Goal: Information Seeking & Learning: Learn about a topic

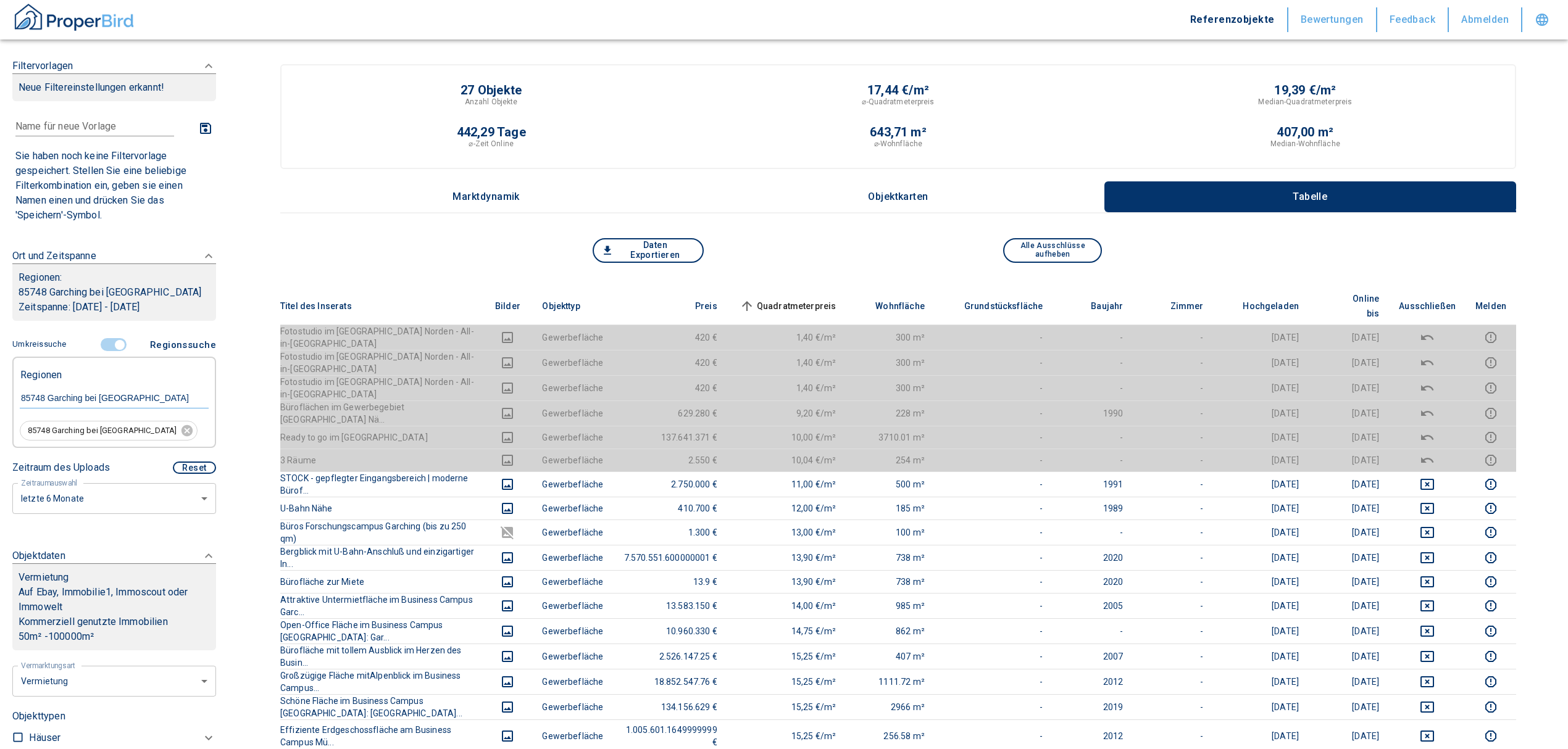
click at [106, 339] on input "controlled" at bounding box center [120, 345] width 37 height 14
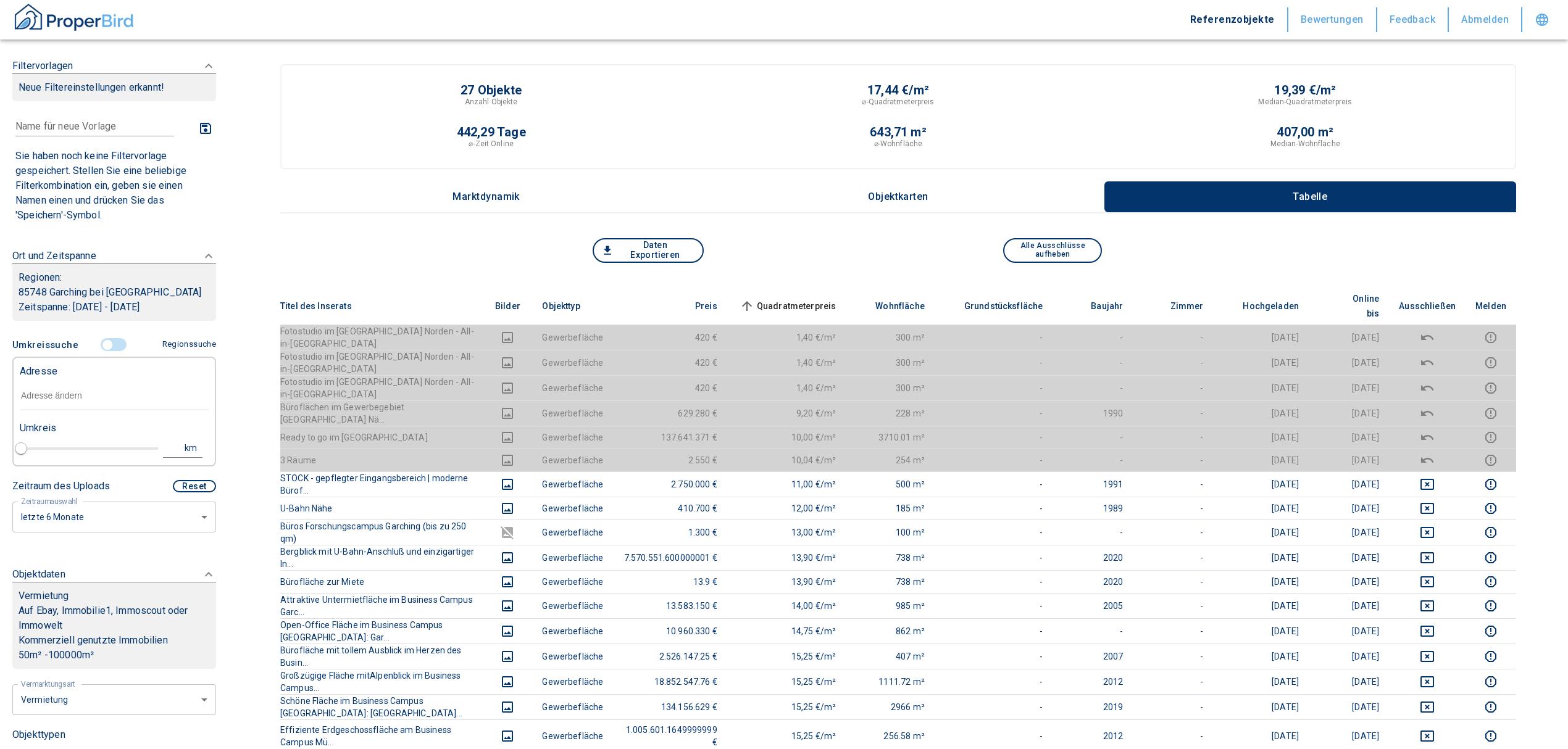
click at [111, 343] on input "controlled" at bounding box center [108, 345] width 37 height 14
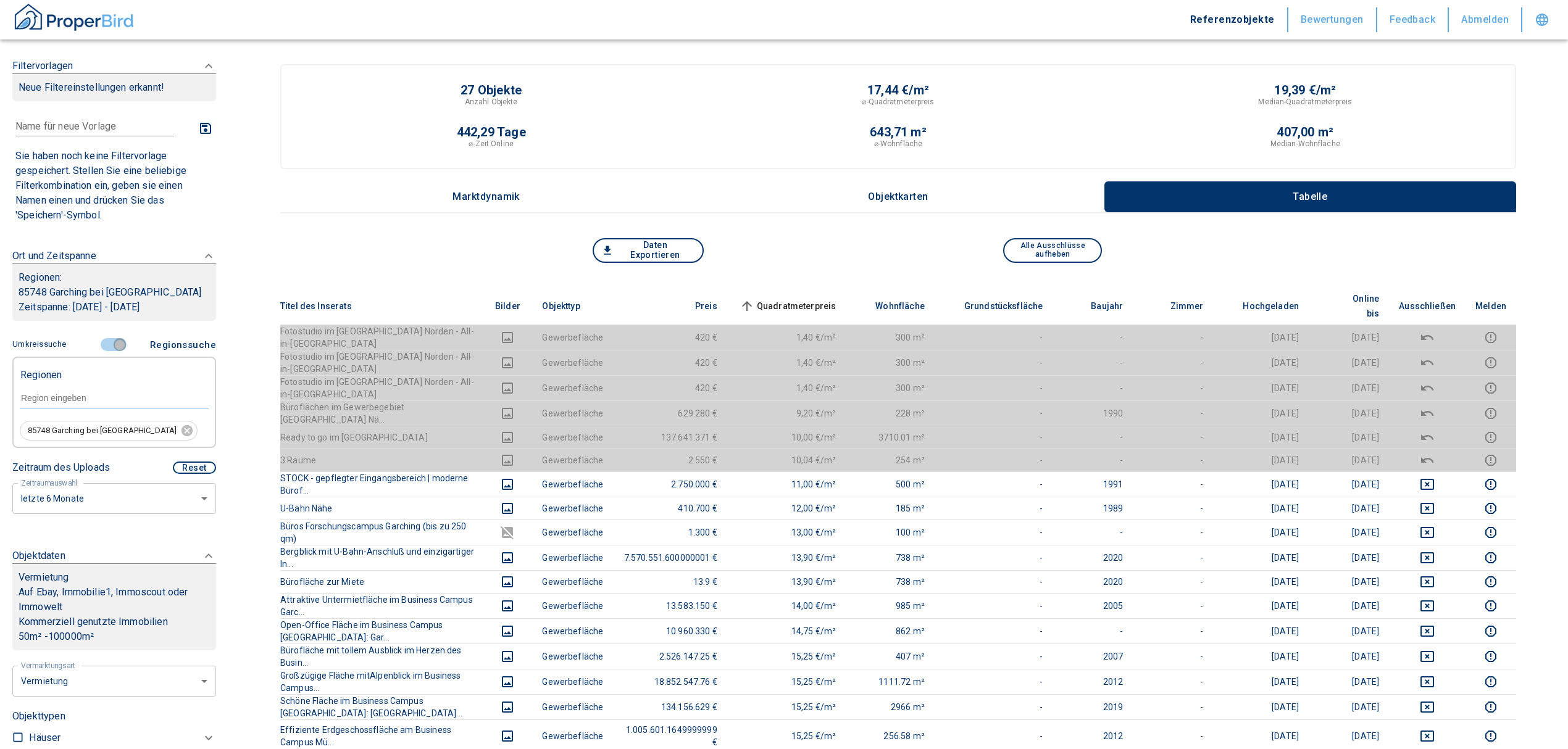
click at [118, 344] on input "controlled" at bounding box center [120, 345] width 37 height 14
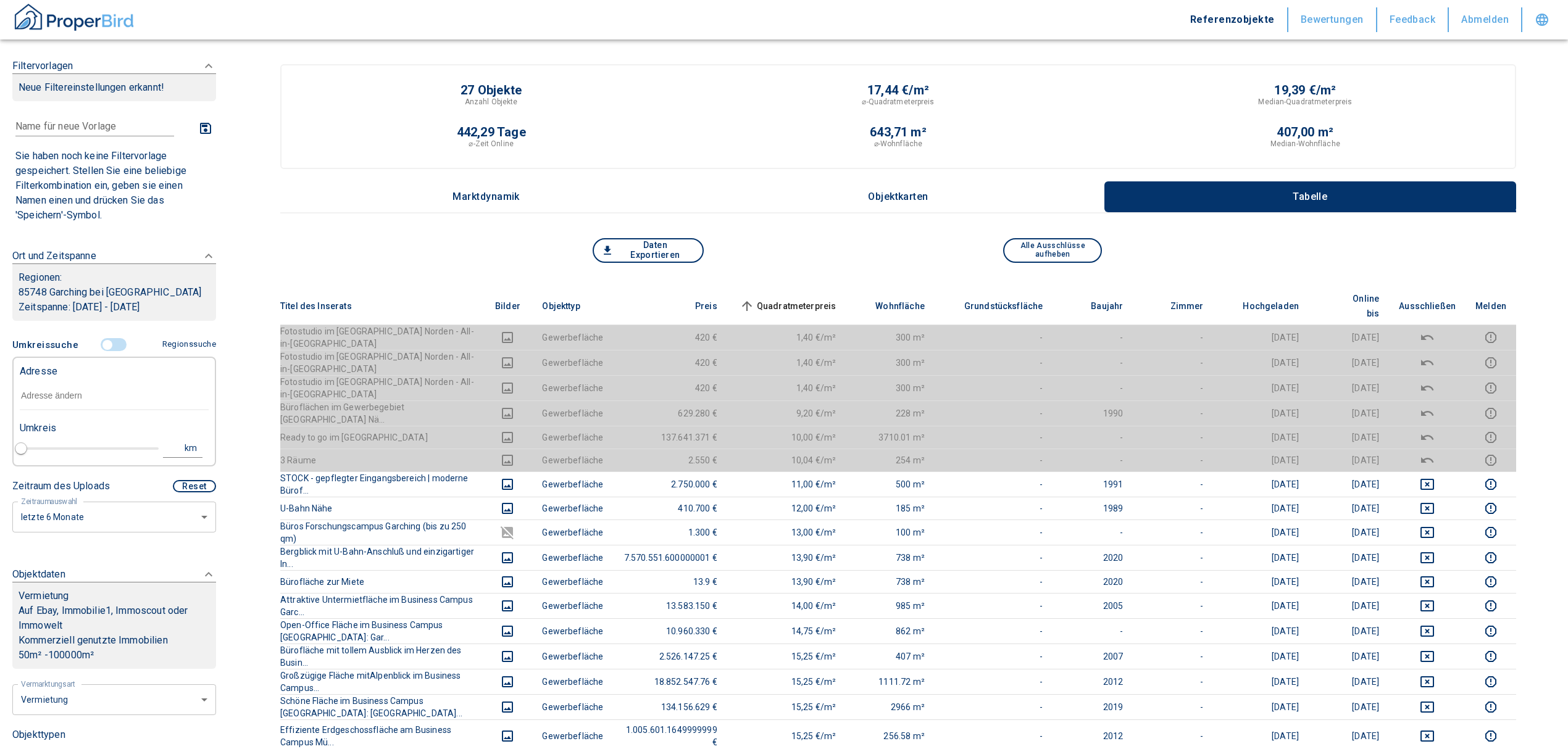
click at [57, 388] on input "text" at bounding box center [114, 396] width 189 height 28
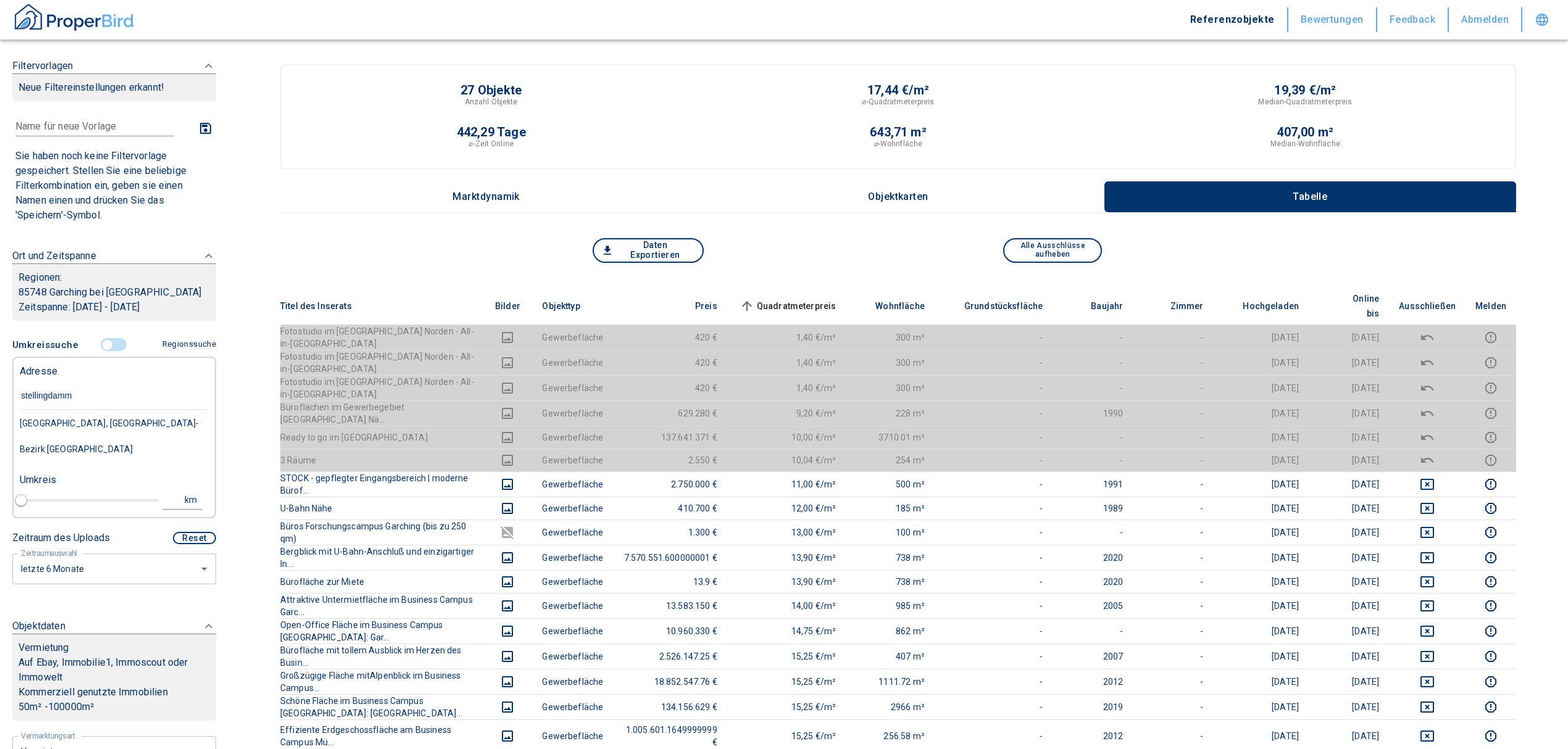
type input "stellingdamm 7"
click at [70, 416] on div "Stellingdamm 7, [GEOGRAPHIC_DATA] [GEOGRAPHIC_DATA]" at bounding box center [114, 436] width 189 height 52
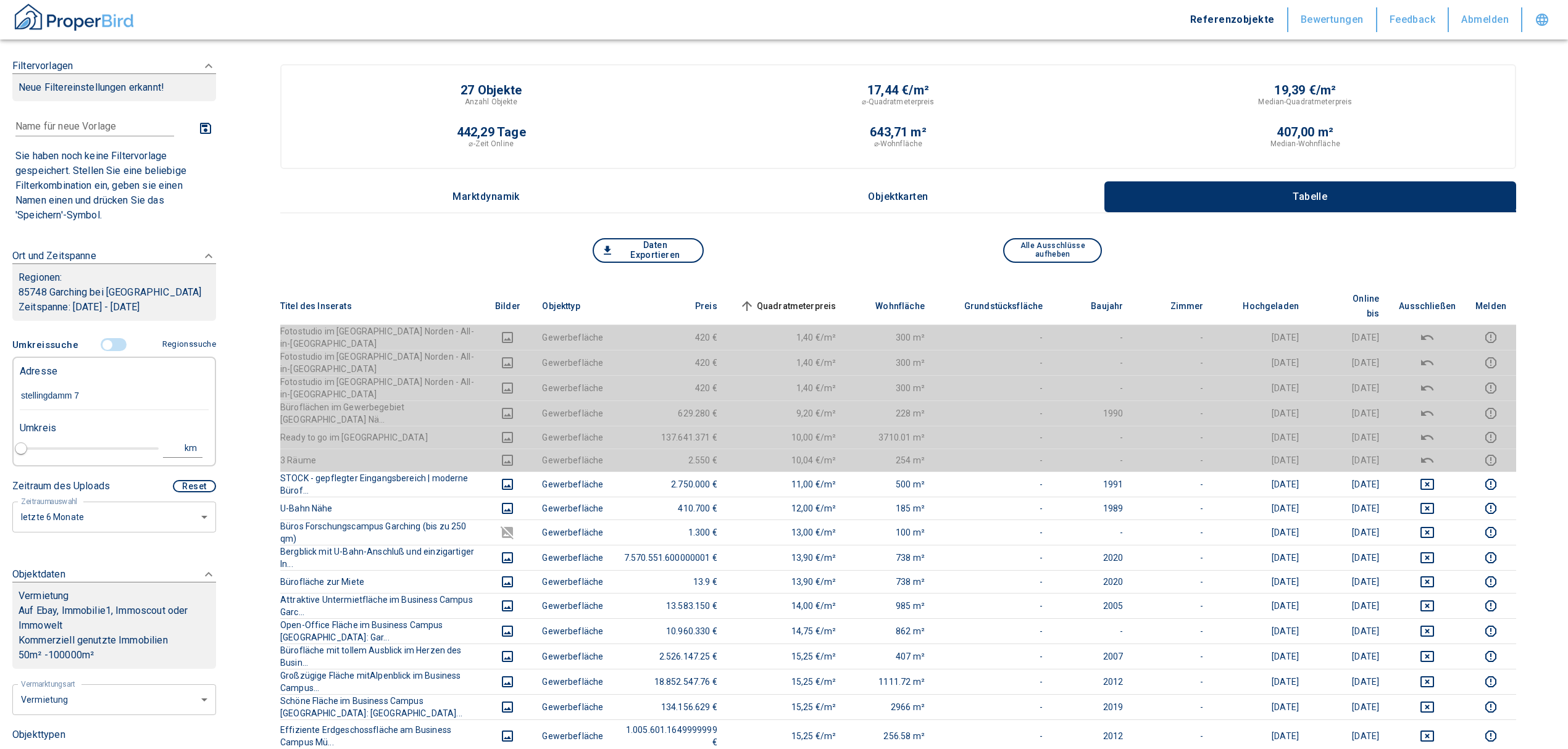
type input "2020"
type input "Stellingdamm 7, [GEOGRAPHIC_DATA] [GEOGRAPHIC_DATA]"
type input "1"
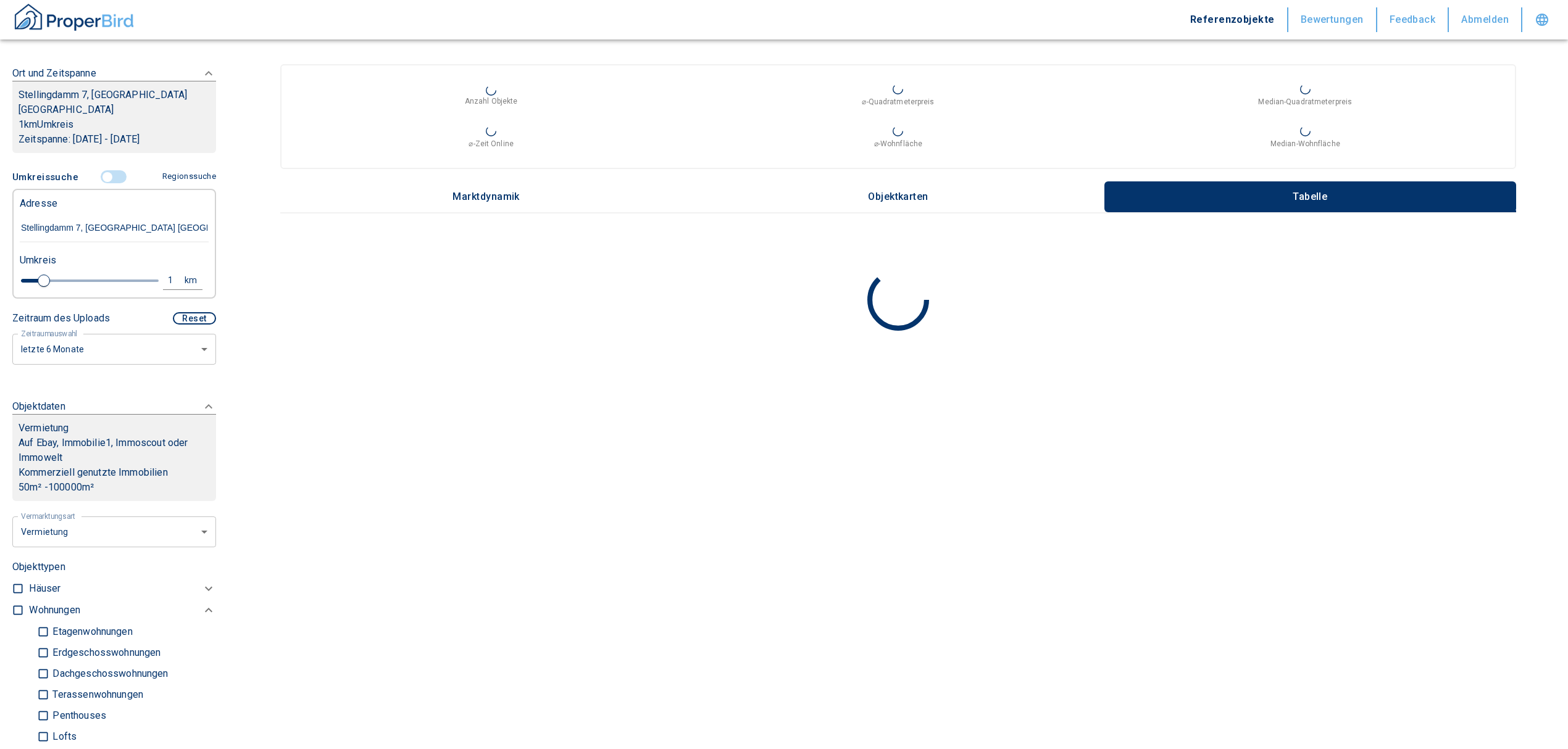
scroll to position [329, 0]
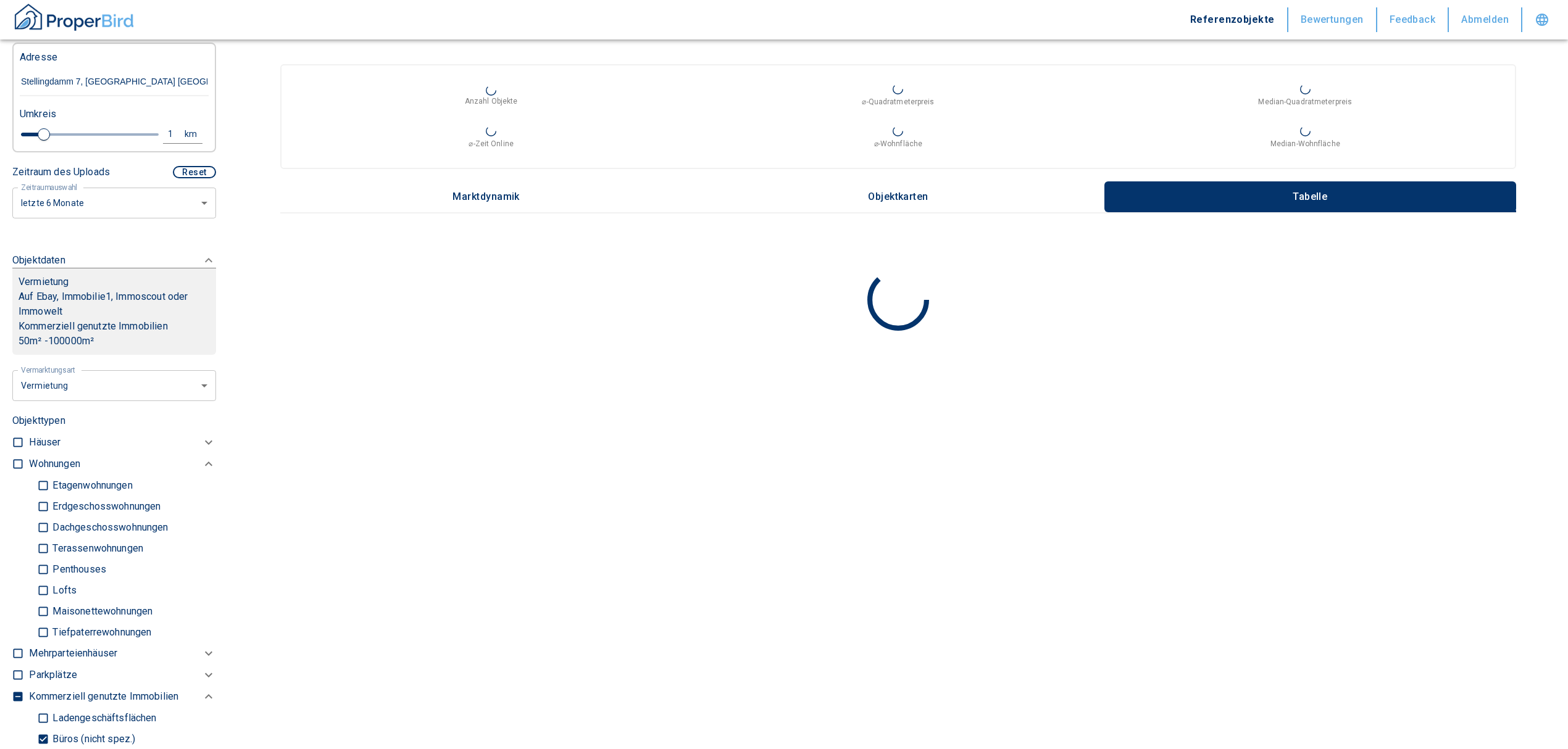
type input "Stellingdamm 7, [GEOGRAPHIC_DATA] [GEOGRAPHIC_DATA]"
click at [20, 460] on input "checkbox" at bounding box center [18, 464] width 12 height 12
checkbox input "true"
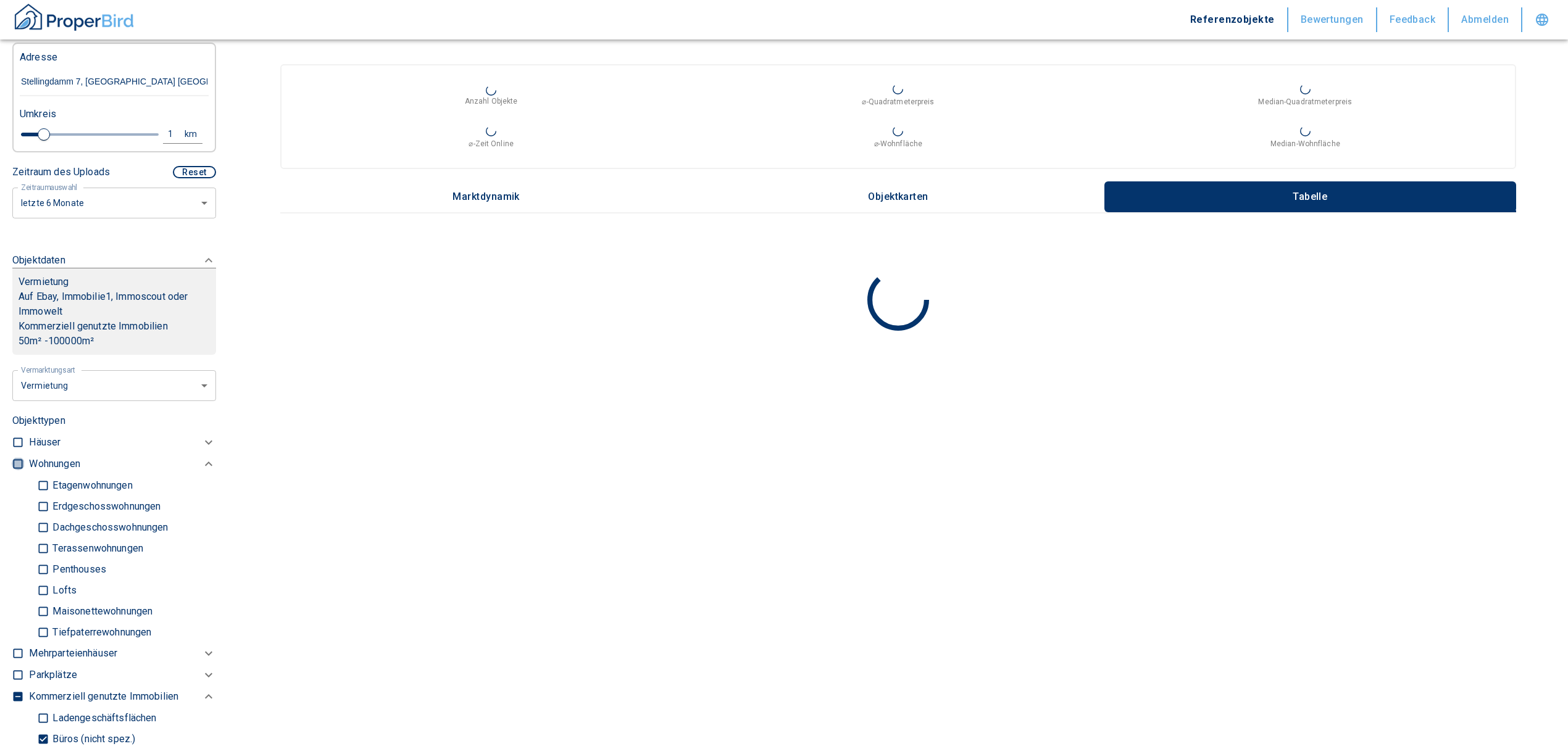
checkbox input "true"
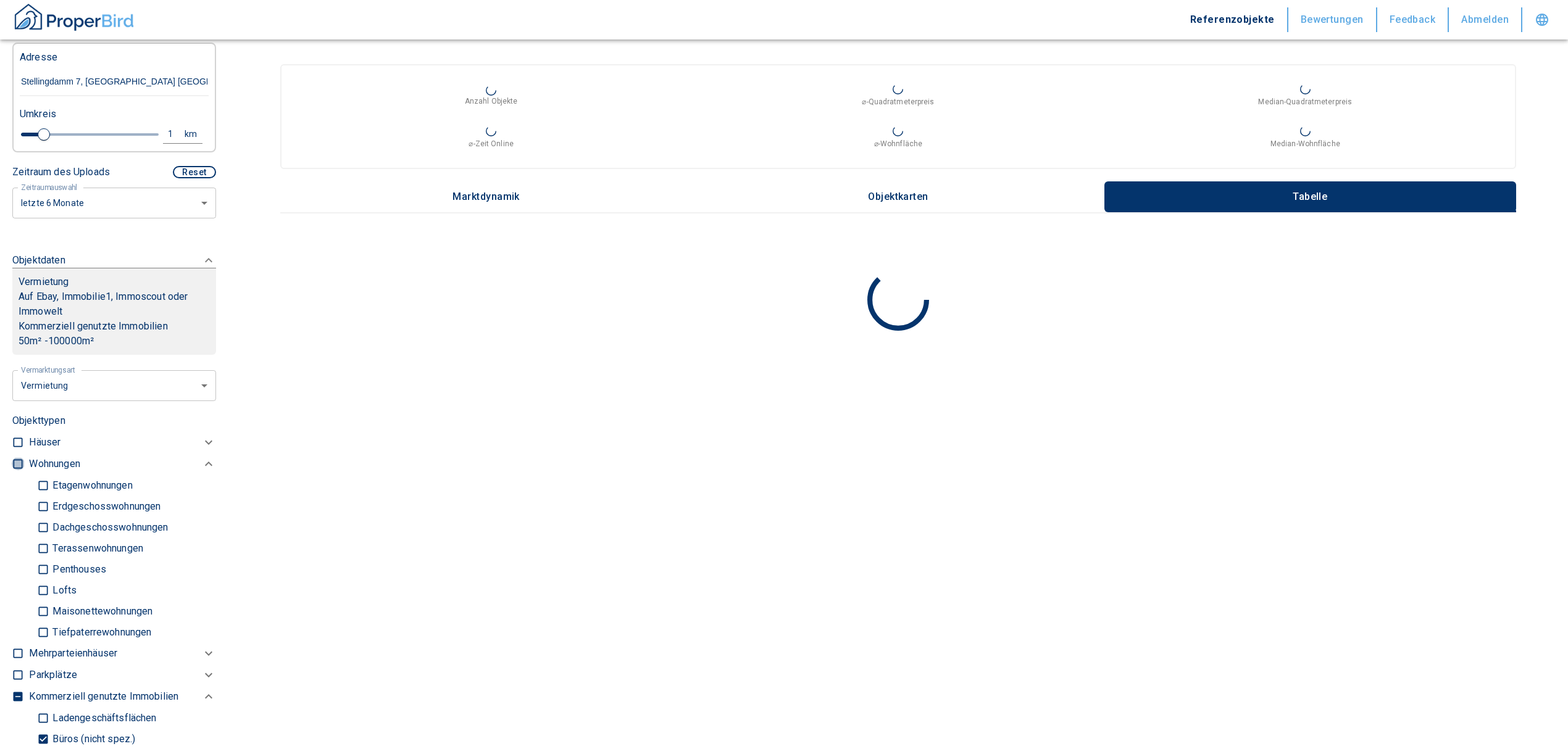
checkbox input "true"
type input "2020"
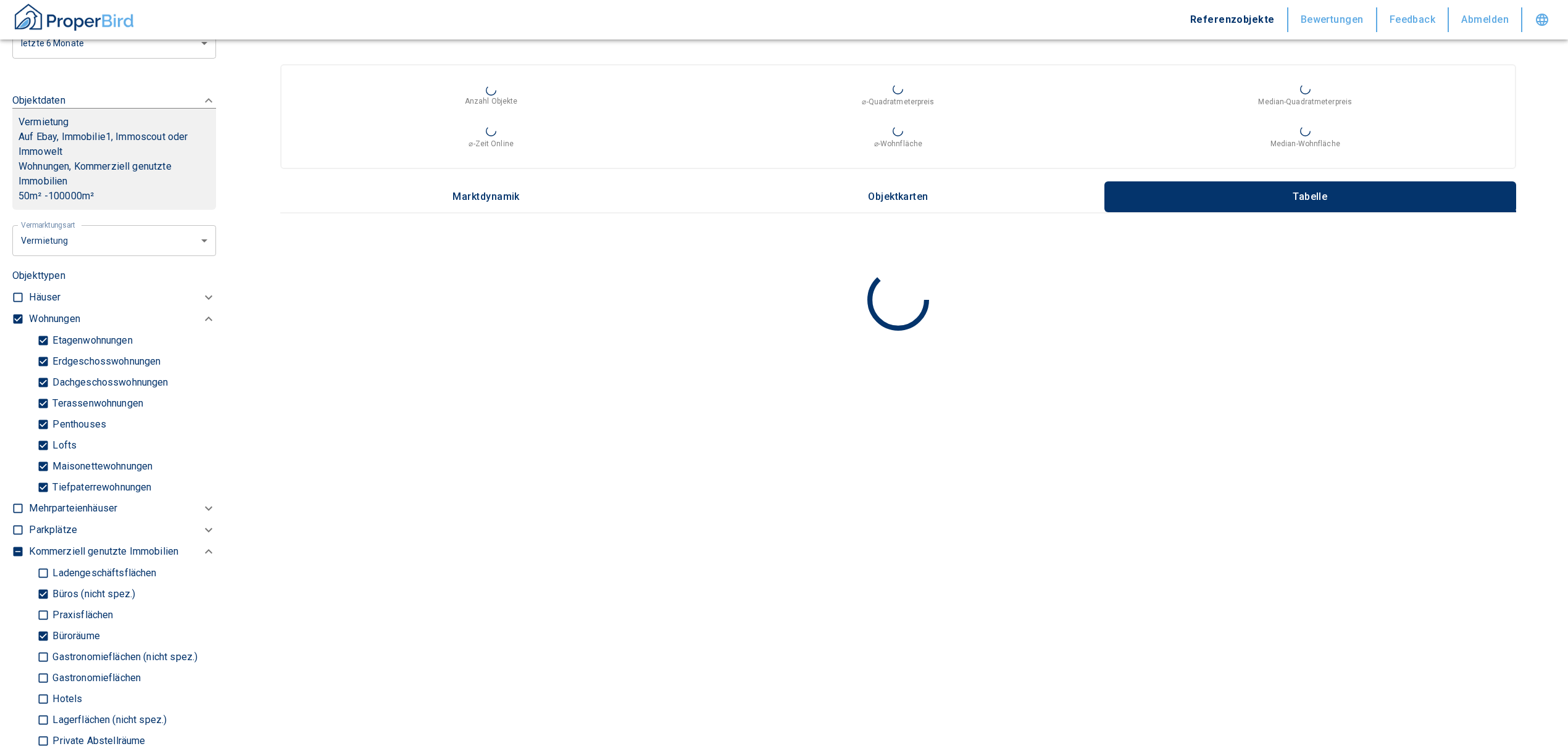
scroll to position [493, 0]
click at [41, 624] on input "Büroräume" at bounding box center [44, 630] width 12 height 21
checkbox input "false"
type input "2020"
click at [38, 584] on input "Büros (nicht spez.)" at bounding box center [44, 588] width 12 height 21
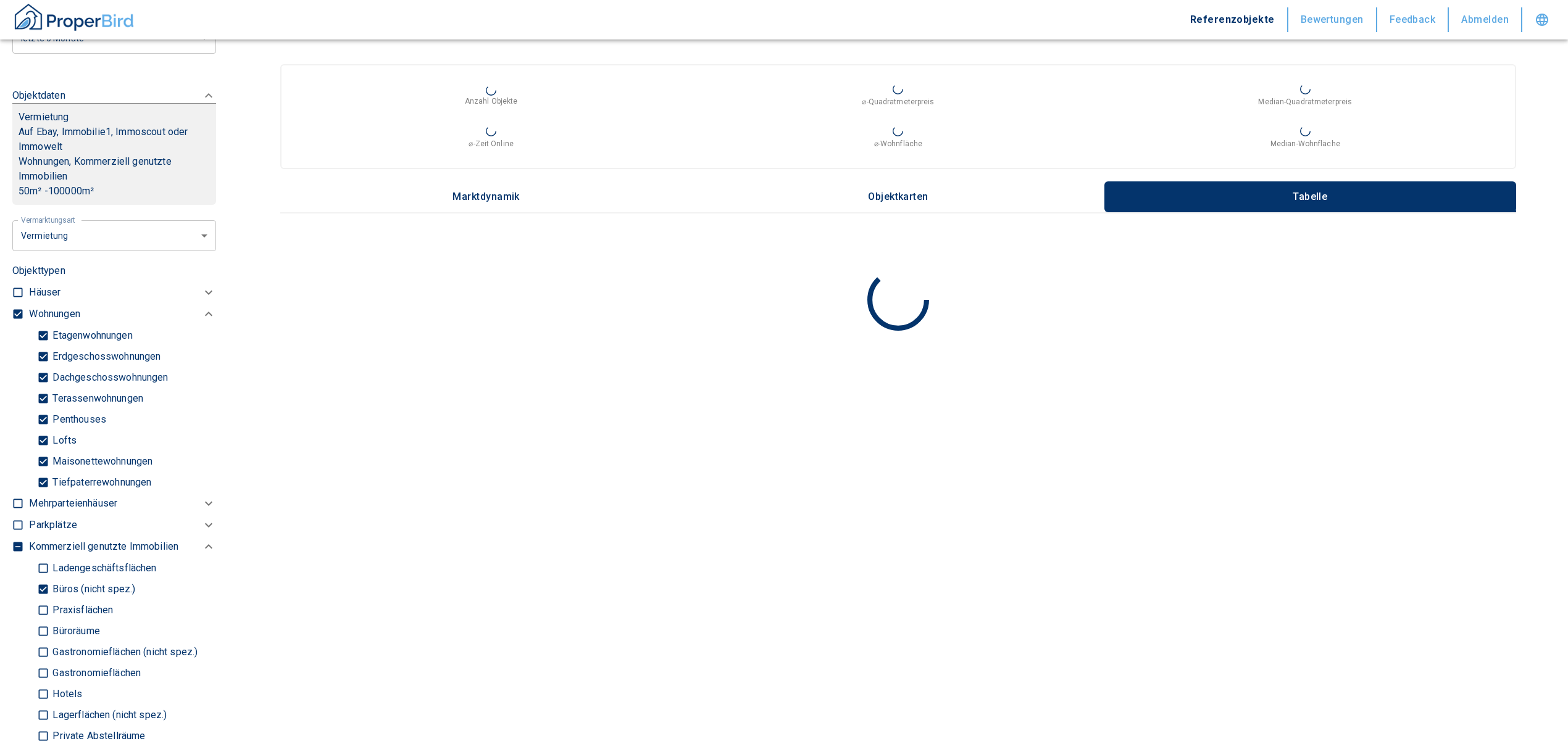
checkbox input "false"
type input "2020"
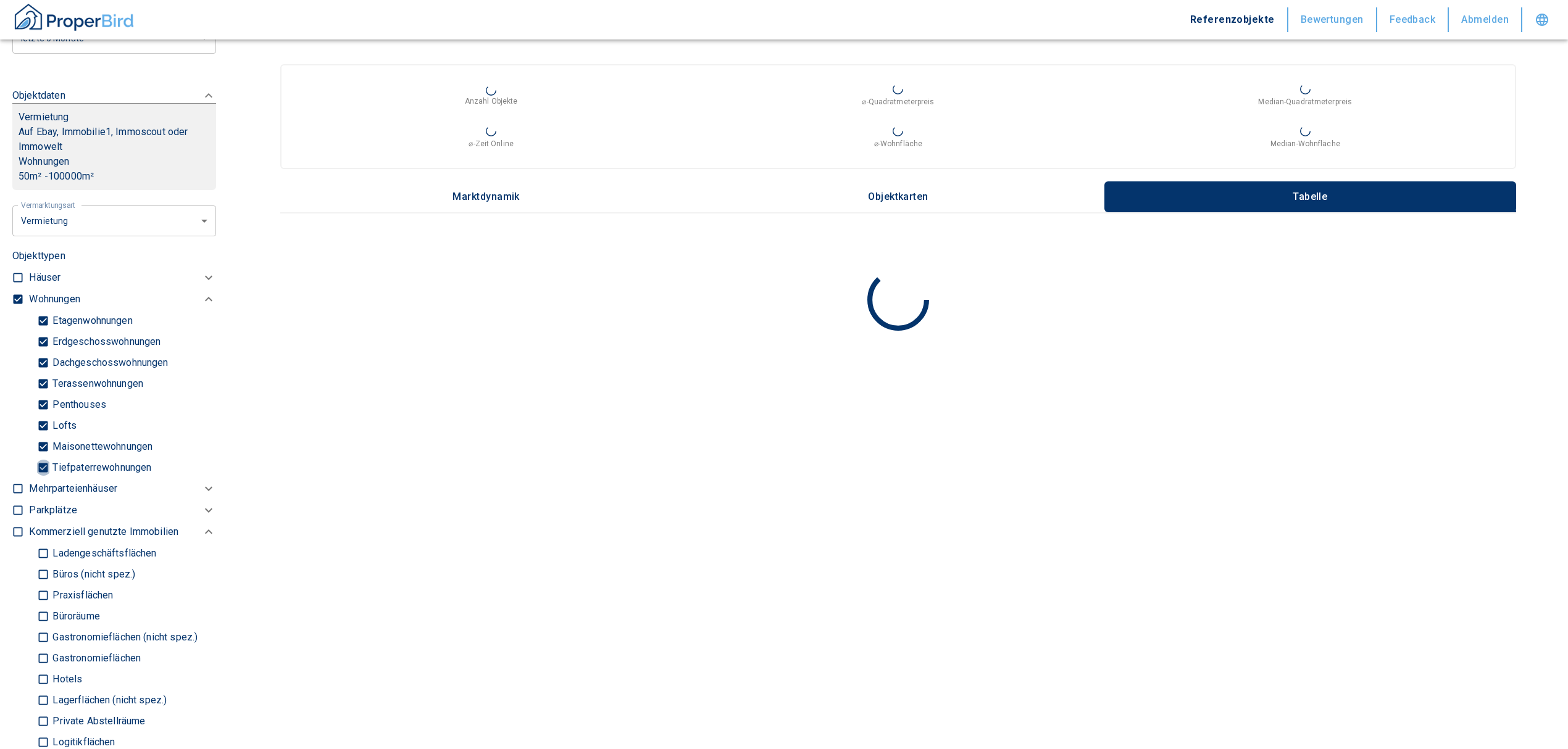
click at [44, 468] on input "Tiefpaterrewohnungen" at bounding box center [44, 467] width 12 height 21
checkbox input "false"
type input "2020"
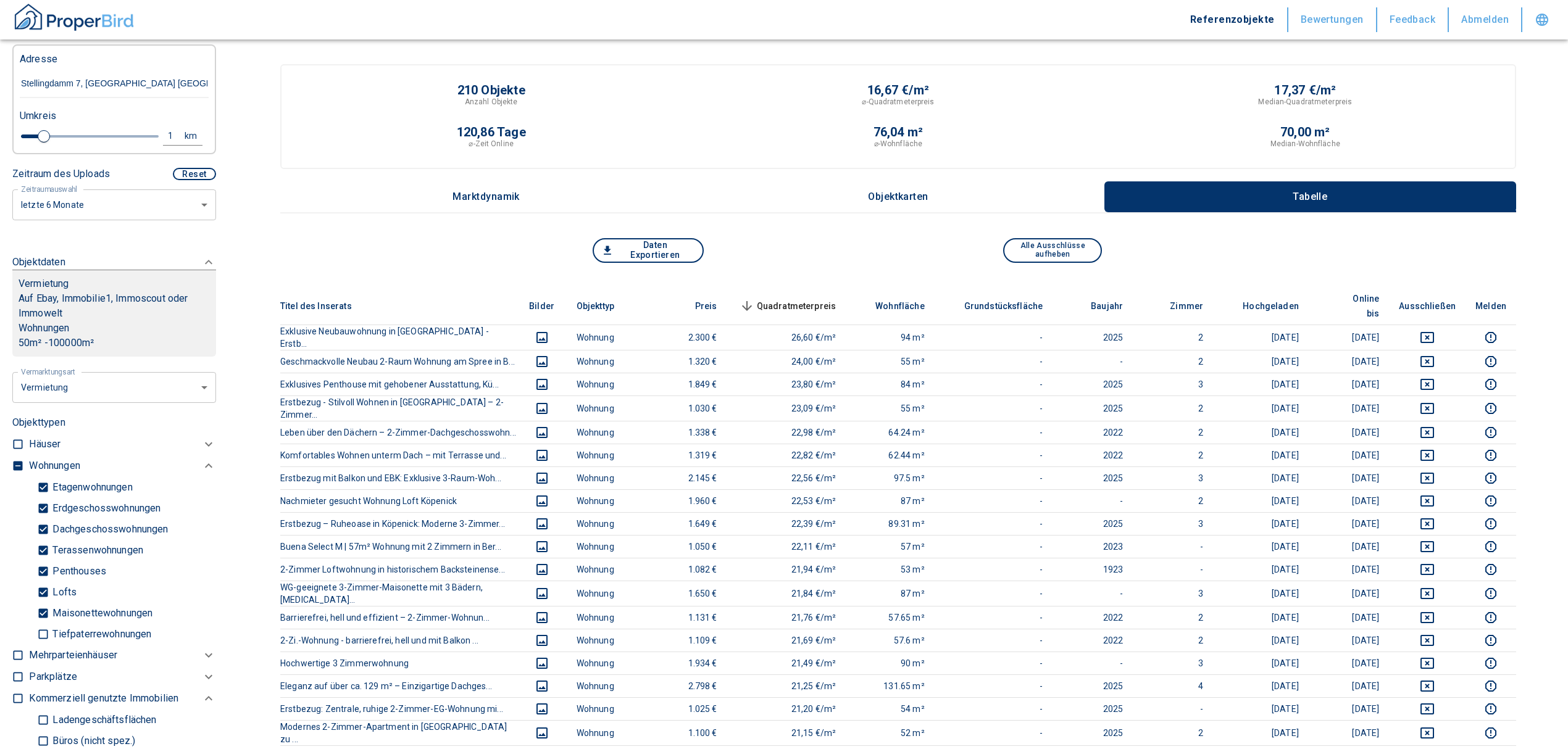
scroll to position [164, 0]
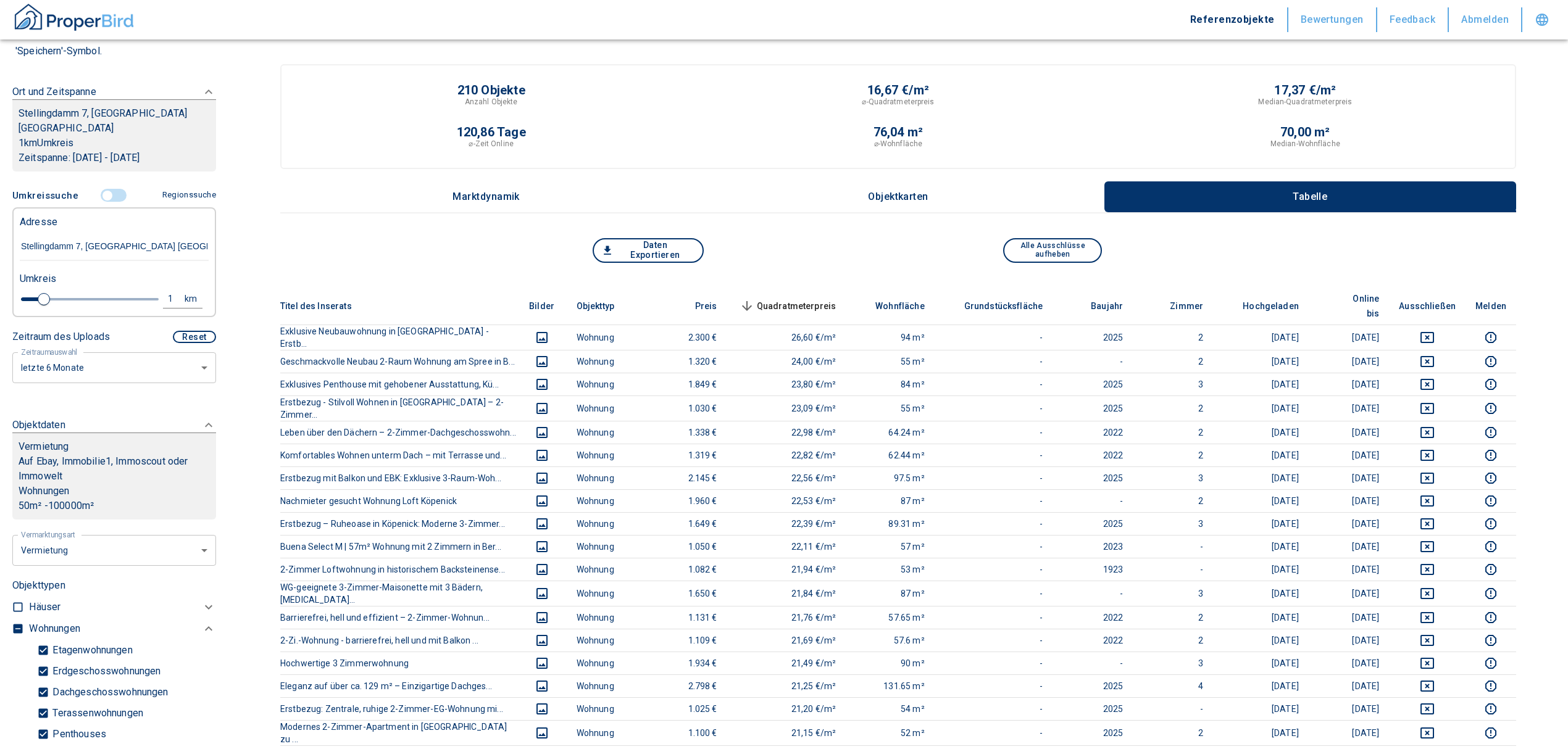
click at [166, 295] on div "1" at bounding box center [177, 298] width 22 height 15
drag, startPoint x: 73, startPoint y: 290, endPoint x: 3, endPoint y: 294, distance: 70.1
click at [8, 294] on div "Filtervorlagen Neue Filtereinstellungen erkannt! Name für neue Vorlage x Sie ha…" at bounding box center [114, 374] width 228 height 749
type input "0,5"
click at [141, 300] on button "Neue Suchen" at bounding box center [165, 298] width 68 height 17
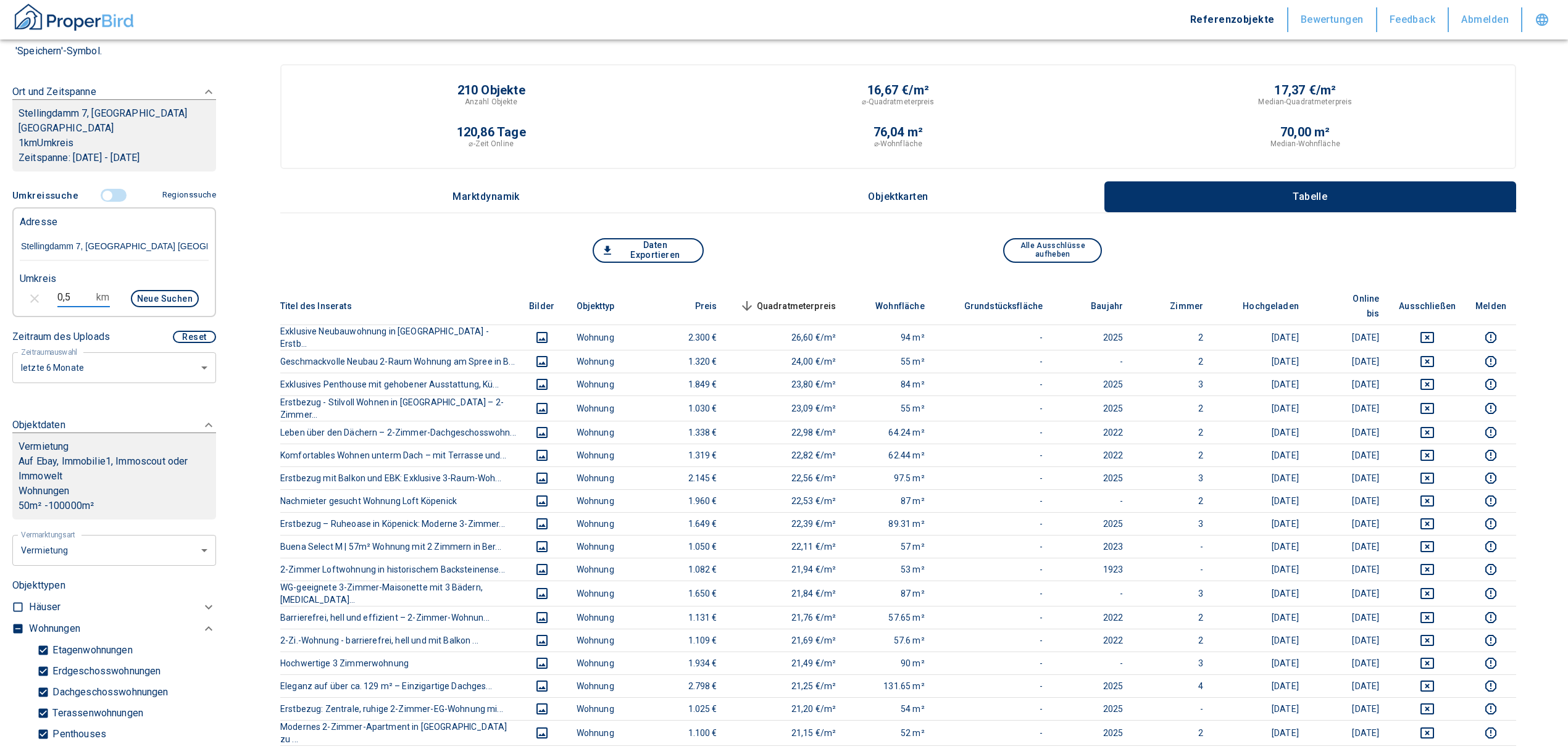
type input "2020"
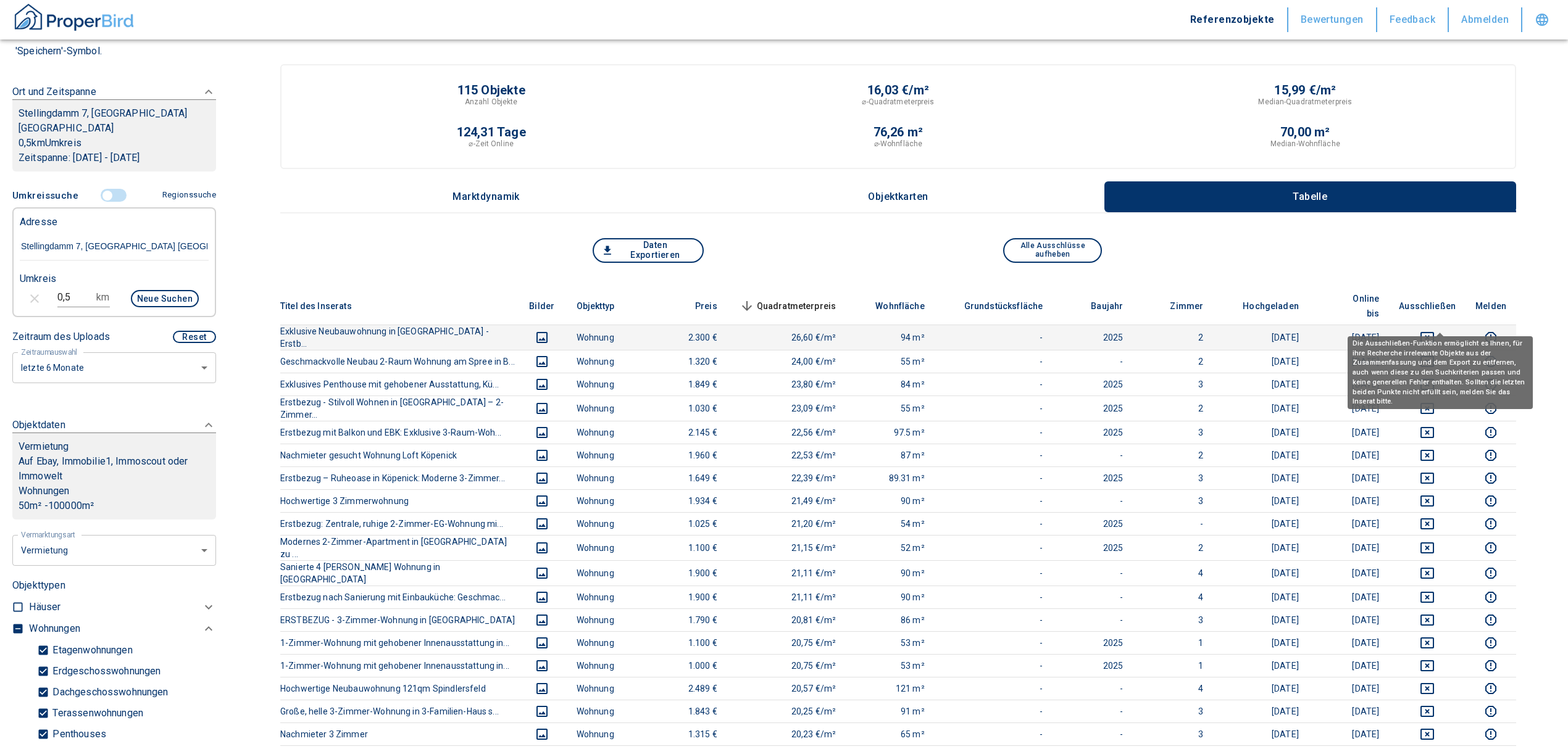
click at [1435, 330] on icon "deselect this listing" at bounding box center [1426, 337] width 15 height 15
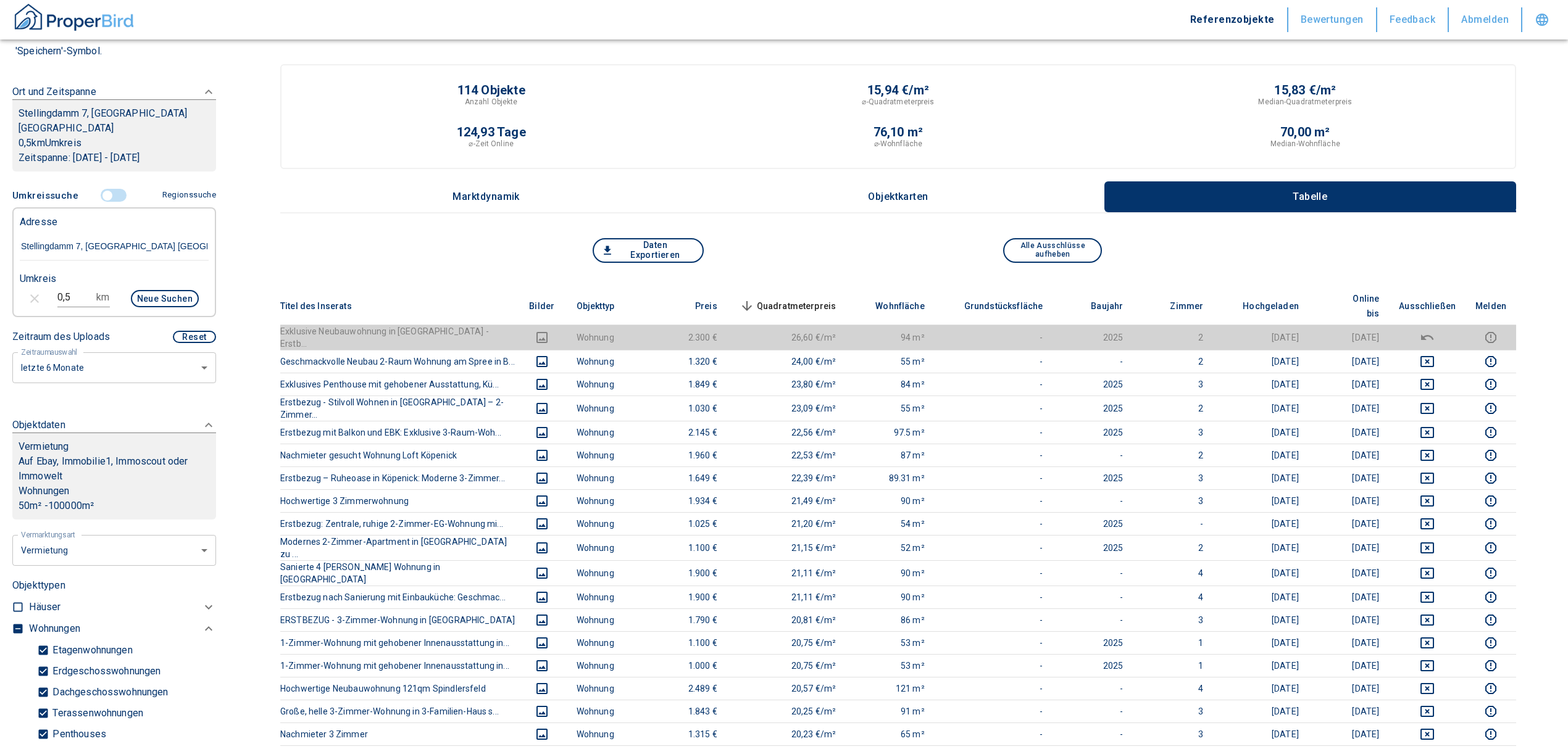
click at [803, 287] on th "Quadratmeterpreis sorted descending" at bounding box center [787, 306] width 119 height 37
click at [808, 298] on span "Quadratmeterpreis sorted descending" at bounding box center [787, 305] width 100 height 15
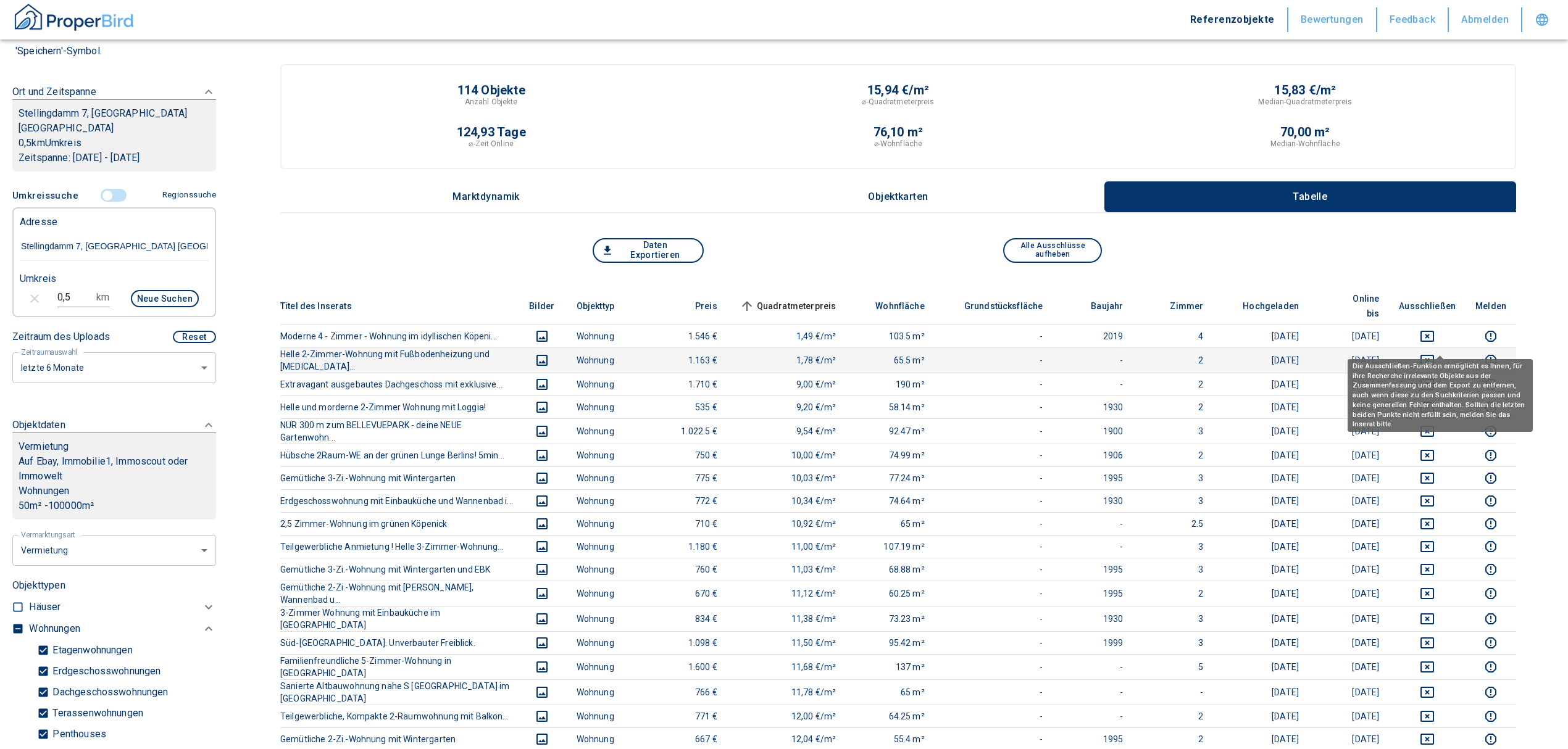
click at [1435, 353] on icon "deselect this listing" at bounding box center [1426, 360] width 15 height 15
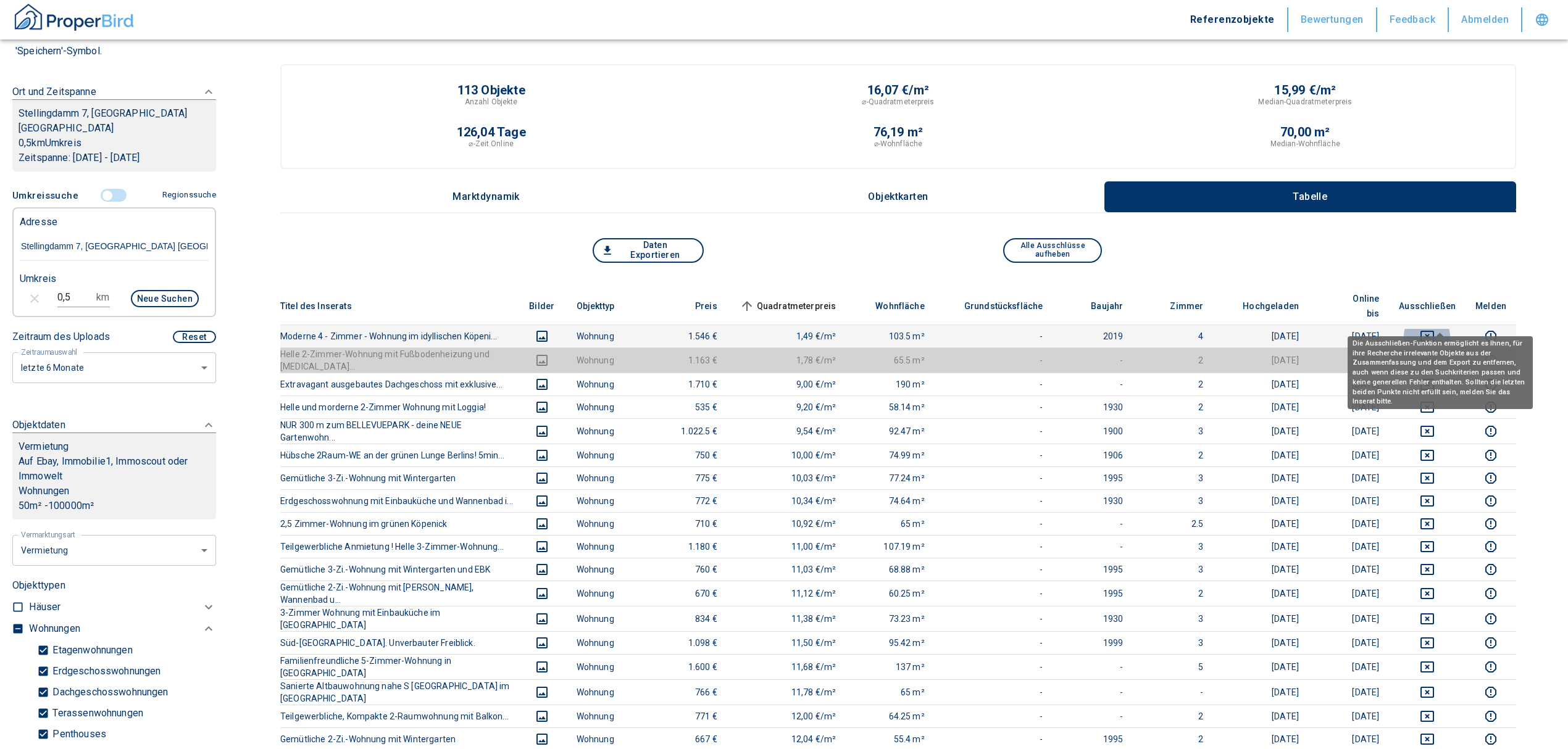
click at [1435, 329] on icon "deselect this listing" at bounding box center [1426, 336] width 15 height 15
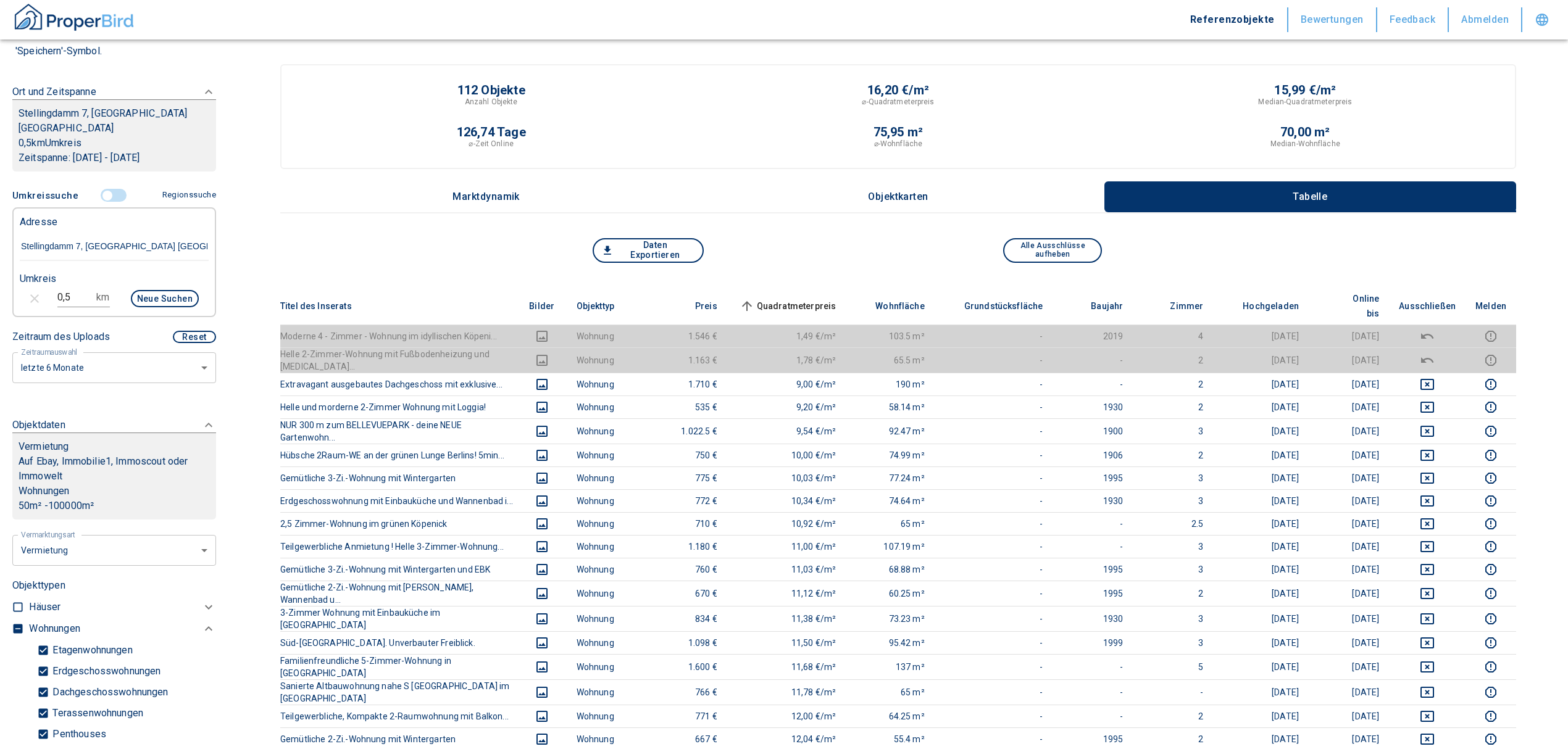
click at [810, 298] on span "Quadratmeterpreis sorted ascending" at bounding box center [787, 305] width 100 height 15
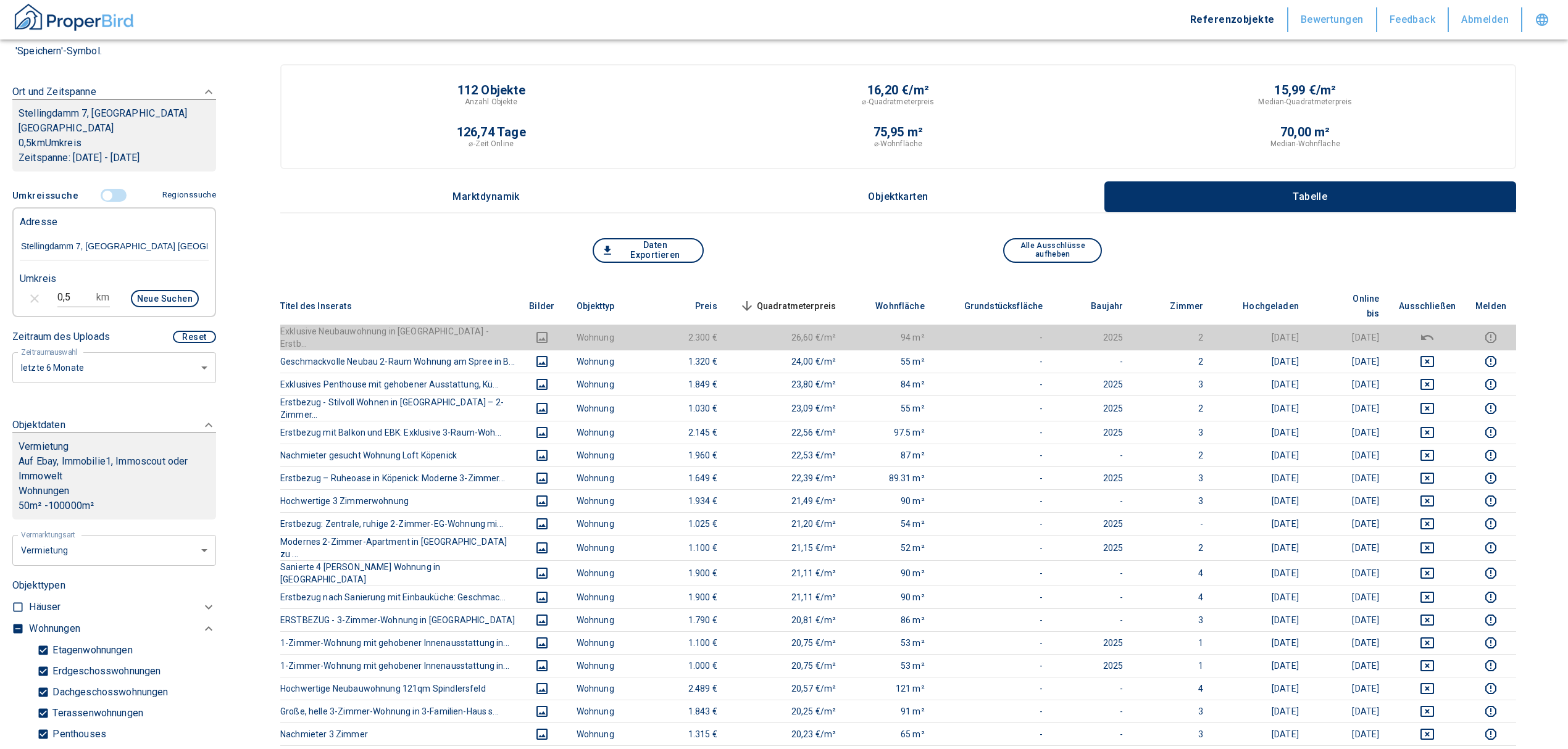
click at [819, 287] on th "Quadratmeterpreis sorted descending" at bounding box center [787, 306] width 119 height 37
click at [819, 289] on th "Quadratmeterpreis sorted descending" at bounding box center [787, 306] width 119 height 37
click at [814, 300] on span "Quadratmeterpreis sorted descending" at bounding box center [787, 305] width 100 height 15
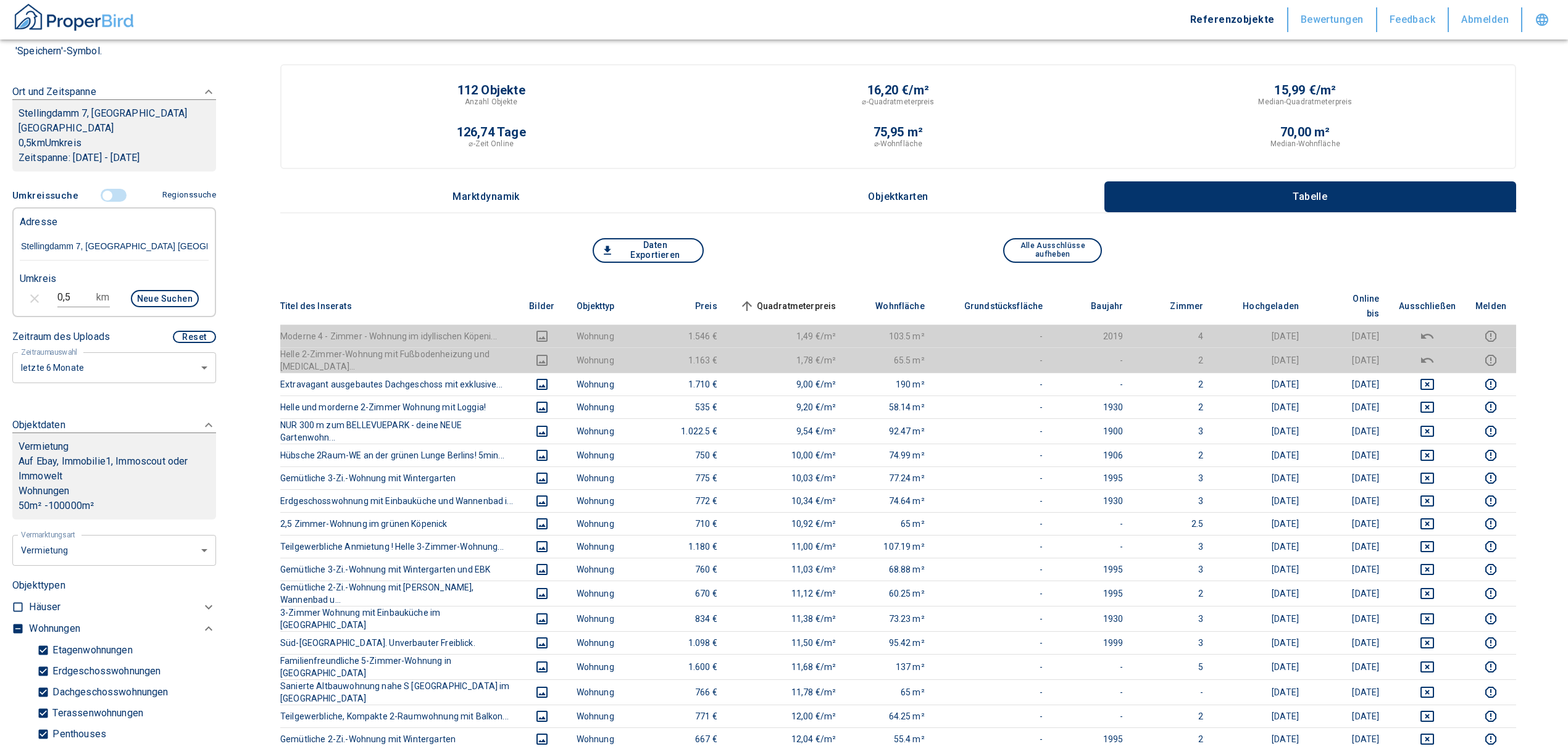
click at [101, 198] on input "controlled" at bounding box center [108, 196] width 37 height 14
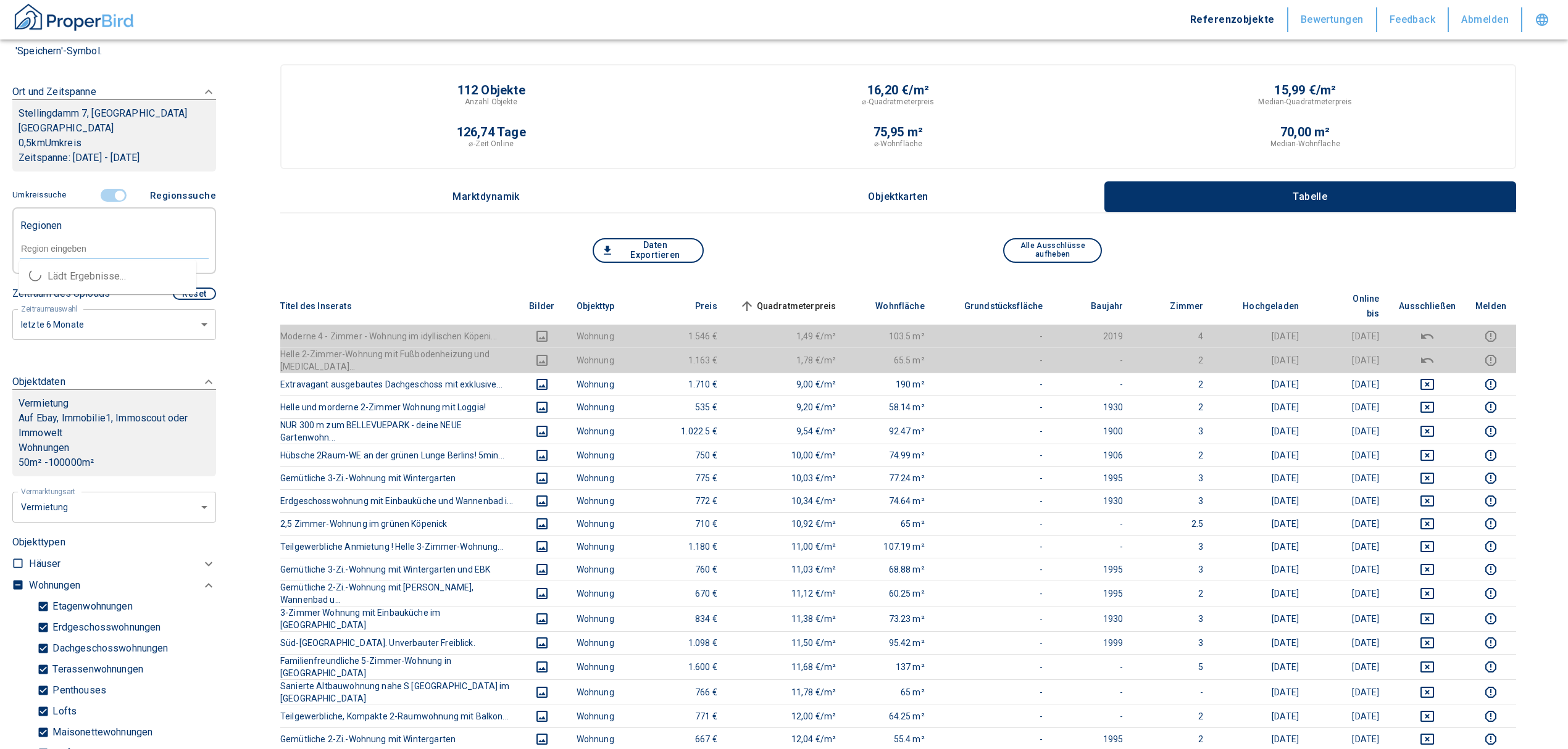
click at [87, 245] on input "text" at bounding box center [114, 249] width 189 height 11
click at [75, 279] on li "12555 [GEOGRAPHIC_DATA]" at bounding box center [108, 276] width 177 height 22
type input "12555"
type input "2020"
type input "12555 [GEOGRAPHIC_DATA]"
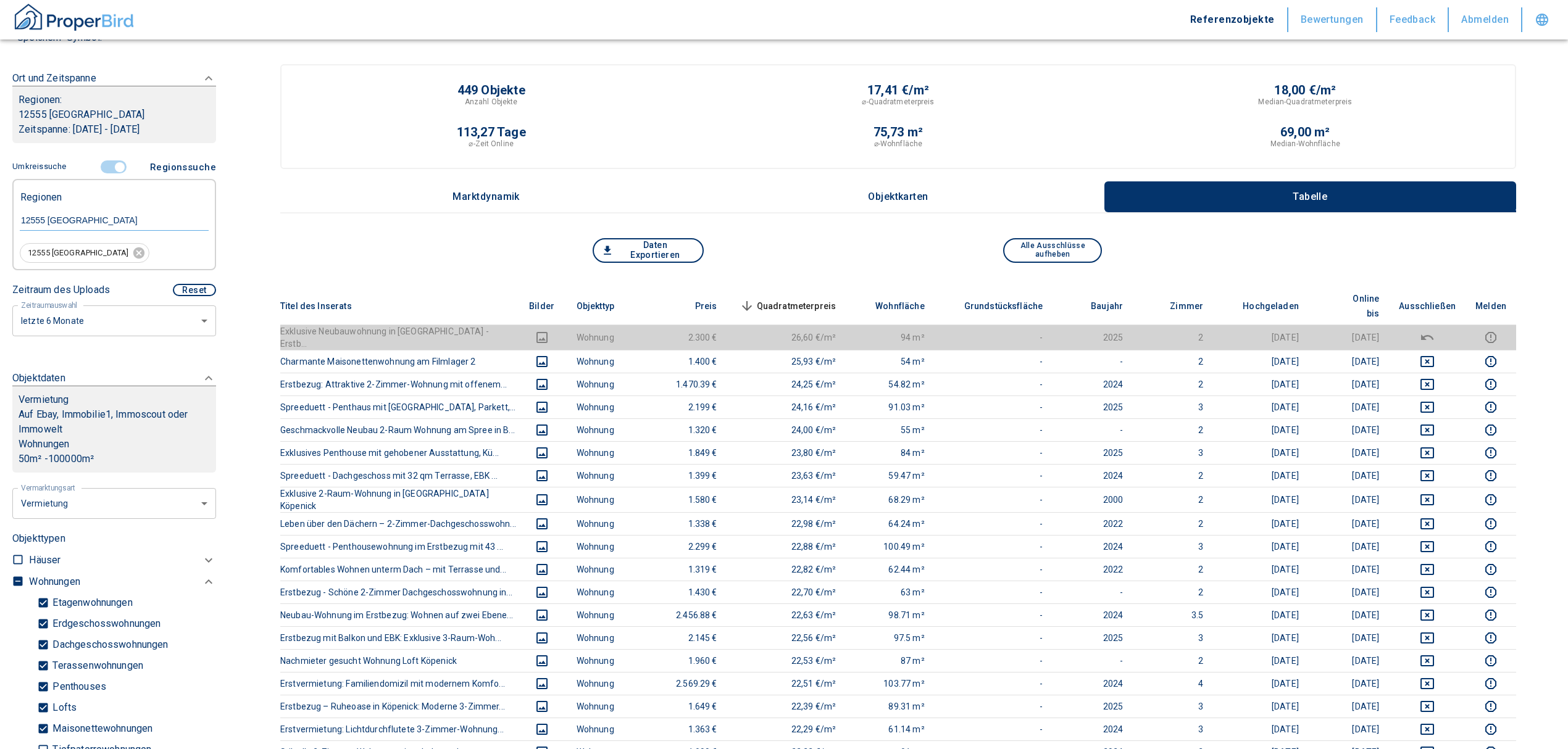
scroll to position [164, 0]
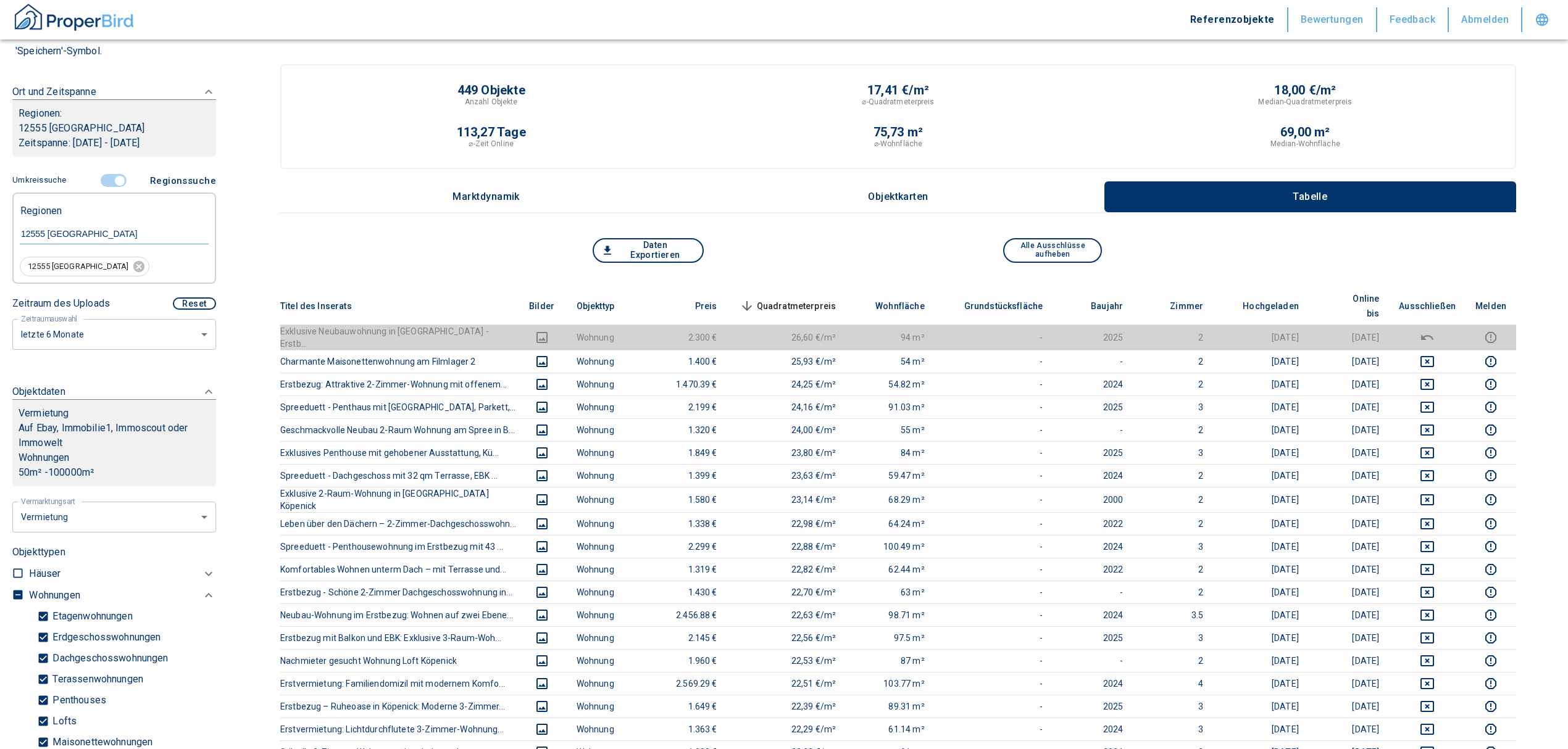
click at [811, 298] on span "Quadratmeterpreis sorted descending" at bounding box center [787, 305] width 100 height 15
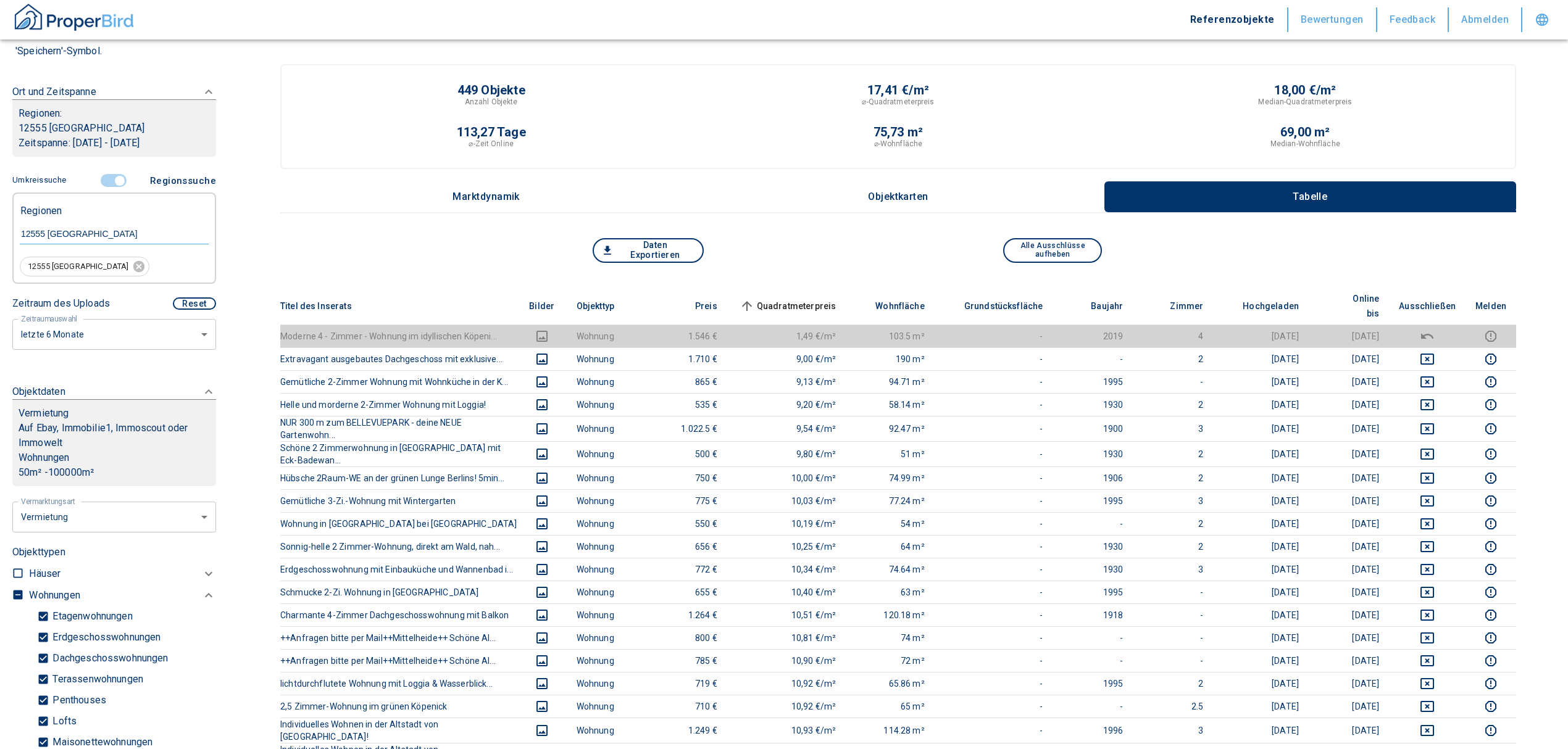
click at [811, 298] on span "Quadratmeterpreis sorted ascending" at bounding box center [787, 305] width 100 height 15
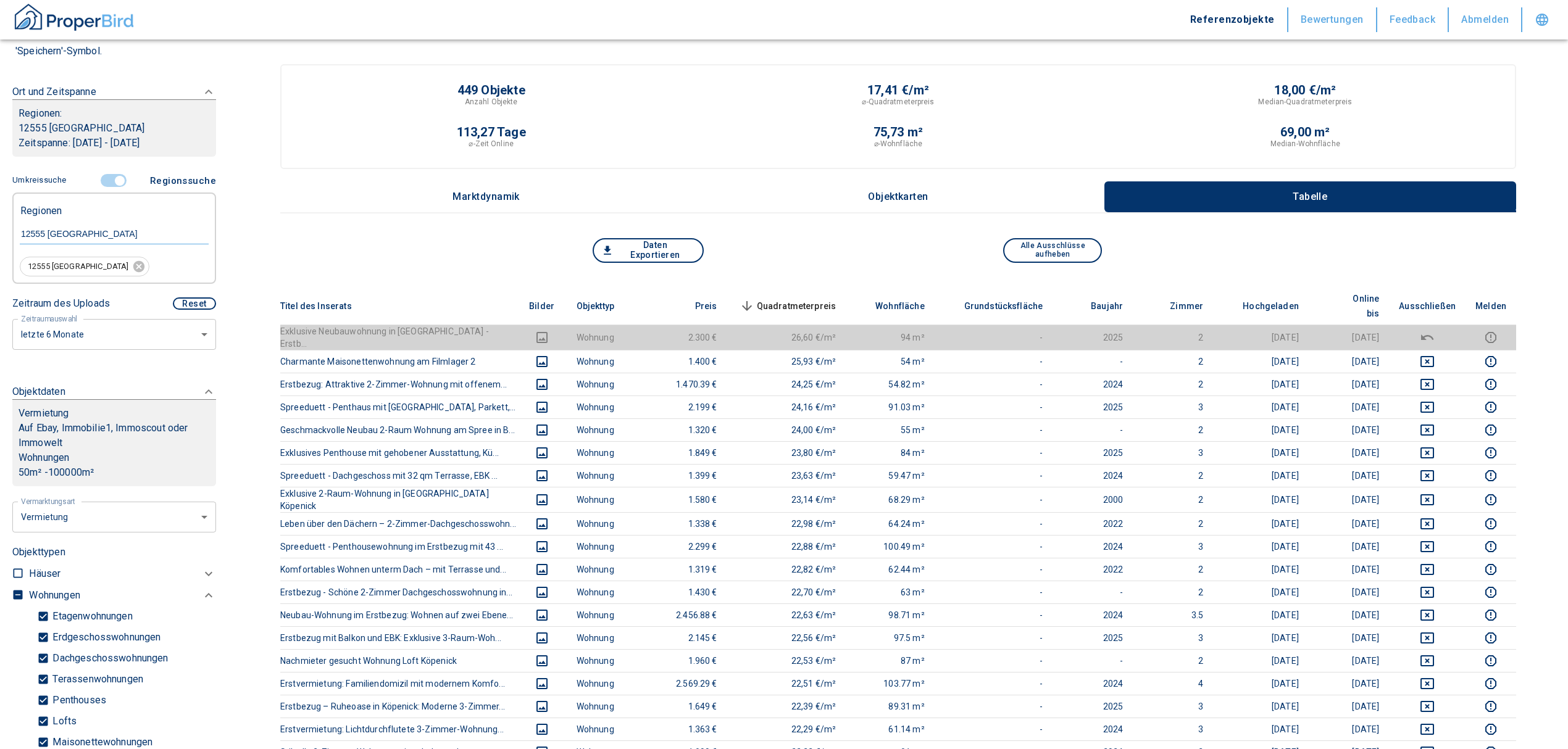
click at [811, 298] on span "Quadratmeterpreis sorted descending" at bounding box center [787, 305] width 100 height 15
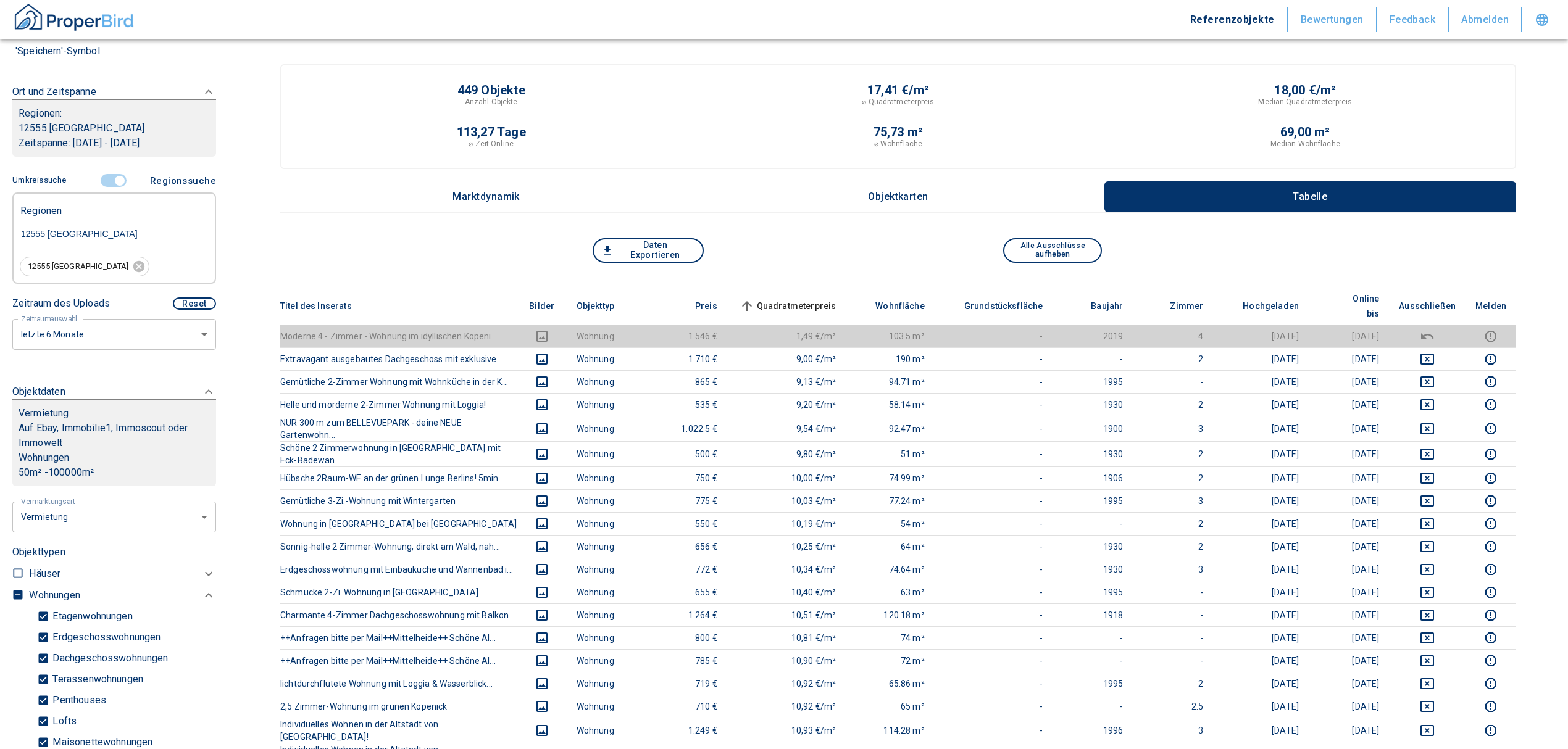
click at [811, 298] on span "Quadratmeterpreis sorted ascending" at bounding box center [787, 305] width 100 height 15
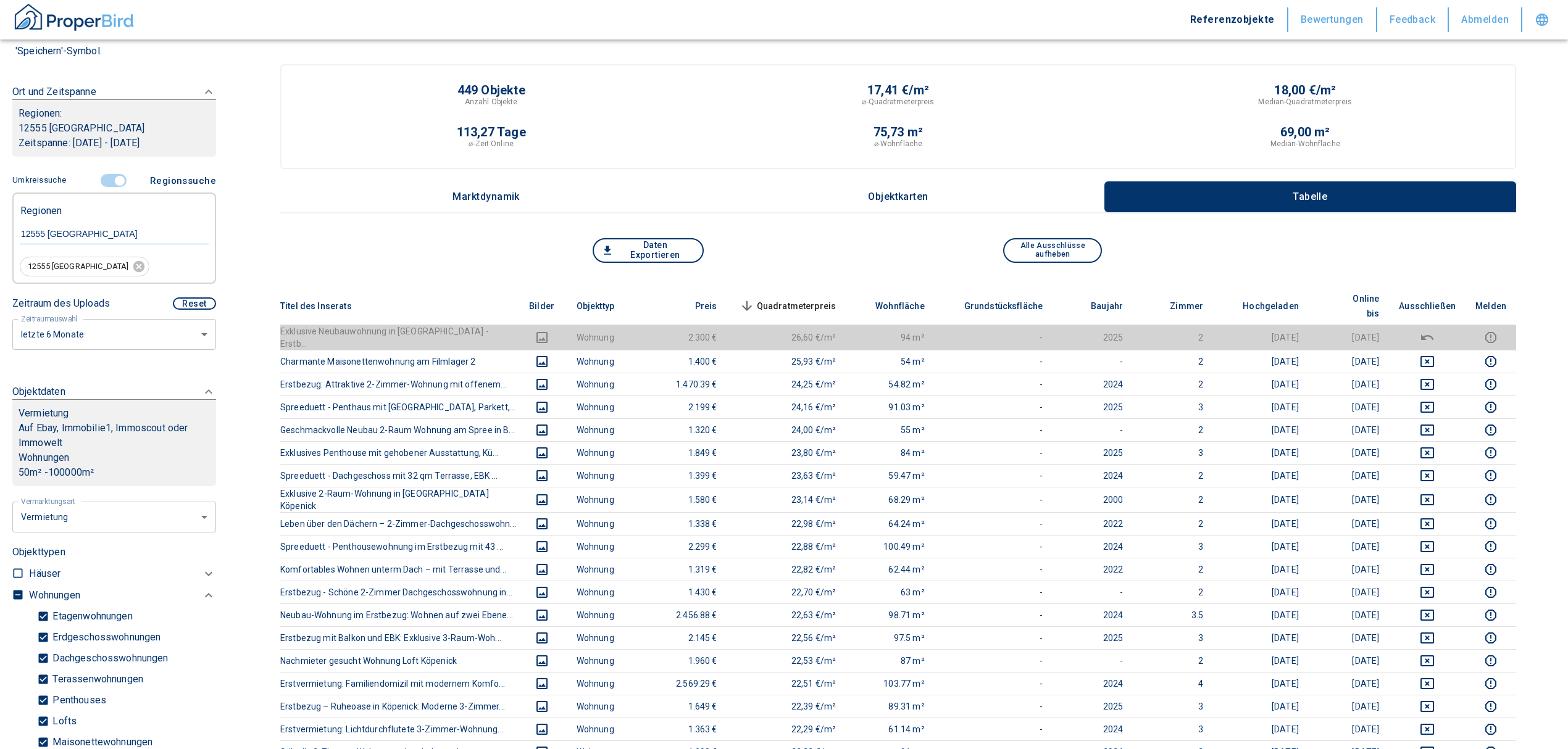
click at [811, 298] on span "Quadratmeterpreis sorted descending" at bounding box center [787, 305] width 100 height 15
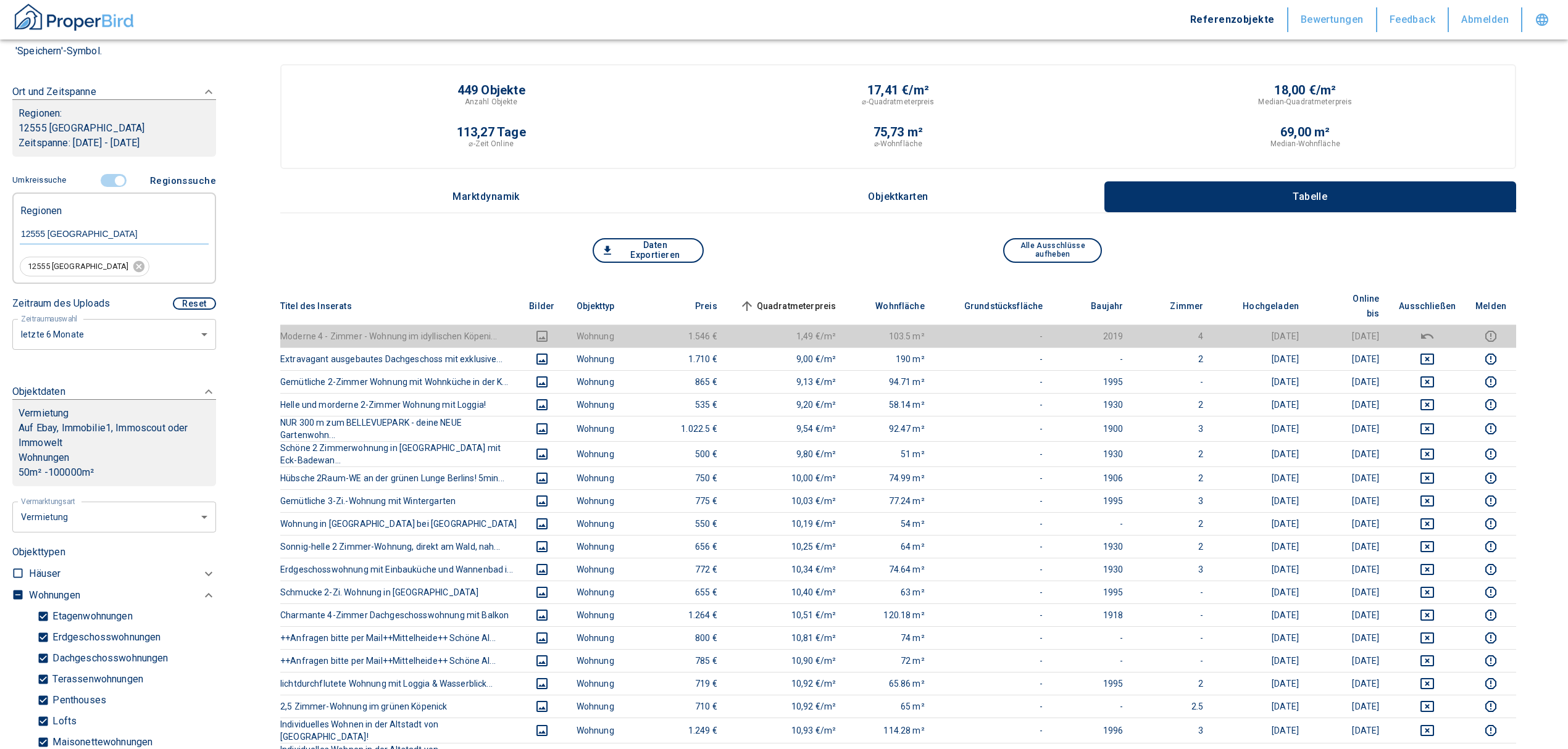
click at [811, 298] on span "Quadratmeterpreis sorted ascending" at bounding box center [787, 305] width 100 height 15
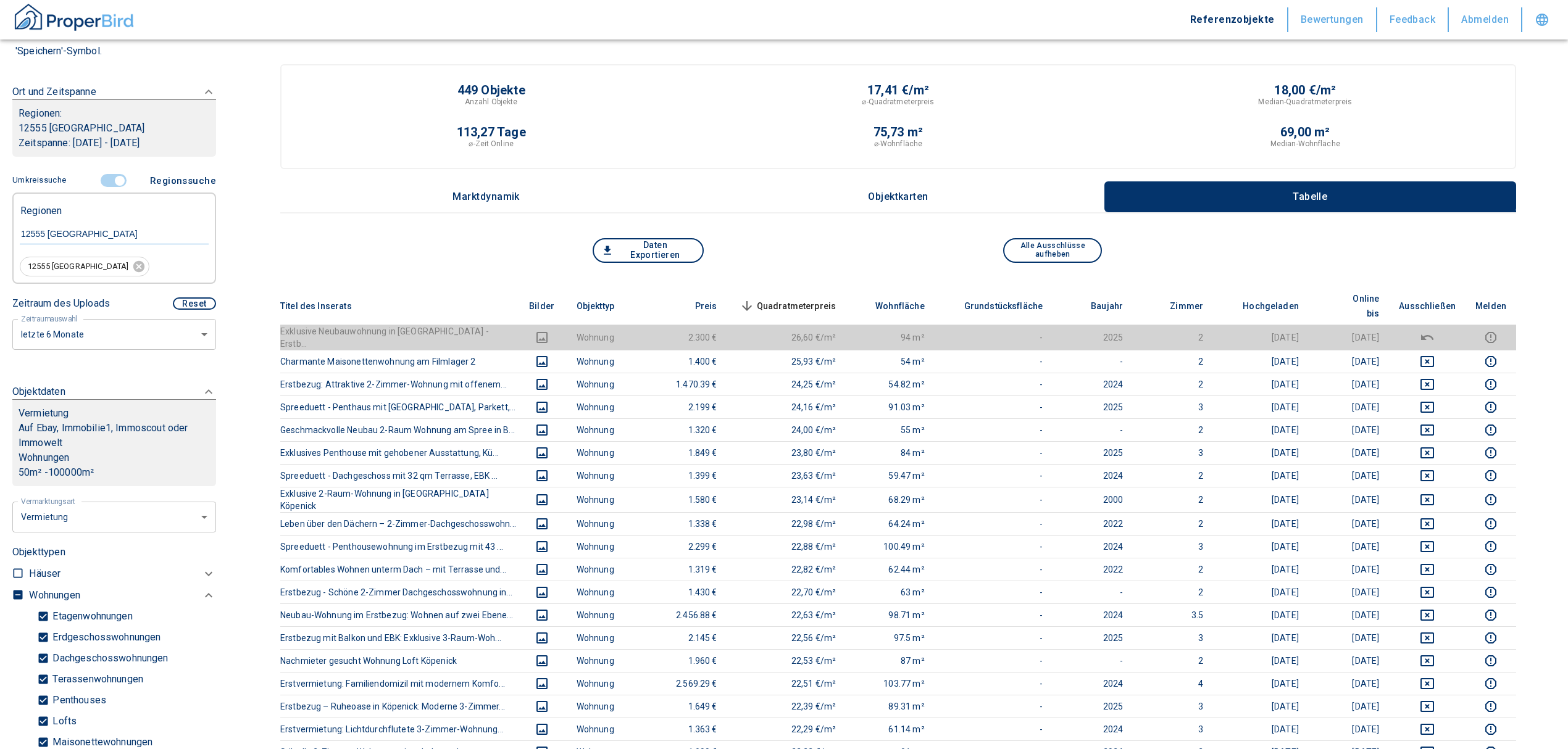
click at [811, 298] on span "Quadratmeterpreis sorted descending" at bounding box center [787, 305] width 100 height 15
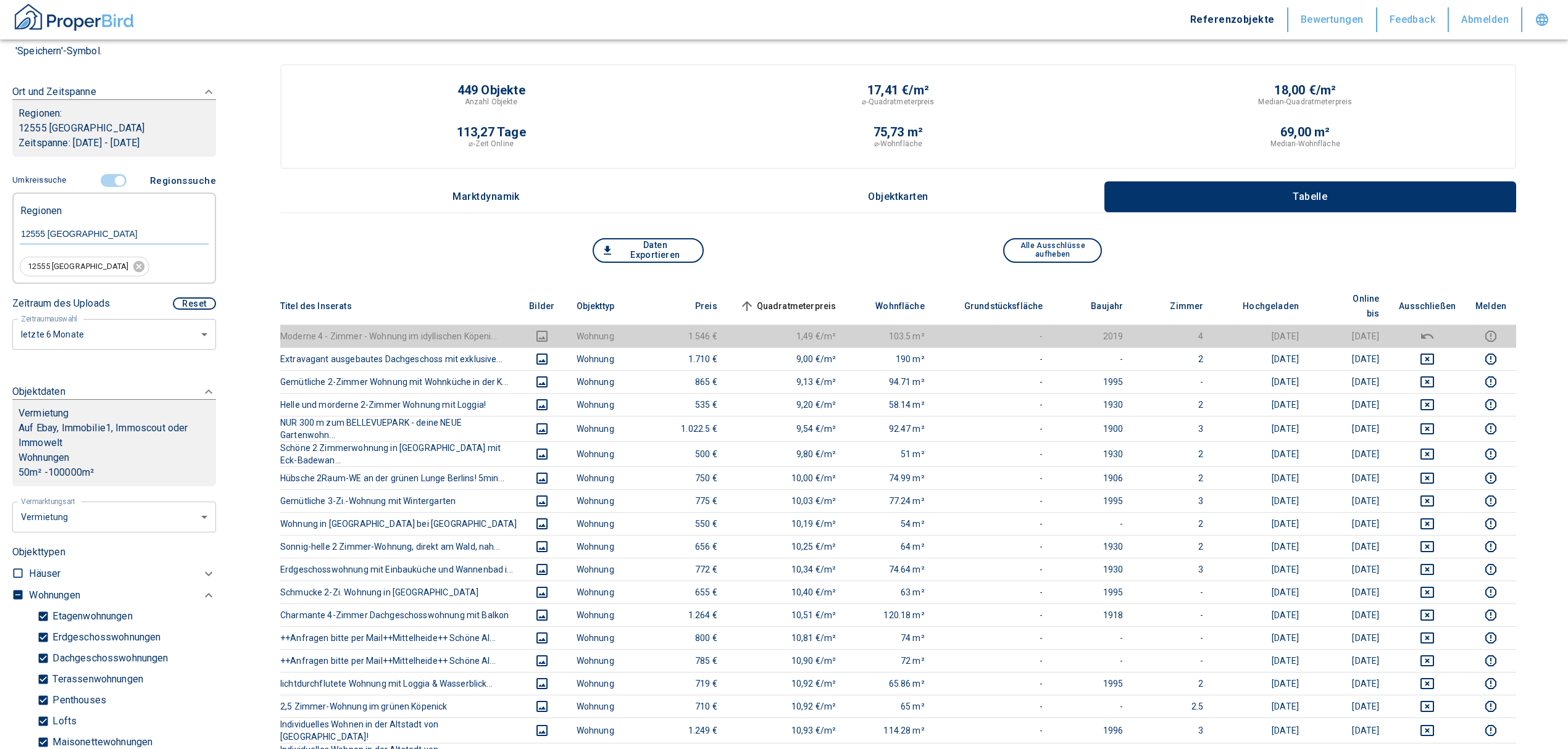
click at [811, 298] on span "Quadratmeterpreis sorted ascending" at bounding box center [787, 305] width 100 height 15
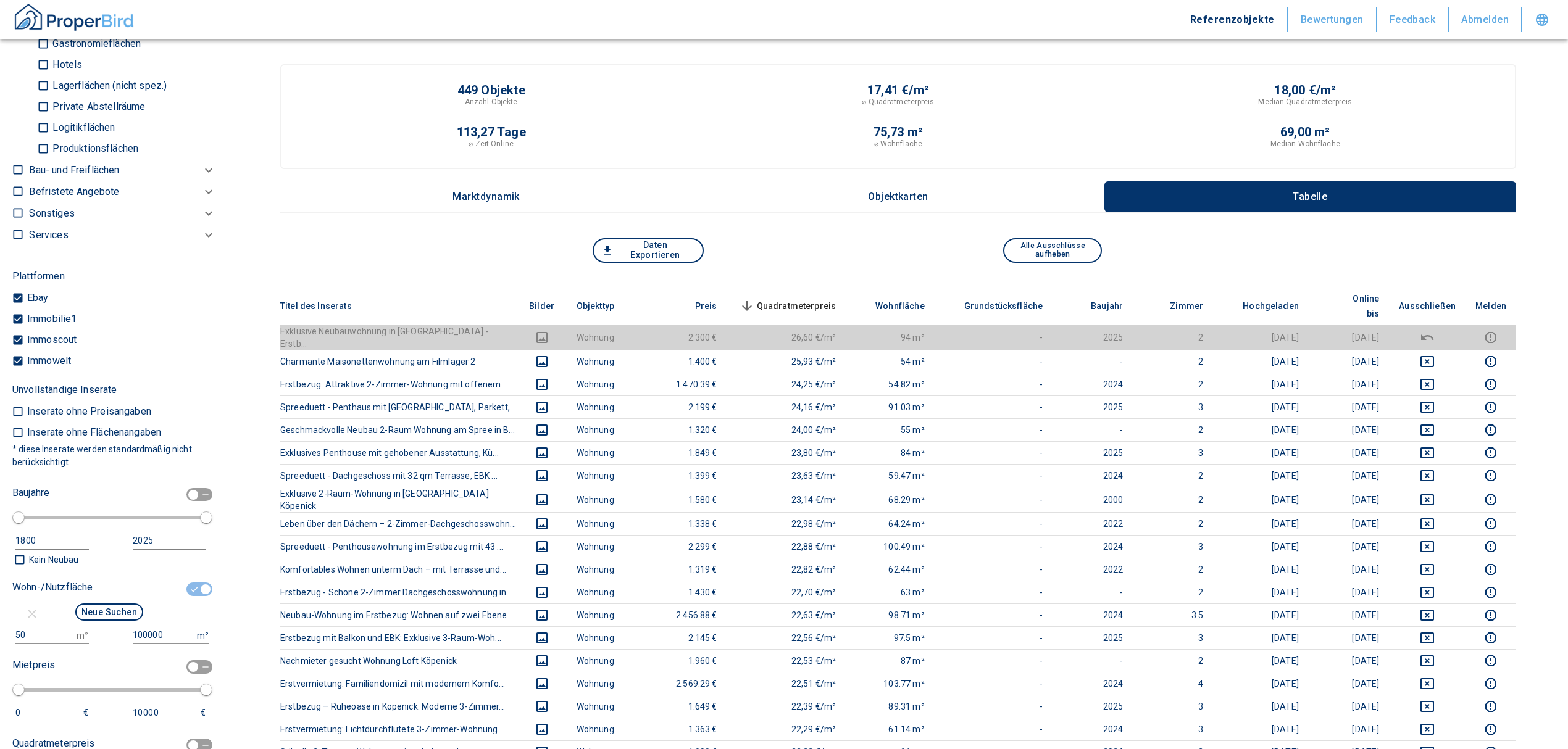
scroll to position [1233, 0]
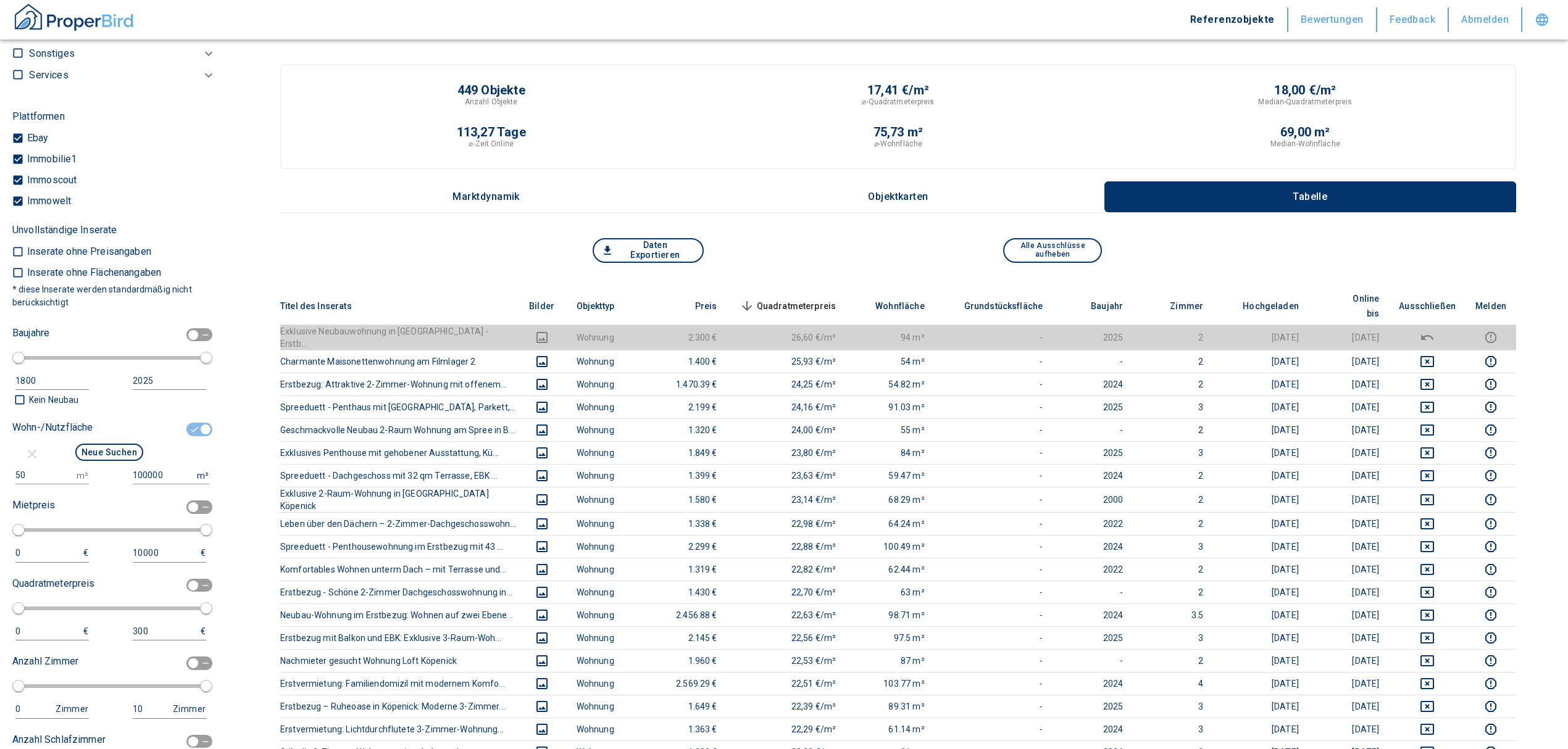
click at [196, 424] on input "checkbox" at bounding box center [205, 430] width 37 height 14
checkbox input "false"
type input "2020"
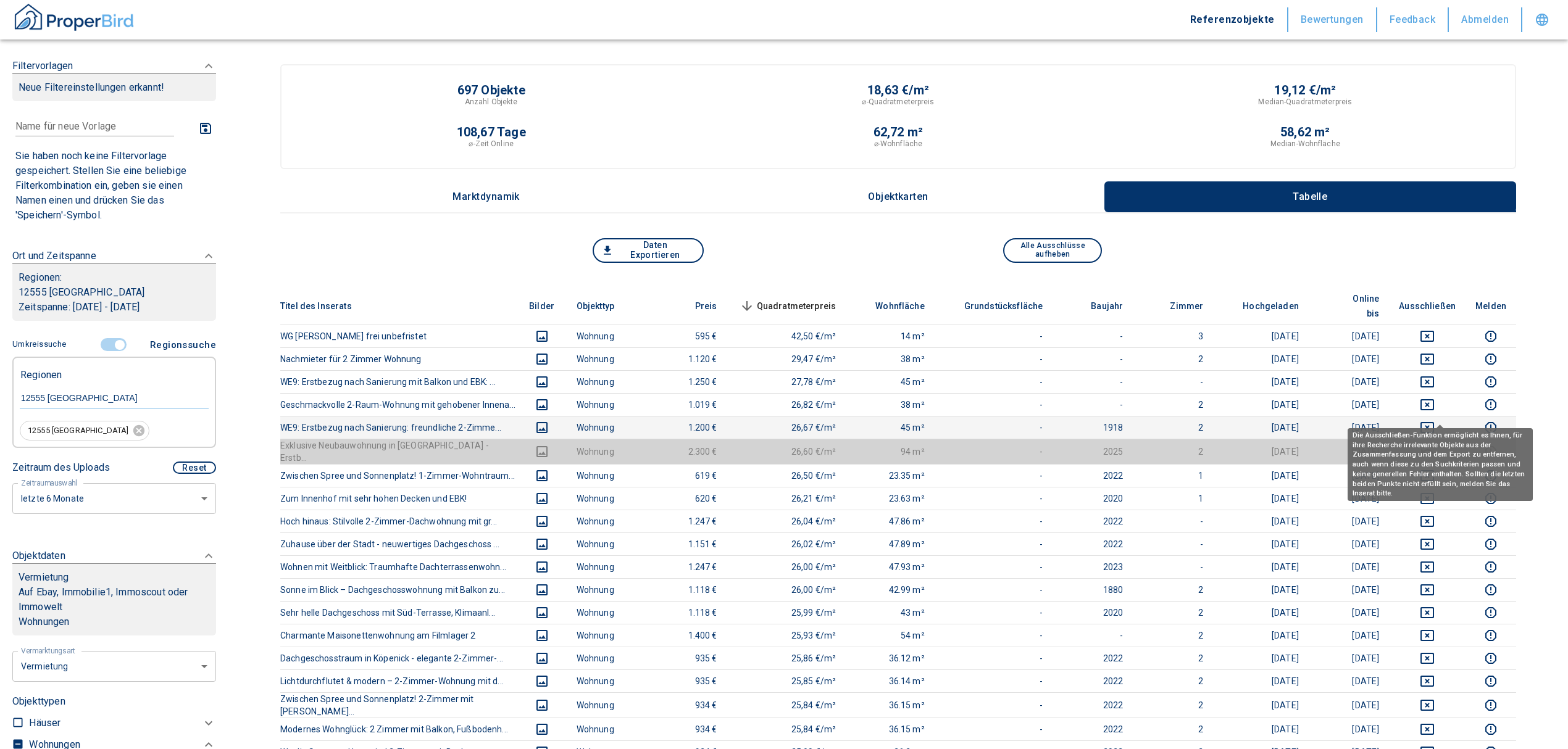
click at [1435, 420] on icon "deselect this listing" at bounding box center [1426, 427] width 15 height 15
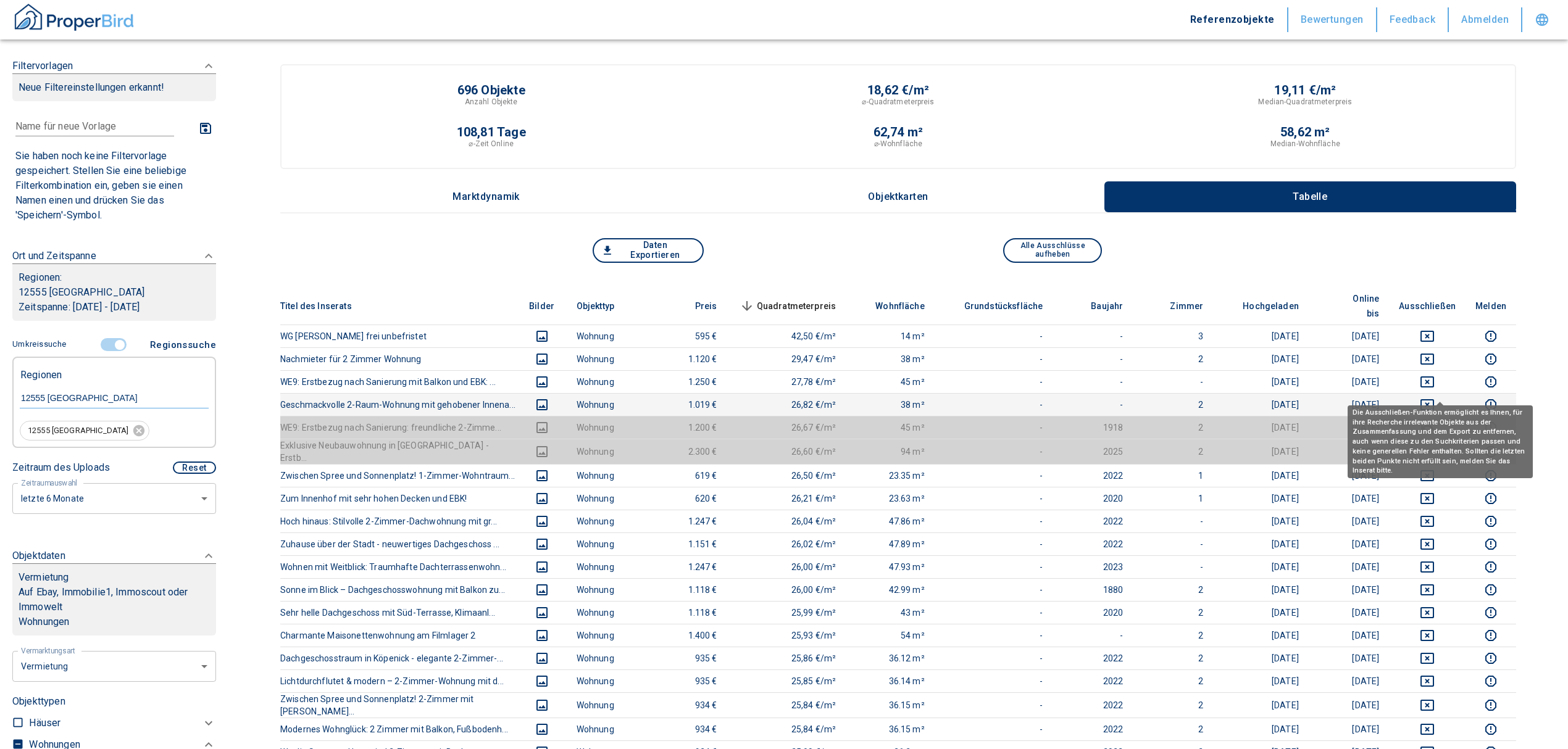
click at [1435, 397] on icon "deselect this listing" at bounding box center [1426, 404] width 15 height 15
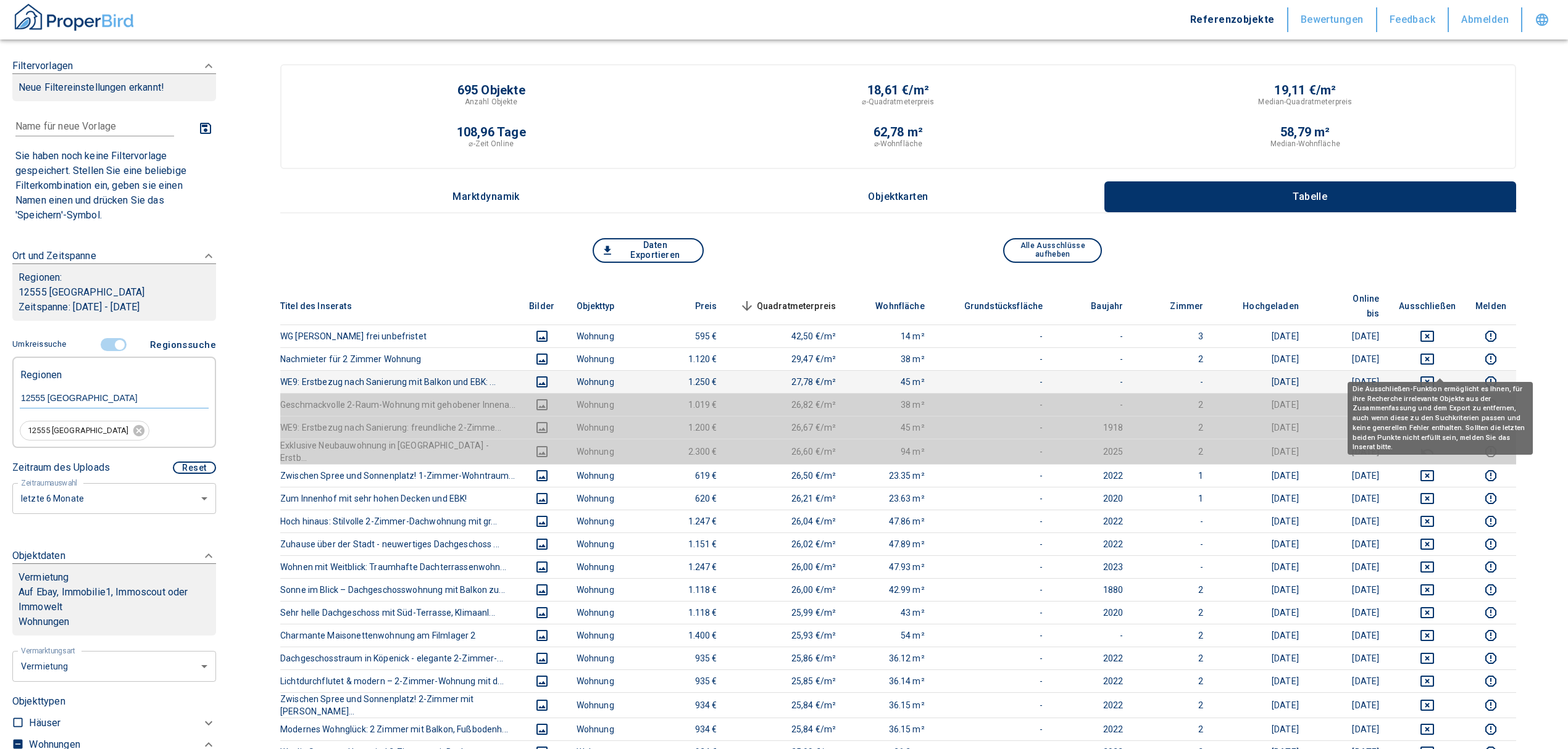
click at [1435, 370] on td at bounding box center [1427, 381] width 77 height 23
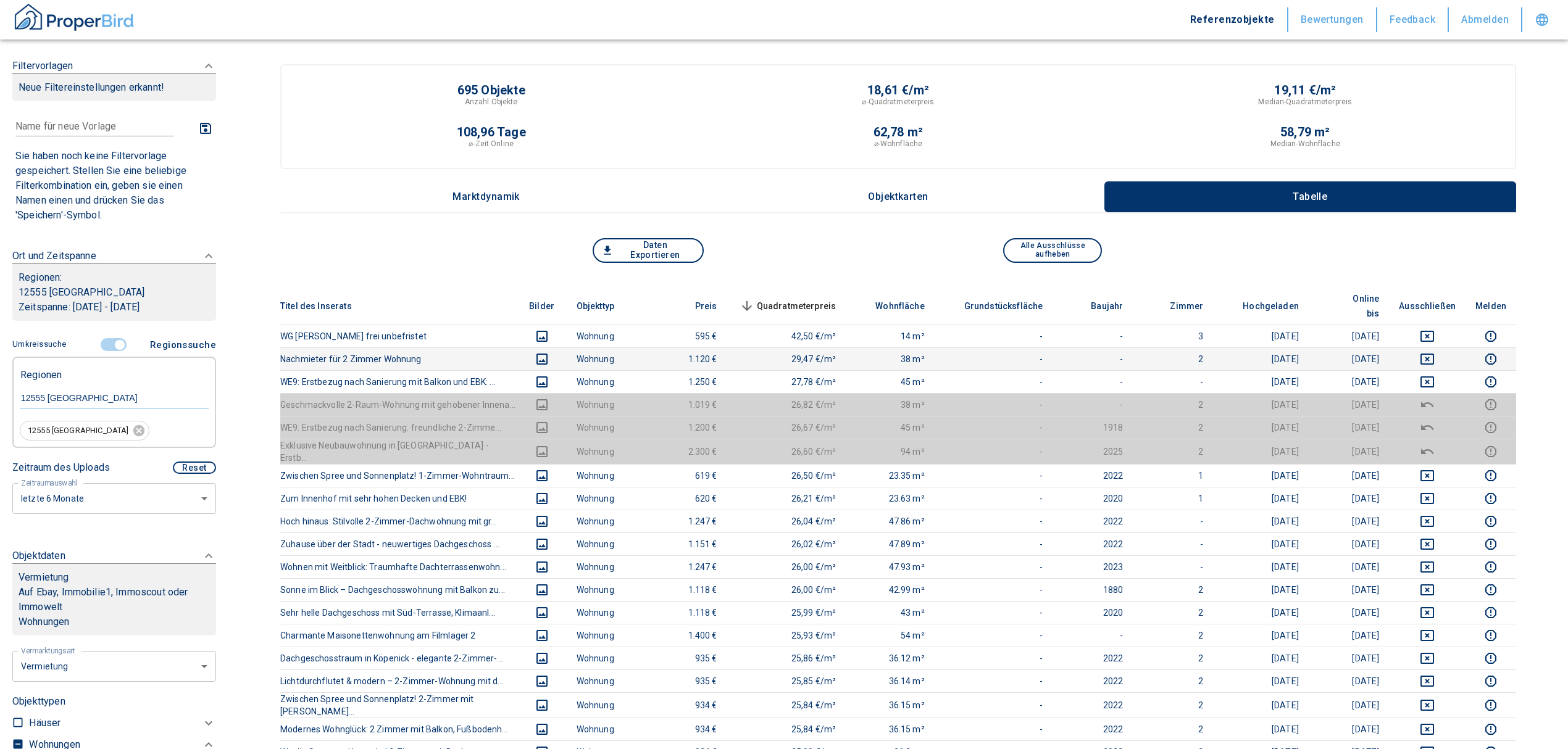
click at [1438, 348] on td at bounding box center [1427, 359] width 77 height 23
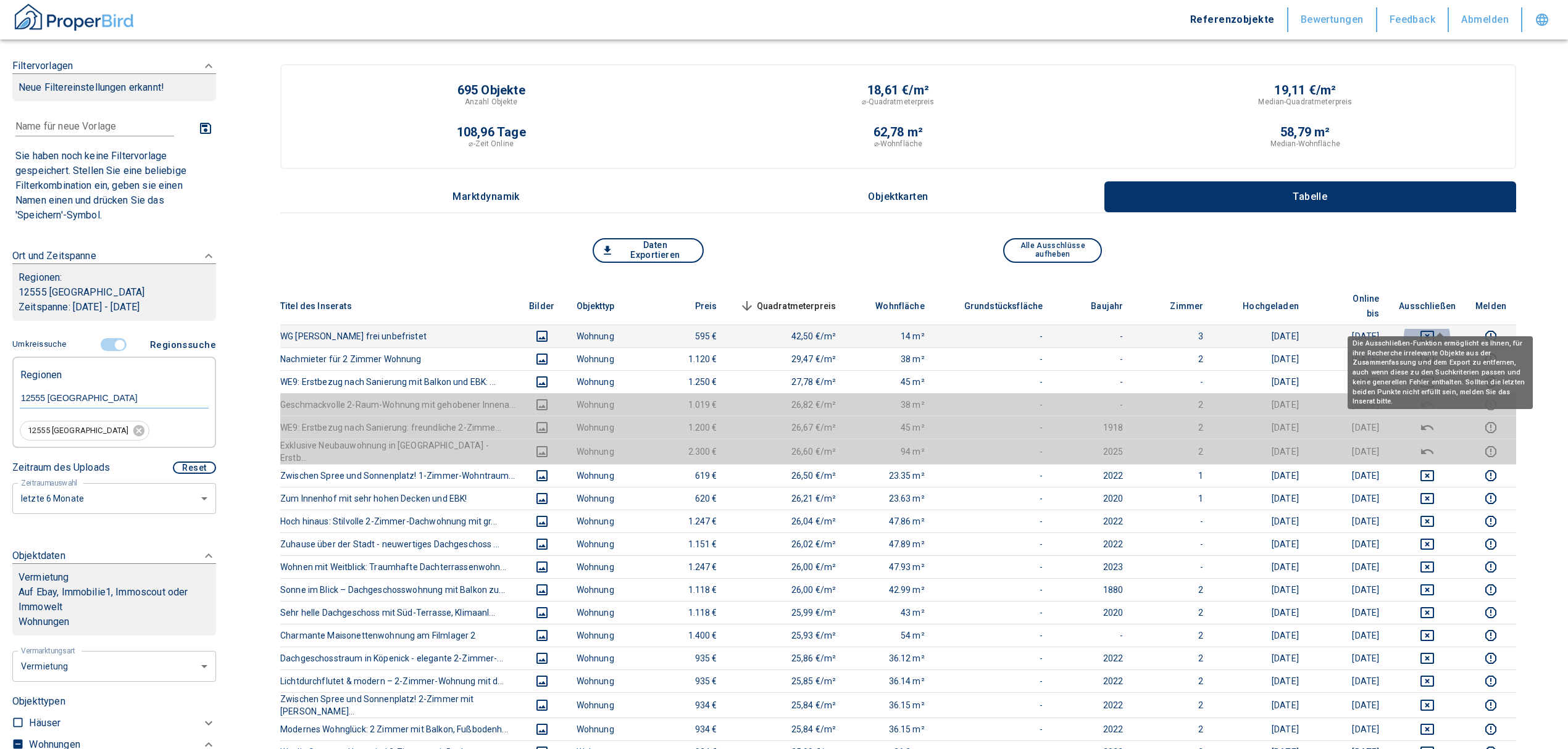
click at [1434, 330] on icon "deselect this listing" at bounding box center [1427, 336] width 14 height 11
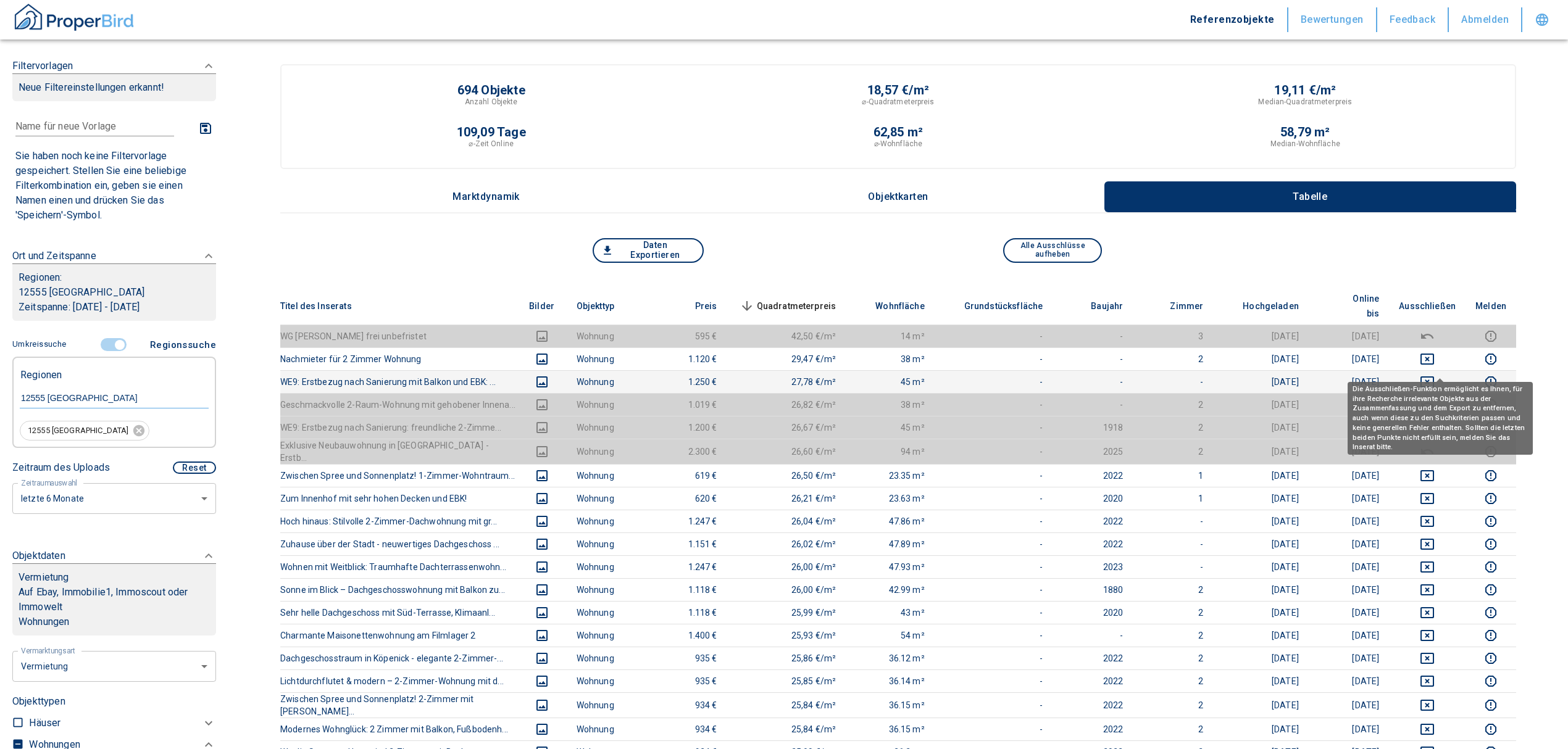
click at [1435, 374] on icon "deselect this listing" at bounding box center [1426, 381] width 15 height 15
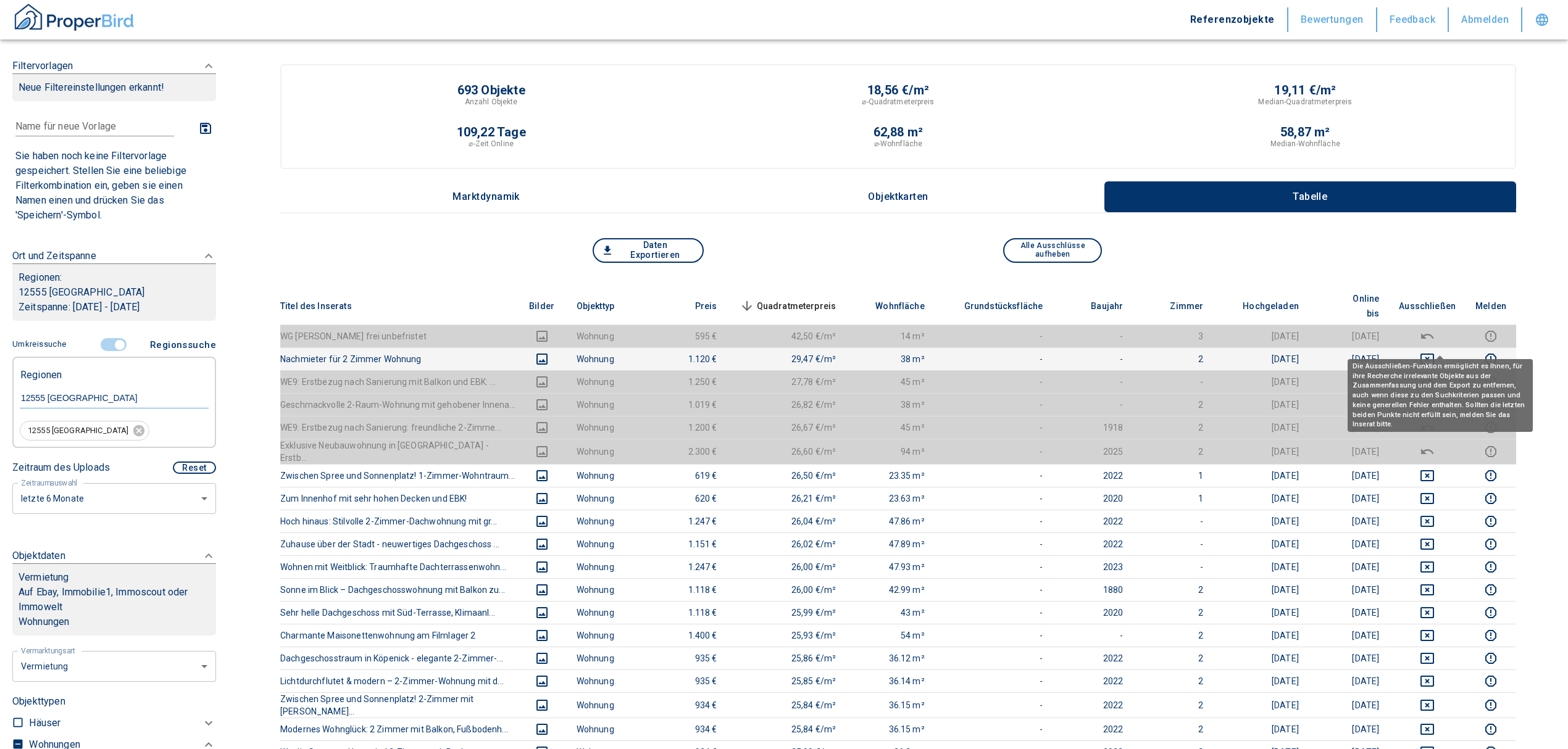
click at [1435, 352] on icon "deselect this listing" at bounding box center [1426, 359] width 15 height 15
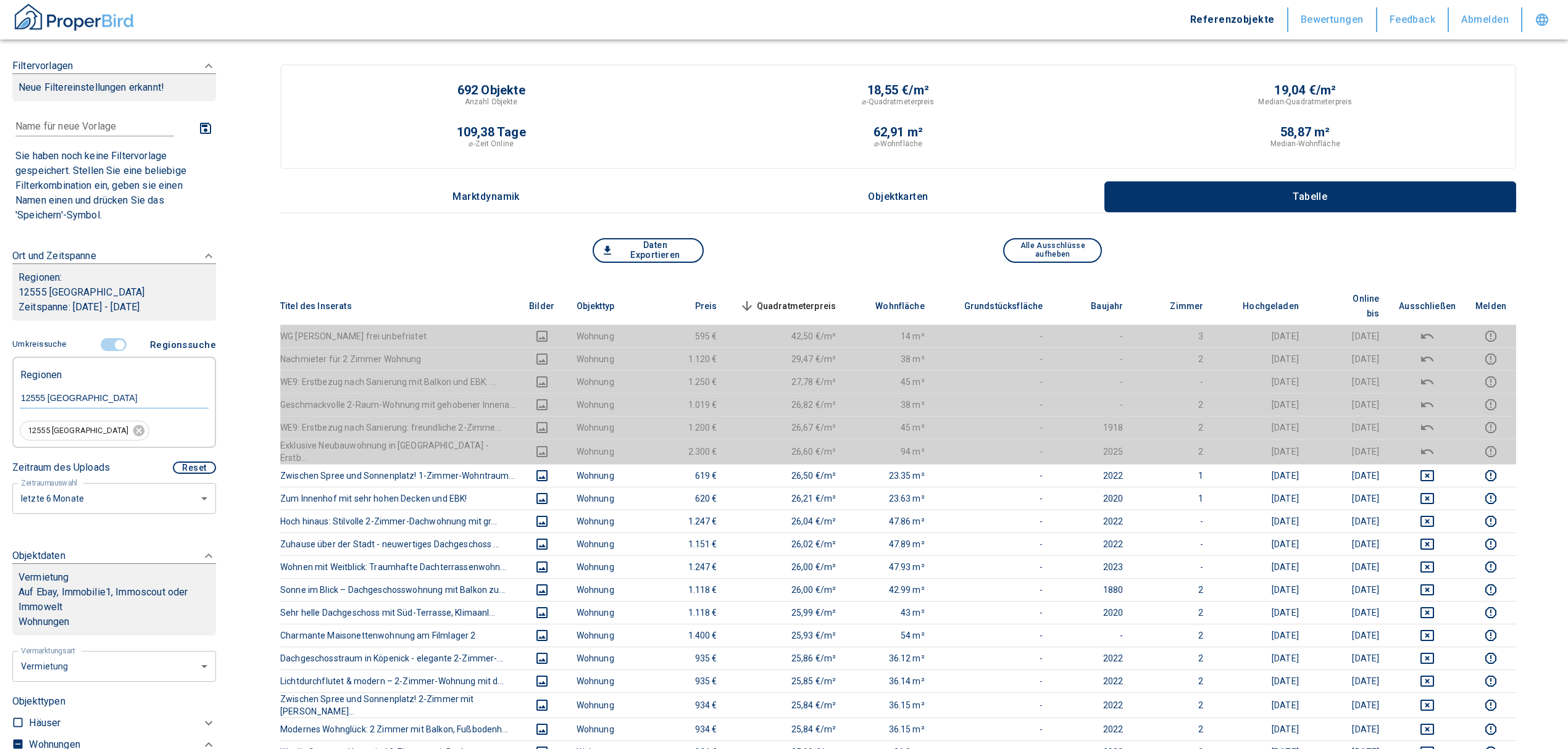
click at [805, 298] on span "Quadratmeterpreis sorted descending" at bounding box center [787, 305] width 100 height 15
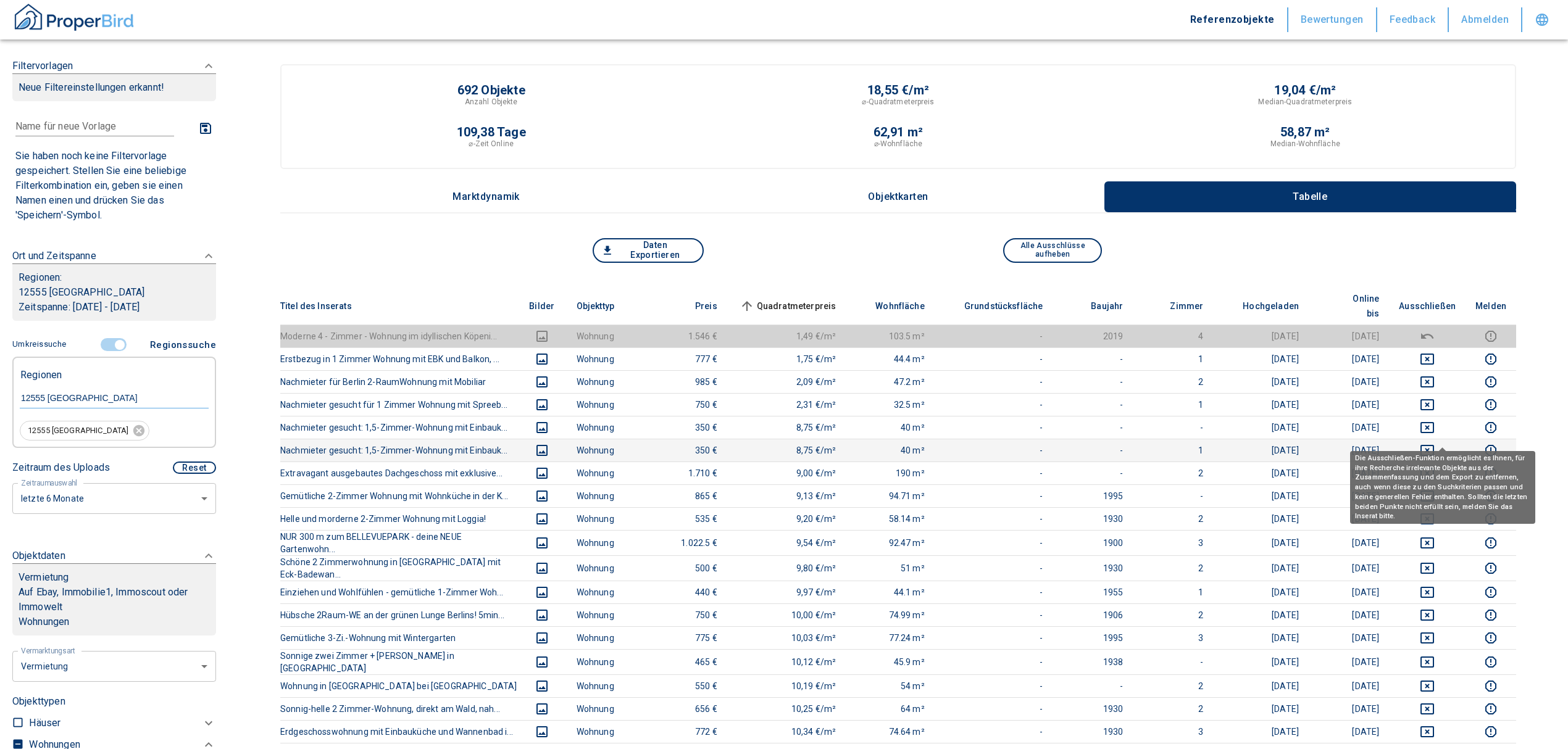
click at [1435, 443] on icon "deselect this listing" at bounding box center [1426, 450] width 15 height 15
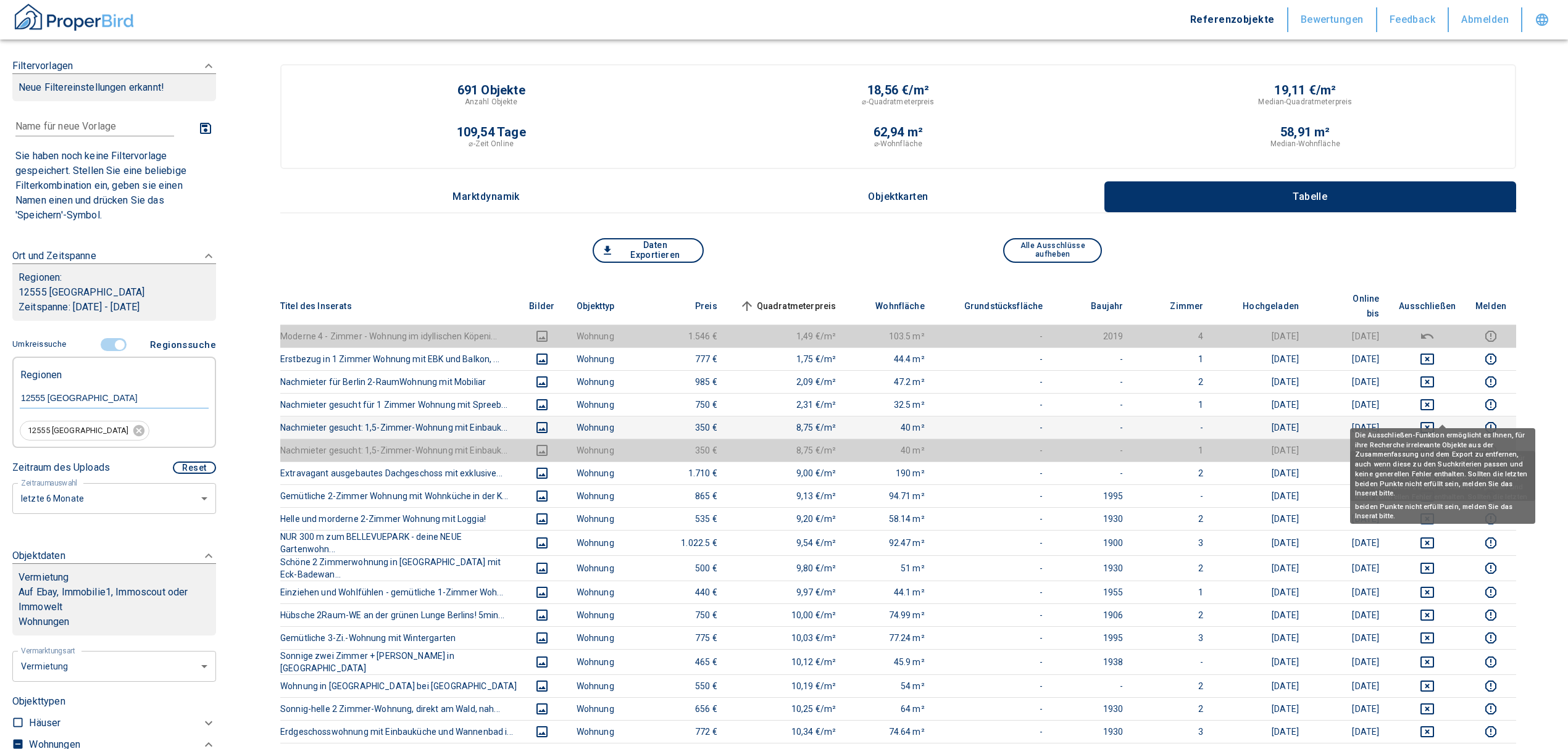
click at [1435, 420] on icon "deselect this listing" at bounding box center [1426, 427] width 15 height 15
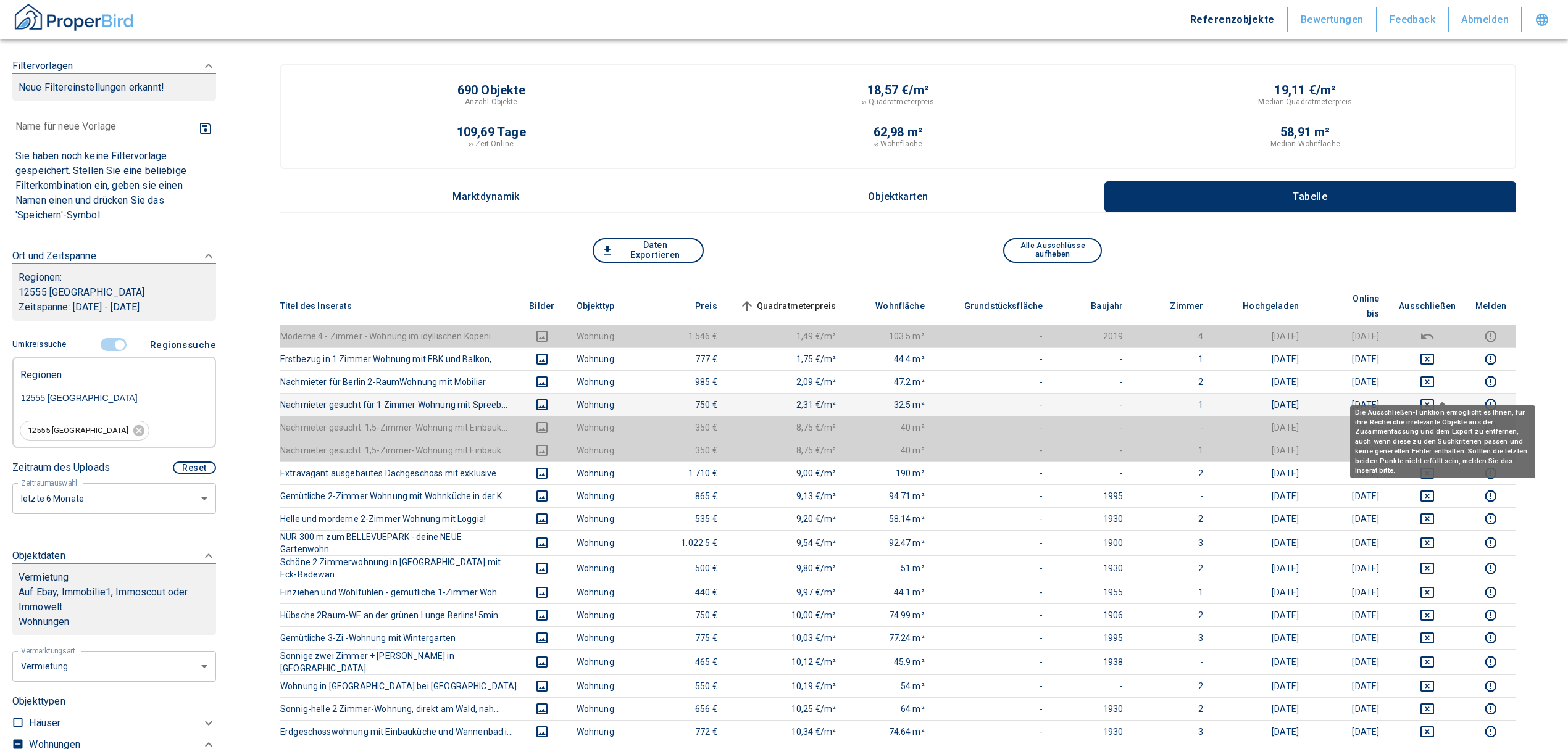
click at [1435, 397] on icon "deselect this listing" at bounding box center [1426, 404] width 15 height 15
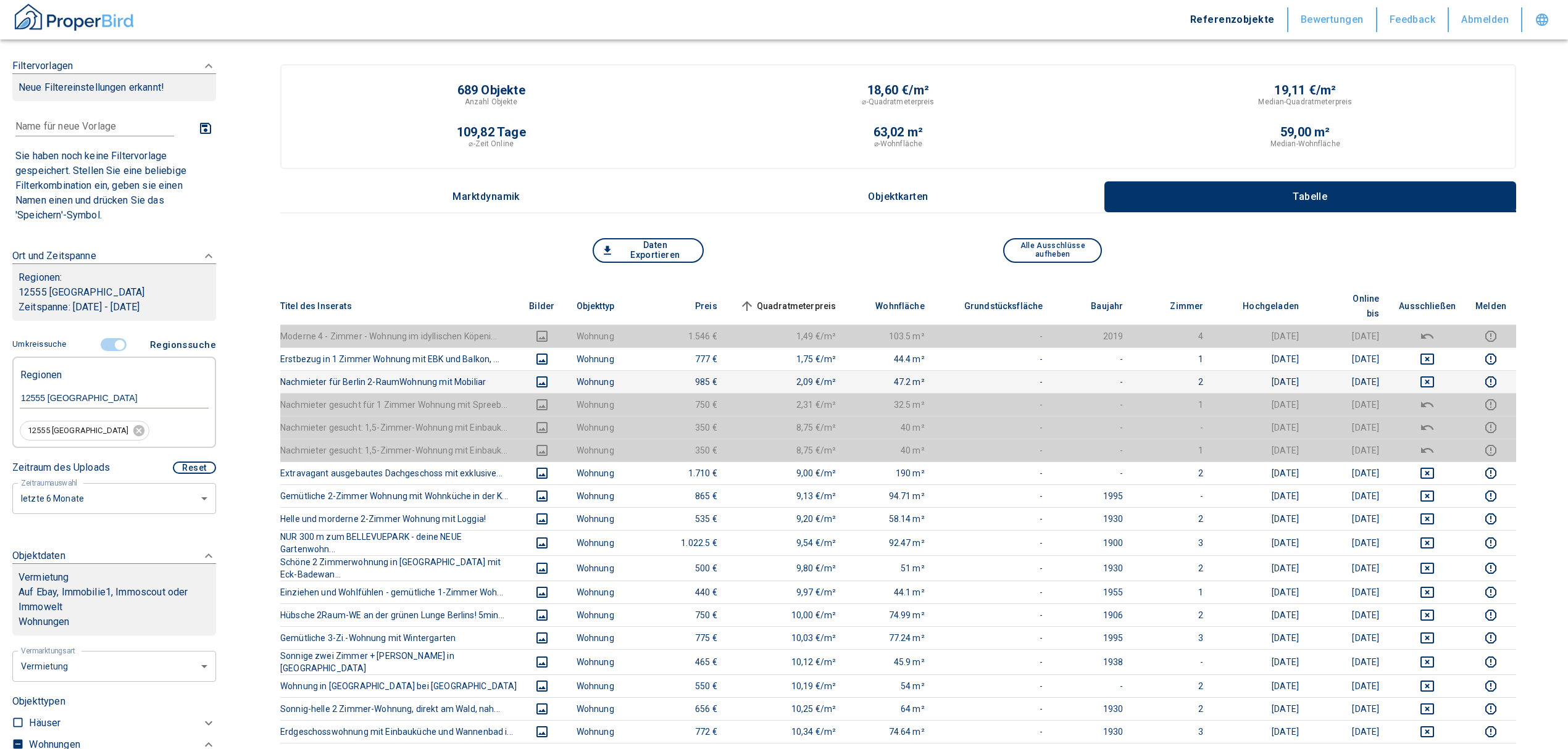
click at [1434, 377] on icon "deselect this listing" at bounding box center [1427, 382] width 14 height 11
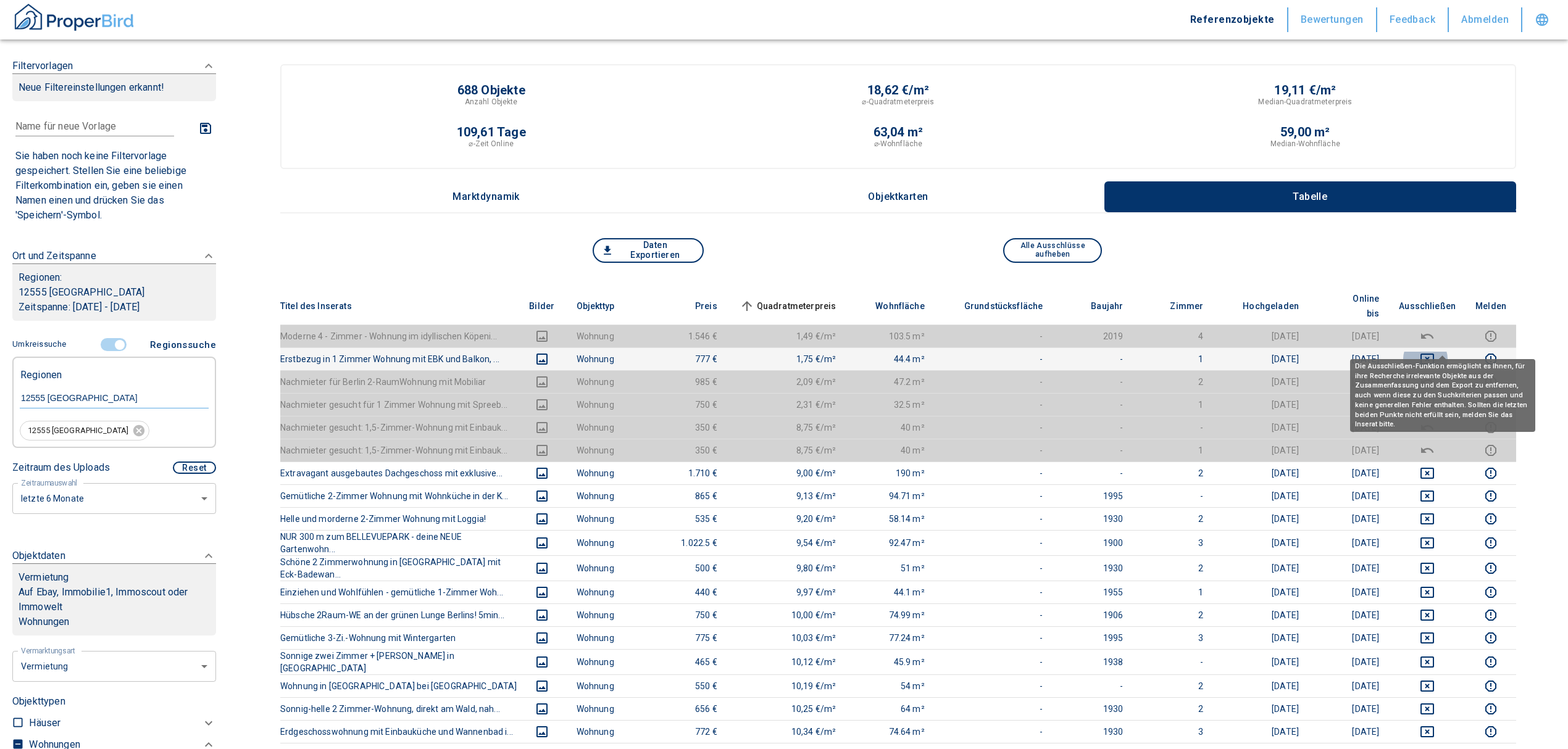
click at [1435, 352] on icon "deselect this listing" at bounding box center [1426, 359] width 15 height 15
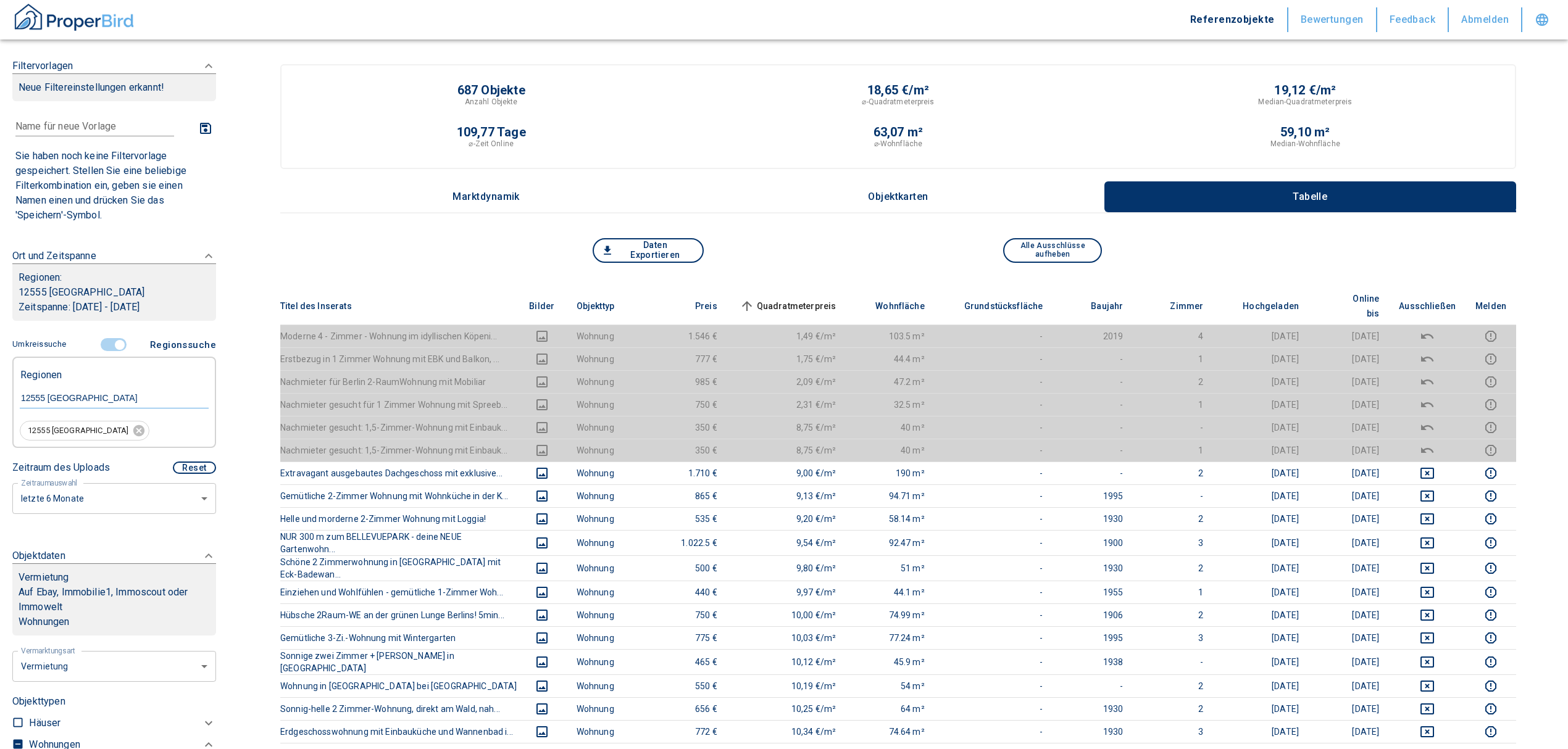
click at [835, 298] on span "Quadratmeterpreis sorted ascending" at bounding box center [787, 305] width 100 height 15
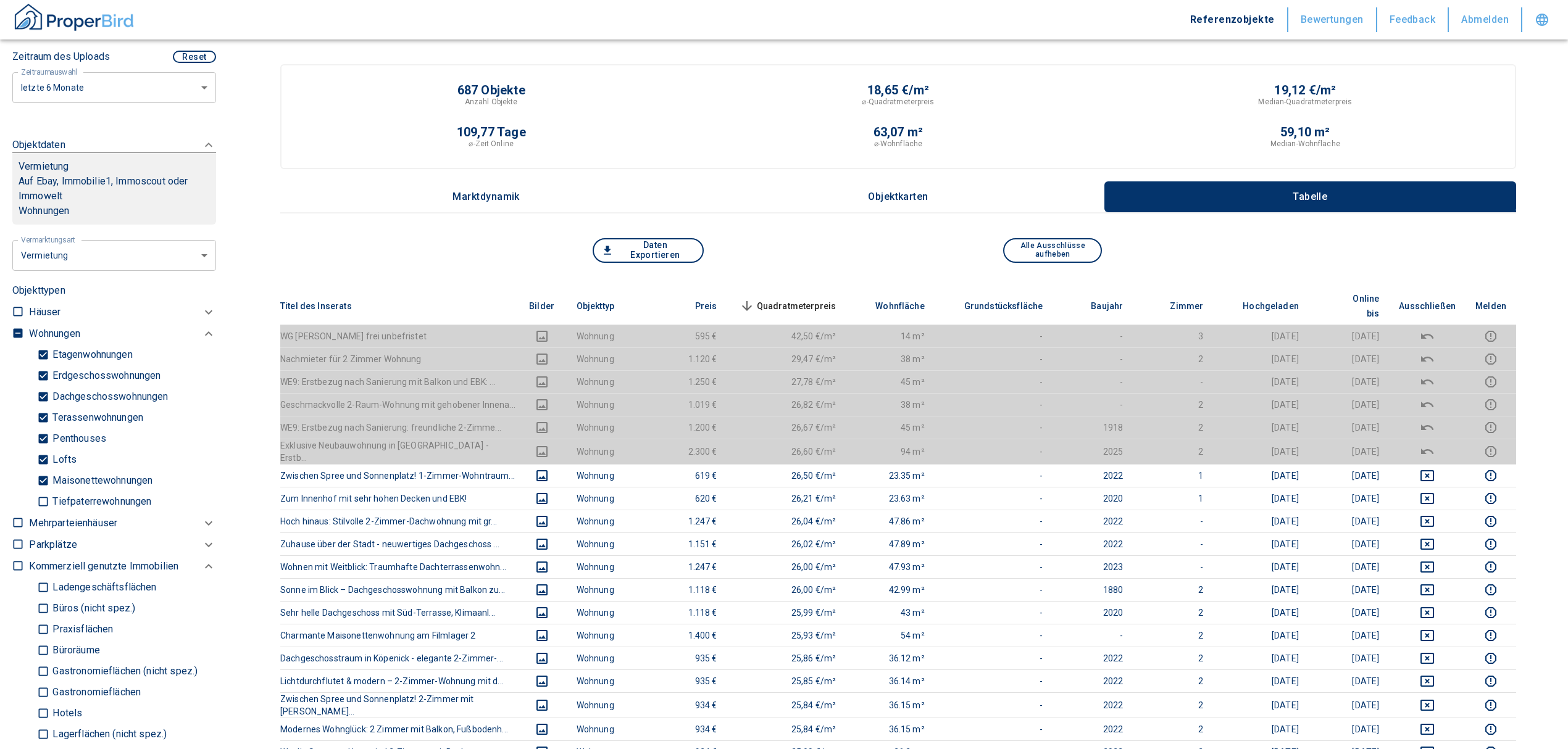
click at [793, 298] on span "Quadratmeterpreis sorted descending" at bounding box center [787, 305] width 100 height 15
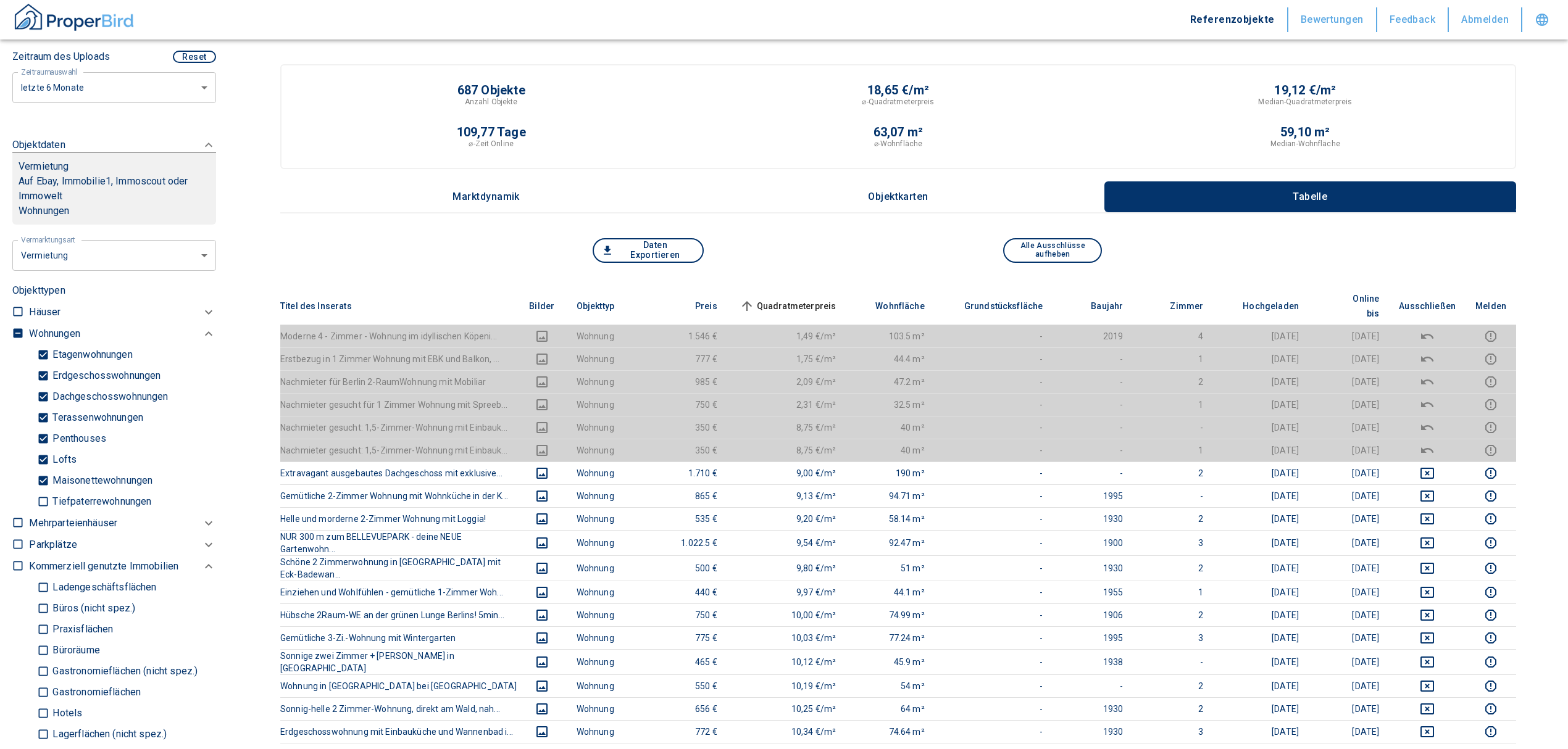
click at [837, 298] on span "Quadratmeterpreis sorted ascending" at bounding box center [787, 305] width 100 height 15
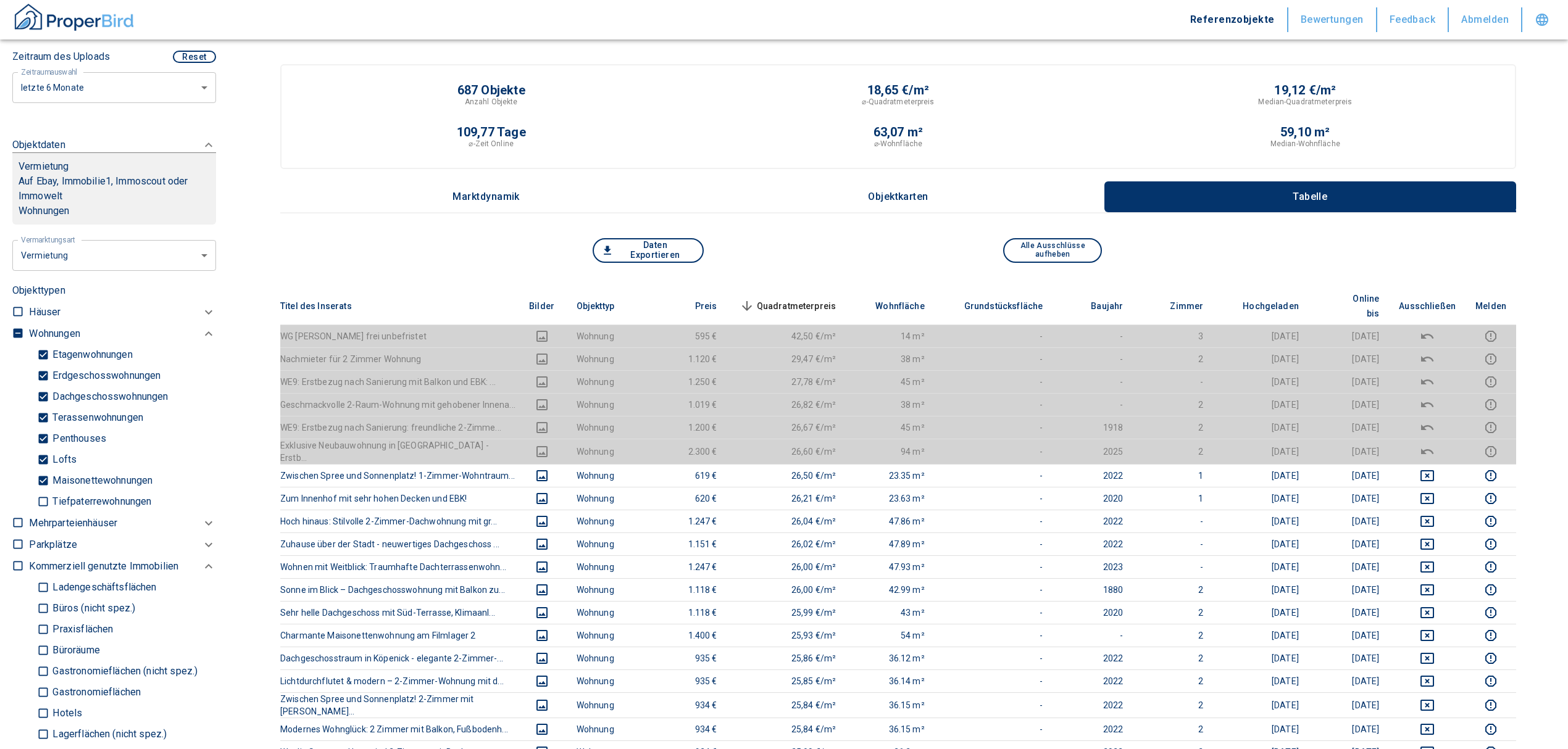
click at [808, 276] on div "Daten Exportieren Alle Ausschlüsse aufheben" at bounding box center [897, 263] width 1235 height 49
click at [811, 298] on span "Quadratmeterpreis sorted descending" at bounding box center [787, 305] width 100 height 15
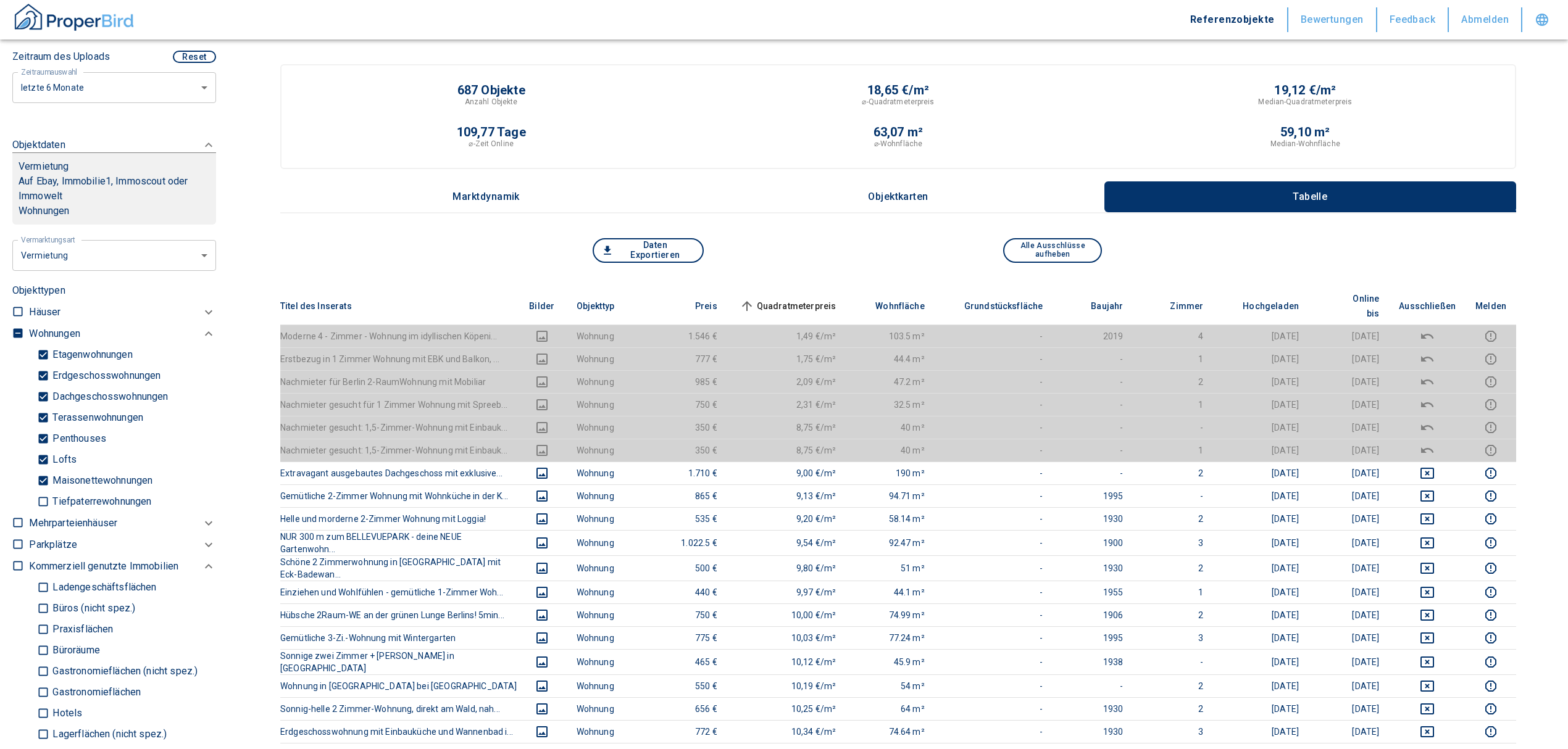
click at [811, 298] on span "Quadratmeterpreis sorted ascending" at bounding box center [787, 305] width 100 height 15
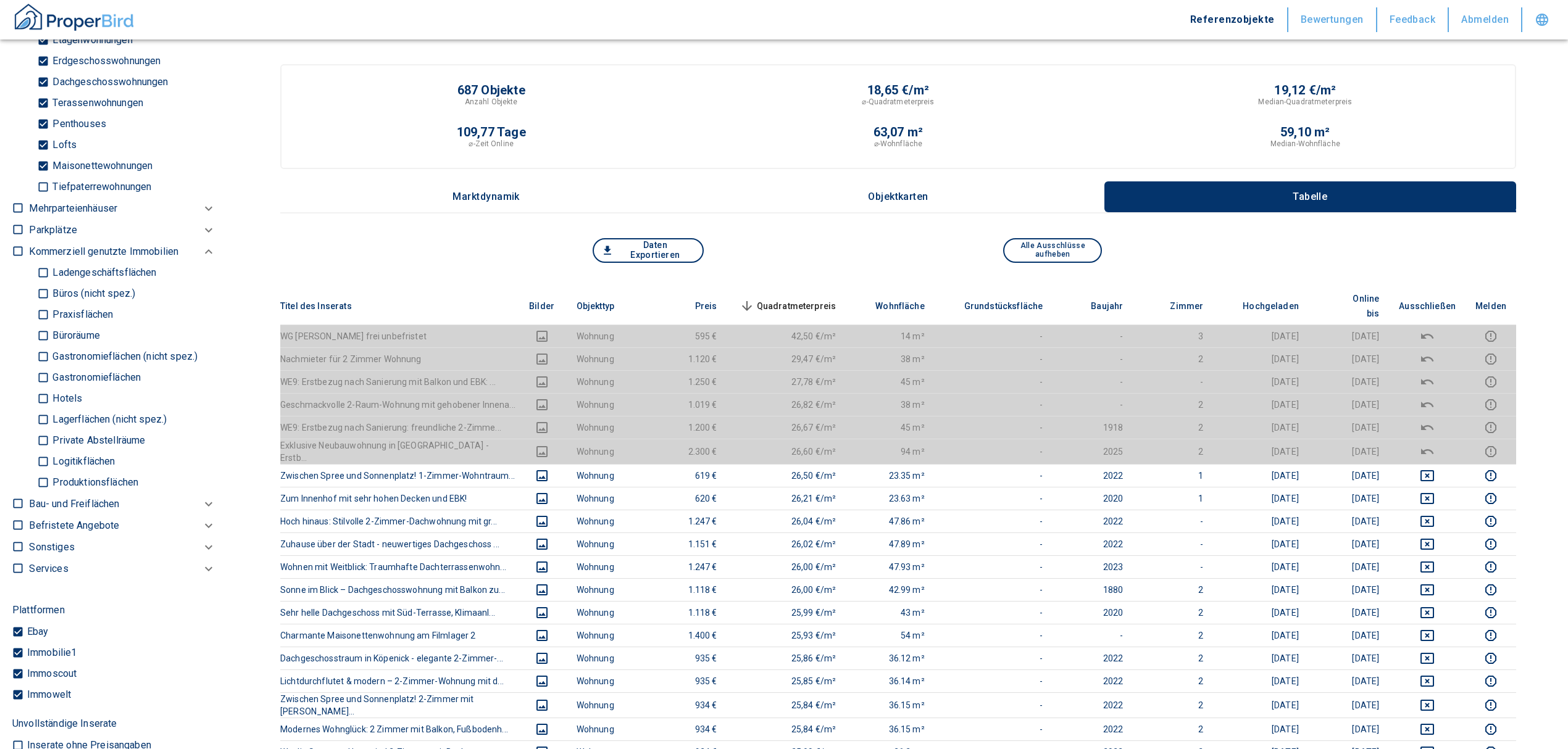
scroll to position [595, 0]
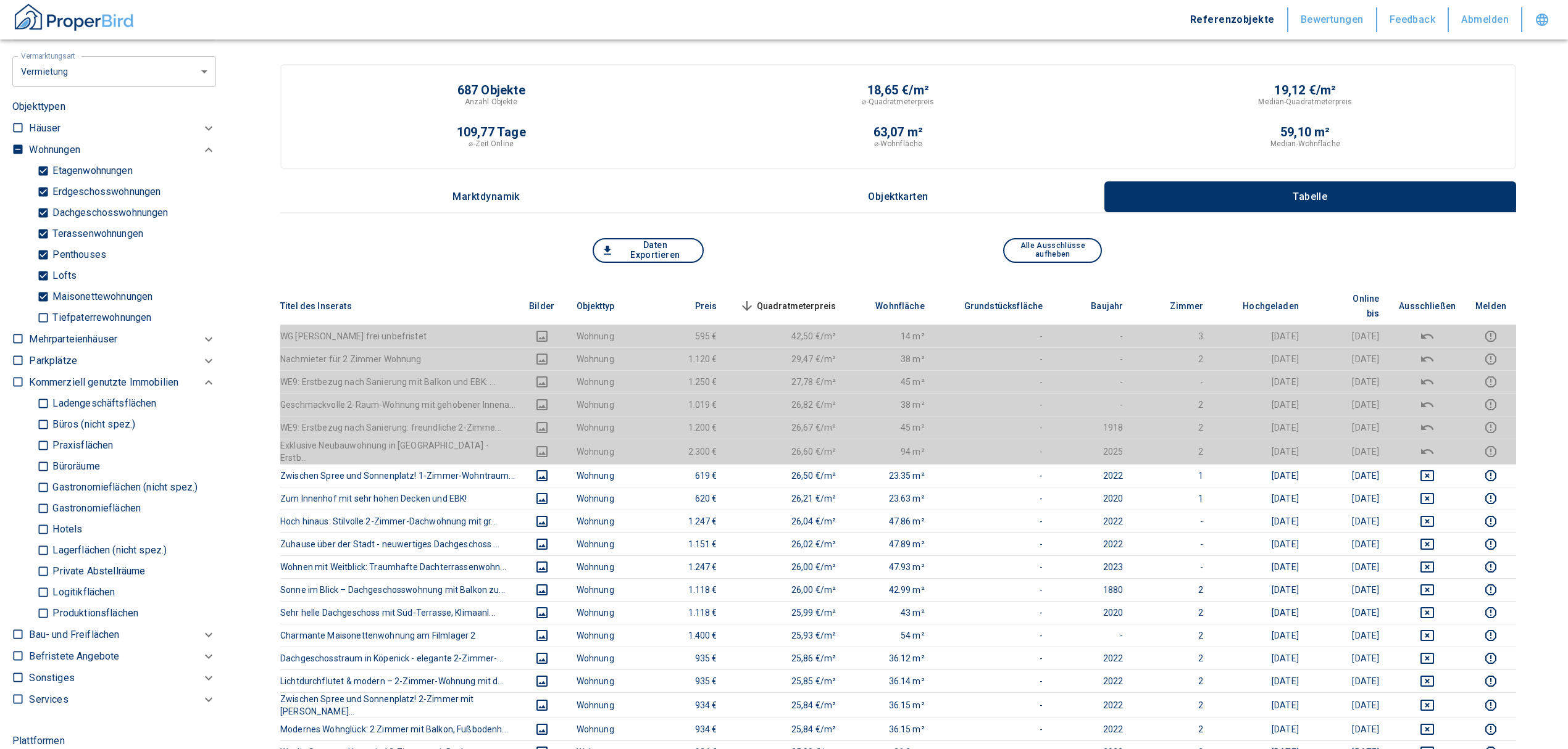
click at [16, 141] on label at bounding box center [15, 147] width 19 height 17
click at [16, 143] on input "checkbox" at bounding box center [18, 149] width 12 height 12
checkbox input "true"
type input "2020"
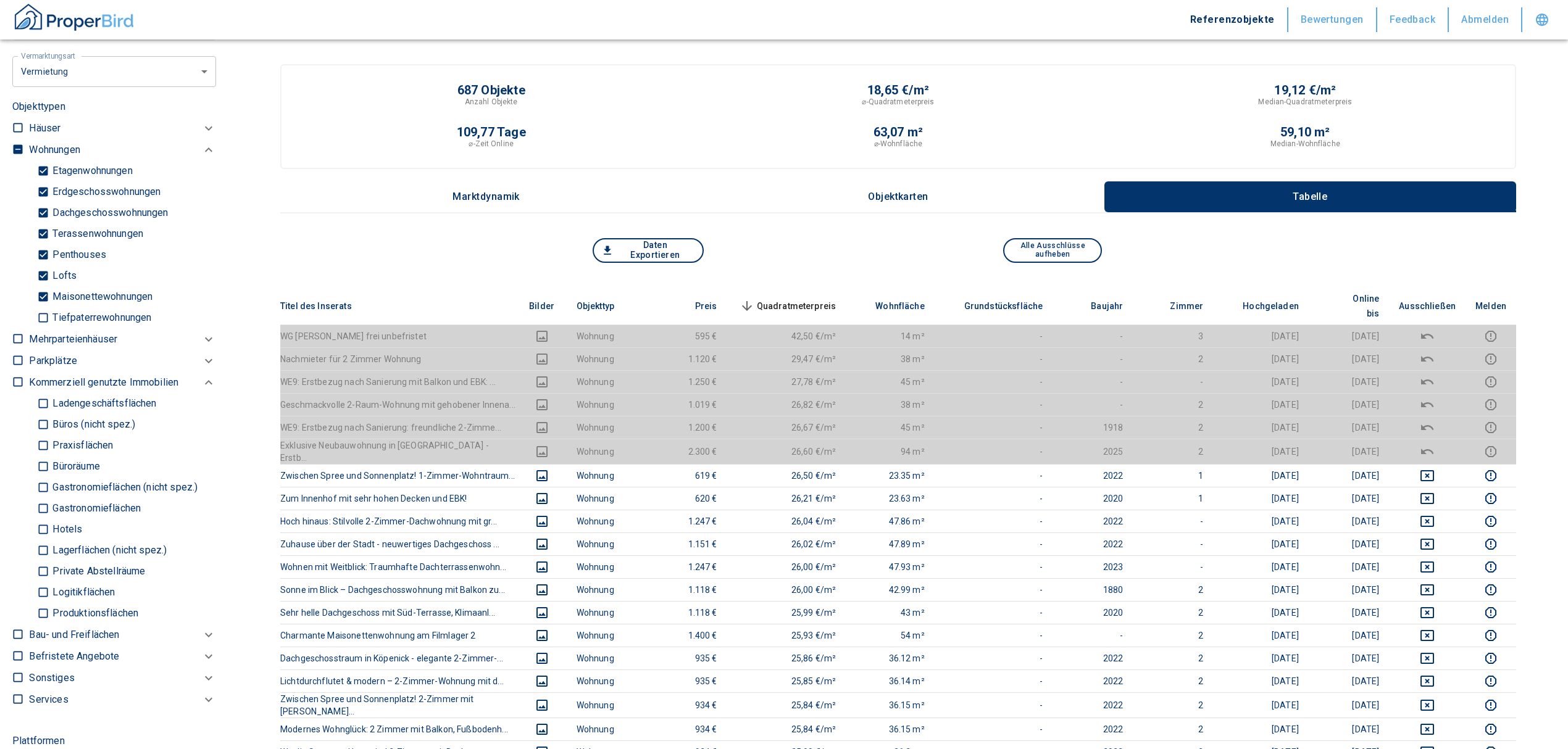
type input "999999990"
type input "2020"
type input "999999990"
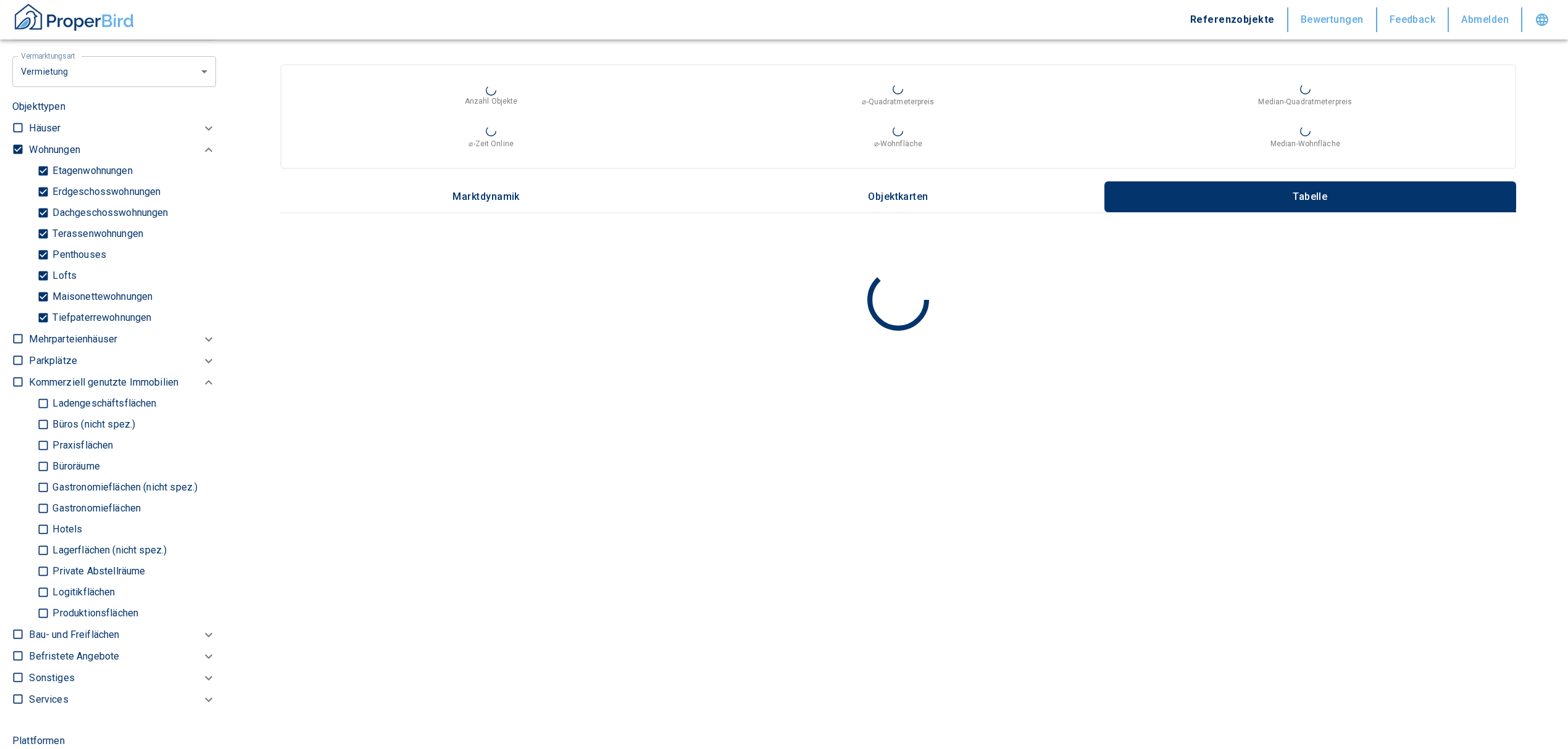
click at [16, 143] on input "checkbox" at bounding box center [18, 149] width 12 height 12
checkbox input "false"
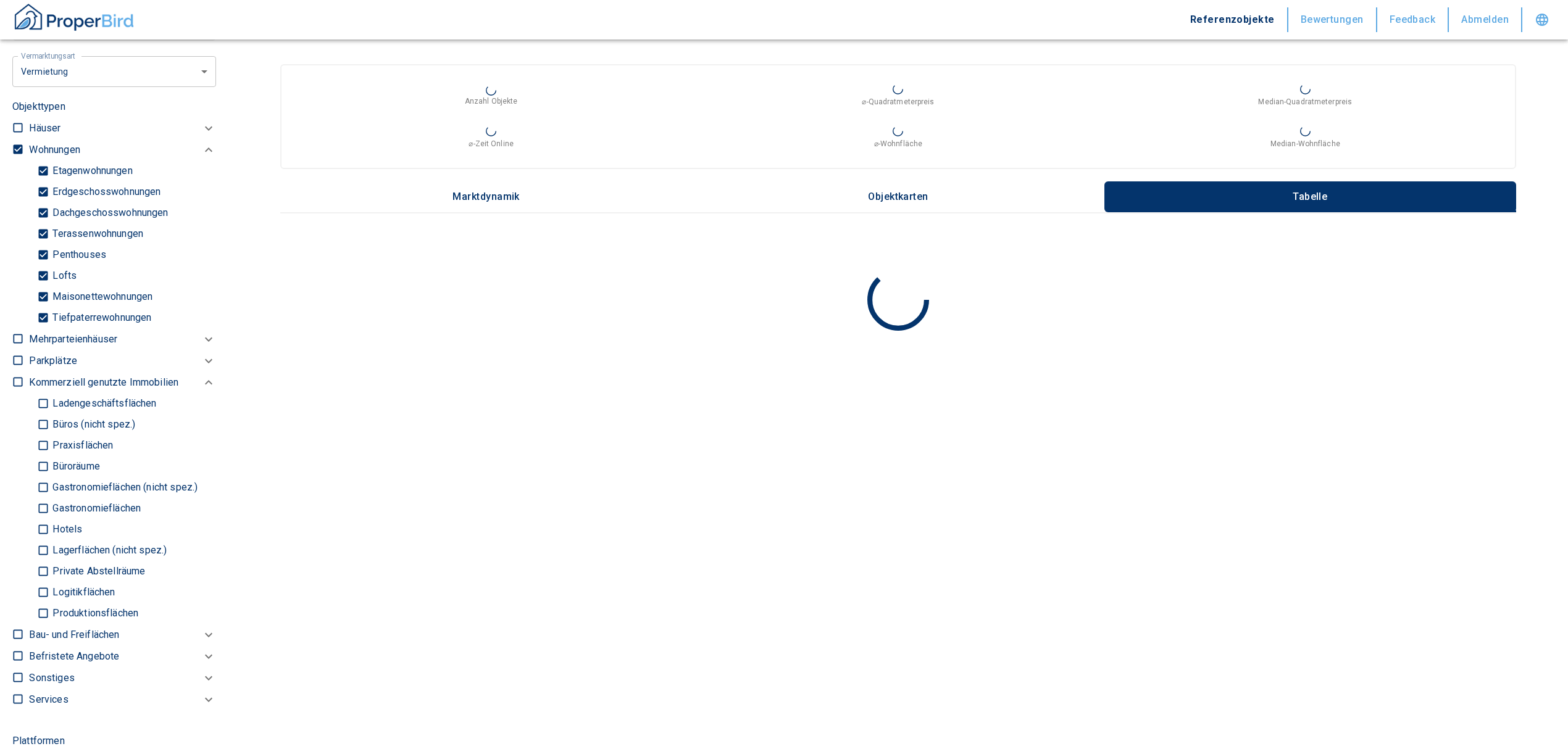
checkbox input "false"
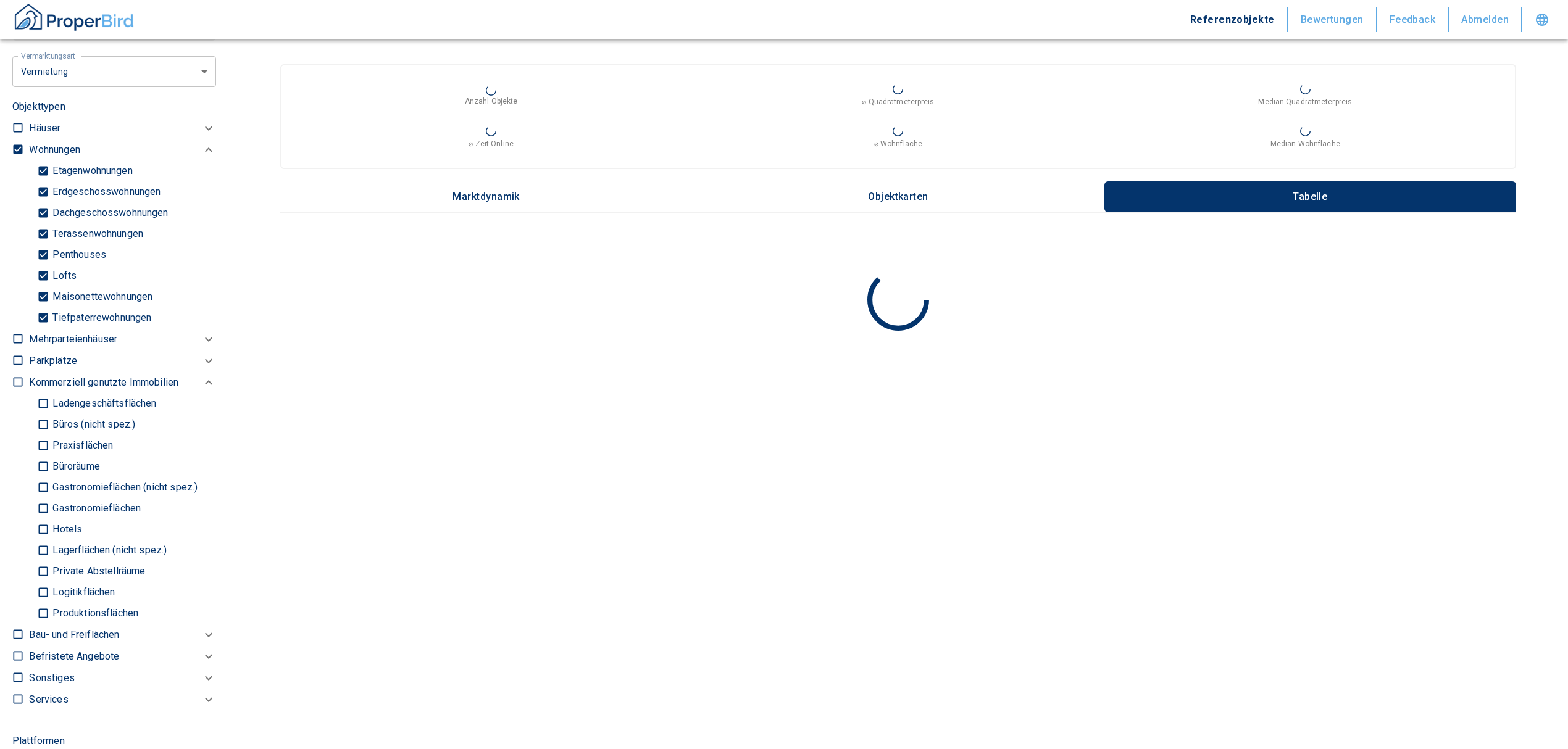
type input "2020"
type input "999999990"
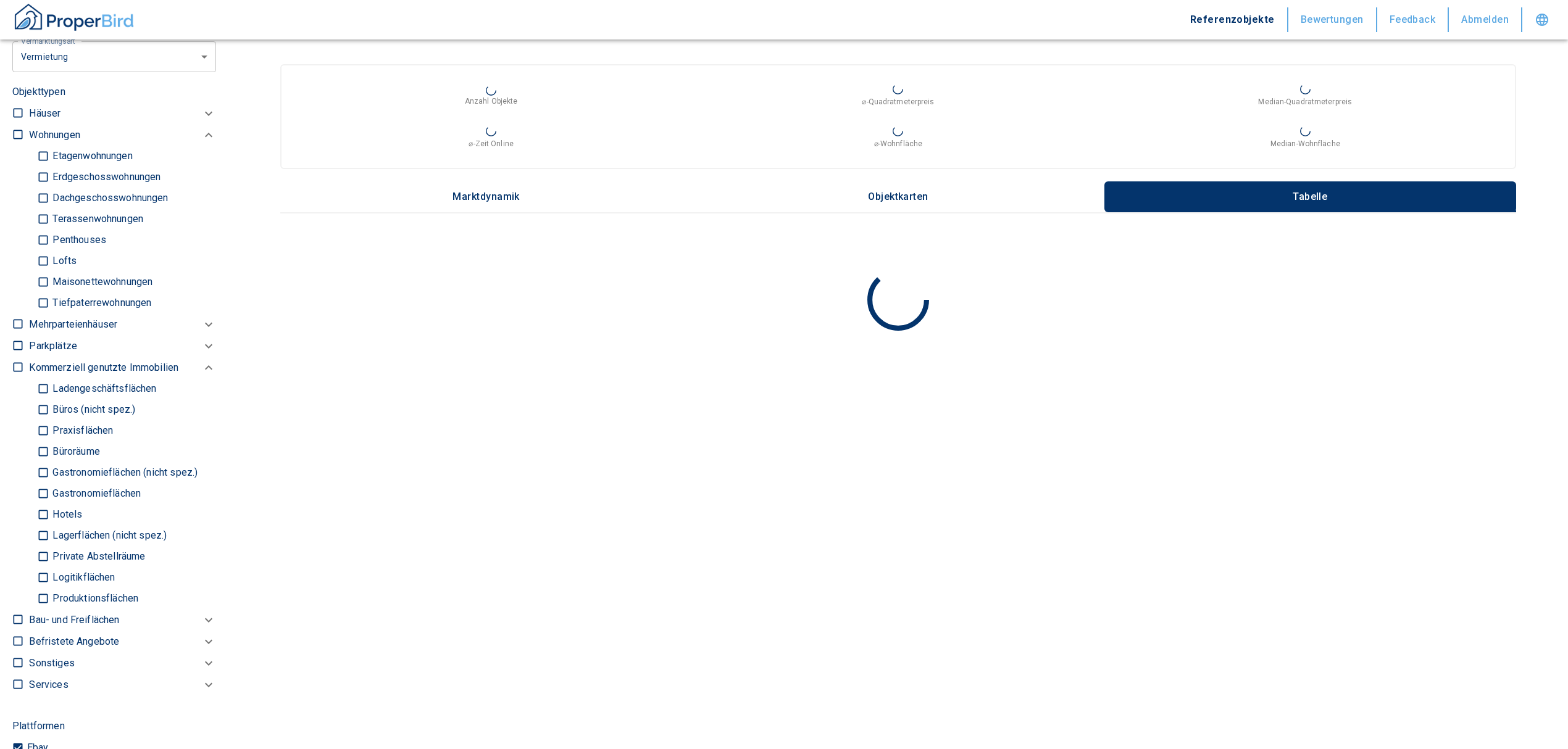
type input "2020"
type input "999999990"
click at [40, 407] on input "Büros (nicht spez.)" at bounding box center [44, 410] width 12 height 21
checkbox input "true"
type input "2020"
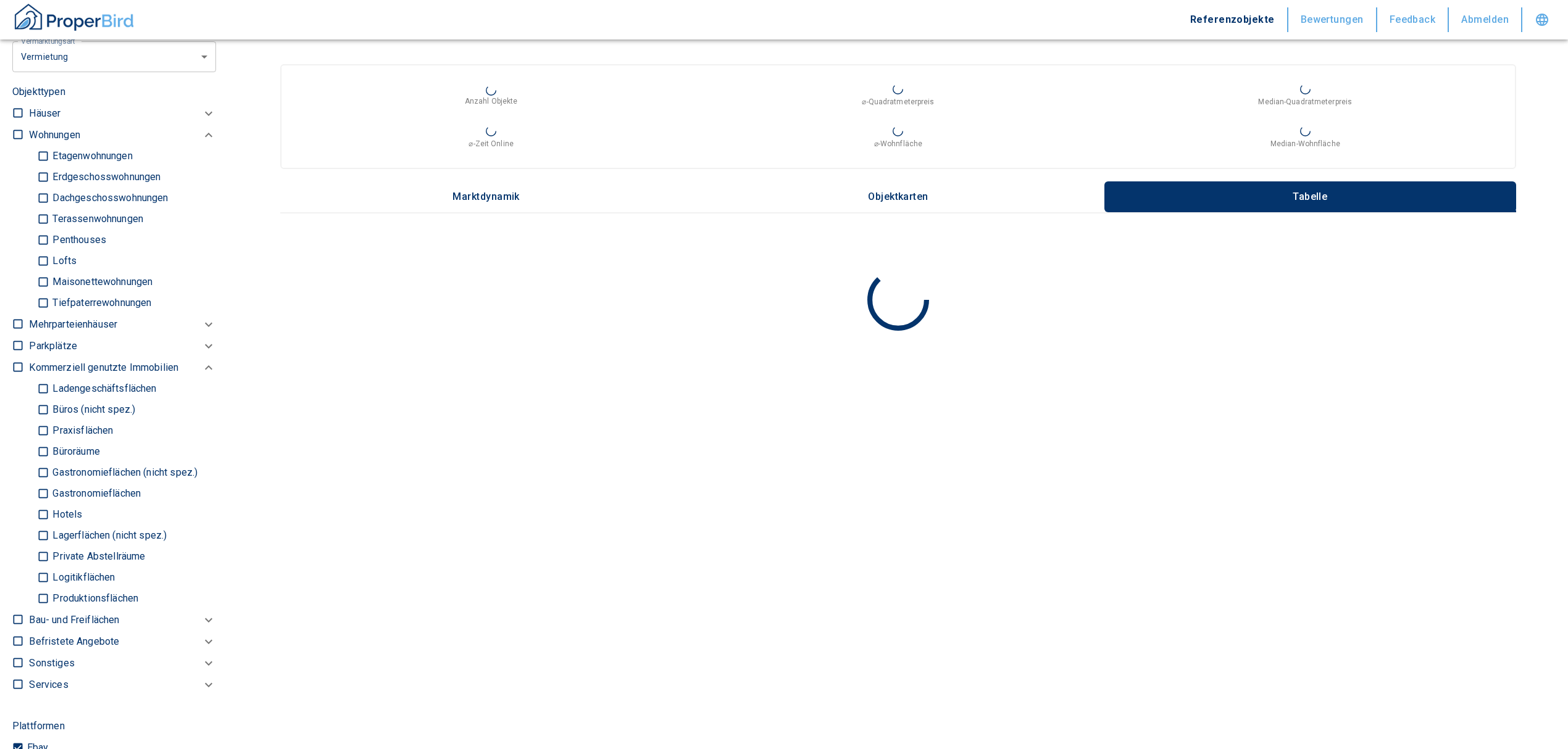
type input "999999990"
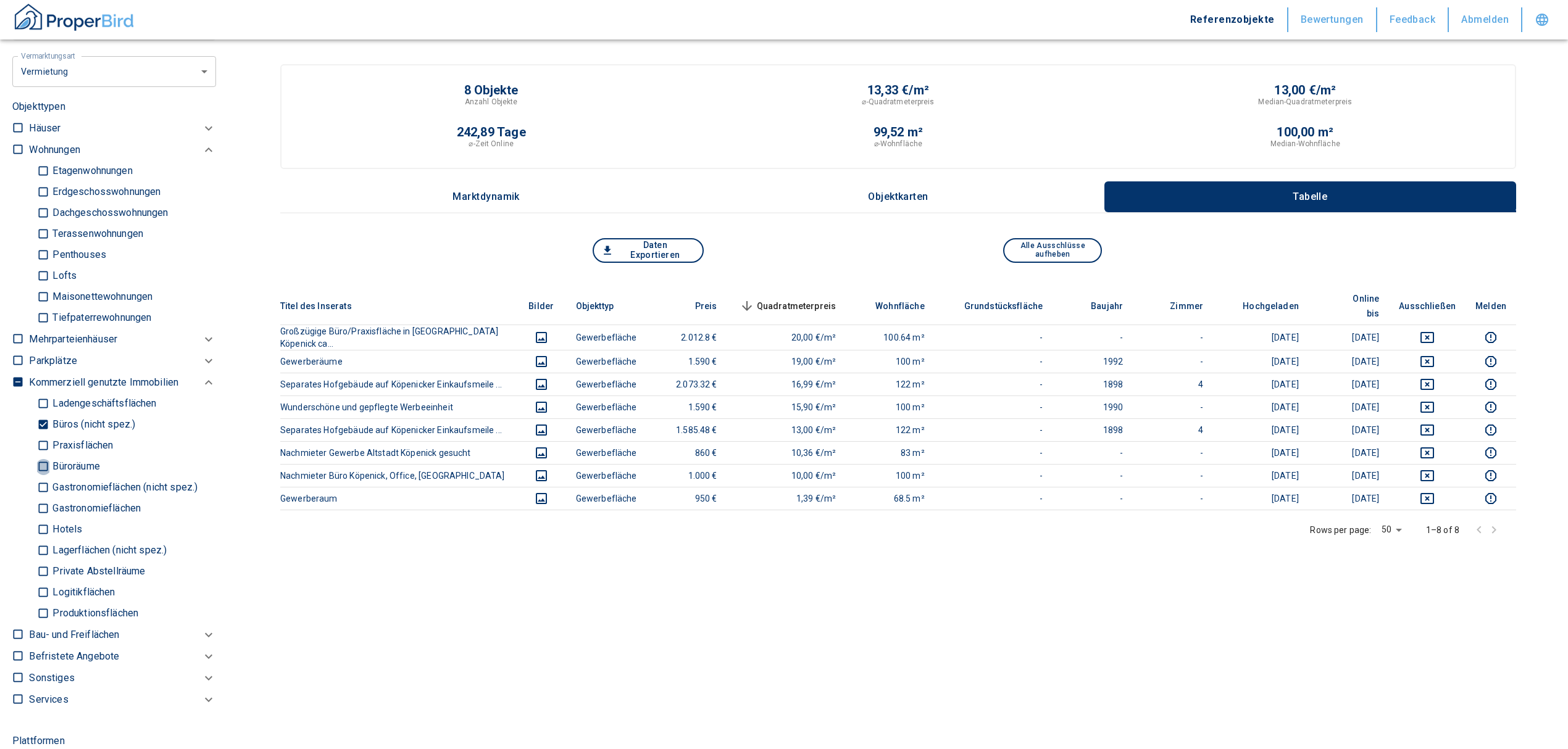
click at [43, 464] on input "Büroräume" at bounding box center [44, 466] width 12 height 21
checkbox input "true"
type input "2020"
type input "999999990"
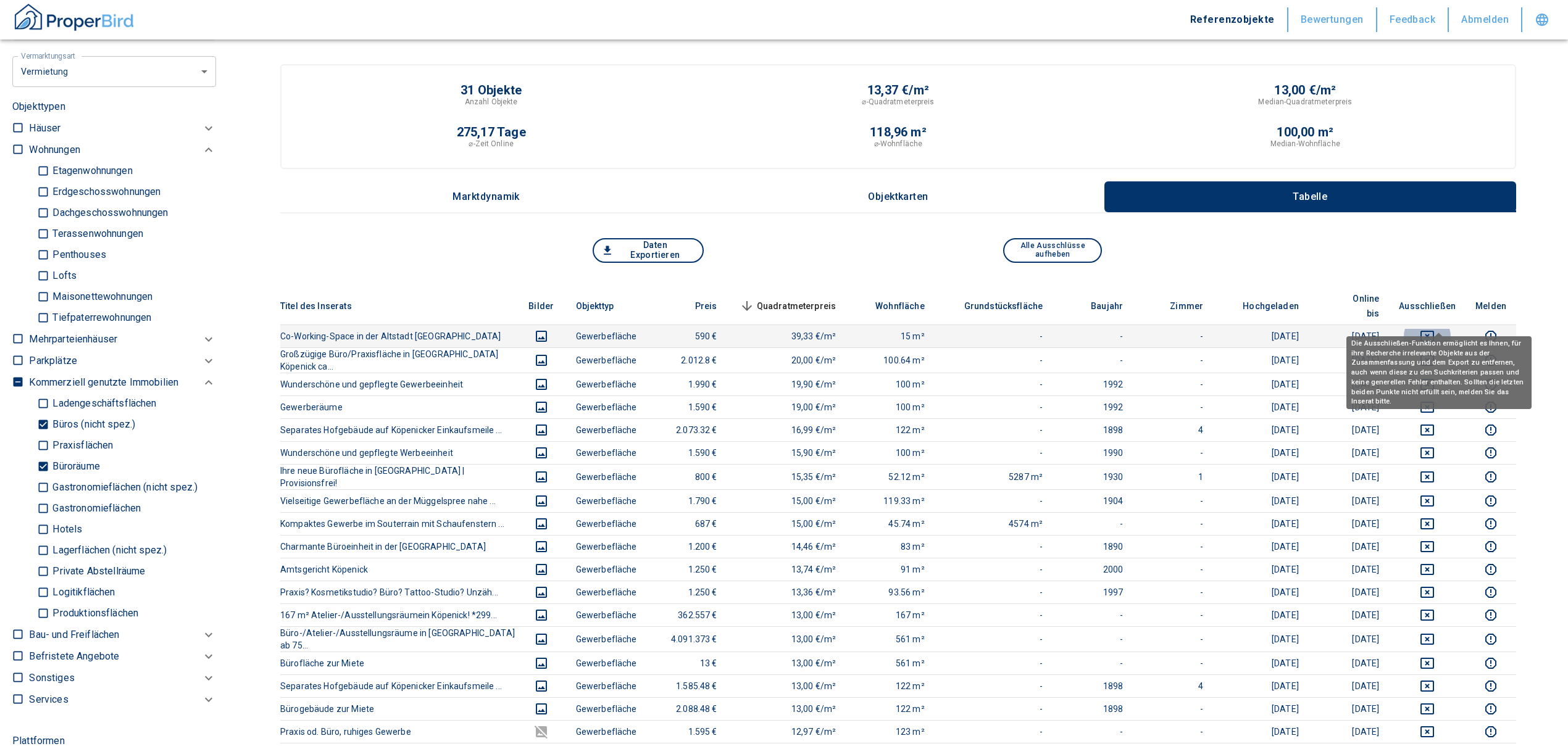
click at [1435, 329] on icon "deselect this listing" at bounding box center [1426, 336] width 15 height 15
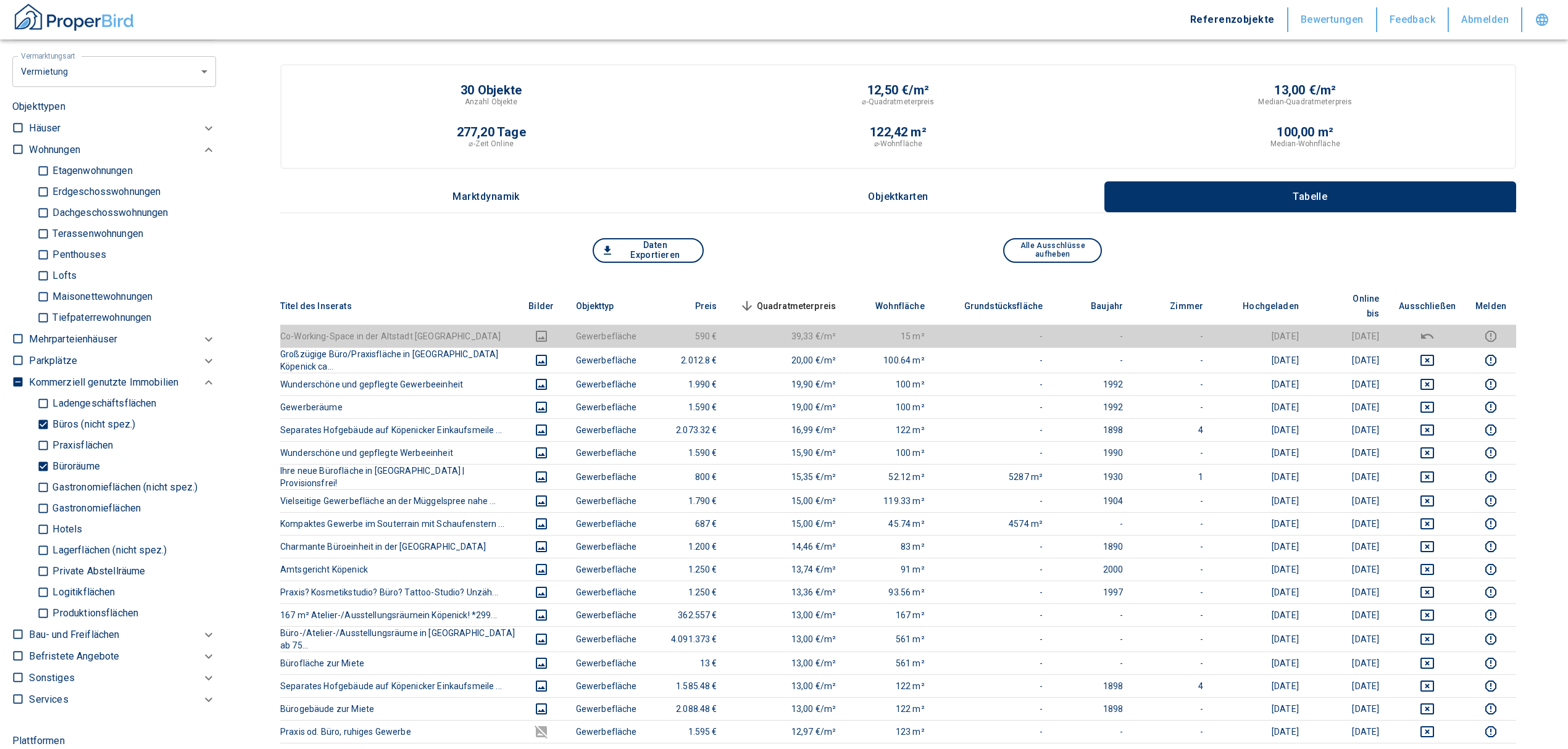
click at [794, 298] on span "Quadratmeterpreis sorted descending" at bounding box center [787, 305] width 100 height 15
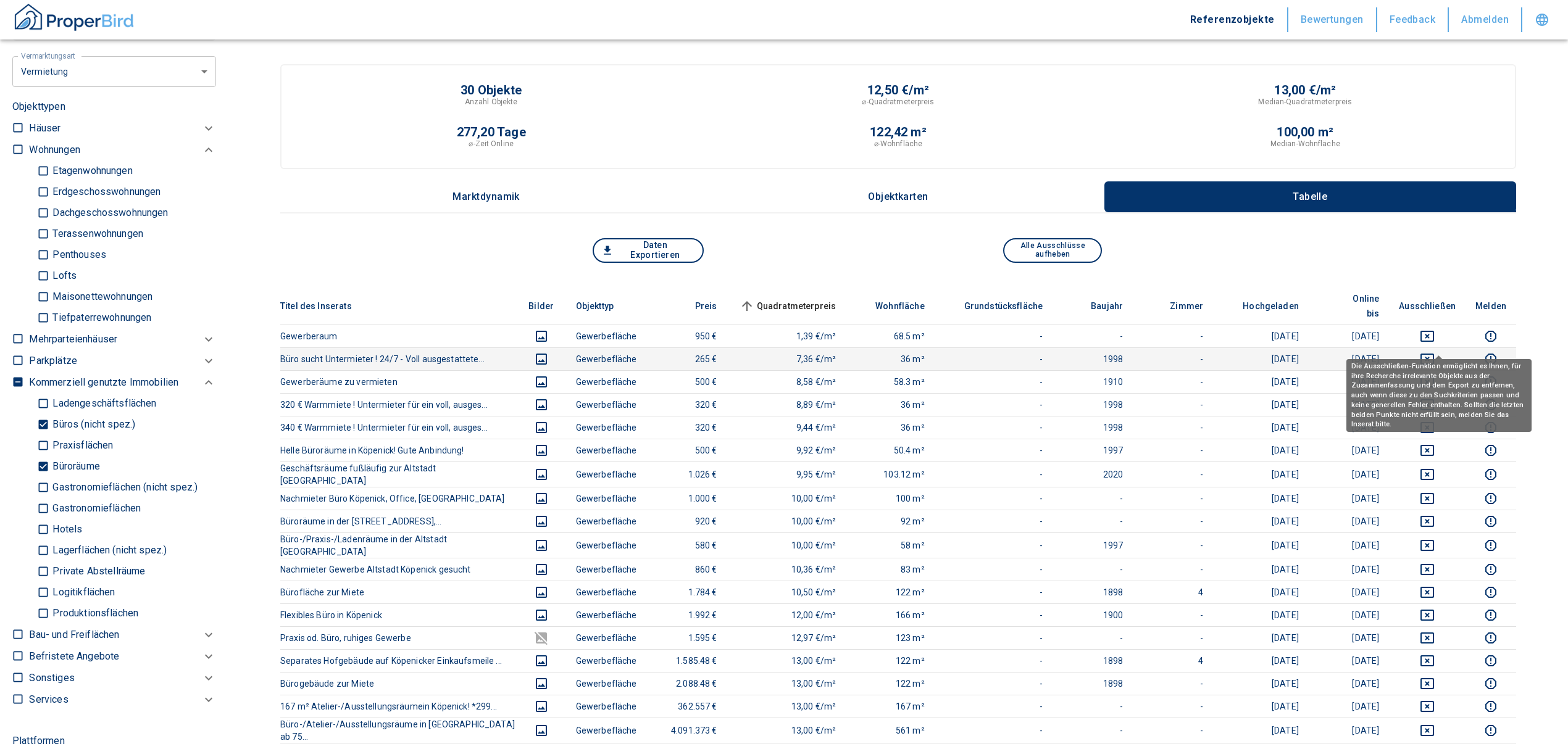
click at [1435, 352] on icon "deselect this listing" at bounding box center [1426, 359] width 15 height 15
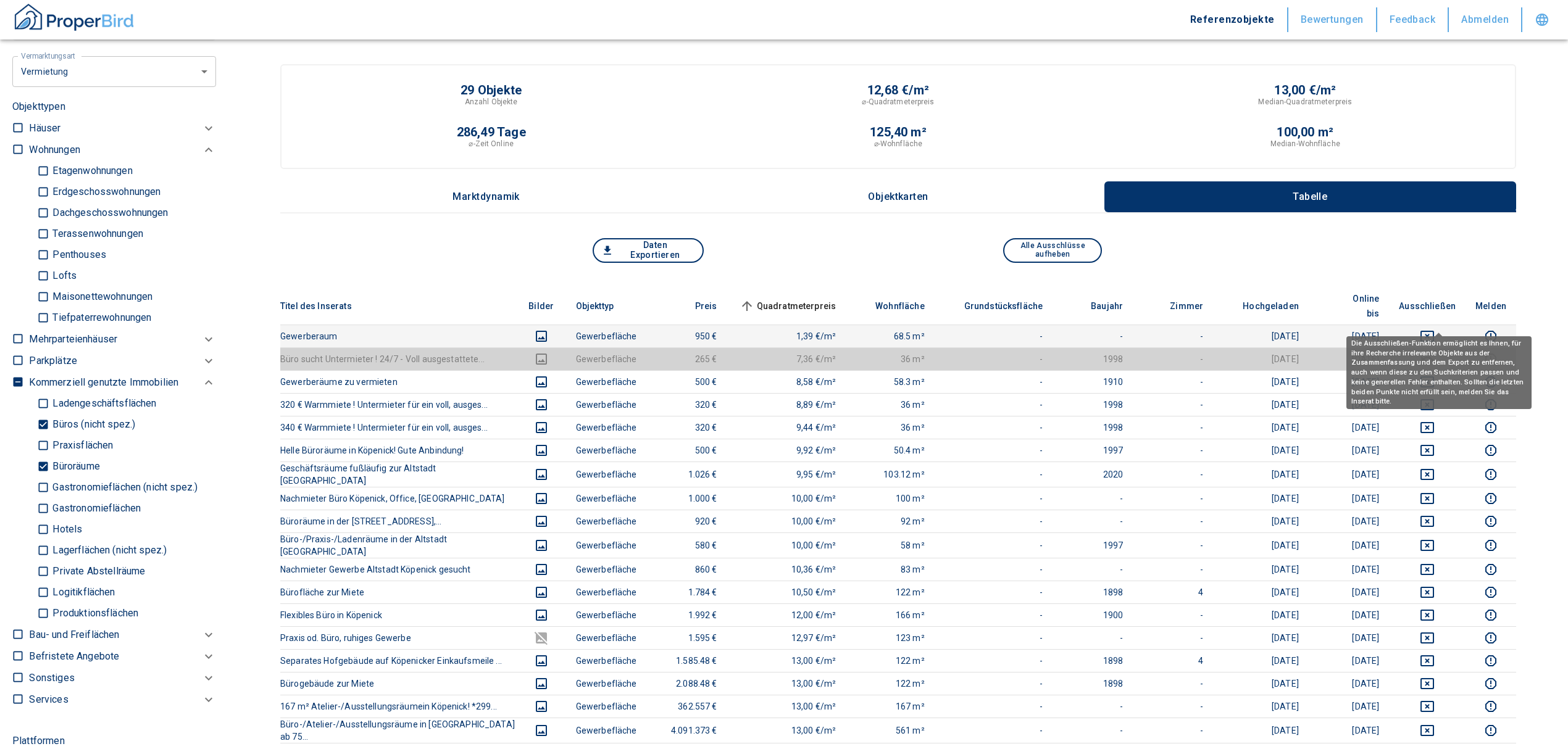
click at [1430, 329] on icon "deselect this listing" at bounding box center [1426, 336] width 15 height 15
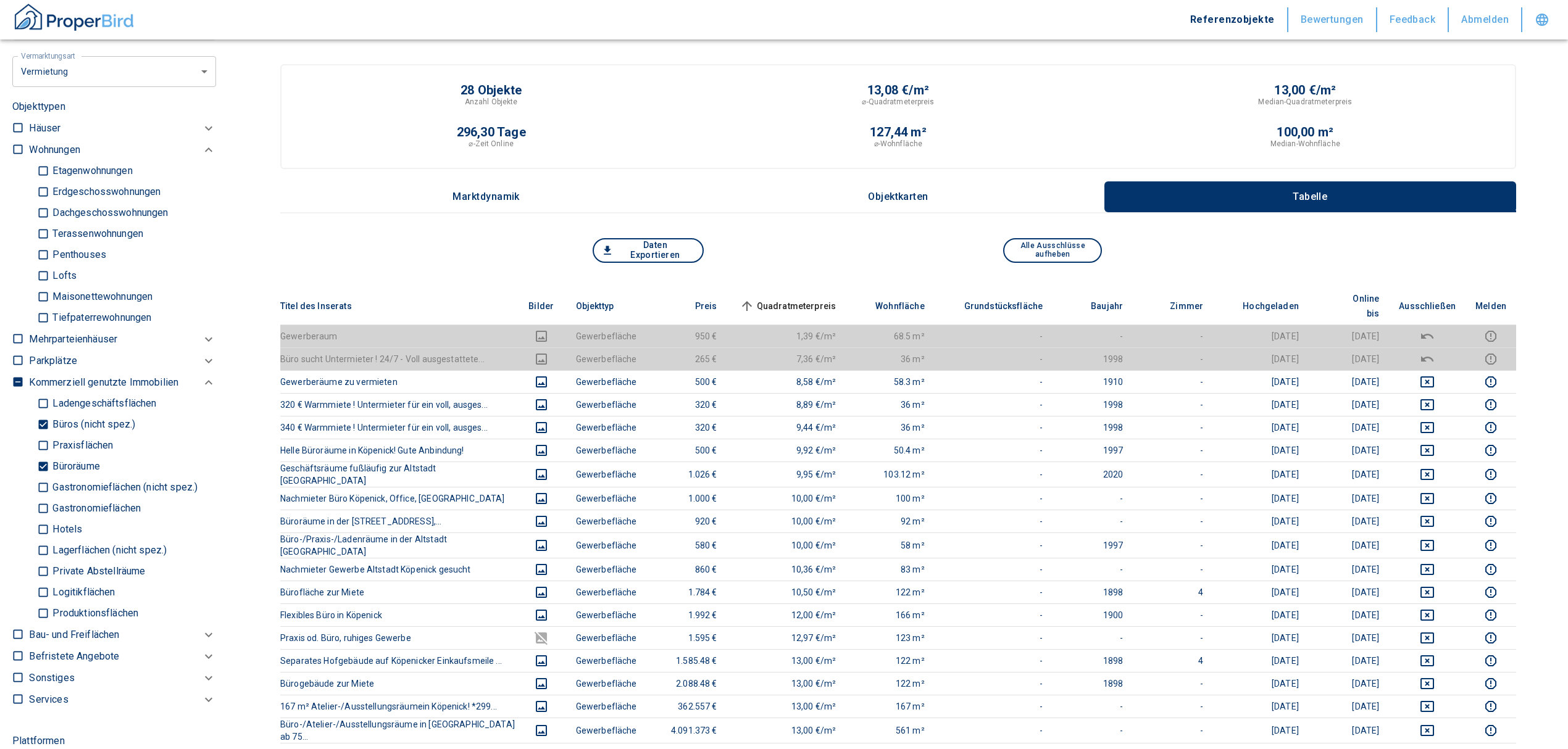
click at [781, 289] on th "Quadratmeterpreis sorted ascending" at bounding box center [787, 306] width 119 height 37
click at [789, 298] on span "Quadratmeterpreis sorted ascending" at bounding box center [787, 305] width 100 height 15
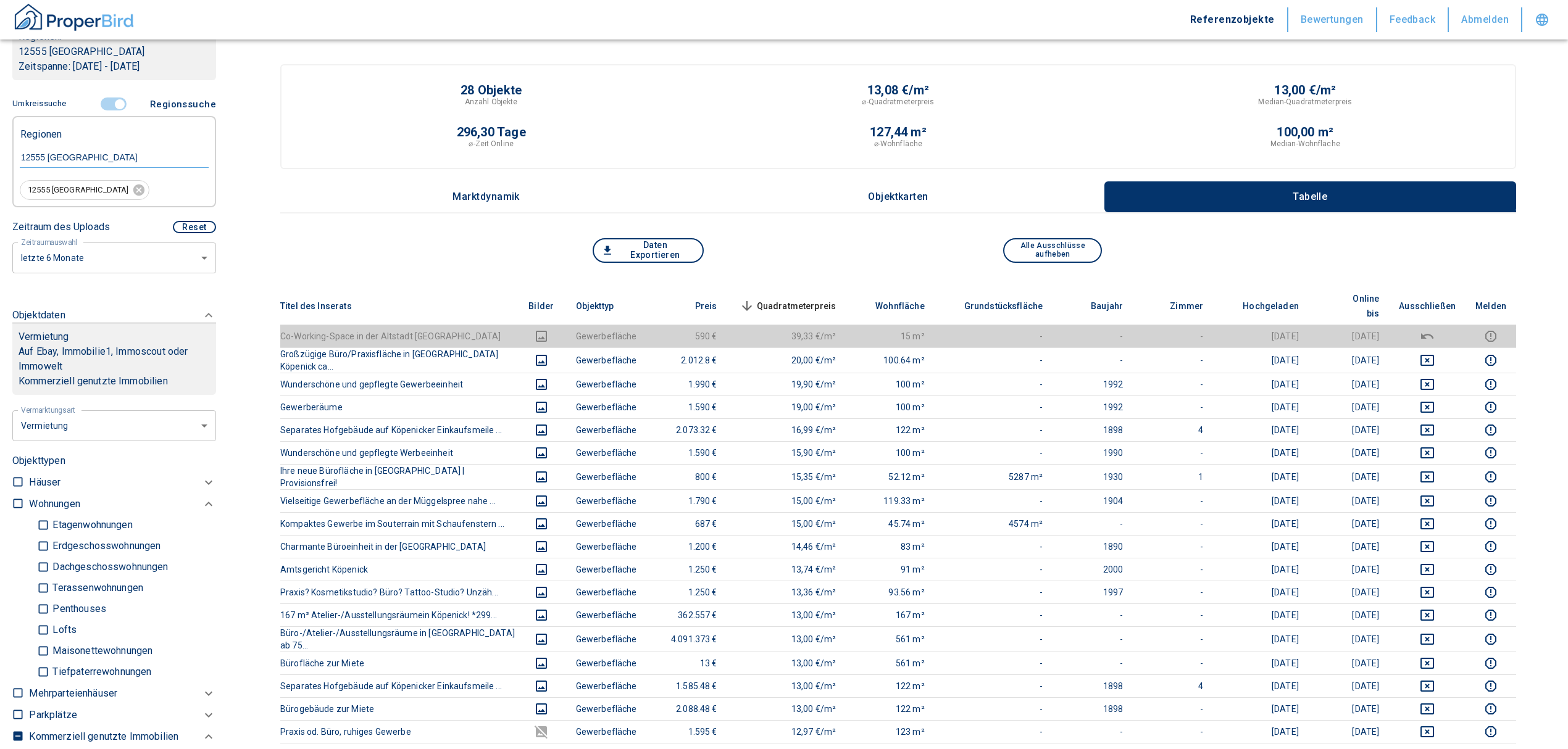
scroll to position [183, 0]
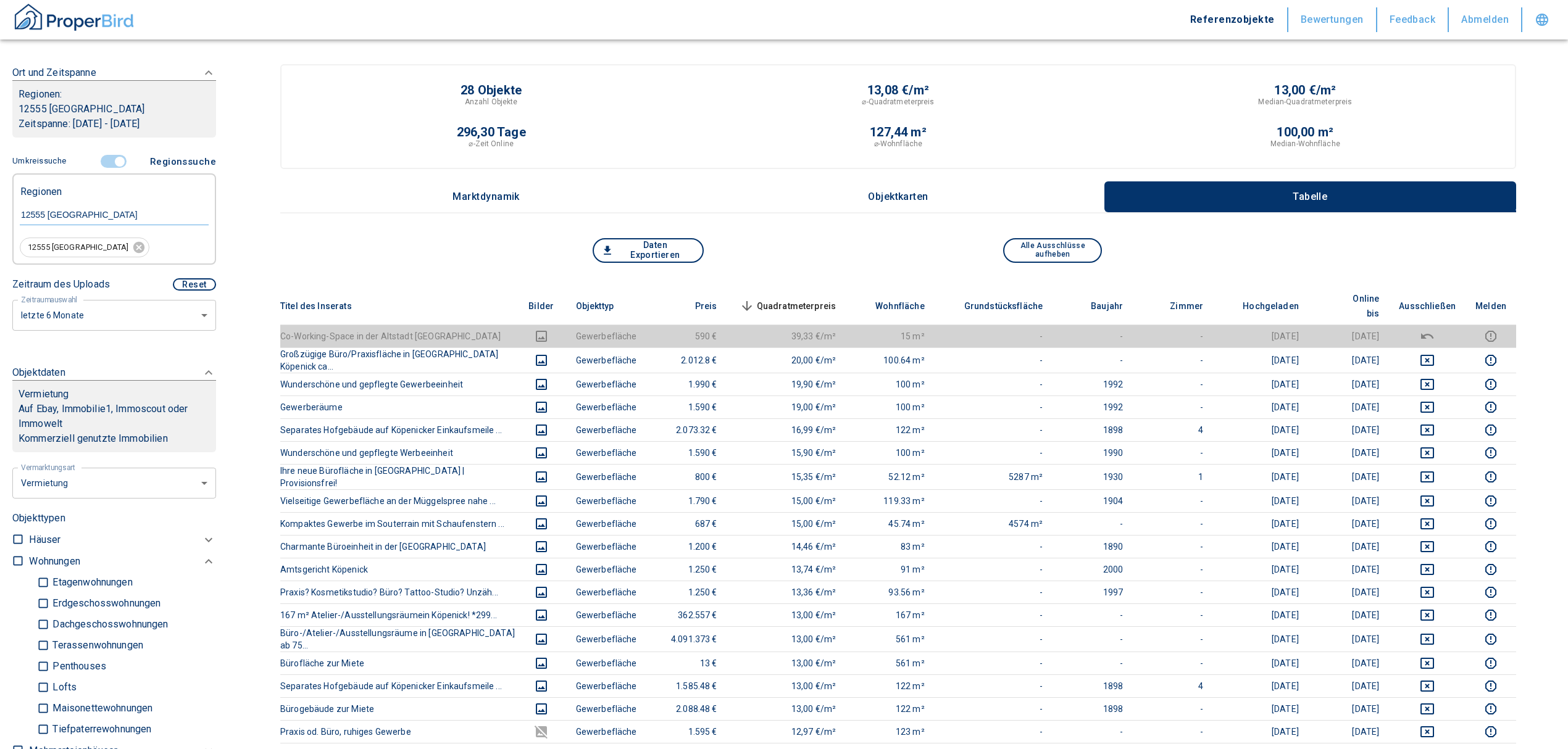
click at [110, 160] on input "controlled" at bounding box center [120, 162] width 37 height 14
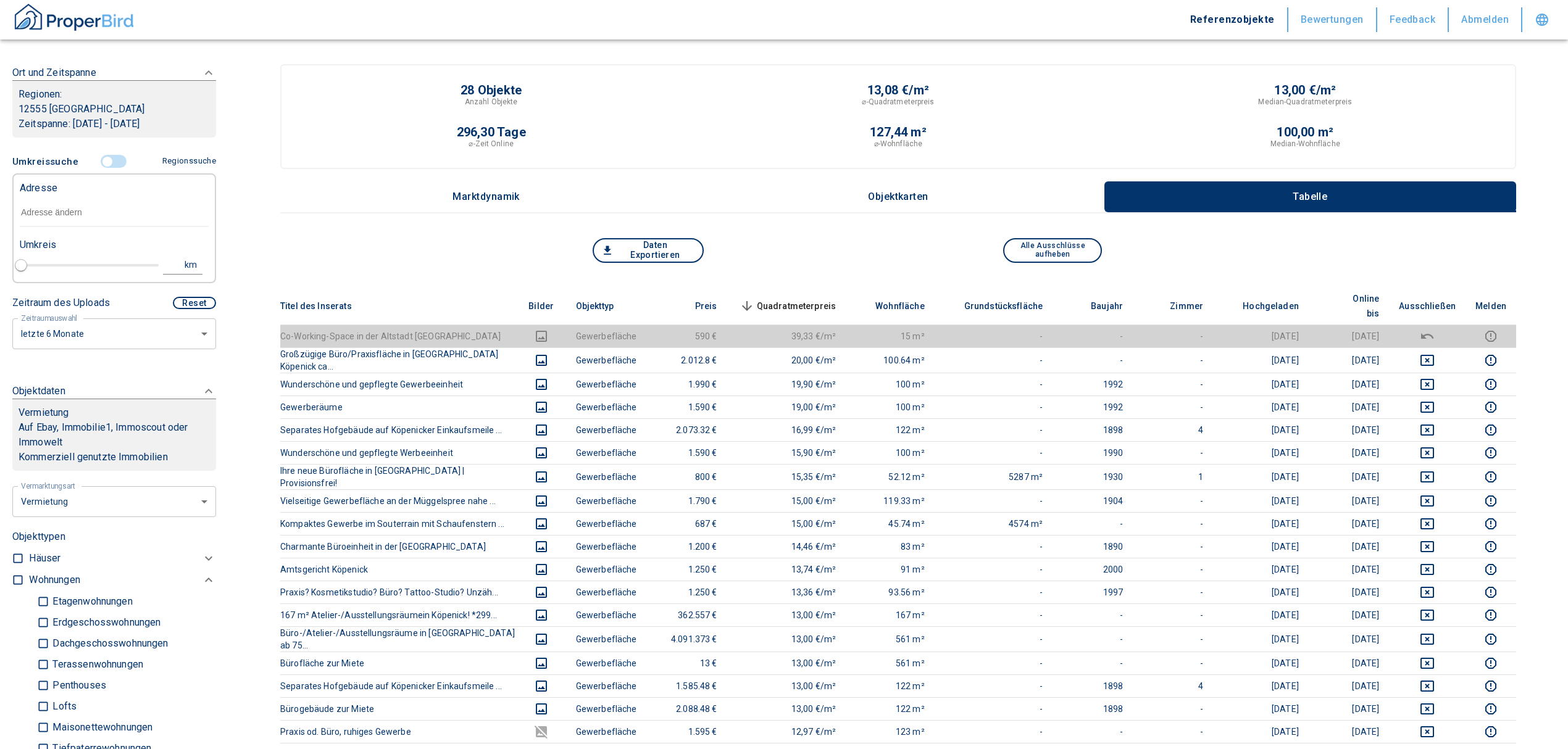
click at [68, 210] on input "text" at bounding box center [114, 212] width 189 height 28
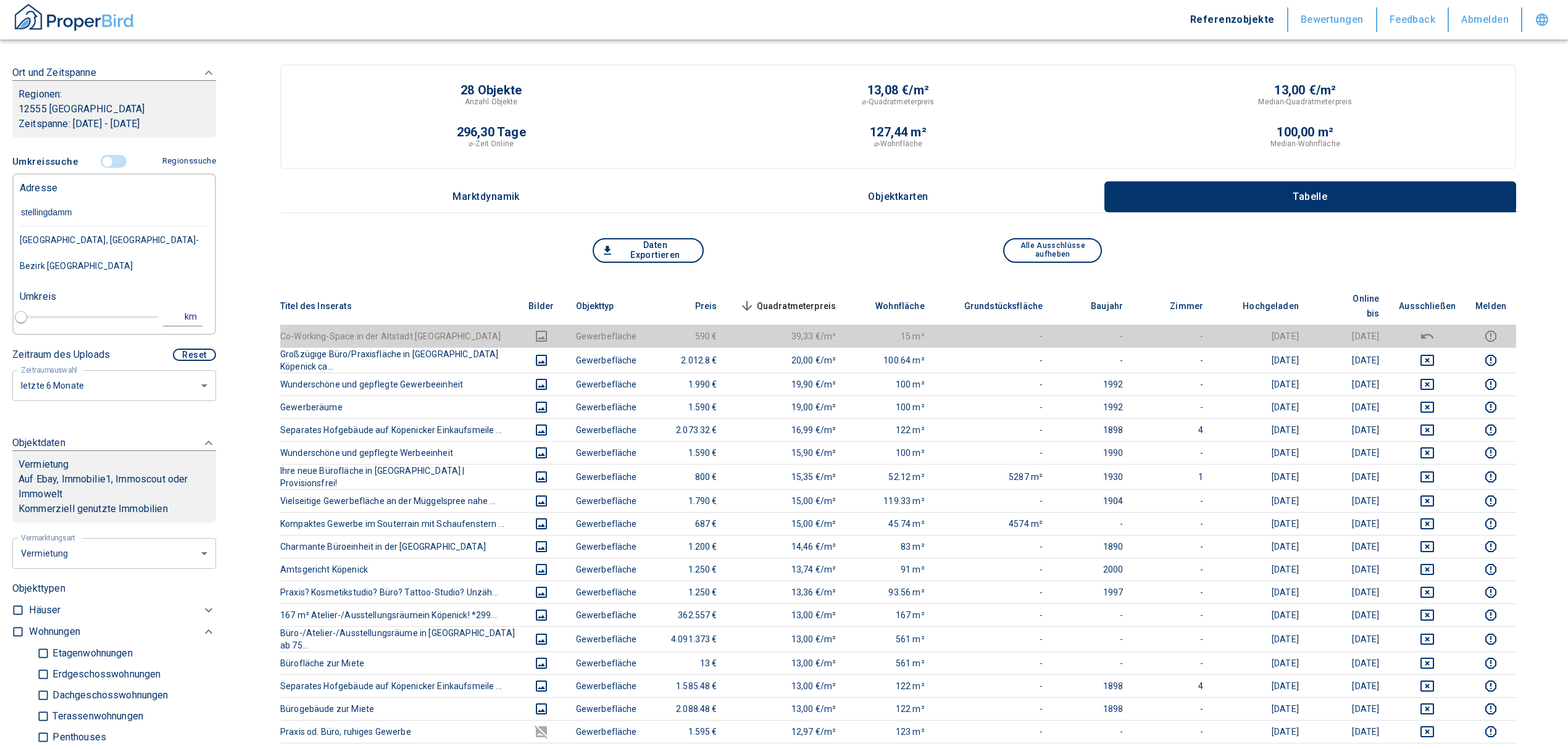
type input "stellingdamm 7"
click at [86, 239] on div "Stellingdamm 7, [GEOGRAPHIC_DATA] [GEOGRAPHIC_DATA]" at bounding box center [114, 253] width 189 height 52
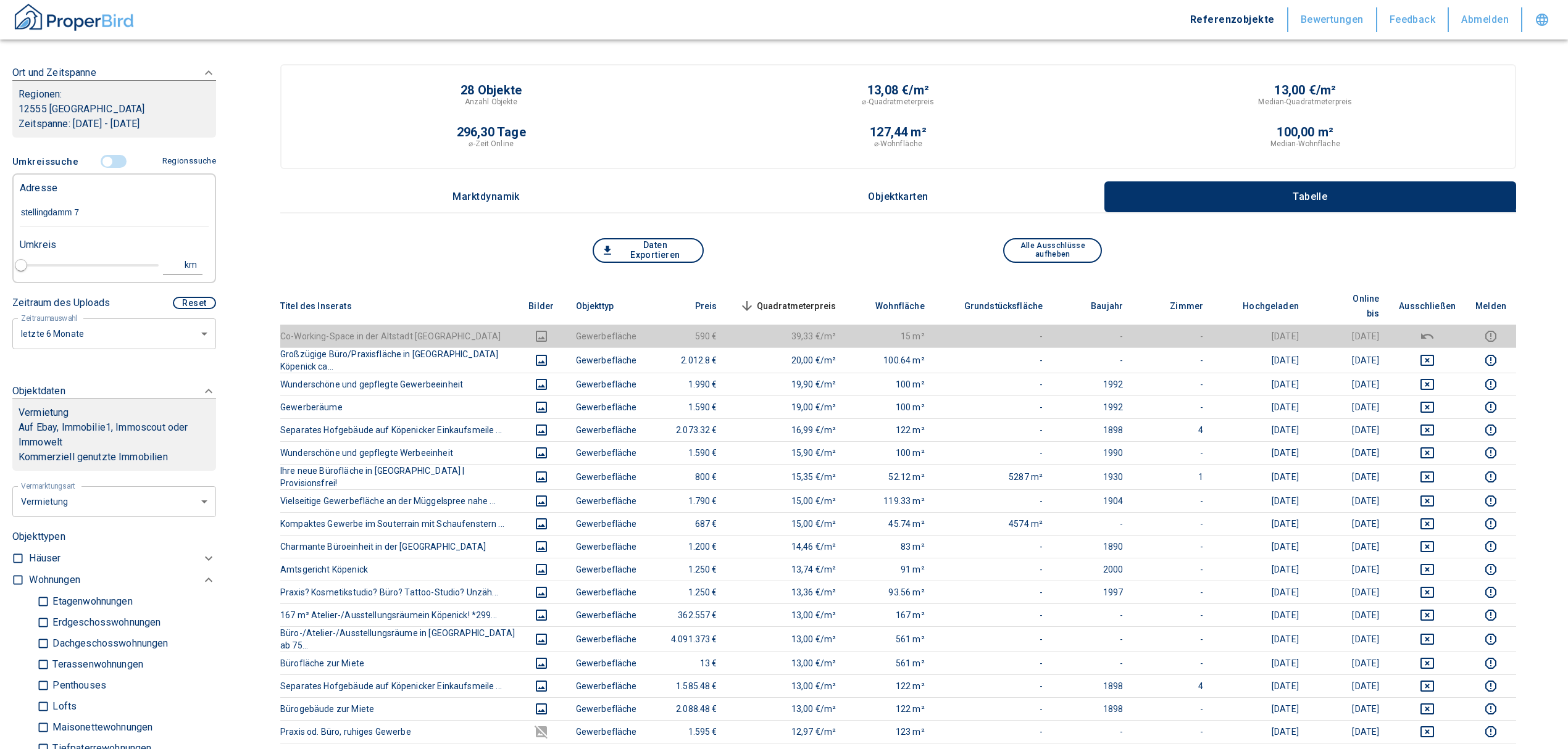
type input "2020"
type input "999999990"
type input "Stellingdamm 7, [GEOGRAPHIC_DATA] [GEOGRAPHIC_DATA]"
type input "1"
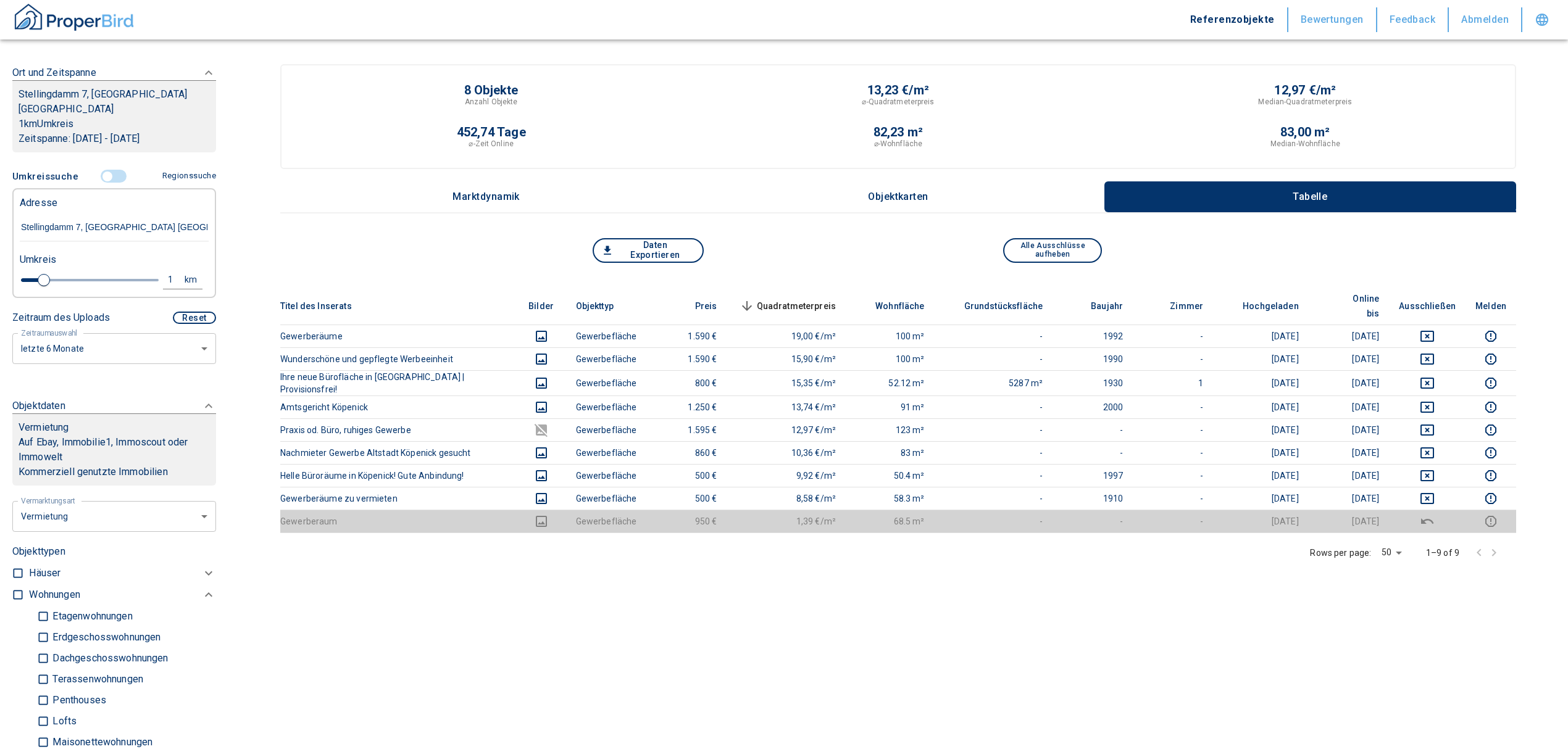
type input "Stellingdamm 7, [GEOGRAPHIC_DATA] [GEOGRAPHIC_DATA]"
click at [166, 277] on div "1" at bounding box center [177, 280] width 22 height 15
drag, startPoint x: 71, startPoint y: 282, endPoint x: 44, endPoint y: 282, distance: 27.0
click at [57, 281] on input "1" at bounding box center [75, 278] width 35 height 20
type input "2"
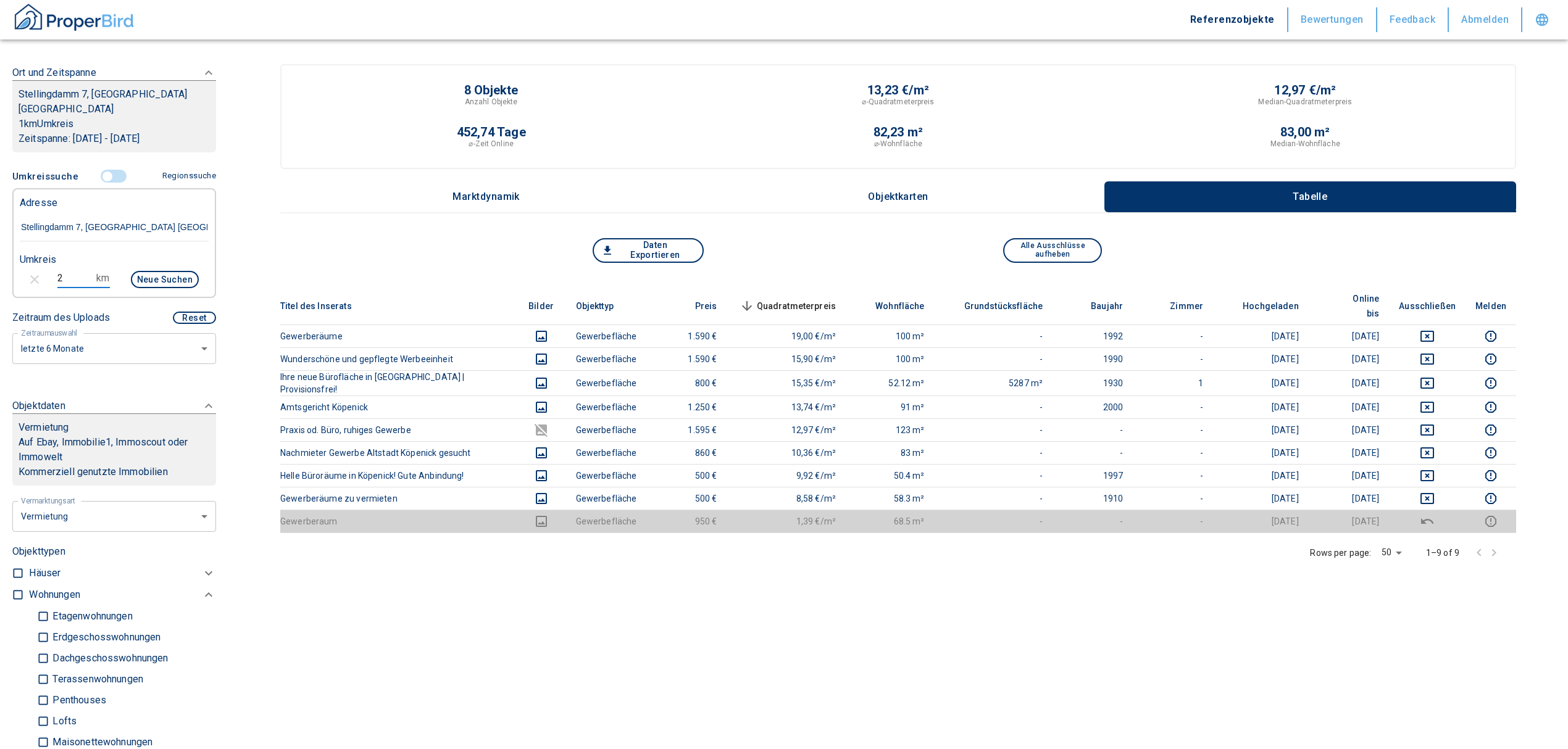
click at [169, 286] on button "Neue Suchen" at bounding box center [165, 279] width 68 height 17
type input "2020"
type input "999999990"
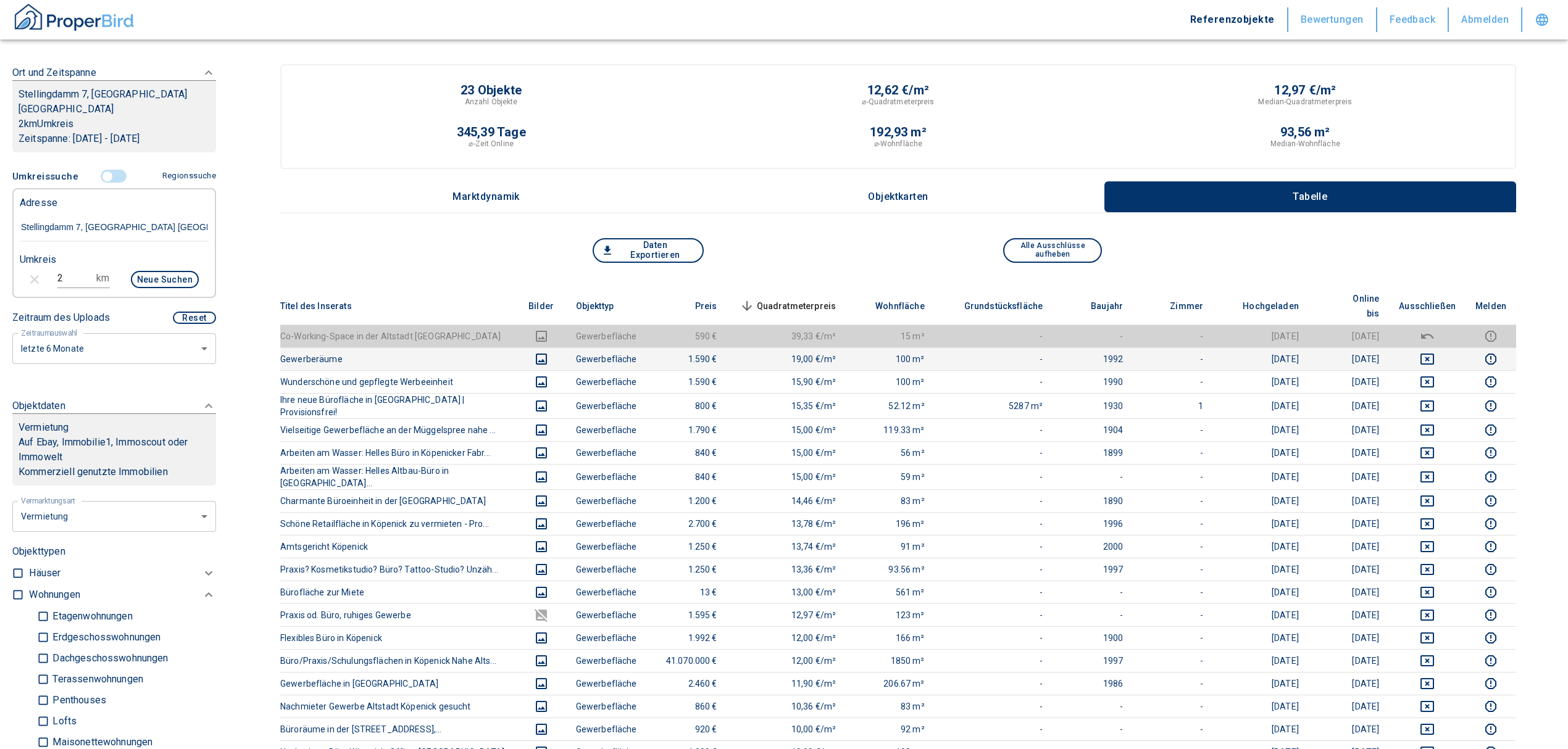
click at [1434, 354] on icon "deselect this listing" at bounding box center [1427, 359] width 14 height 11
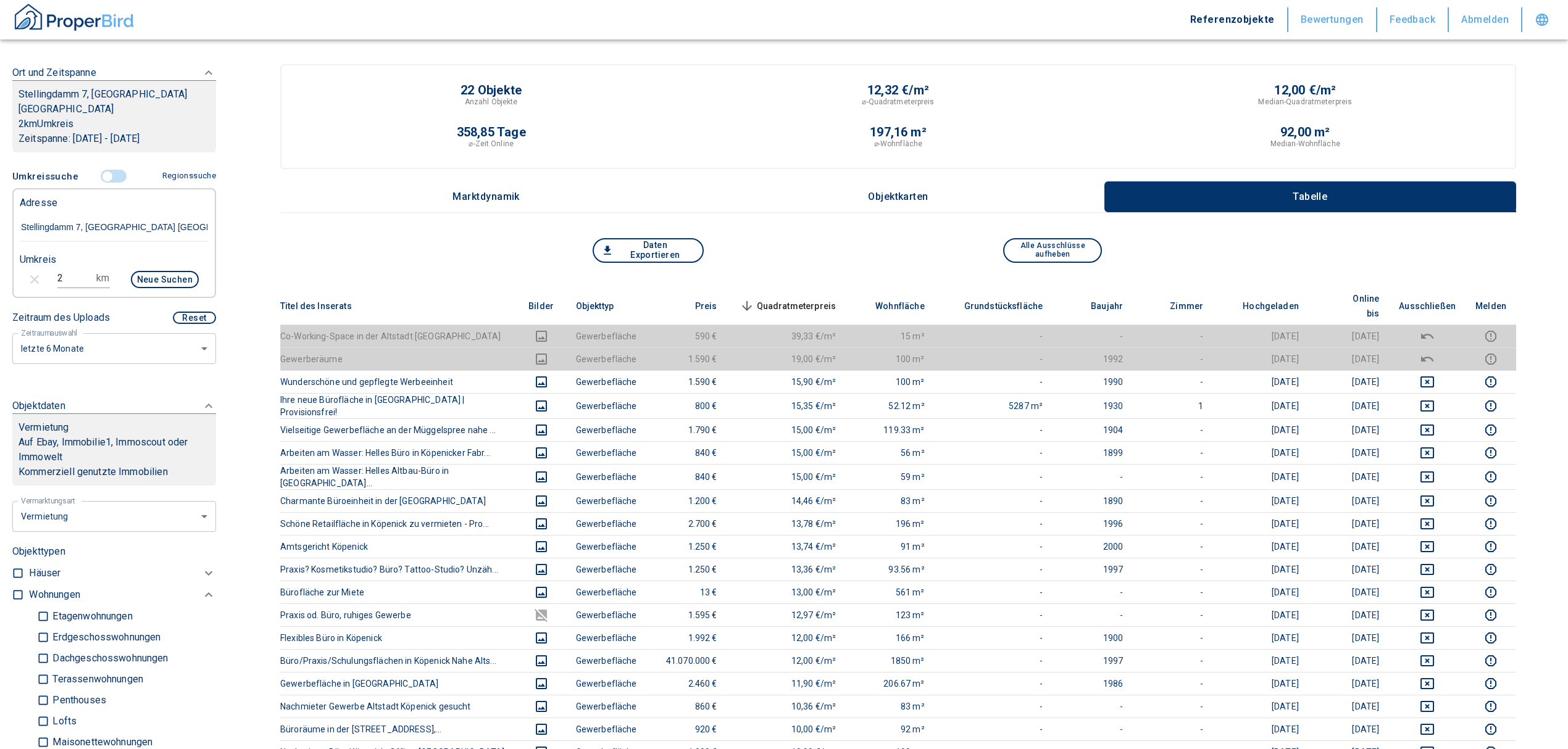
click at [795, 305] on th "Quadratmeterpreis sorted descending" at bounding box center [787, 306] width 119 height 37
click at [798, 298] on span "Quadratmeterpreis sorted descending" at bounding box center [787, 305] width 100 height 15
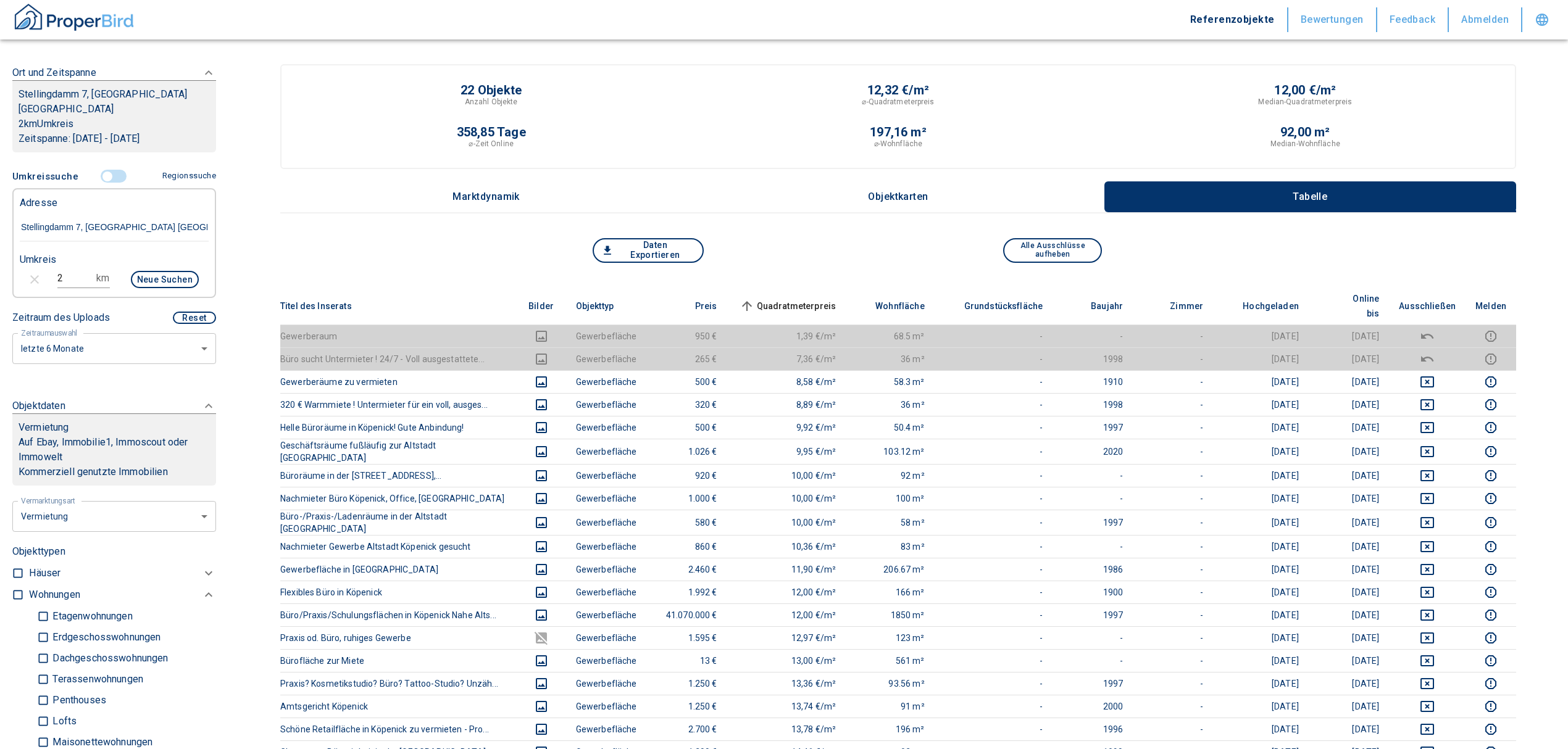
click at [798, 298] on span "Quadratmeterpreis sorted ascending" at bounding box center [787, 305] width 100 height 15
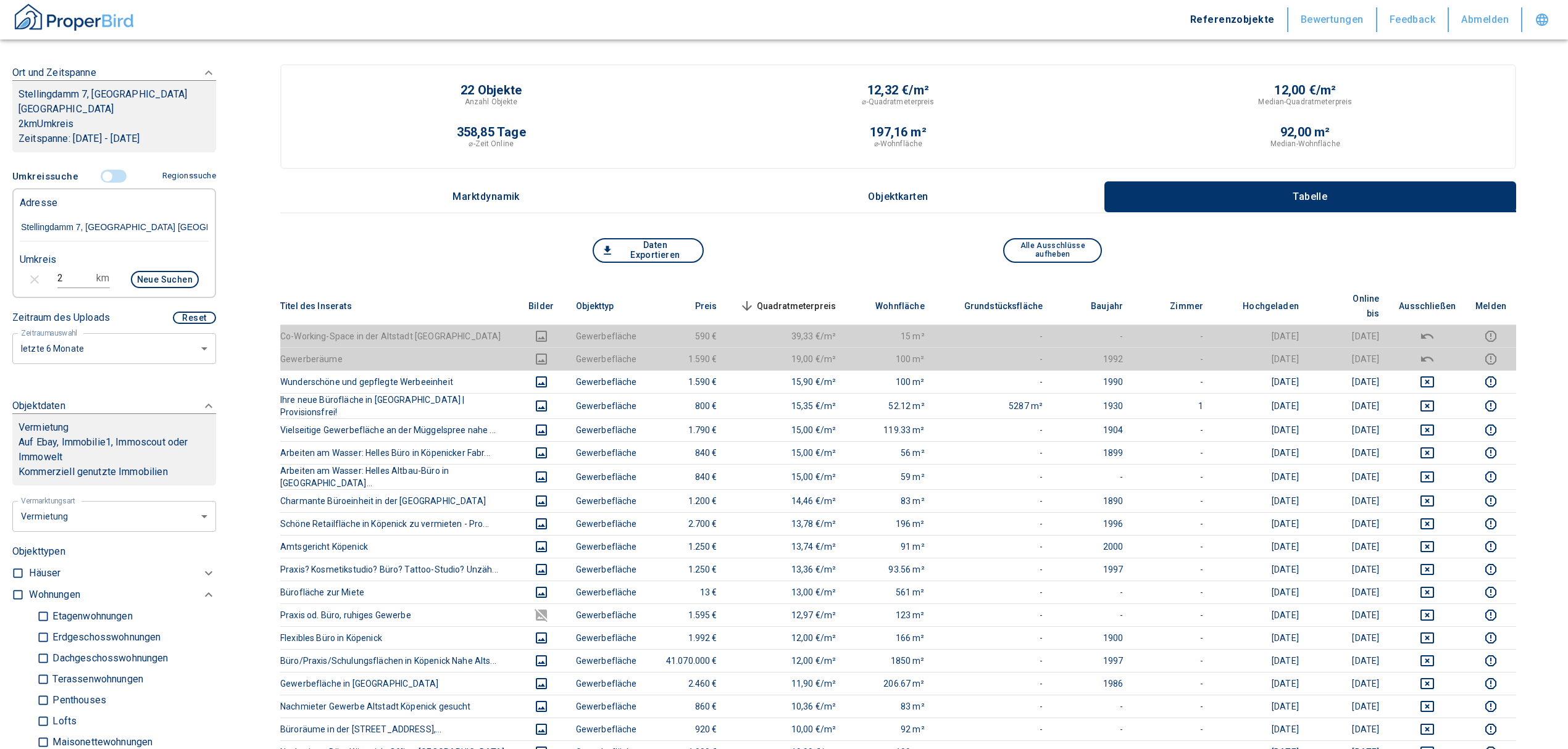
click at [780, 298] on span "Quadratmeterpreis sorted descending" at bounding box center [787, 305] width 100 height 15
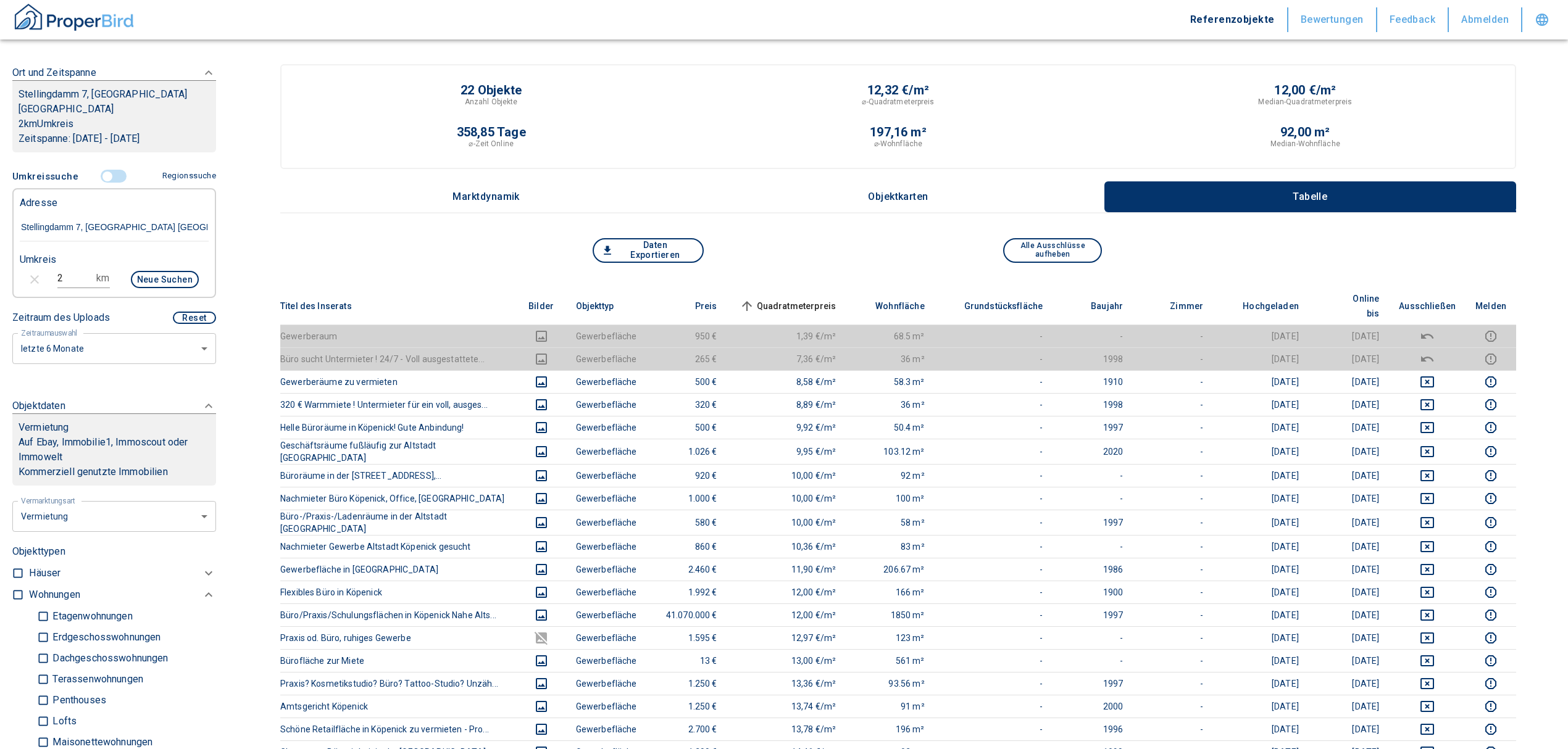
click at [810, 298] on span "Quadratmeterpreis sorted ascending" at bounding box center [787, 305] width 100 height 15
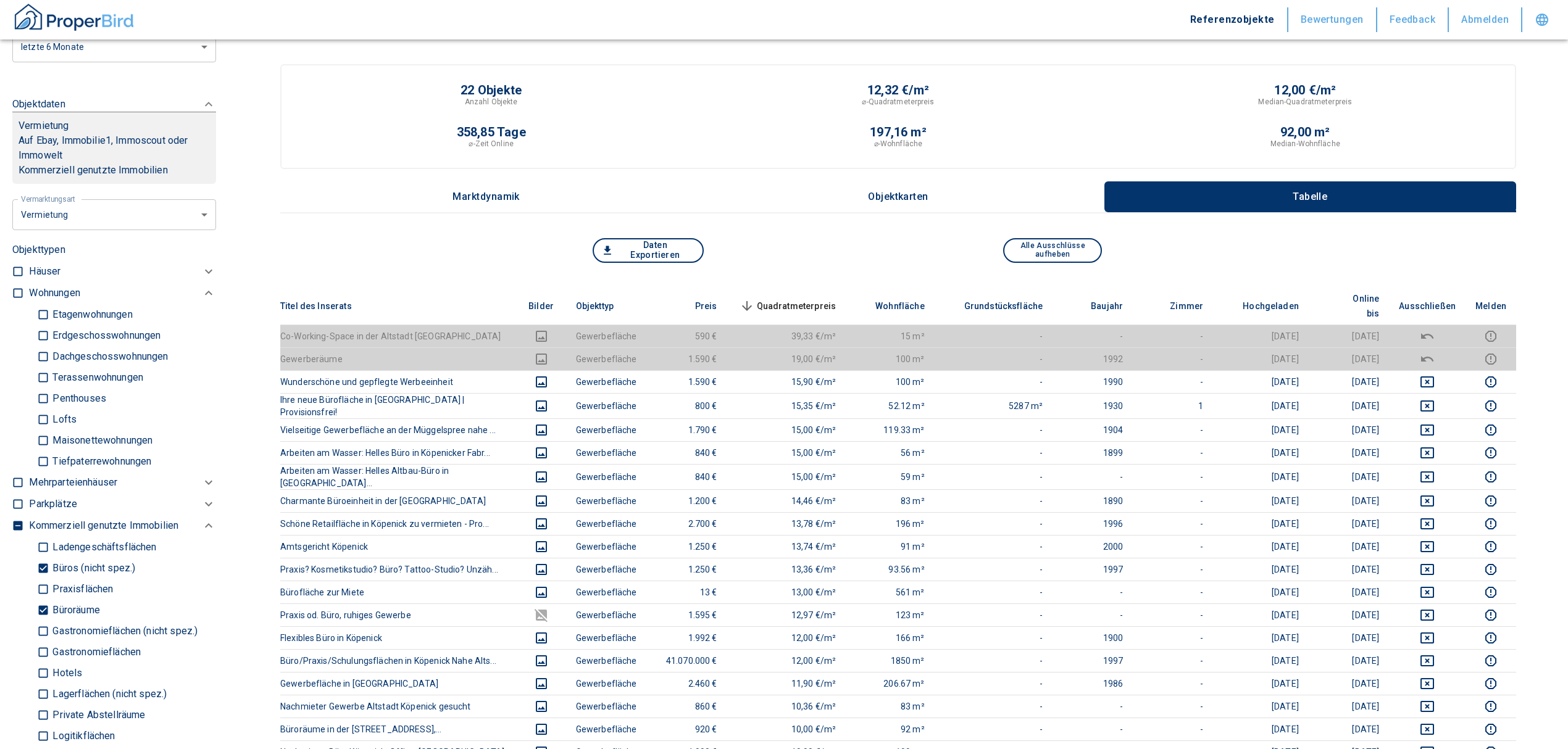
scroll to position [512, 0]
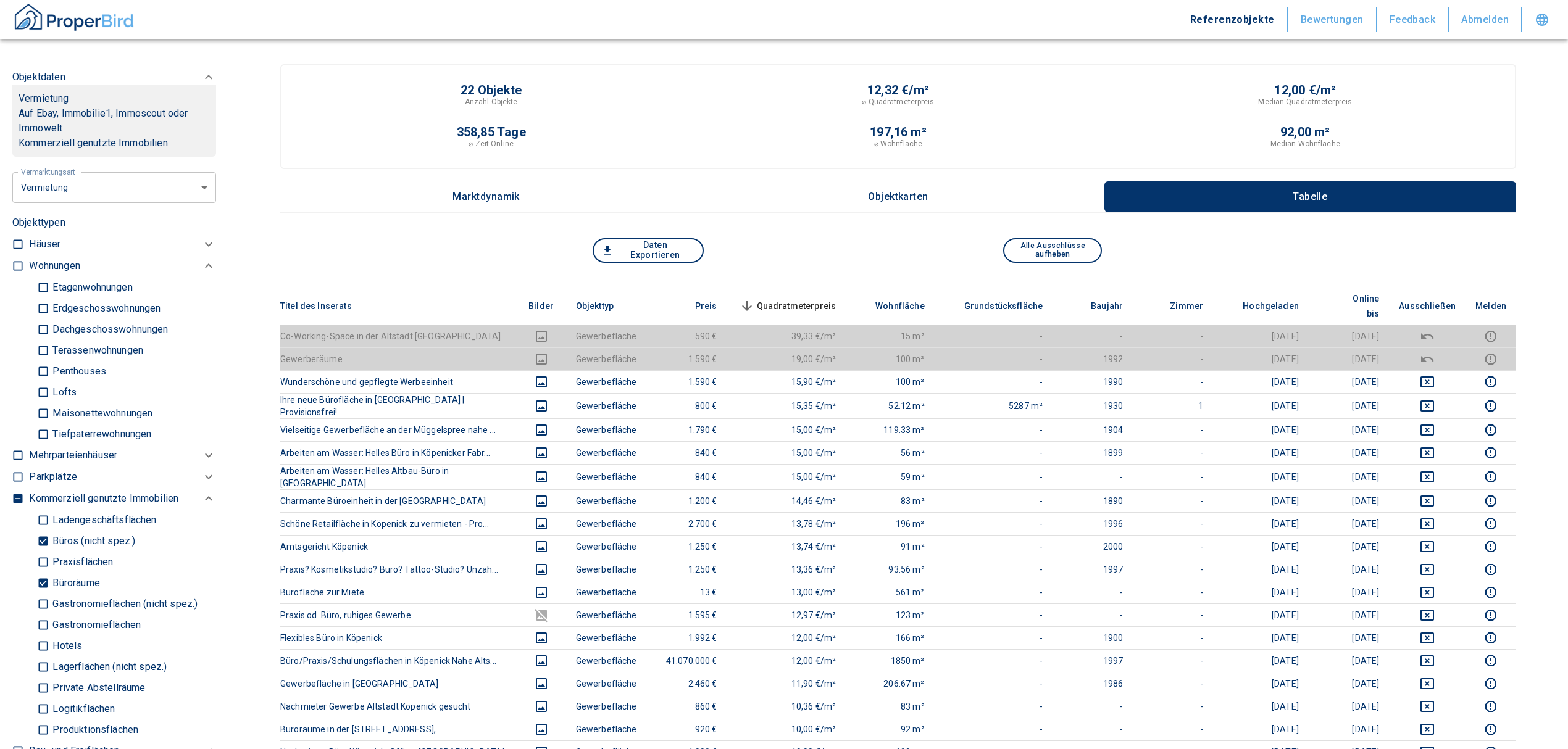
click at [38, 580] on input "Büroräume" at bounding box center [44, 582] width 12 height 21
checkbox input "false"
type input "2020"
type input "999999990"
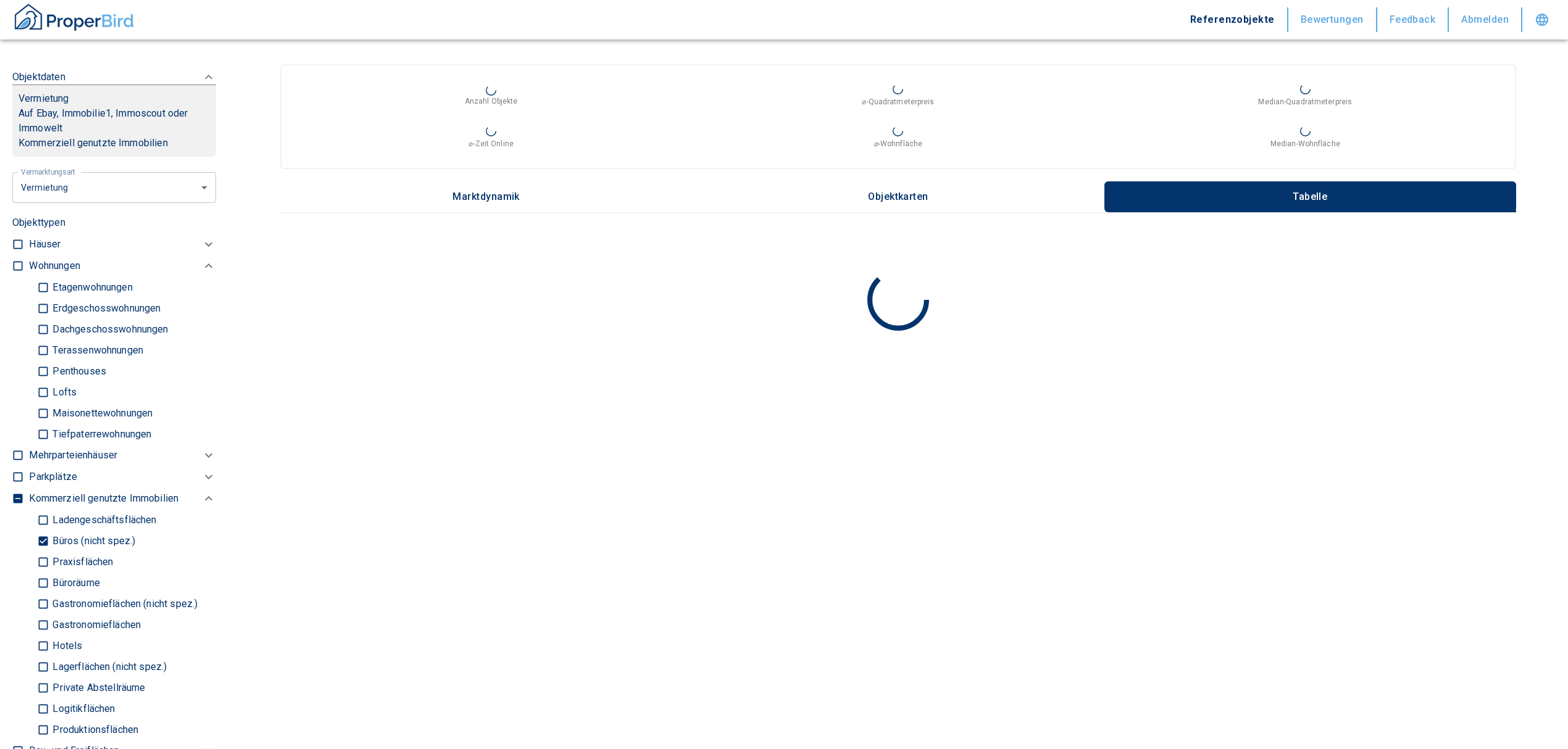
click at [37, 536] on input "Büros (nicht spez.)" at bounding box center [44, 540] width 12 height 21
checkbox input "false"
type input "2020"
type input "999999990"
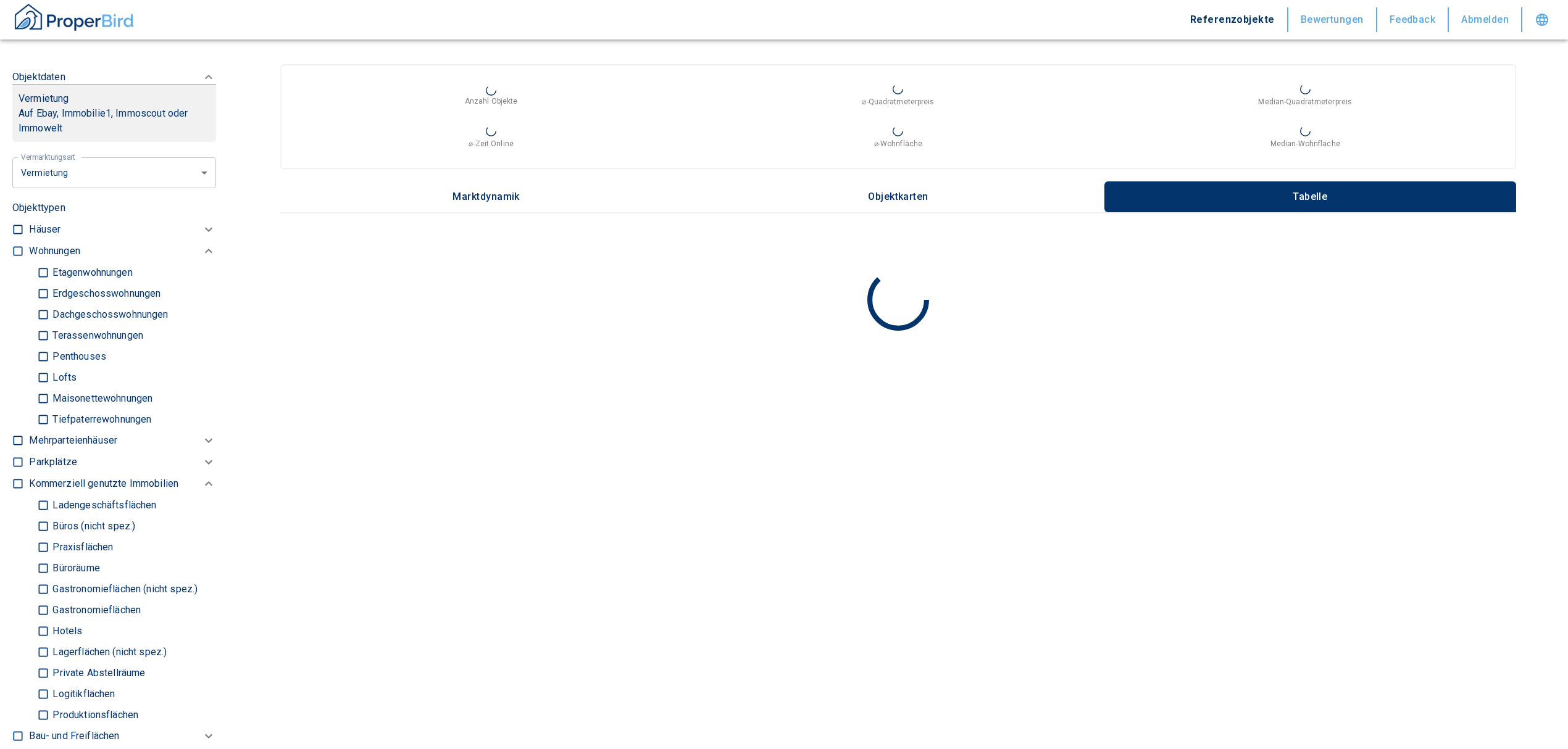
click at [39, 502] on input "Ladengeschäftsflächen" at bounding box center [44, 504] width 12 height 21
checkbox input "true"
type input "2020"
type input "999999990"
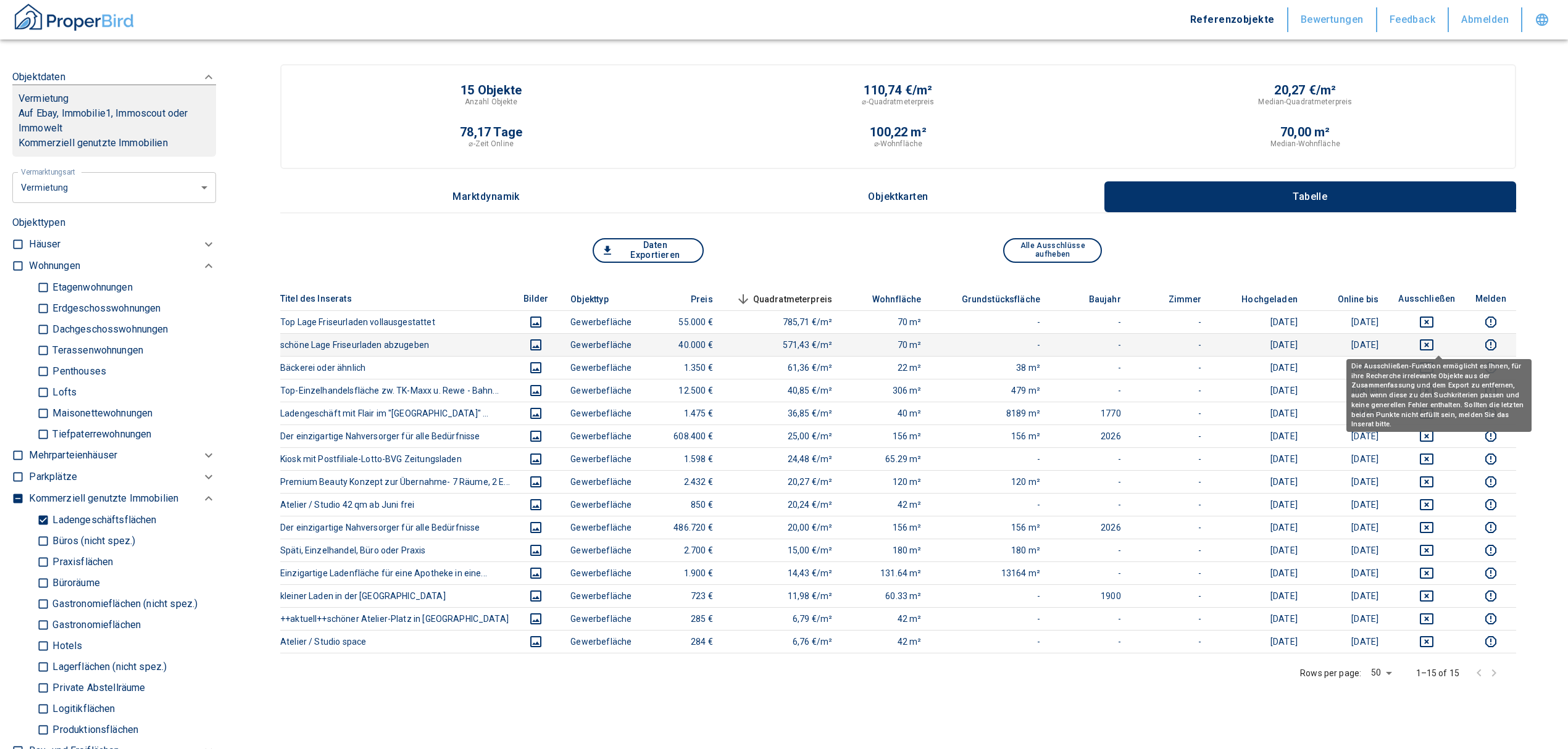
click at [1434, 343] on icon "deselect this listing" at bounding box center [1426, 344] width 15 height 15
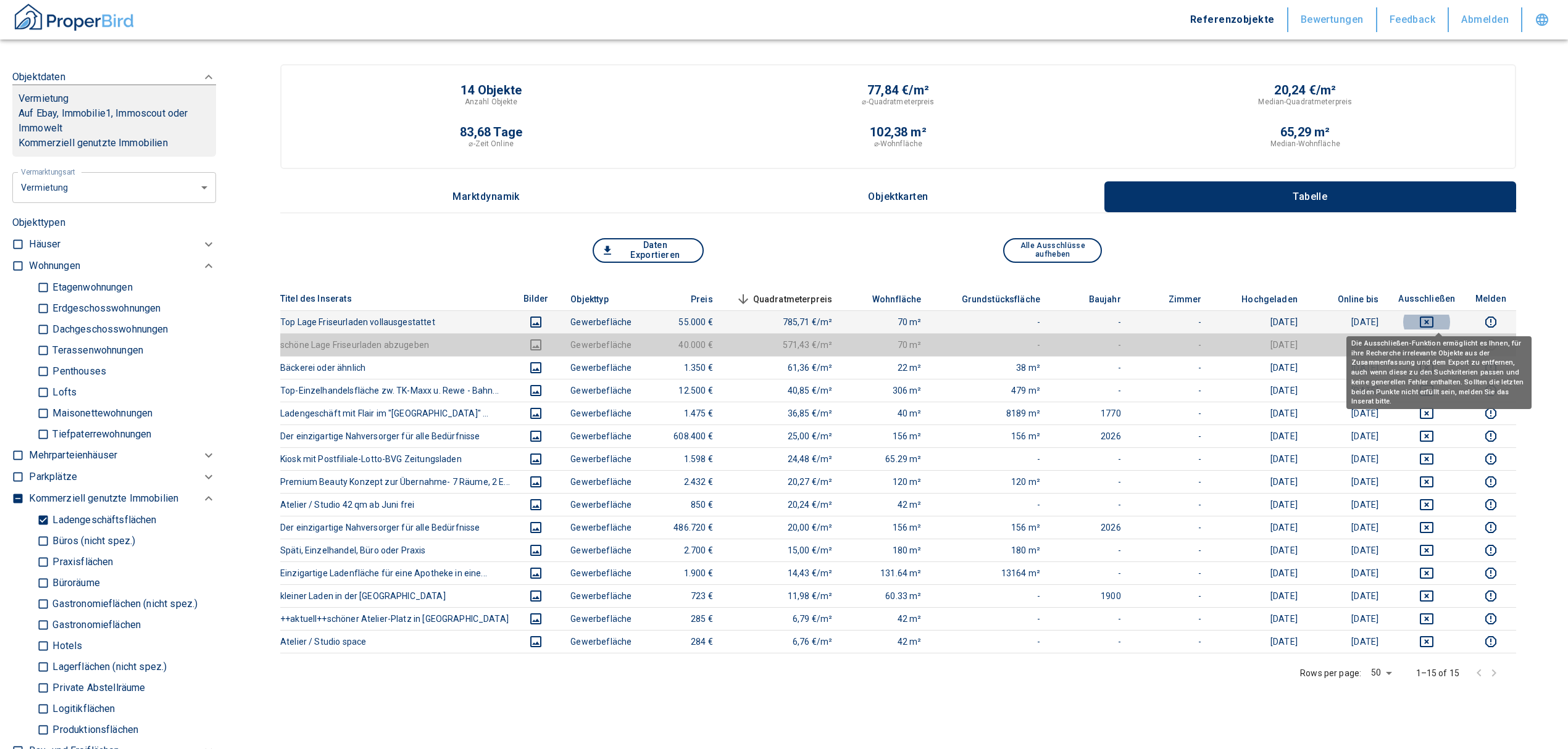
click at [1433, 319] on icon "deselect this listing" at bounding box center [1426, 322] width 14 height 11
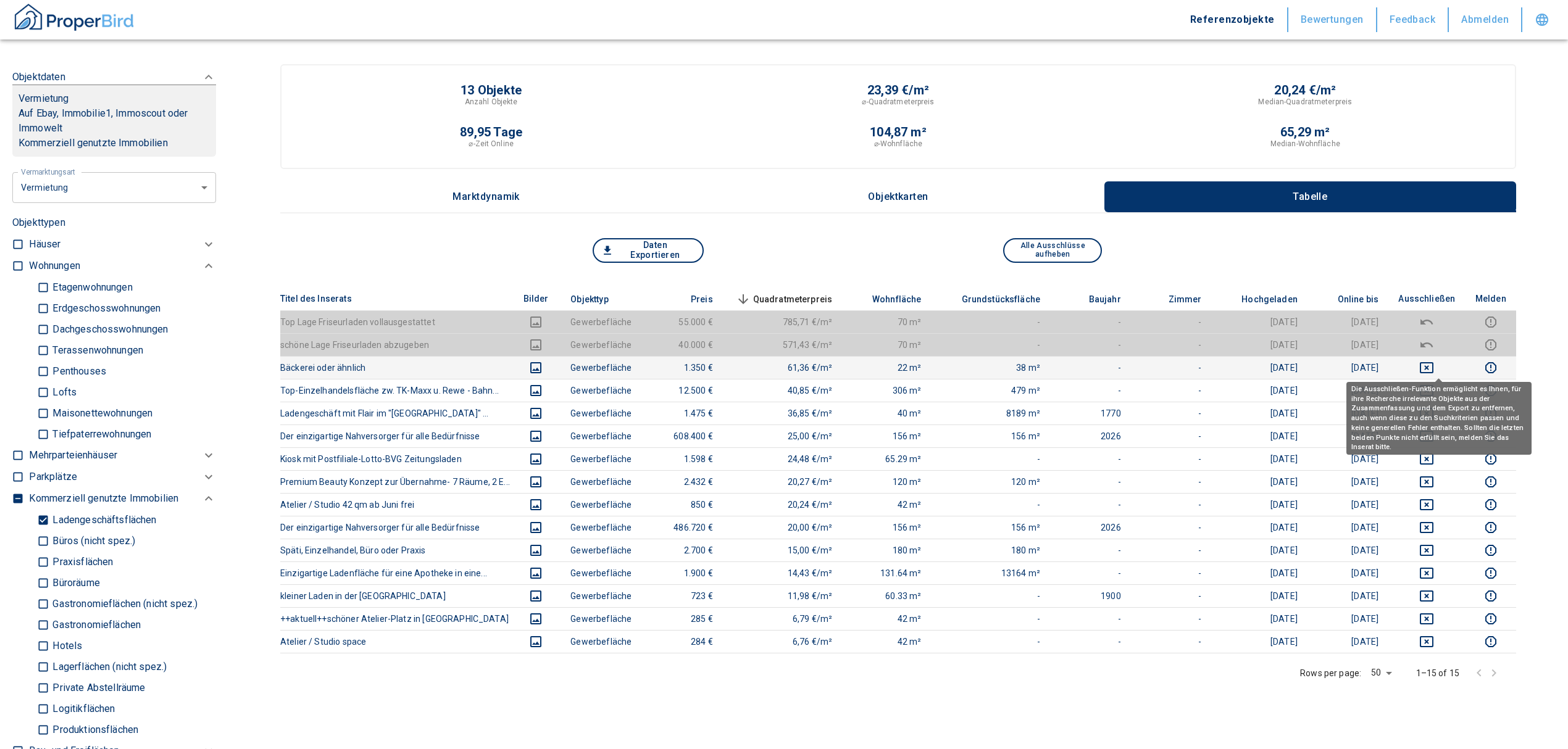
click at [1434, 363] on icon "deselect this listing" at bounding box center [1426, 367] width 15 height 15
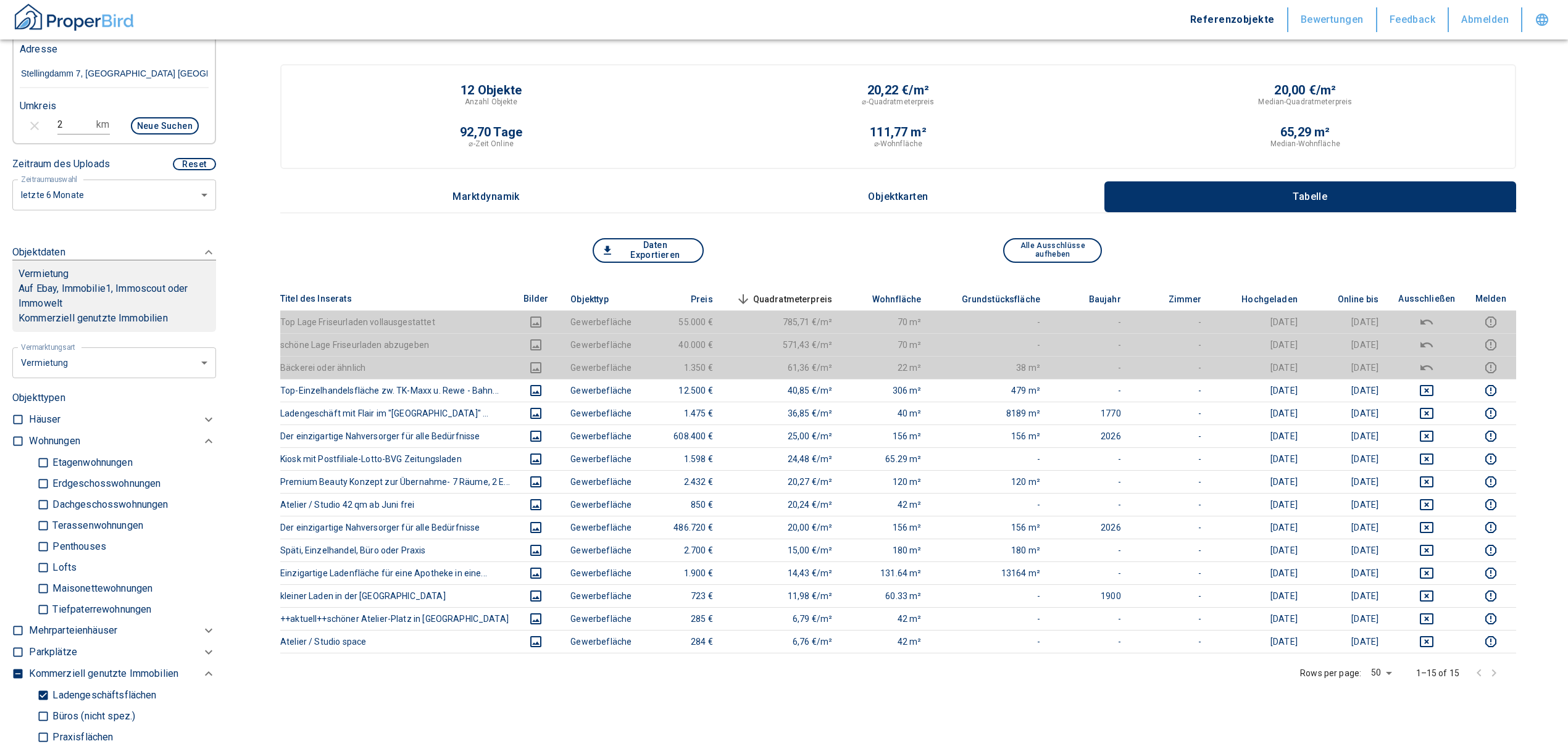
scroll to position [101, 0]
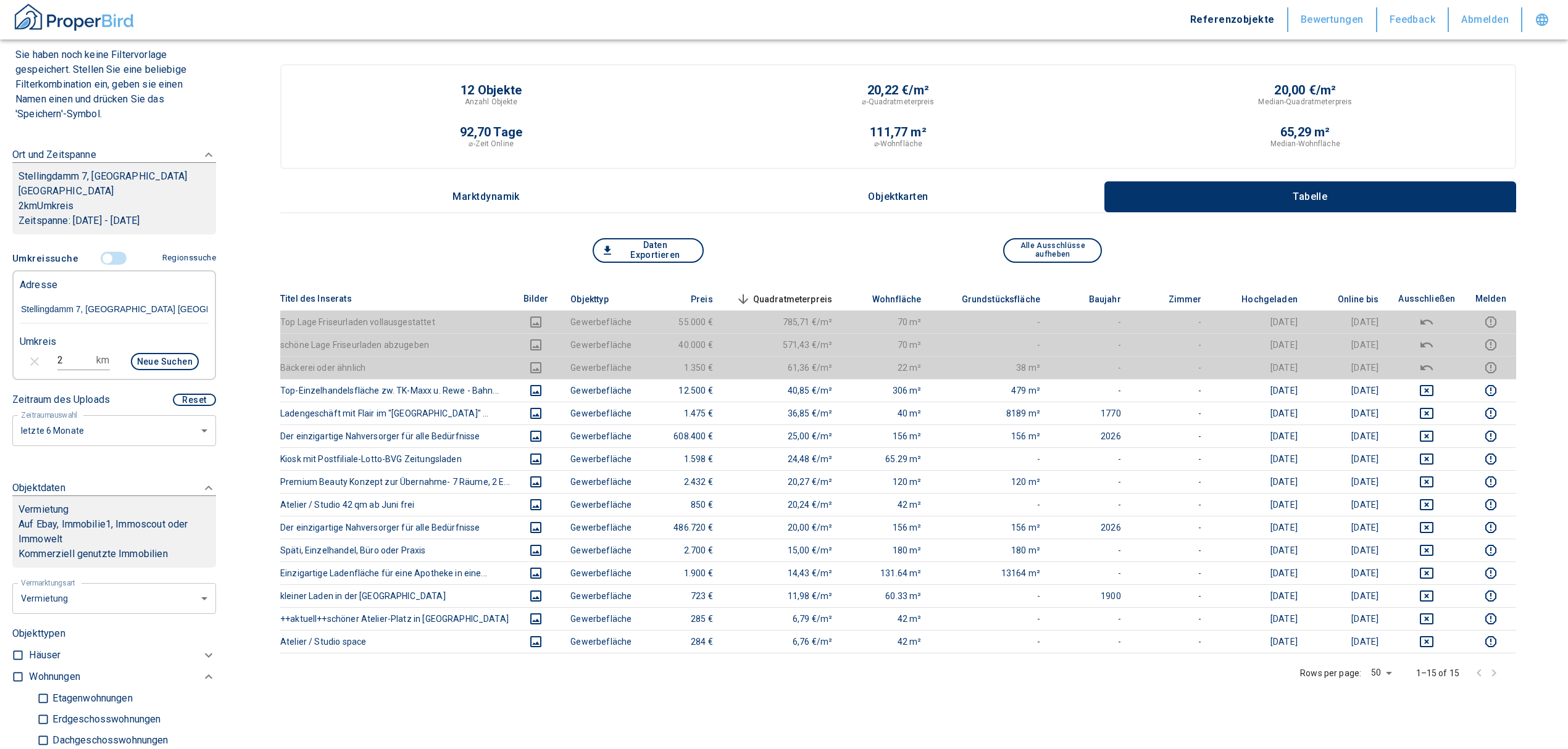
click at [72, 354] on input "2" at bounding box center [75, 360] width 35 height 20
drag, startPoint x: 63, startPoint y: 354, endPoint x: 50, endPoint y: 351, distance: 13.3
click at [50, 351] on div "2 km Neue Suchen" at bounding box center [104, 362] width 189 height 30
type input "3"
click at [169, 353] on button "Neue Suchen" at bounding box center [165, 361] width 68 height 17
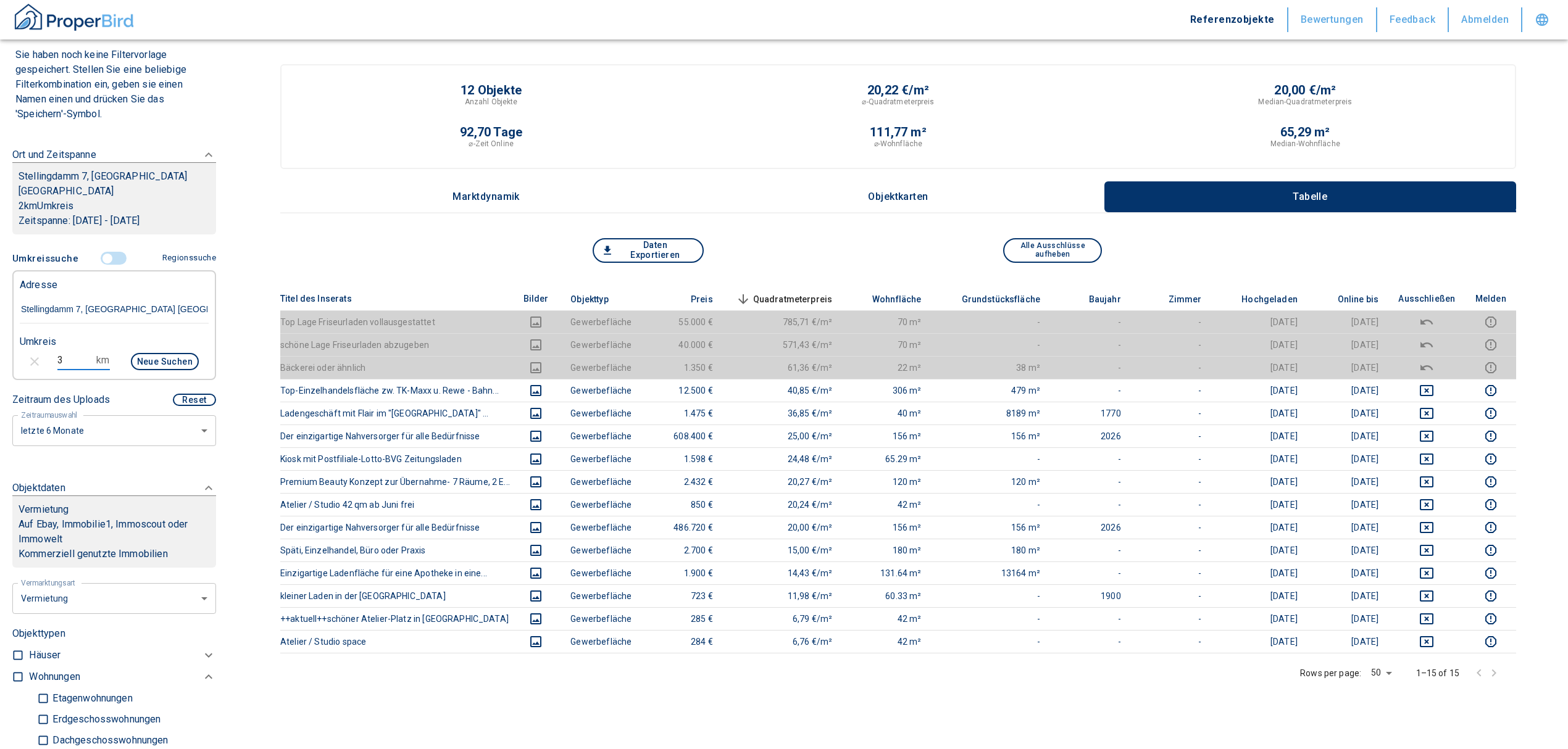
type input "2020"
type input "999999990"
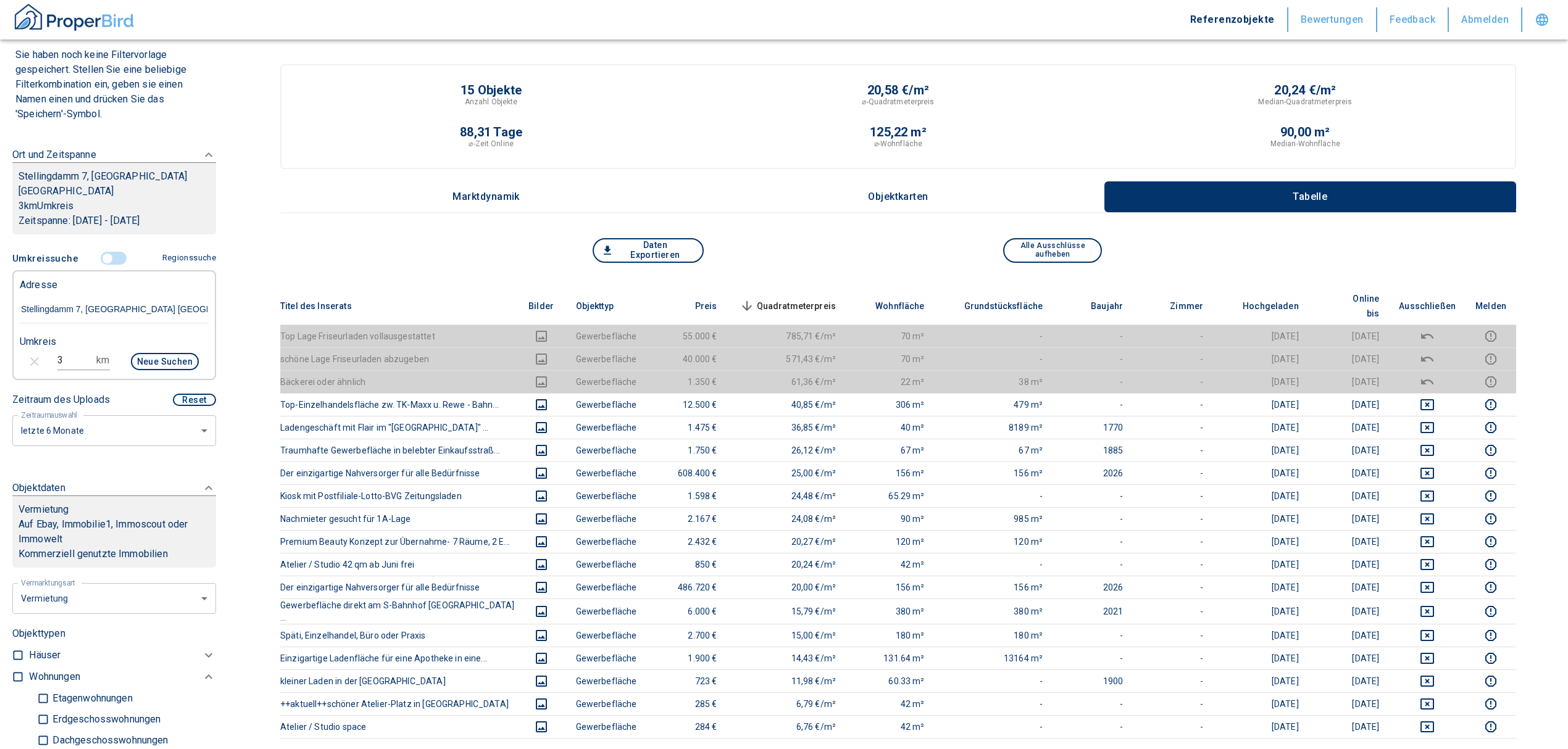
click at [805, 298] on span "Quadratmeterpreis sorted descending" at bounding box center [787, 305] width 100 height 15
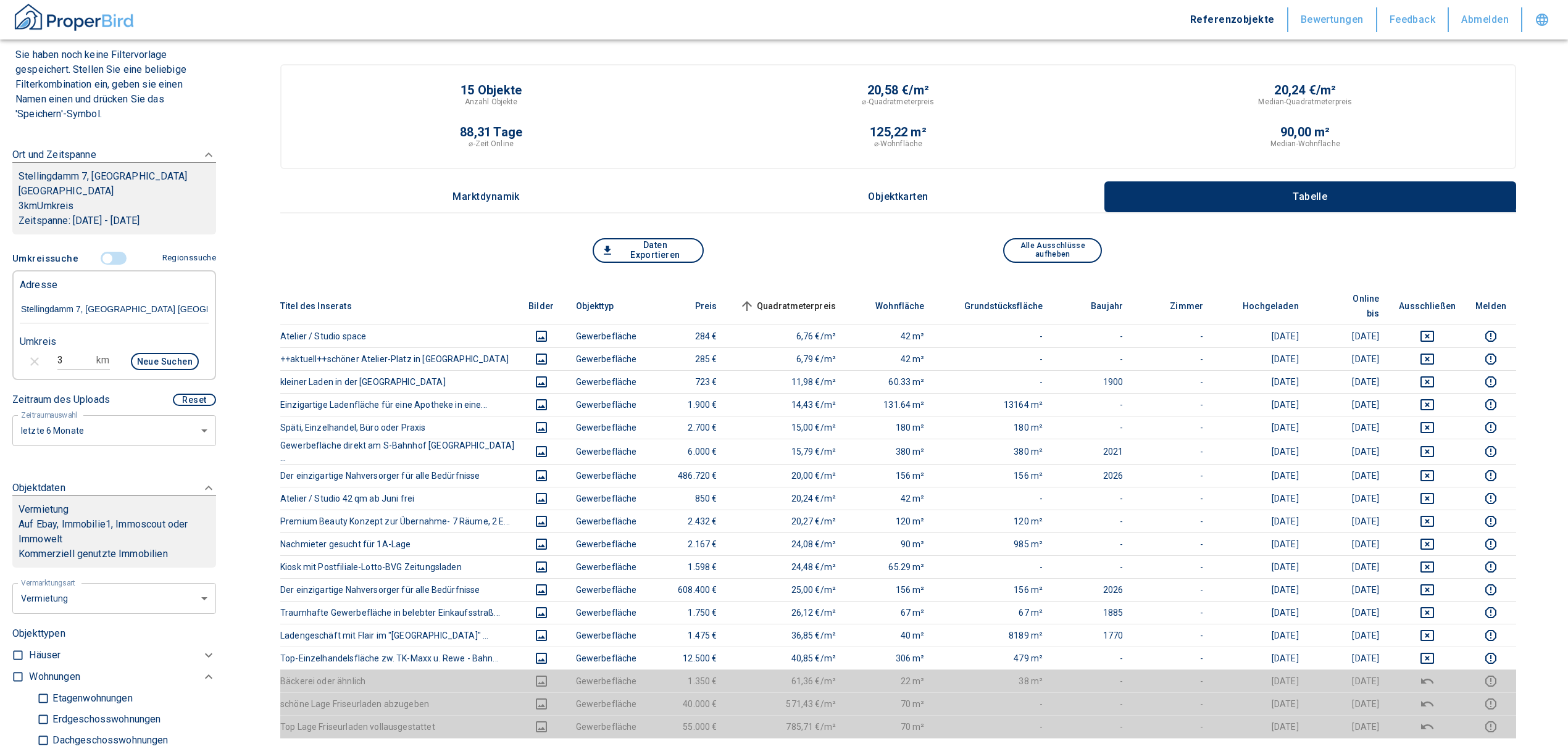
click at [102, 257] on input "controlled" at bounding box center [108, 258] width 37 height 14
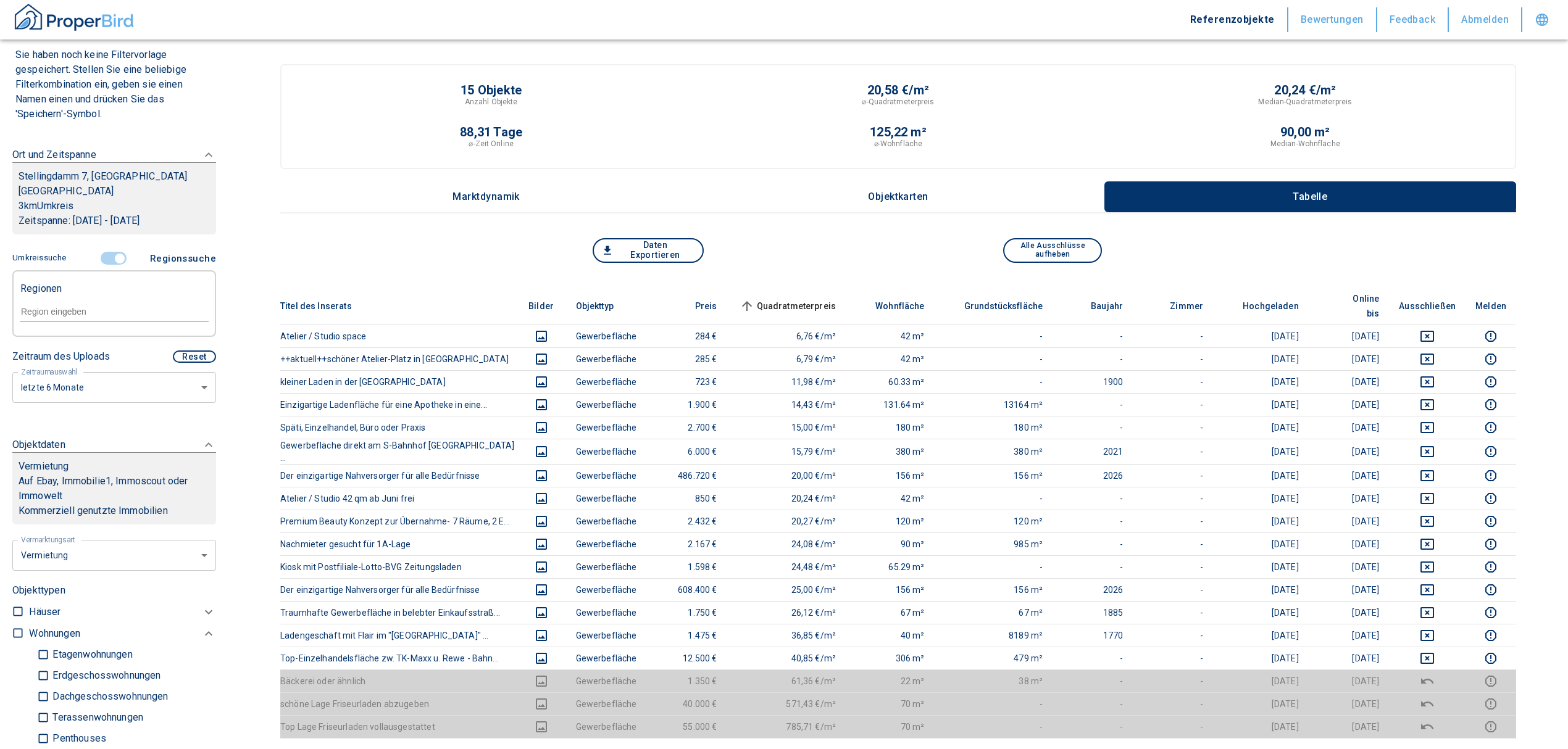
click at [87, 319] on div at bounding box center [114, 310] width 189 height 21
click at [104, 342] on li "12555 [GEOGRAPHIC_DATA]" at bounding box center [108, 340] width 177 height 22
type input "12555"
type input "2020"
type input "999999990"
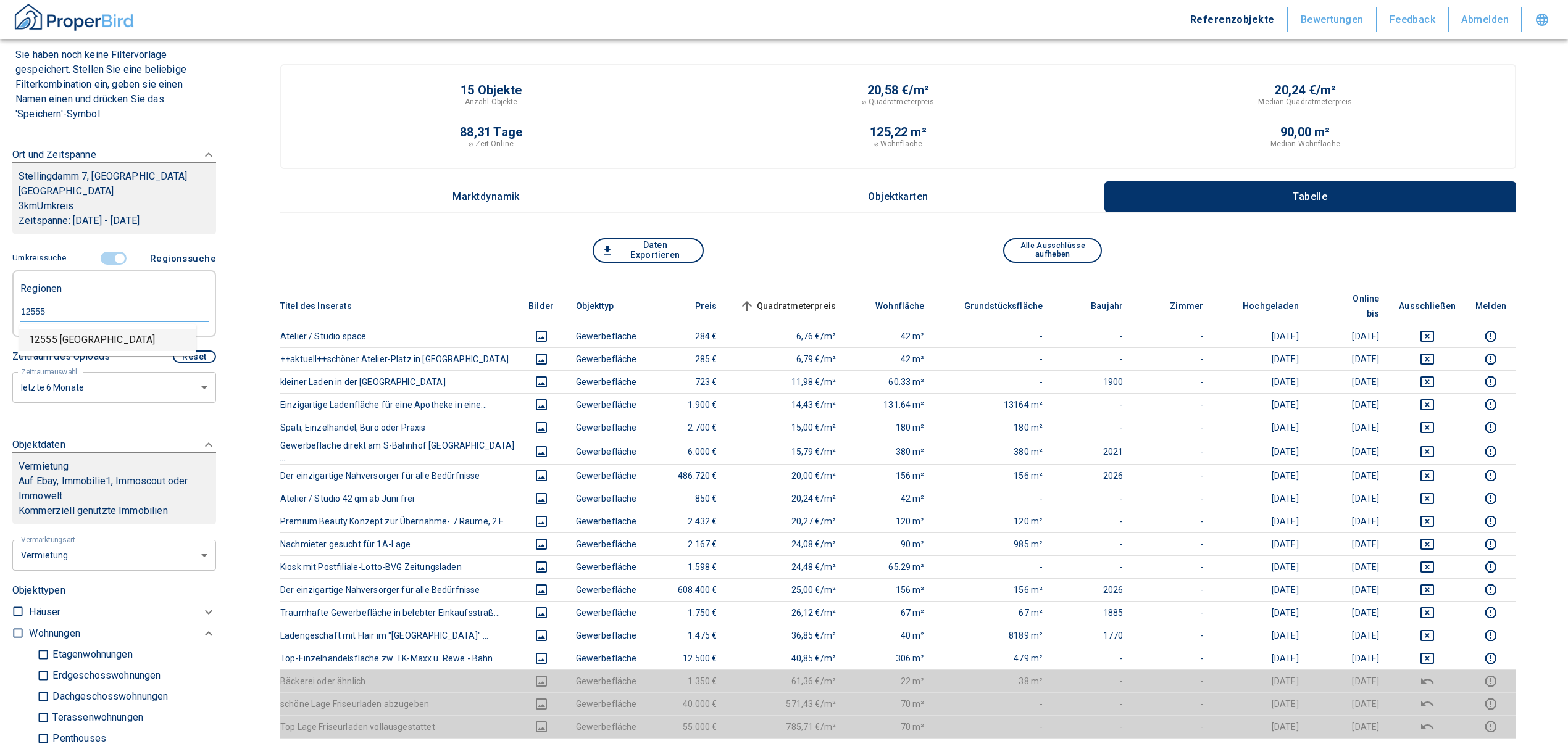
type input "12555 [GEOGRAPHIC_DATA]"
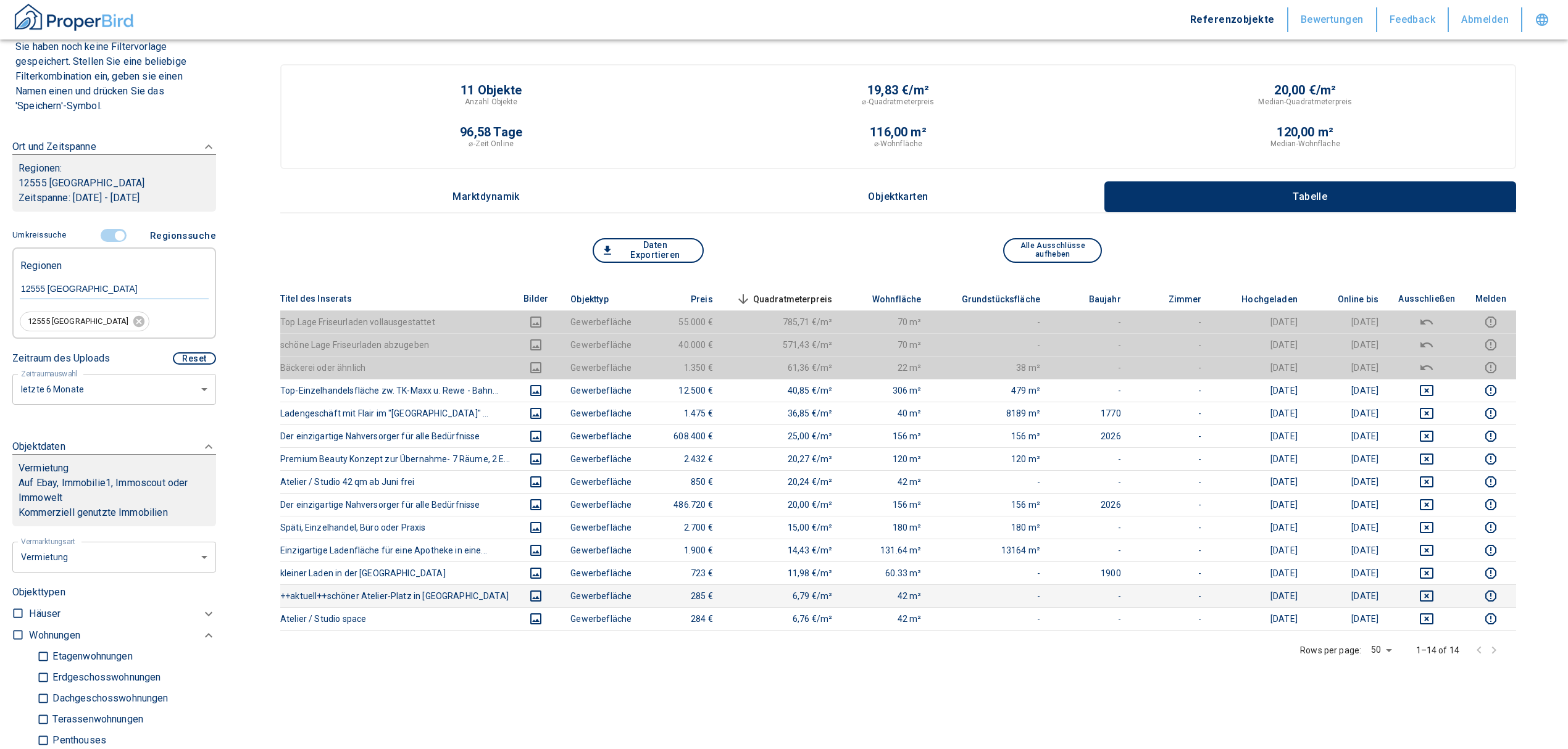
scroll to position [101, 0]
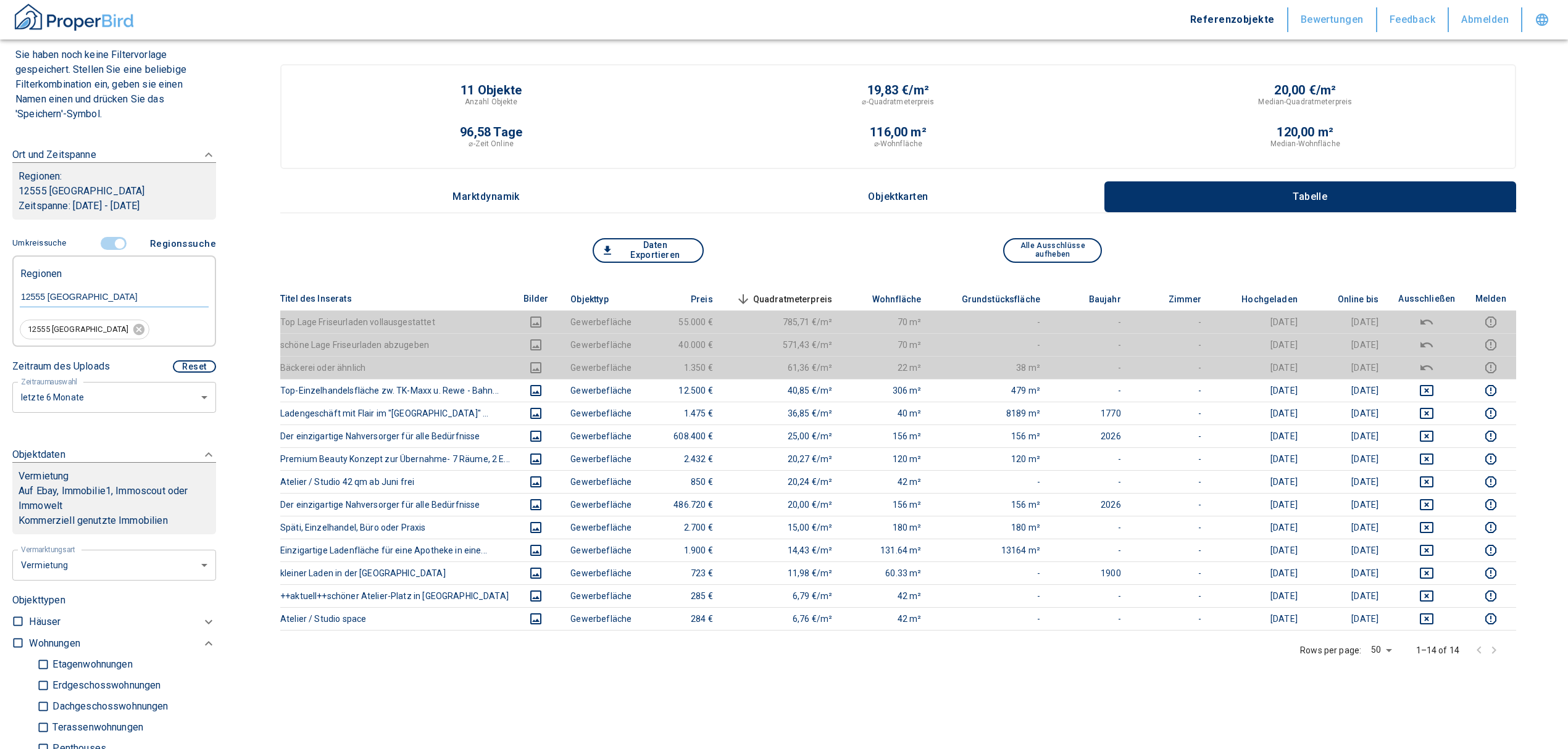
click at [119, 235] on span at bounding box center [114, 244] width 36 height 23
click at [113, 243] on input "controlled" at bounding box center [120, 244] width 37 height 14
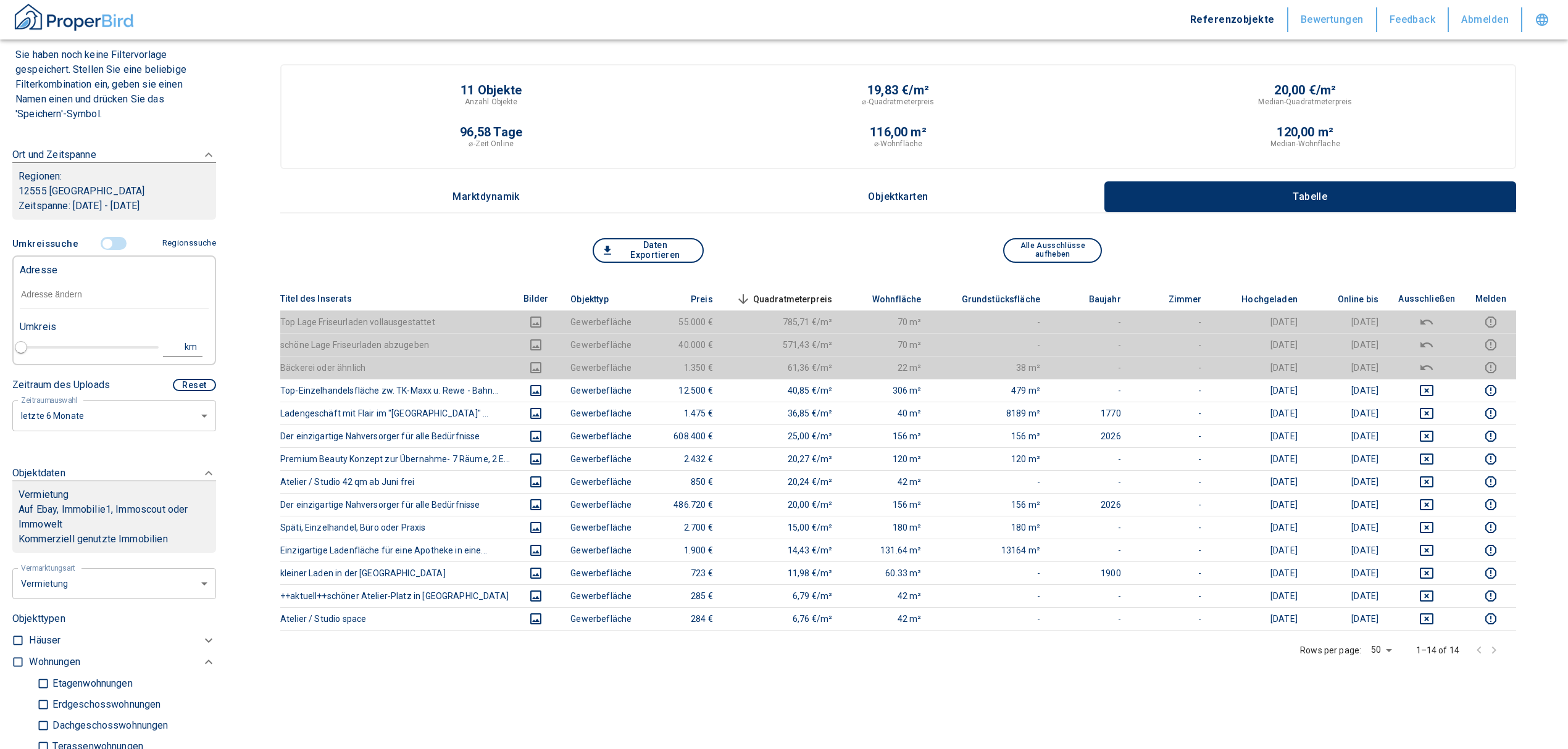
click at [84, 298] on input "text" at bounding box center [114, 294] width 189 height 28
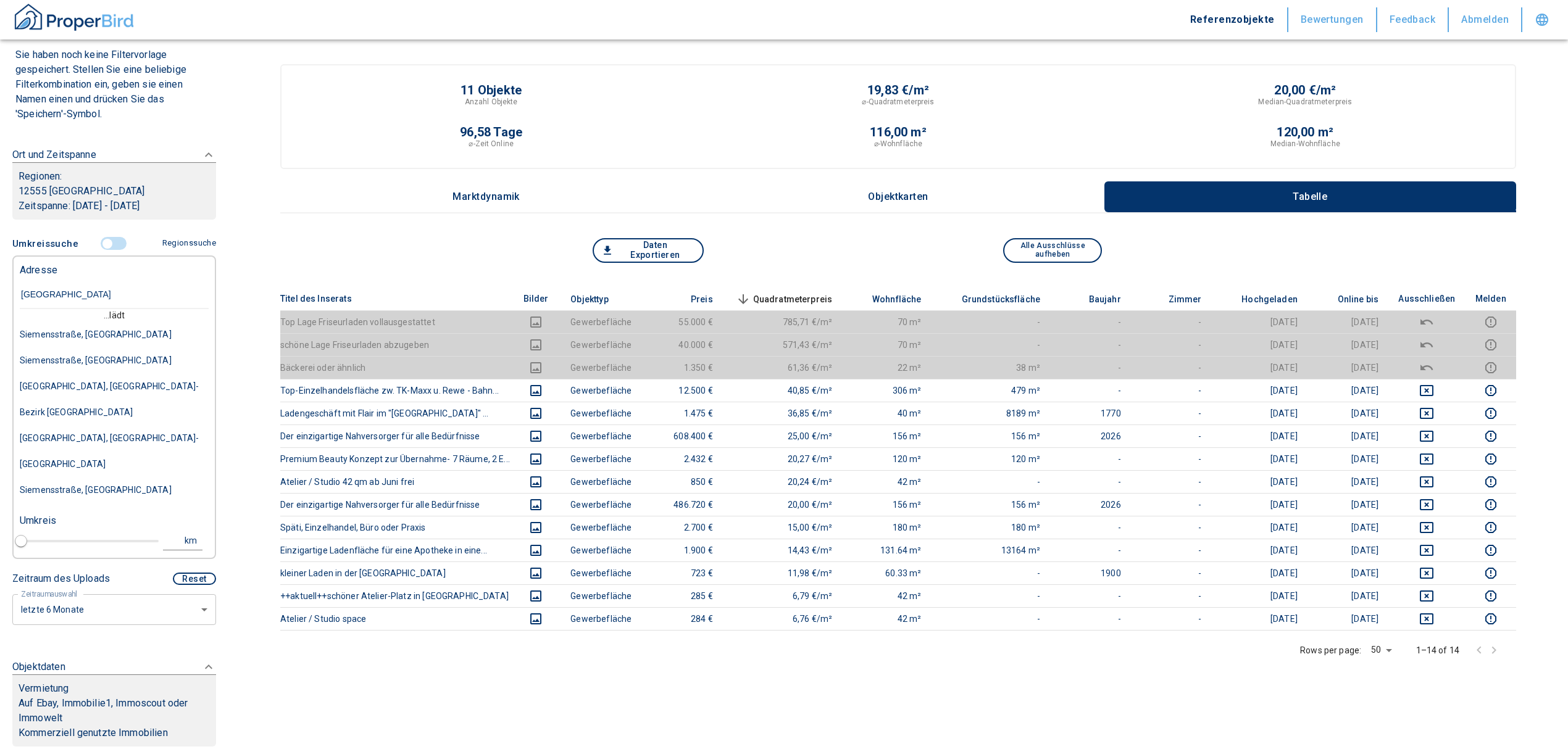
type input "[STREET_ADDRESS]"
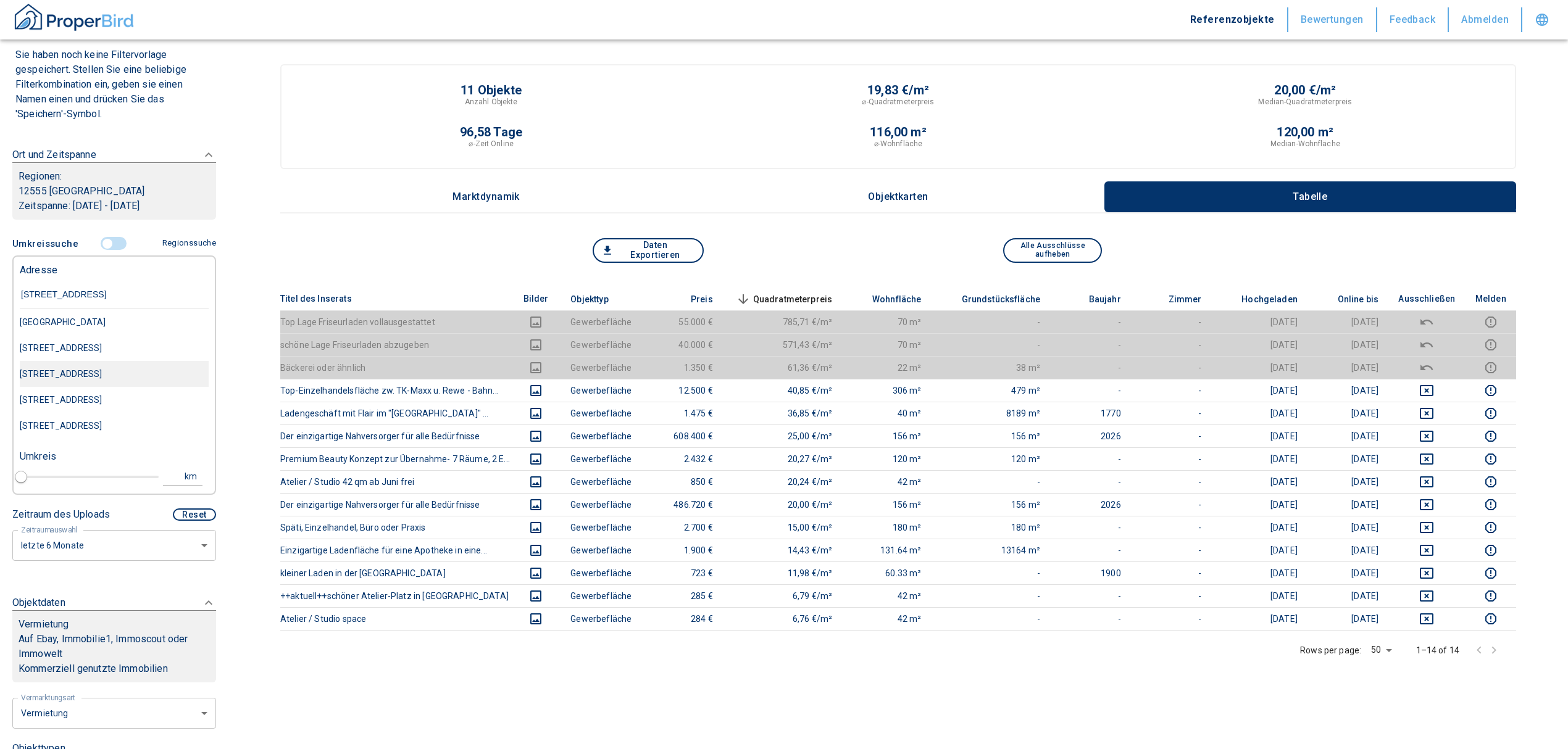
click at [106, 372] on div "[STREET_ADDRESS]" at bounding box center [114, 373] width 189 height 26
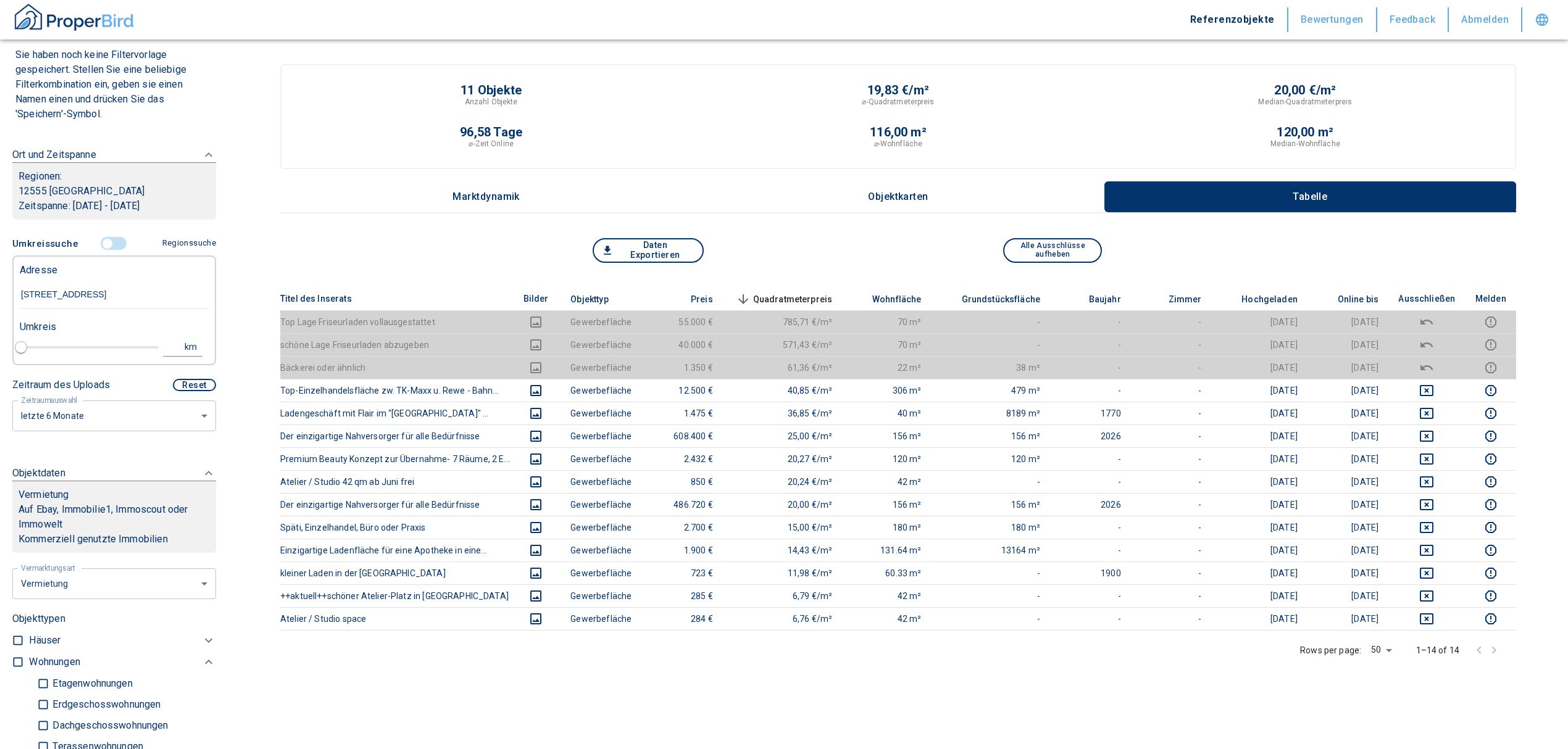
type input "2020"
type input "999999990"
type input "[STREET_ADDRESS]"
type input "1"
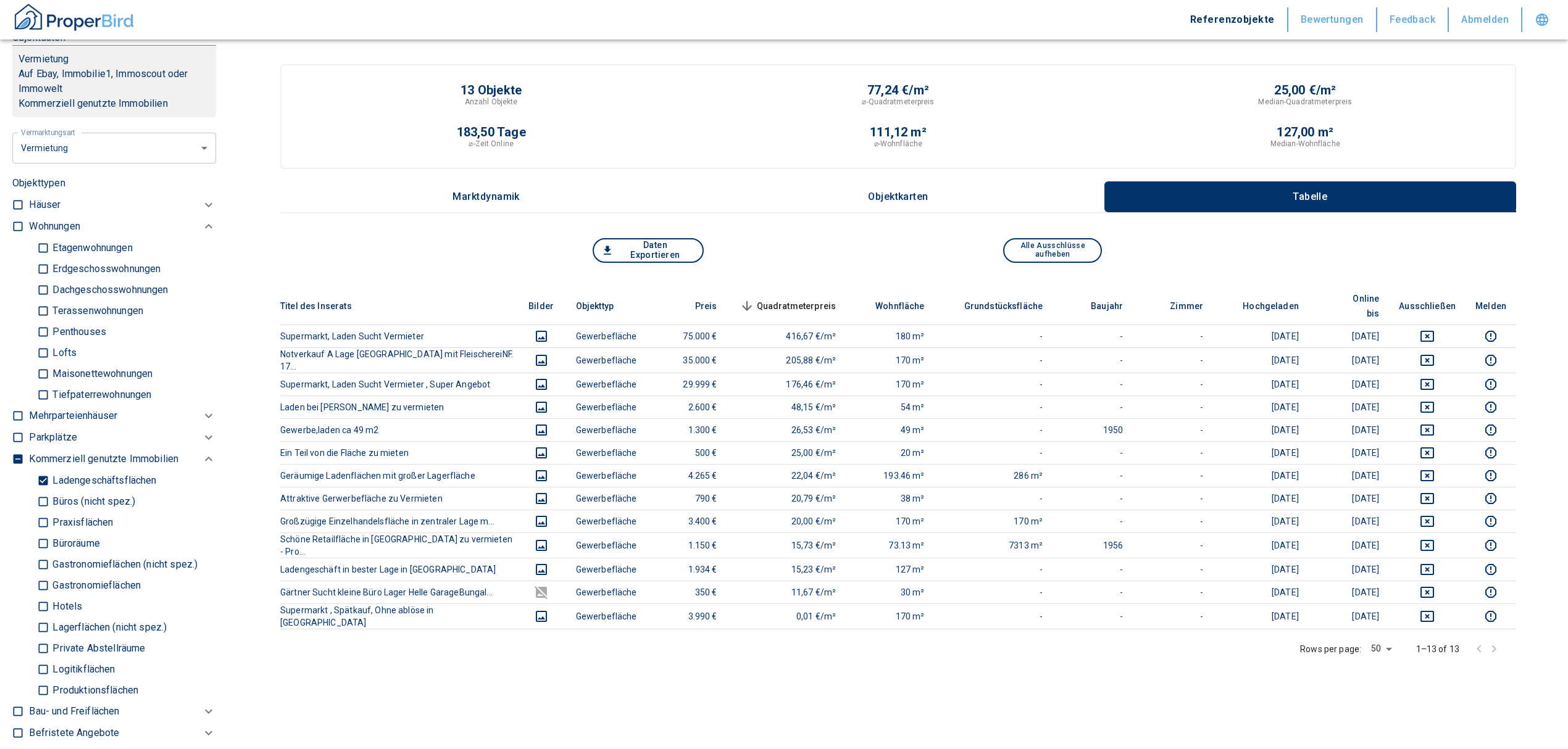
scroll to position [676, 0]
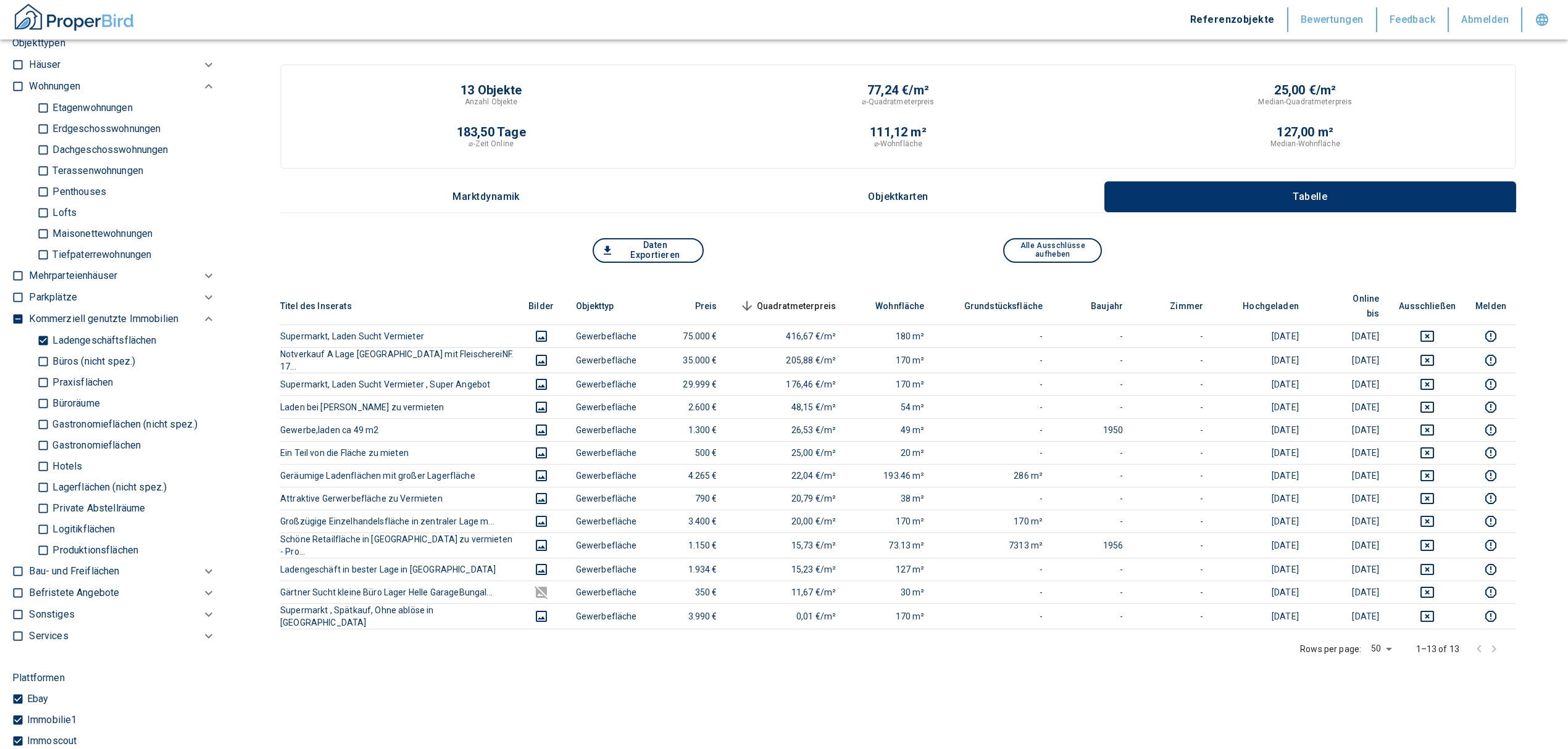
type input "[STREET_ADDRESS]"
drag, startPoint x: 45, startPoint y: 351, endPoint x: 70, endPoint y: 394, distance: 49.7
click at [46, 351] on input "Ladengeschäftsflächen" at bounding box center [44, 340] width 12 height 21
checkbox input "false"
type input "2020"
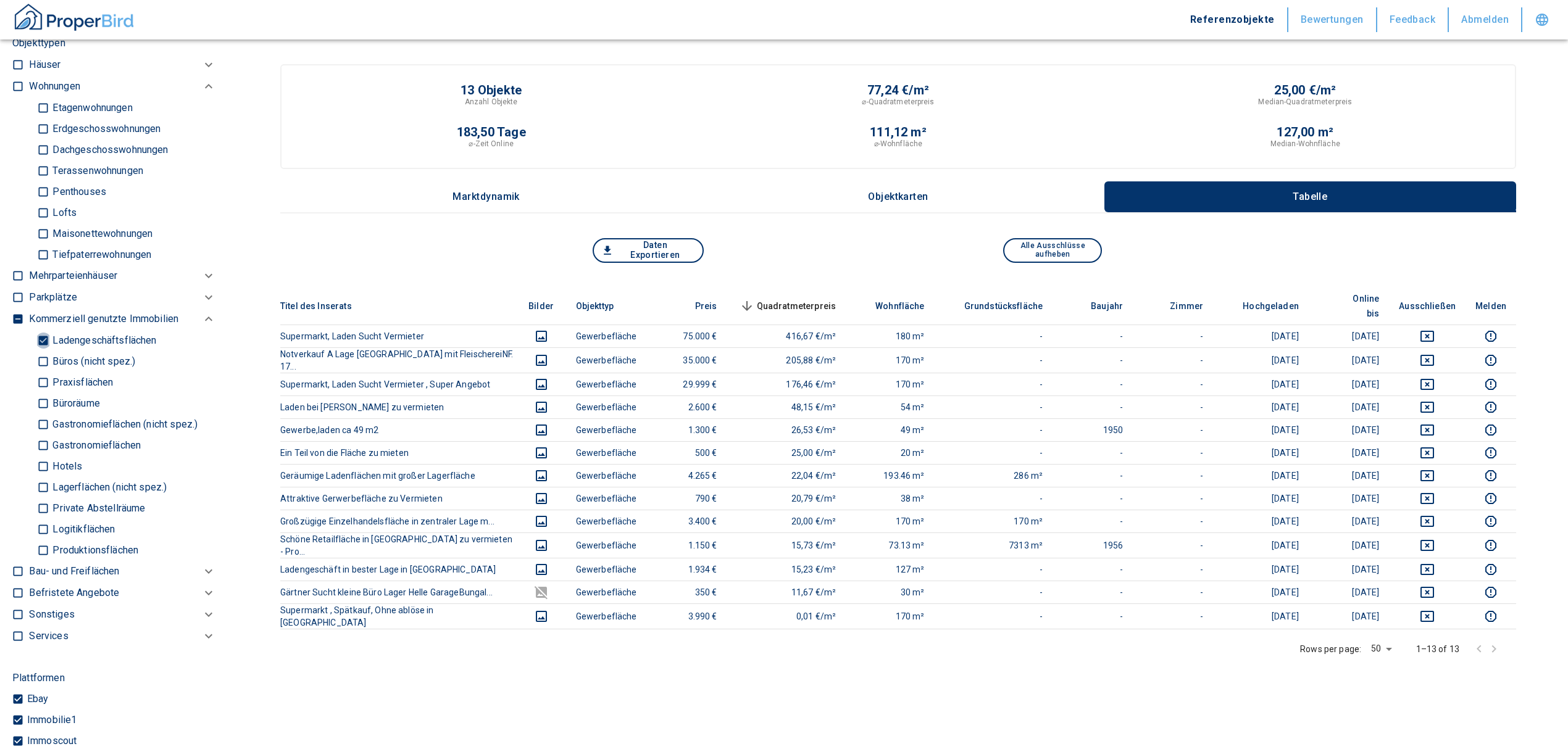
type input "999999990"
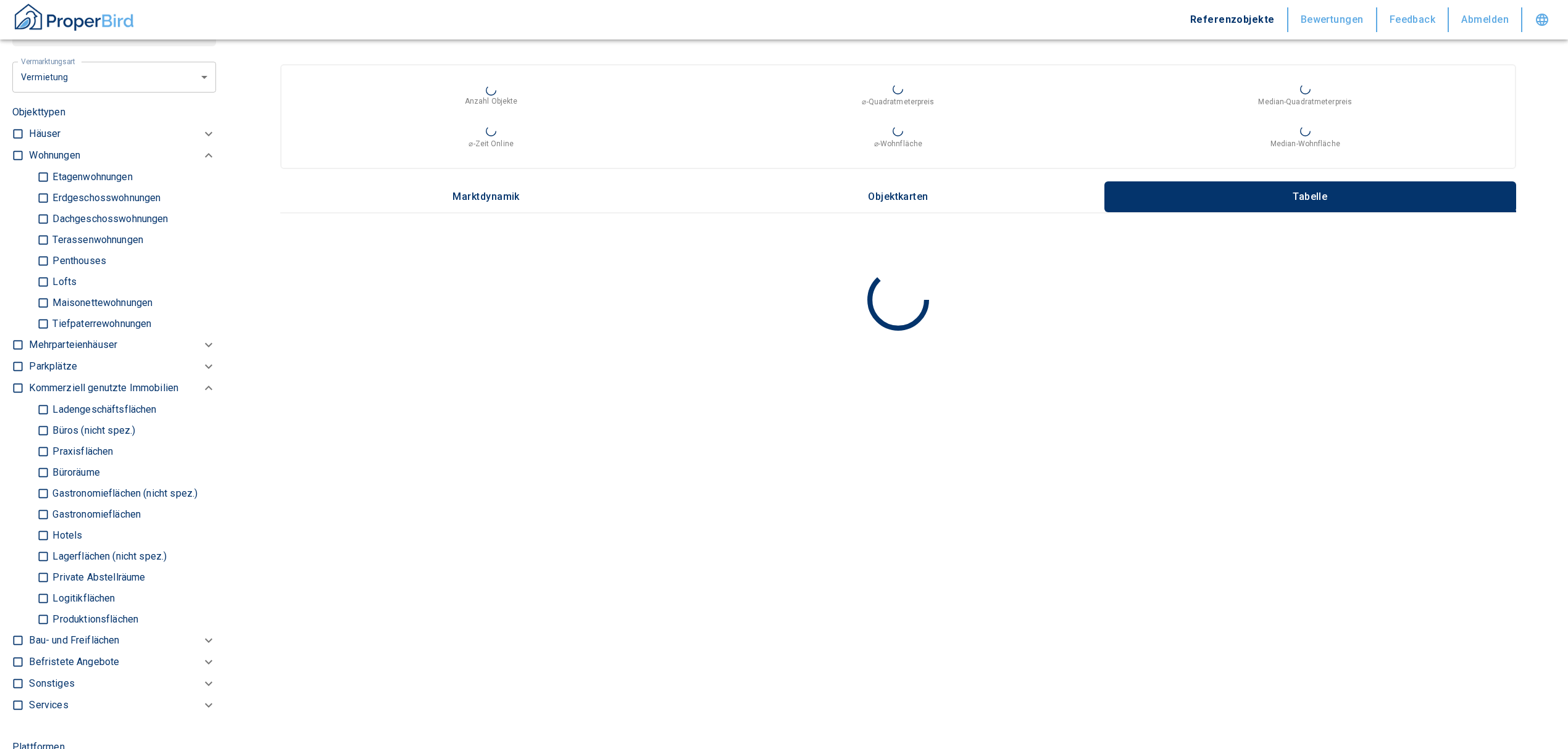
scroll to position [512, 0]
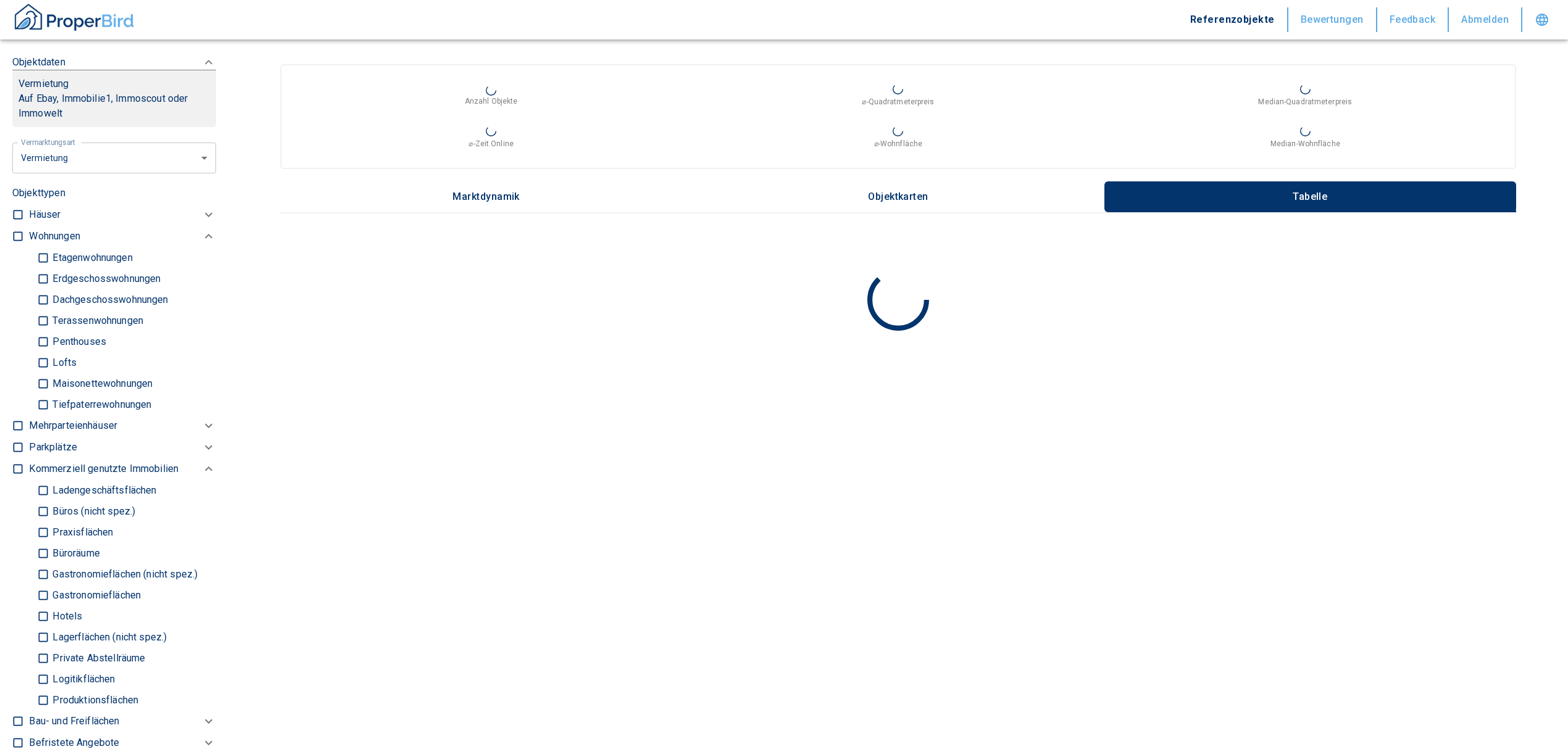
click at [26, 242] on div at bounding box center [21, 321] width 17 height 189
click at [20, 243] on input "checkbox" at bounding box center [18, 236] width 12 height 12
checkbox input "true"
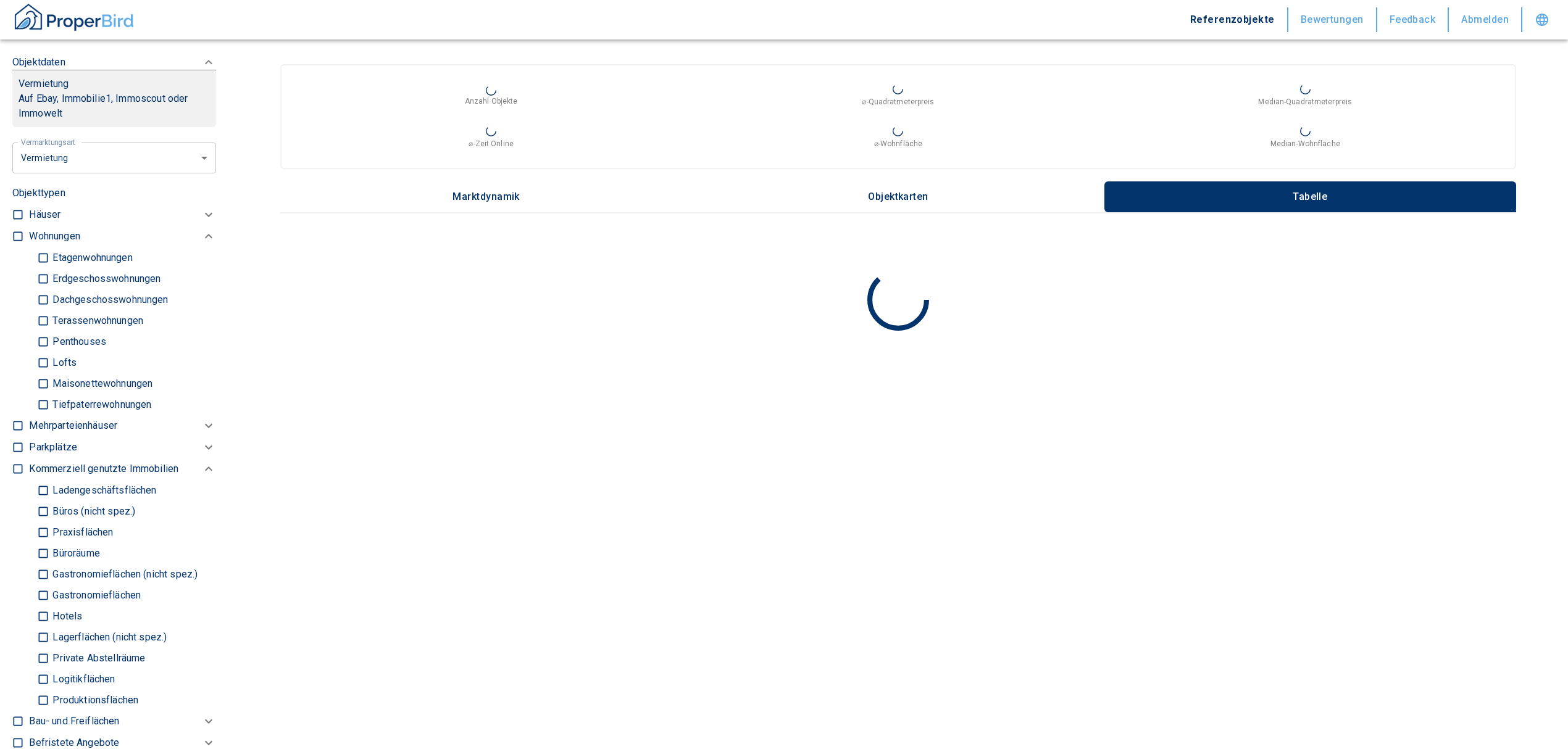
checkbox input "true"
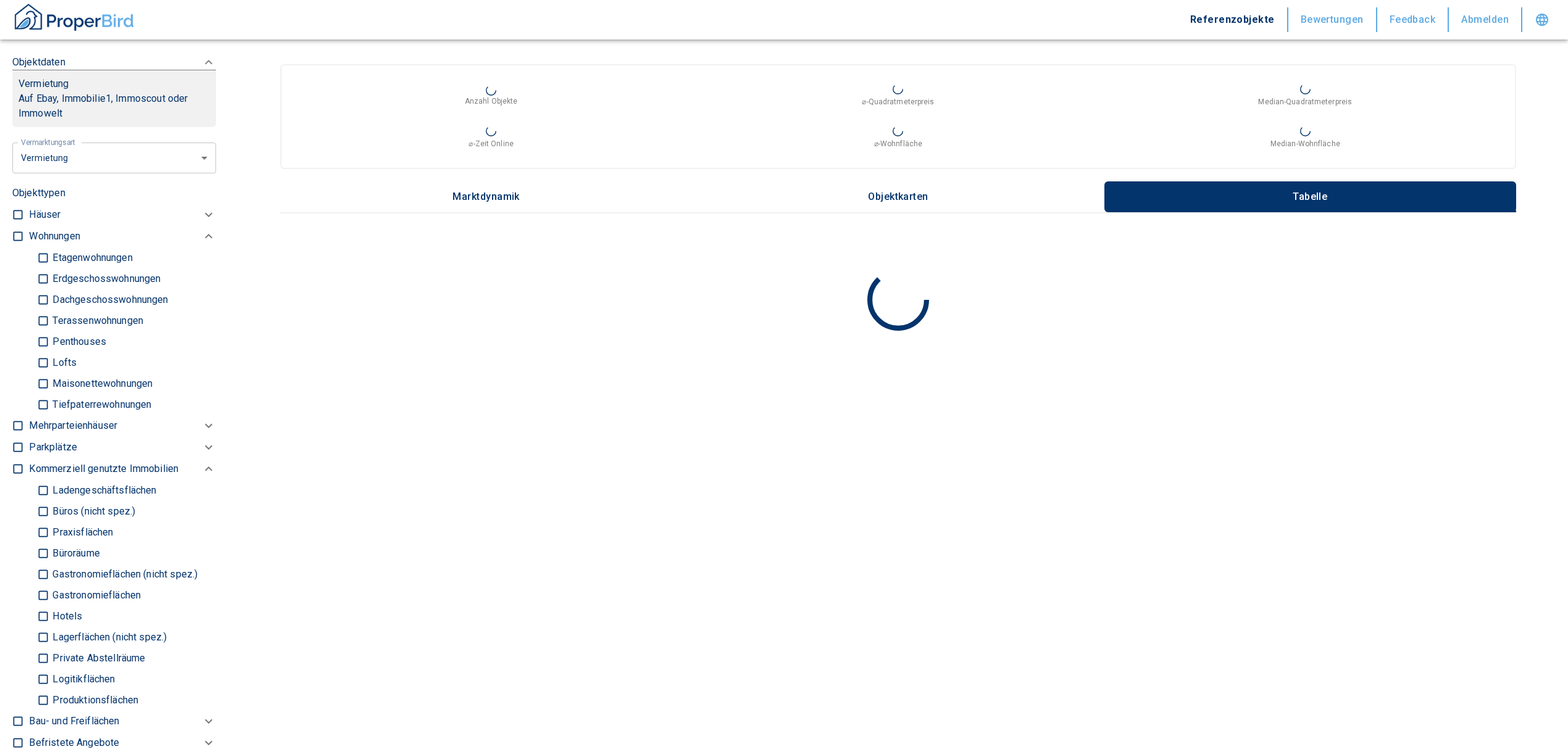
checkbox input "true"
type input "2020"
type input "999999990"
type input "2020"
type input "999999990"
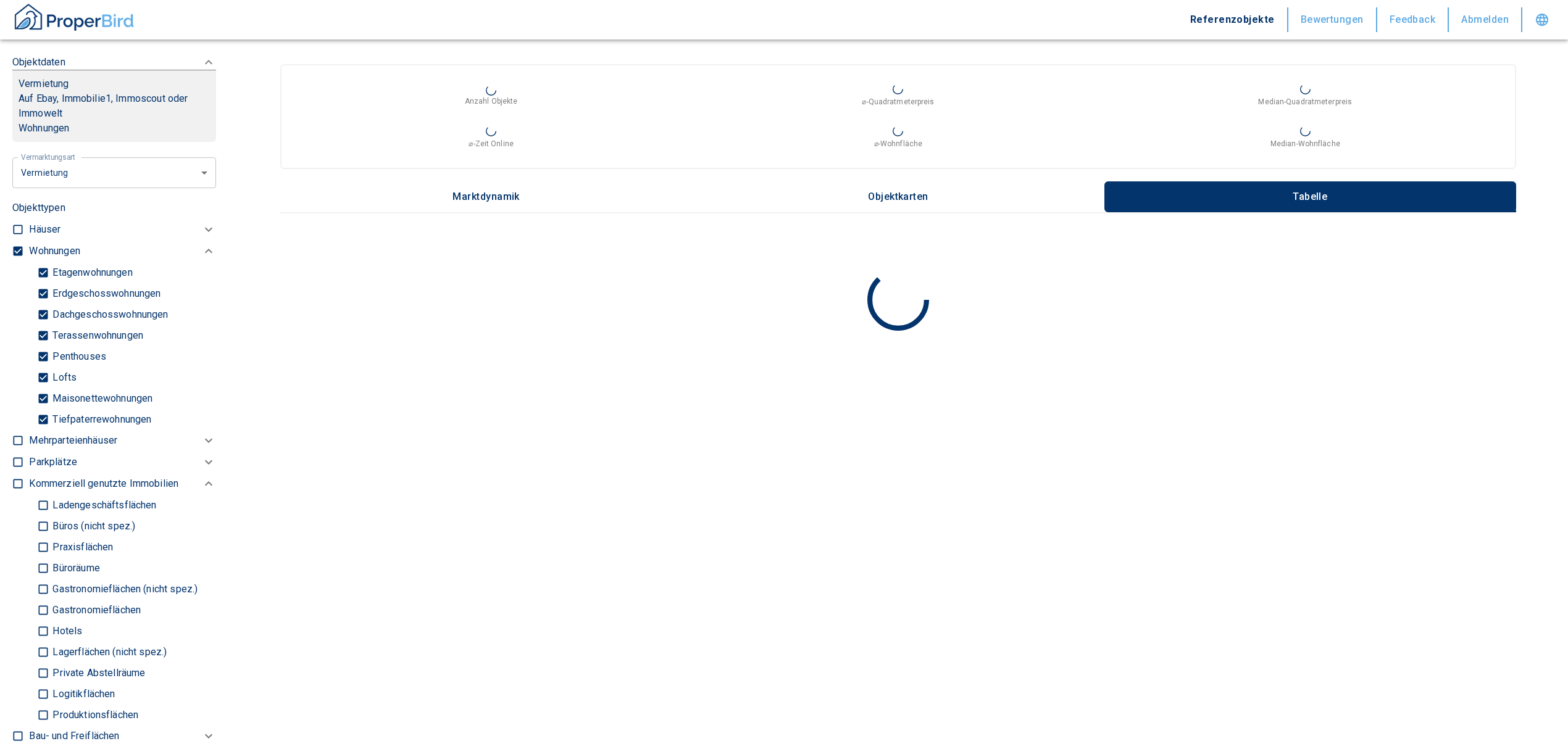
click at [43, 430] on input "Tiefpaterrewohnungen" at bounding box center [44, 419] width 12 height 21
checkbox input "false"
type input "2020"
type input "999999990"
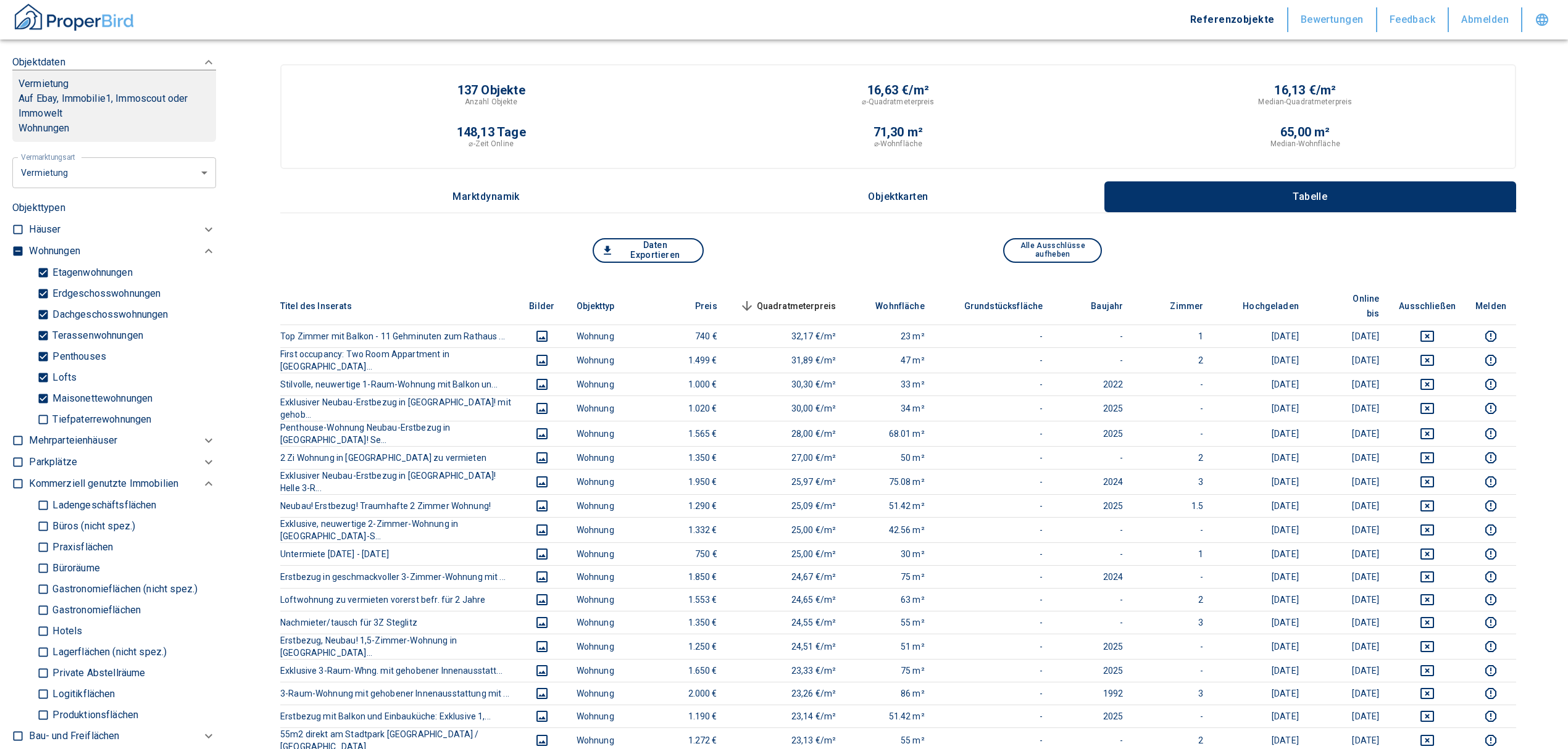
click at [803, 298] on span "Quadratmeterpreis sorted descending" at bounding box center [787, 305] width 100 height 15
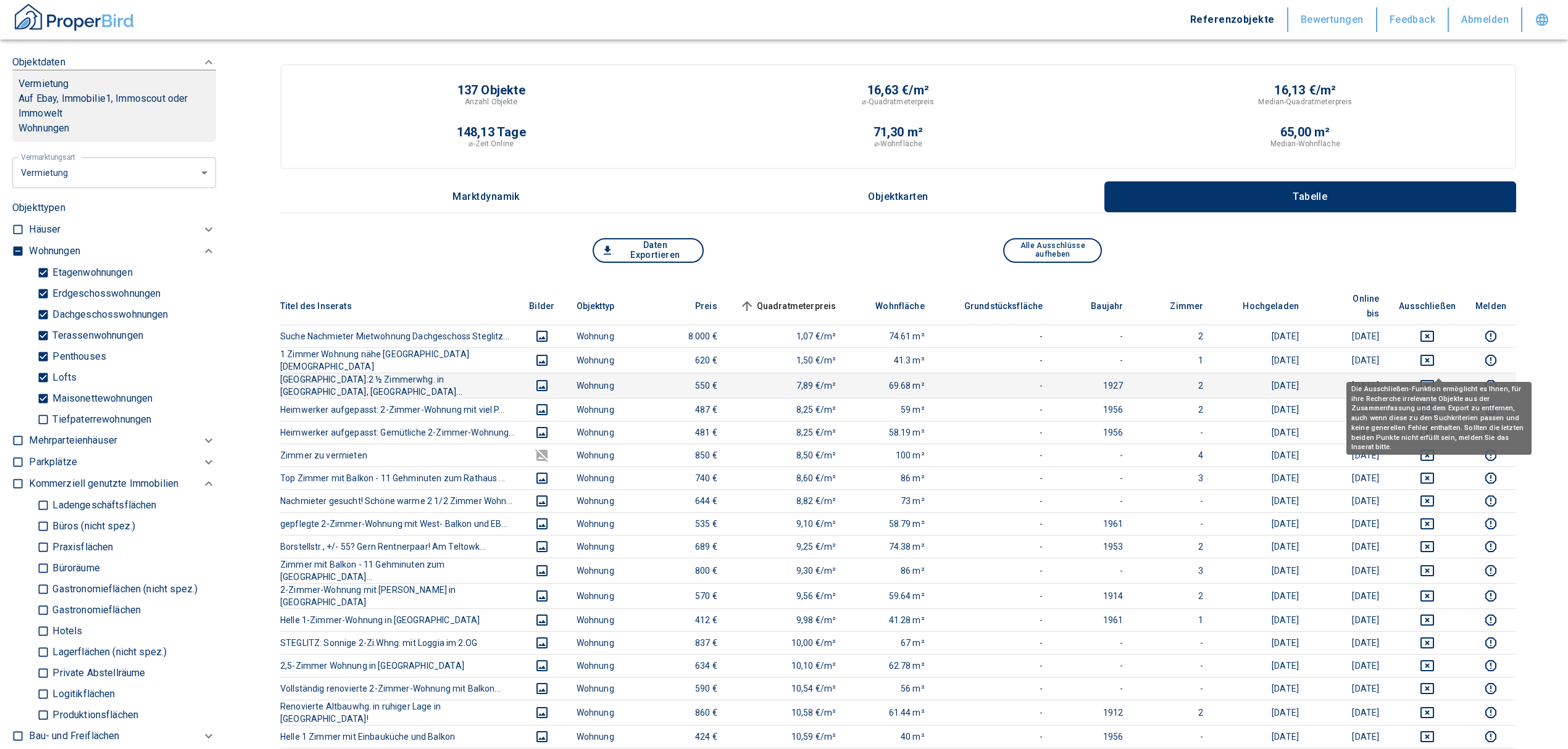
click at [1435, 378] on icon "deselect this listing" at bounding box center [1426, 385] width 15 height 15
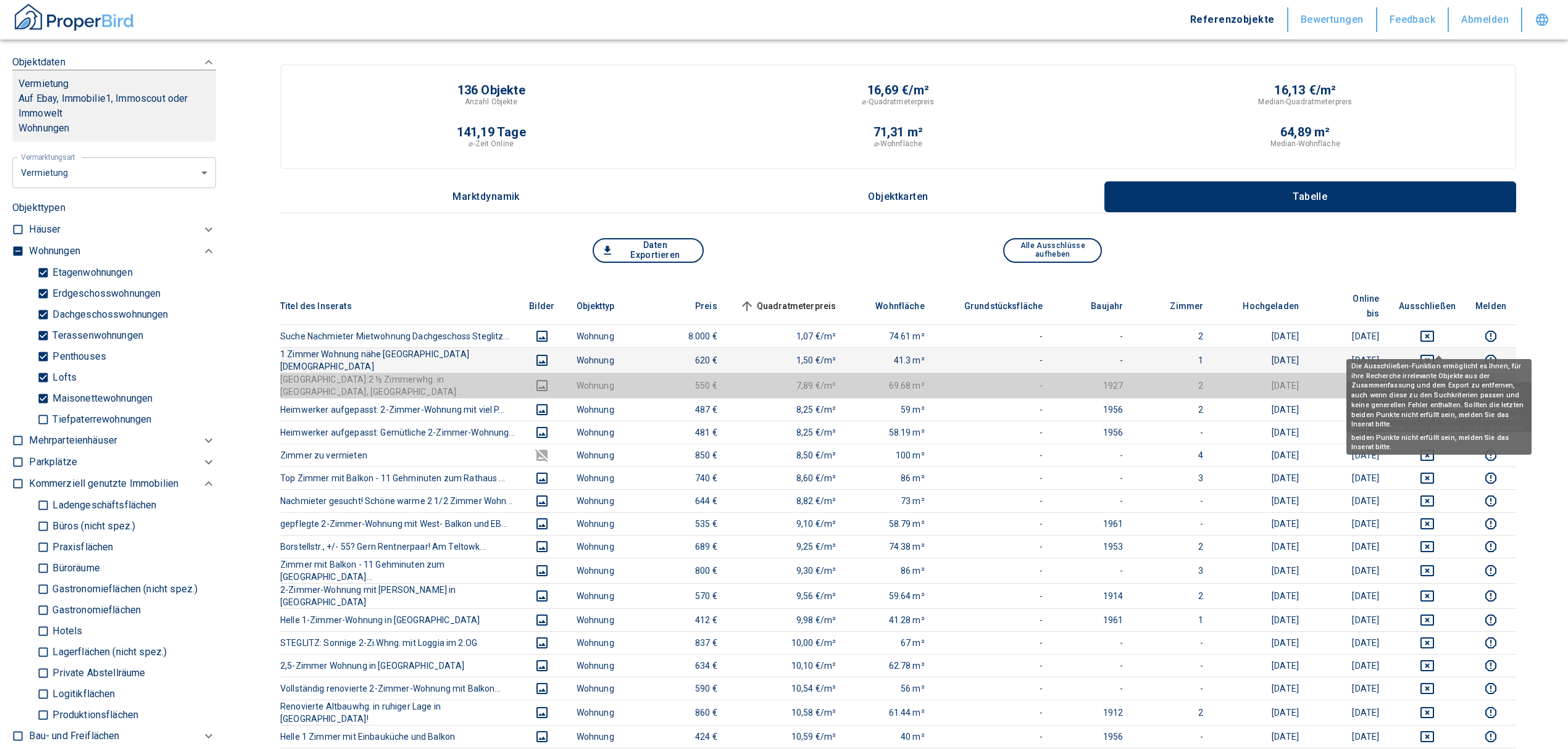
click at [1435, 353] on icon "deselect this listing" at bounding box center [1426, 360] width 15 height 15
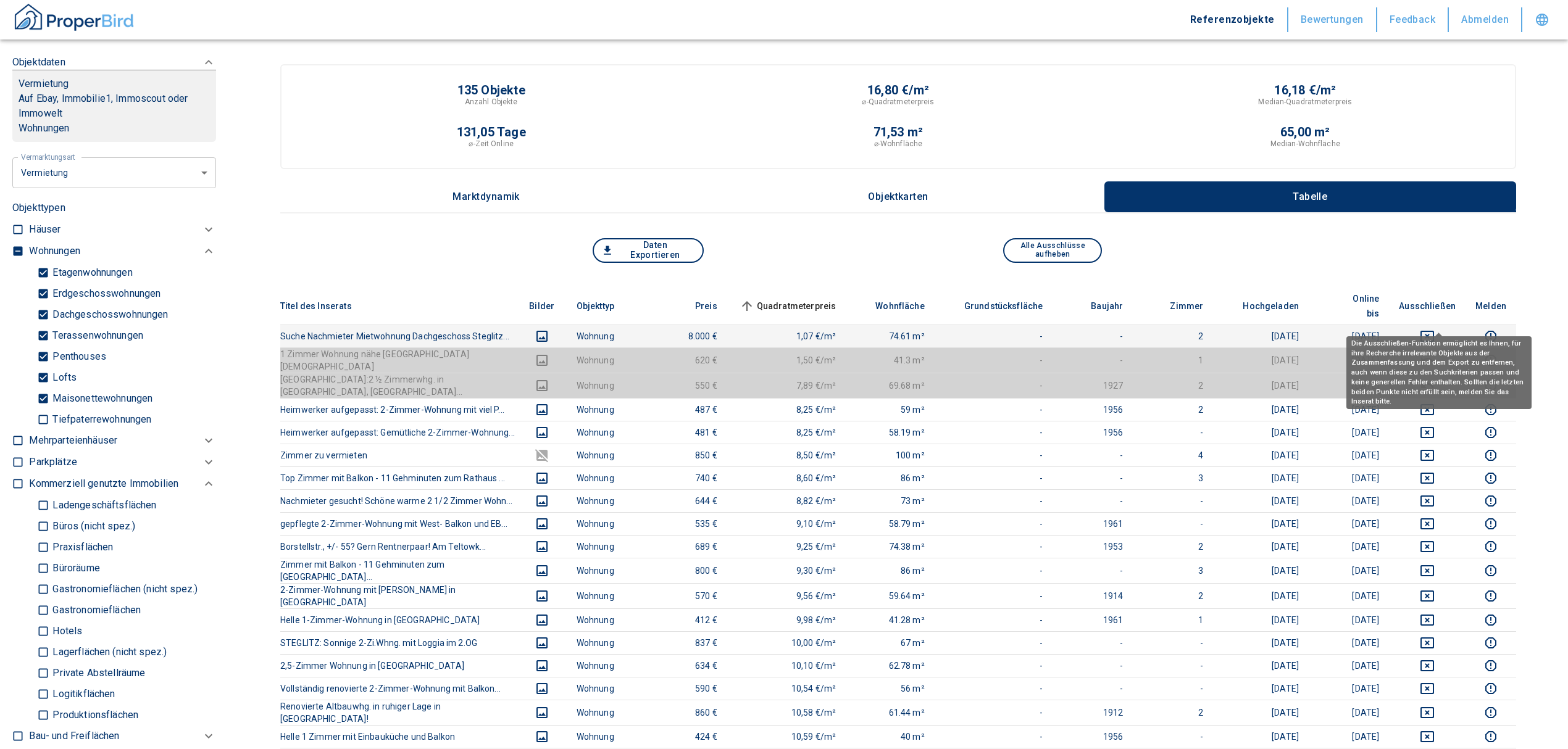
click at [1435, 329] on icon "deselect this listing" at bounding box center [1426, 336] width 15 height 15
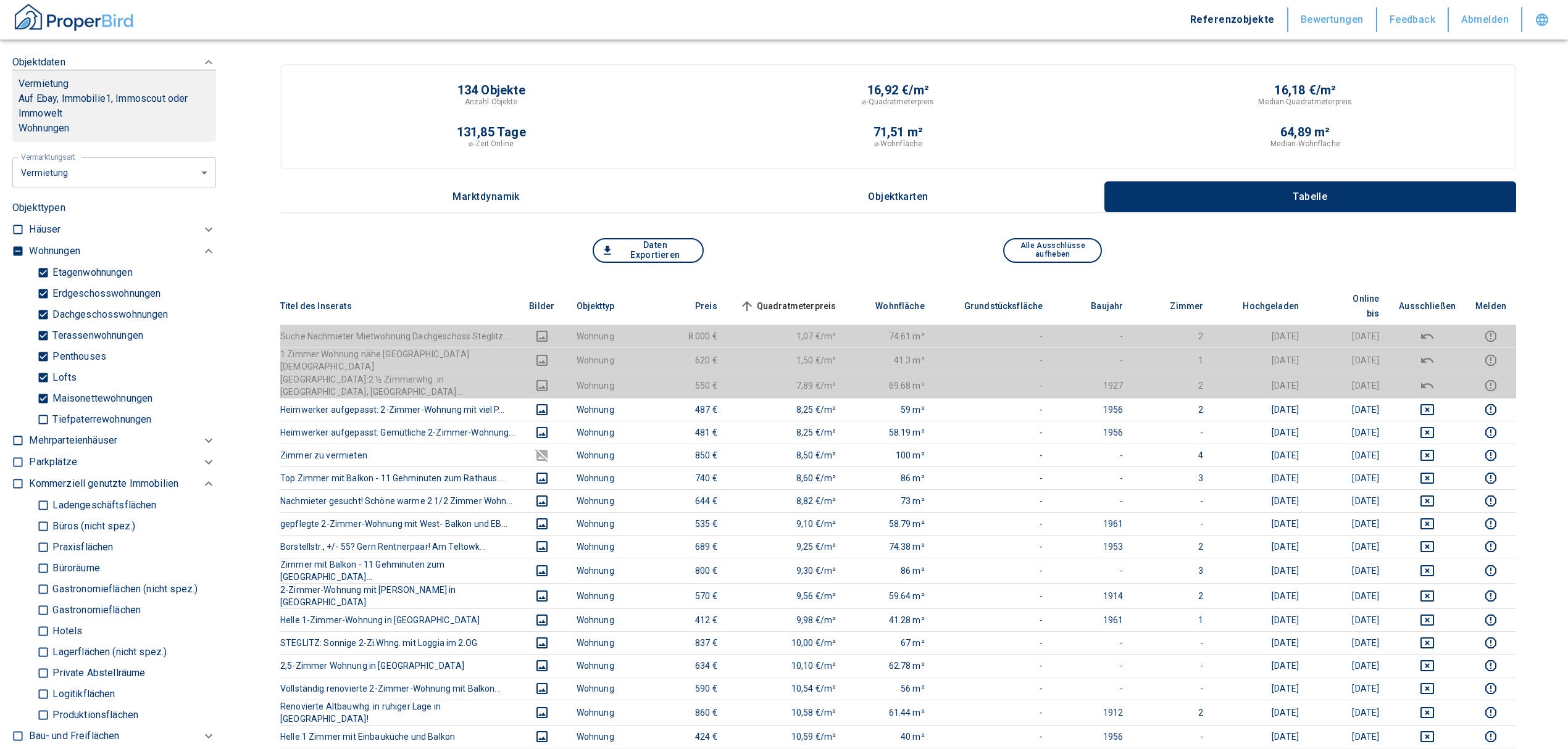
click at [823, 287] on th "Quadratmeterpreis sorted ascending" at bounding box center [787, 306] width 119 height 37
click at [820, 298] on span "Quadratmeterpreis sorted ascending" at bounding box center [787, 305] width 100 height 15
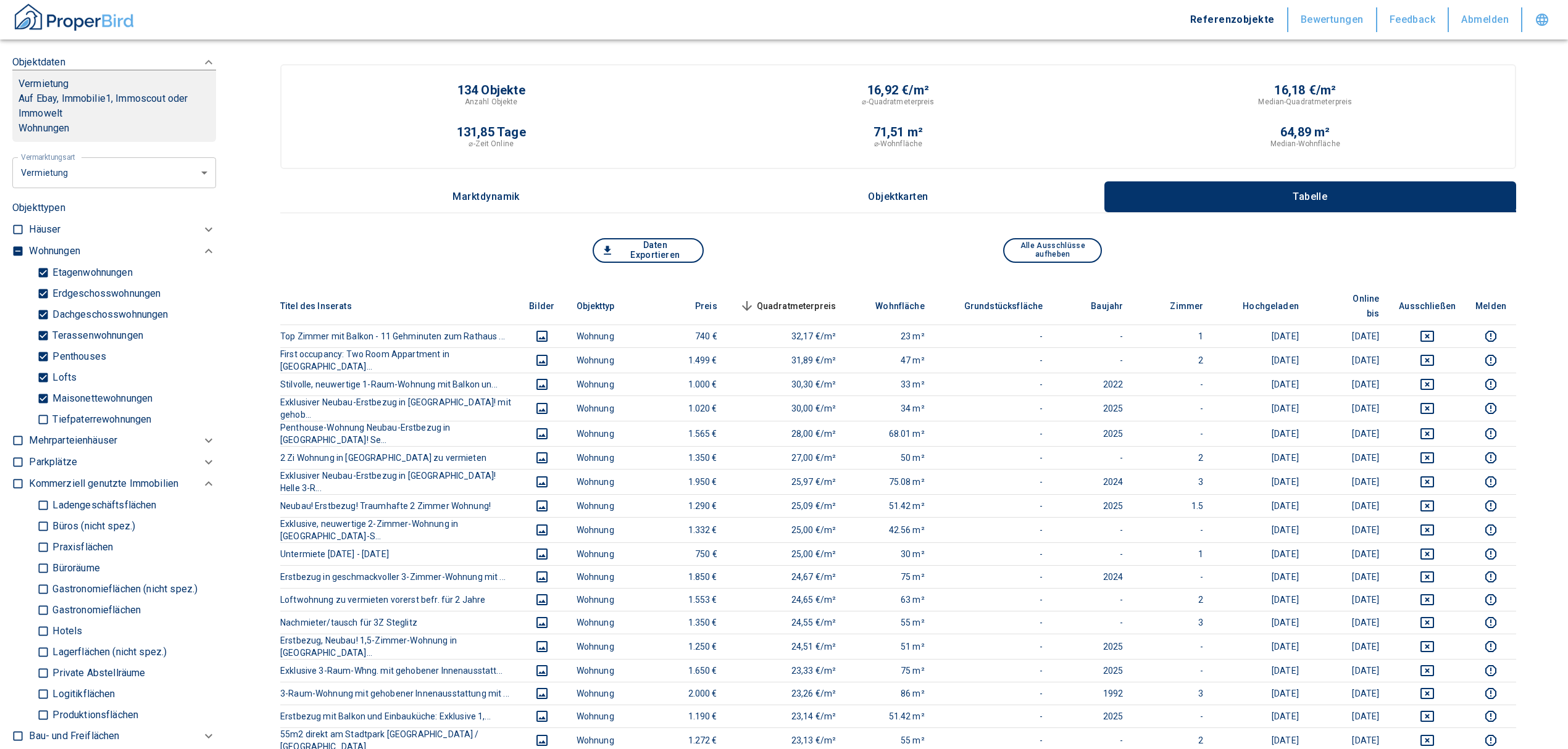
click at [799, 298] on span "Quadratmeterpreis sorted descending" at bounding box center [787, 305] width 100 height 15
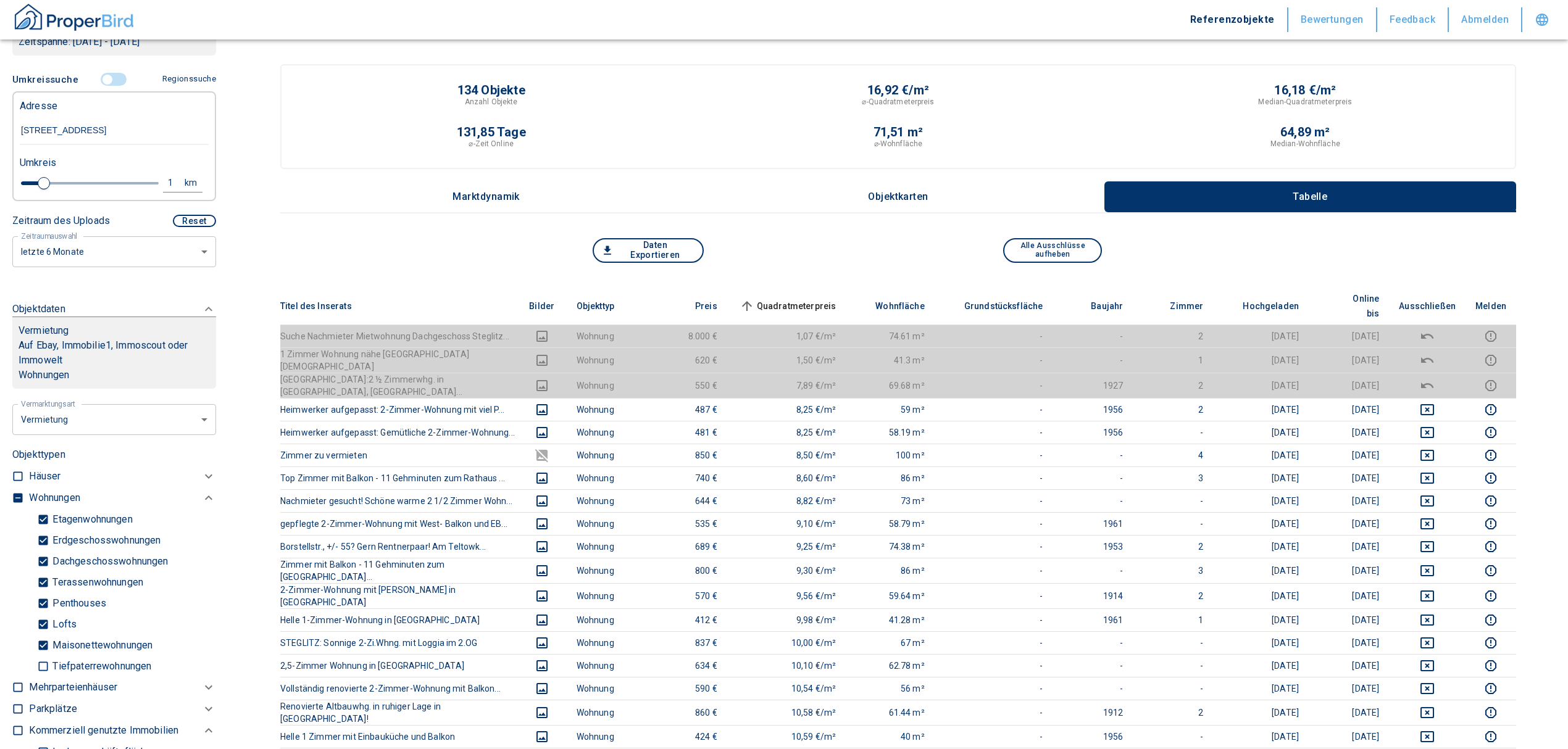
scroll to position [101, 0]
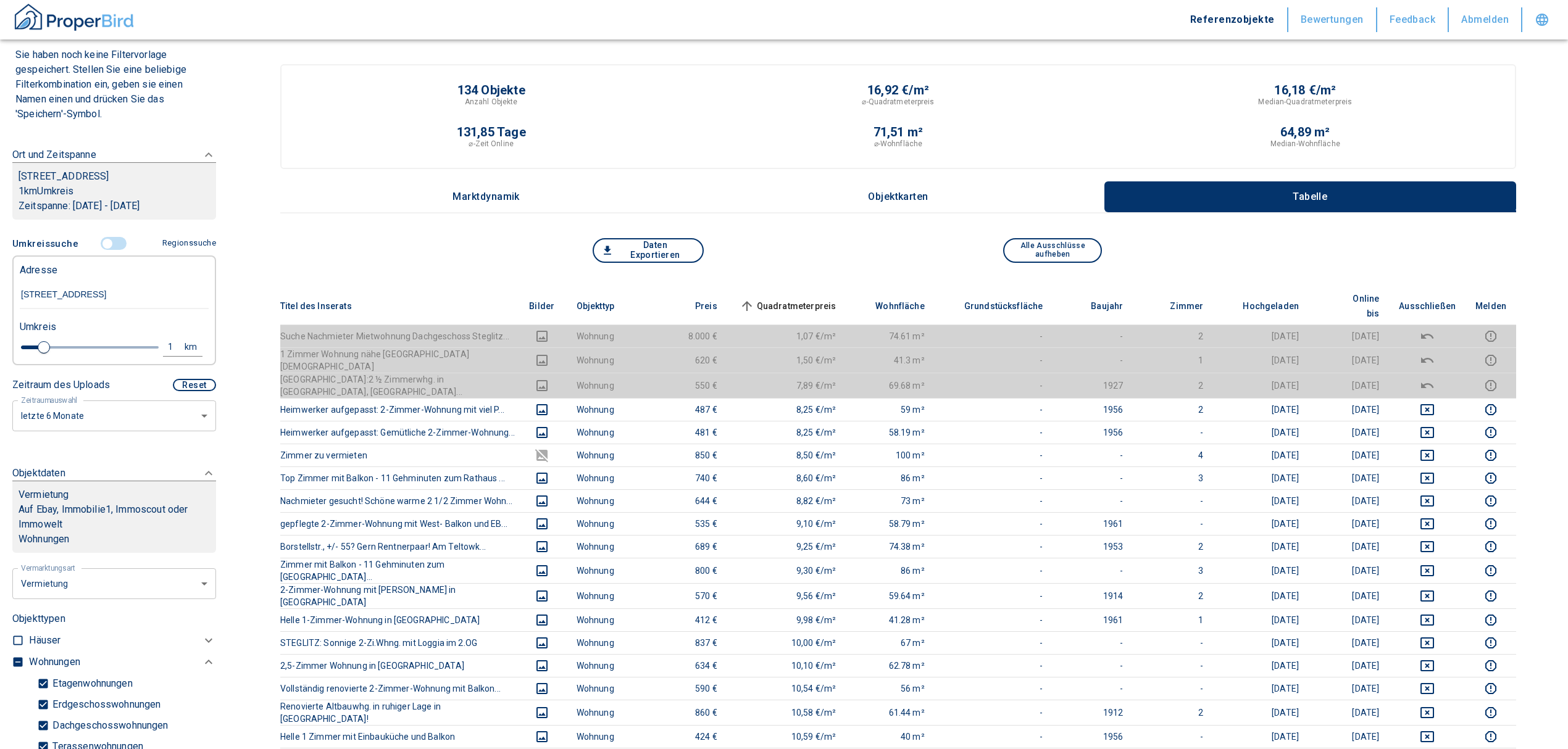
click at [106, 250] on input "controlled" at bounding box center [108, 244] width 37 height 14
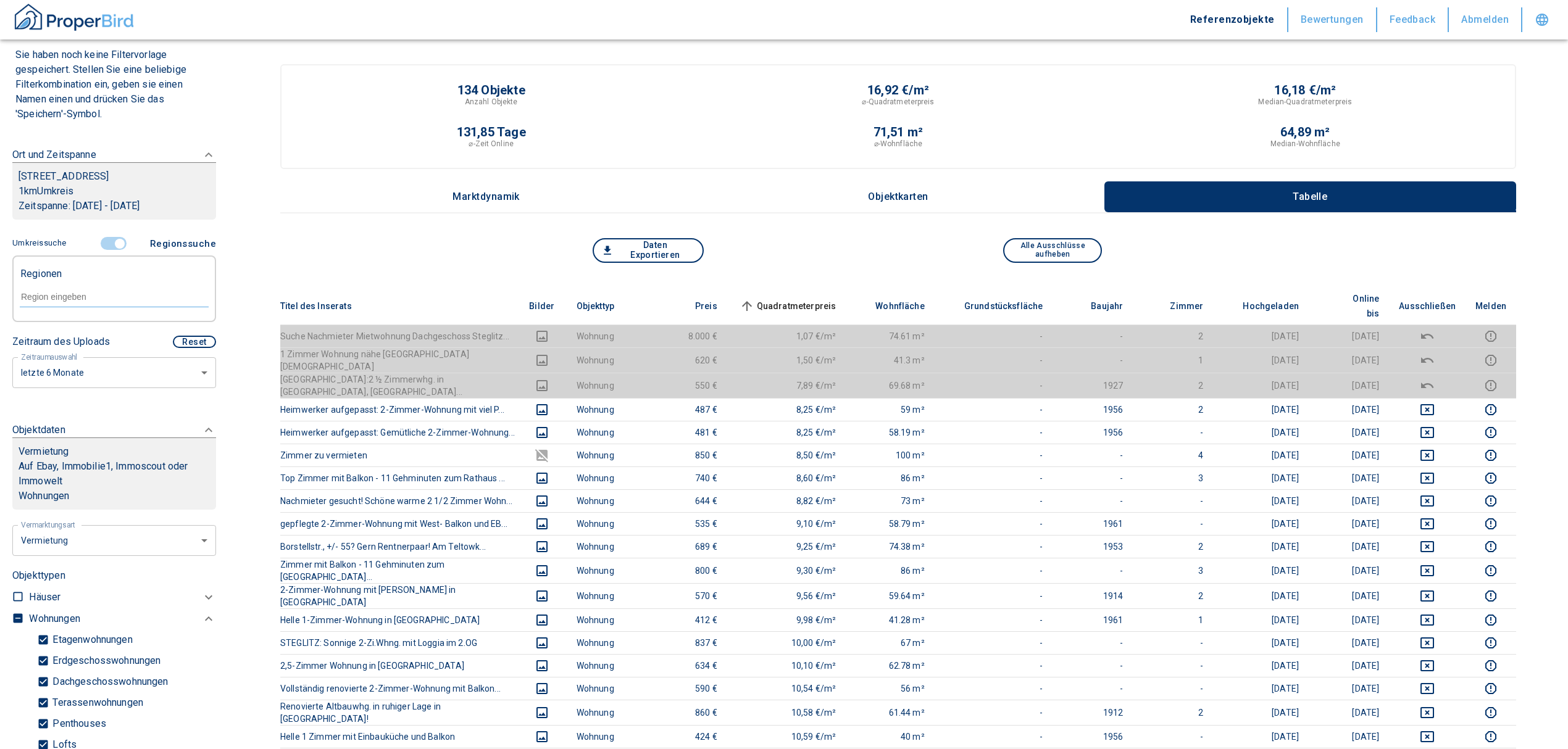
click at [90, 303] on div at bounding box center [114, 295] width 189 height 21
click at [71, 330] on li "12247 [GEOGRAPHIC_DATA]" at bounding box center [108, 340] width 177 height 22
type input "12247"
type input "2020"
type input "999999990"
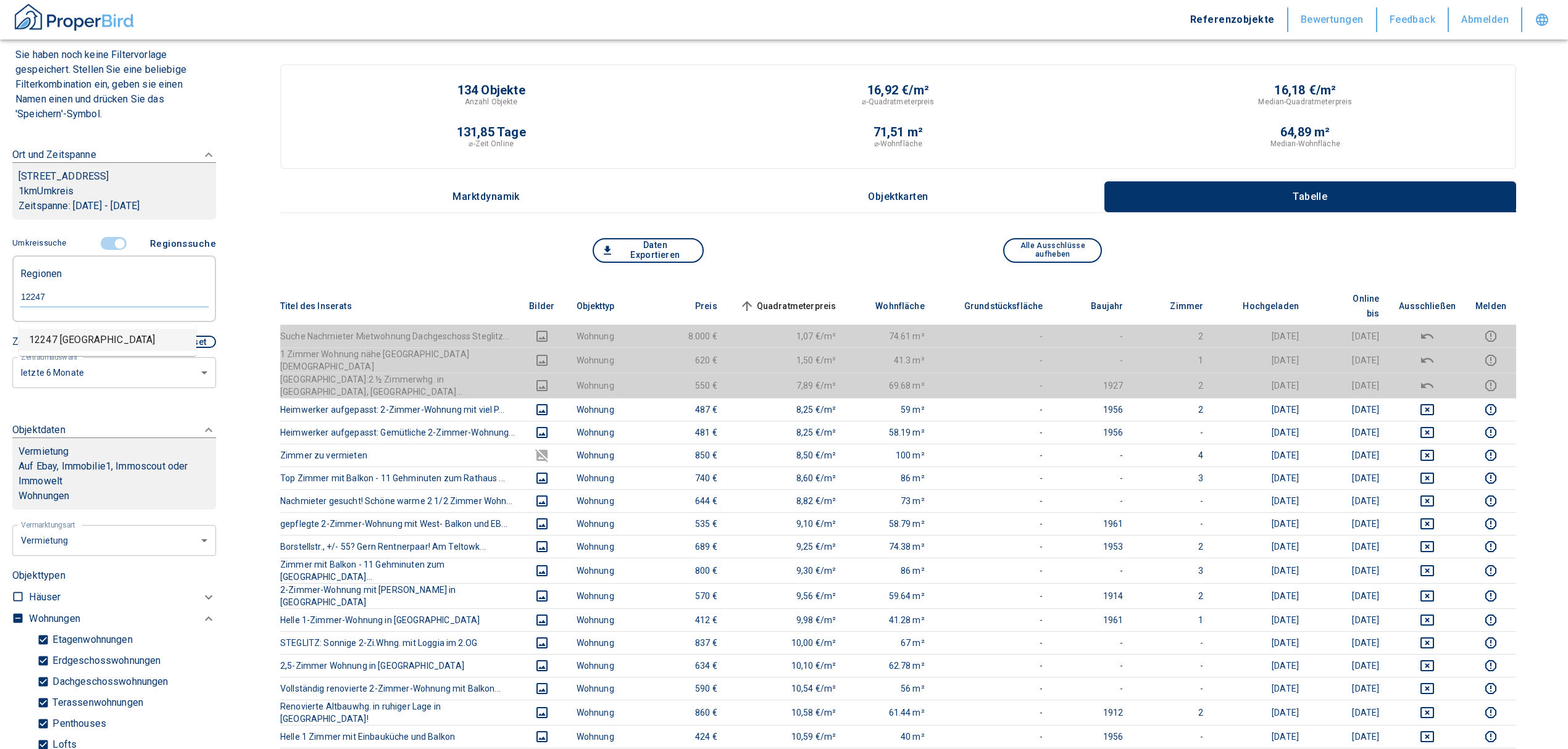
type input "12247 [GEOGRAPHIC_DATA]"
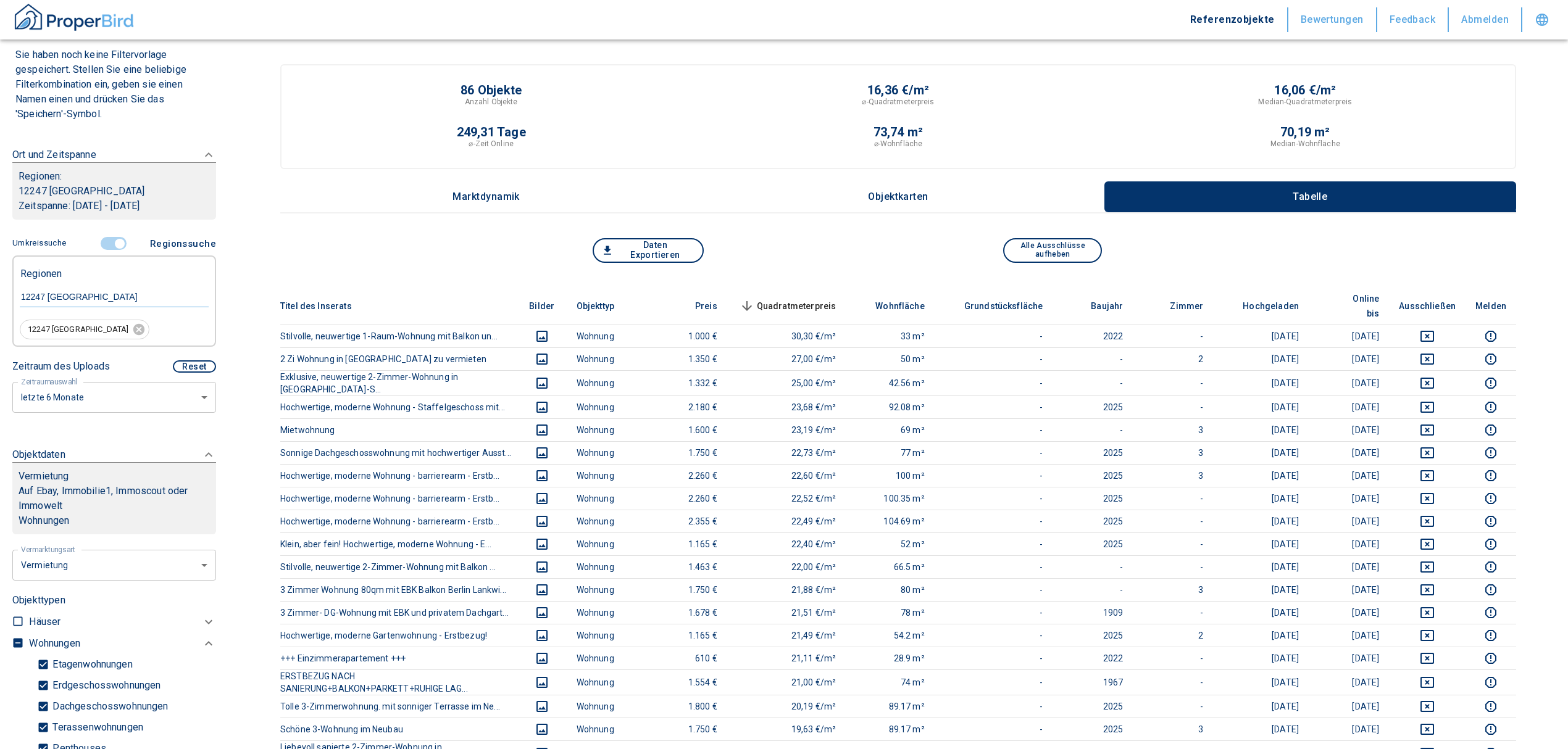
click at [792, 301] on span "Quadratmeterpreis sorted descending" at bounding box center [787, 305] width 100 height 15
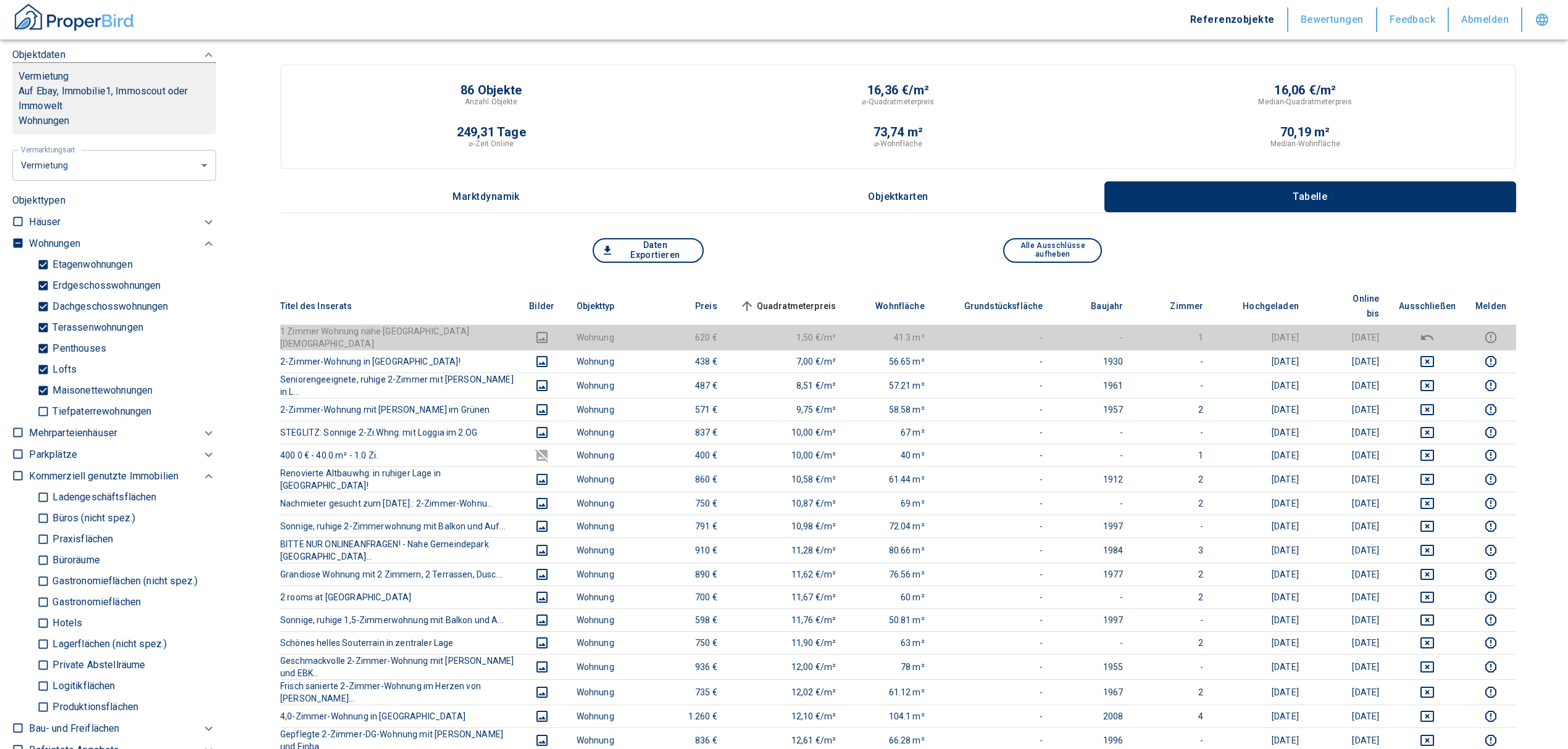
scroll to position [512, 0]
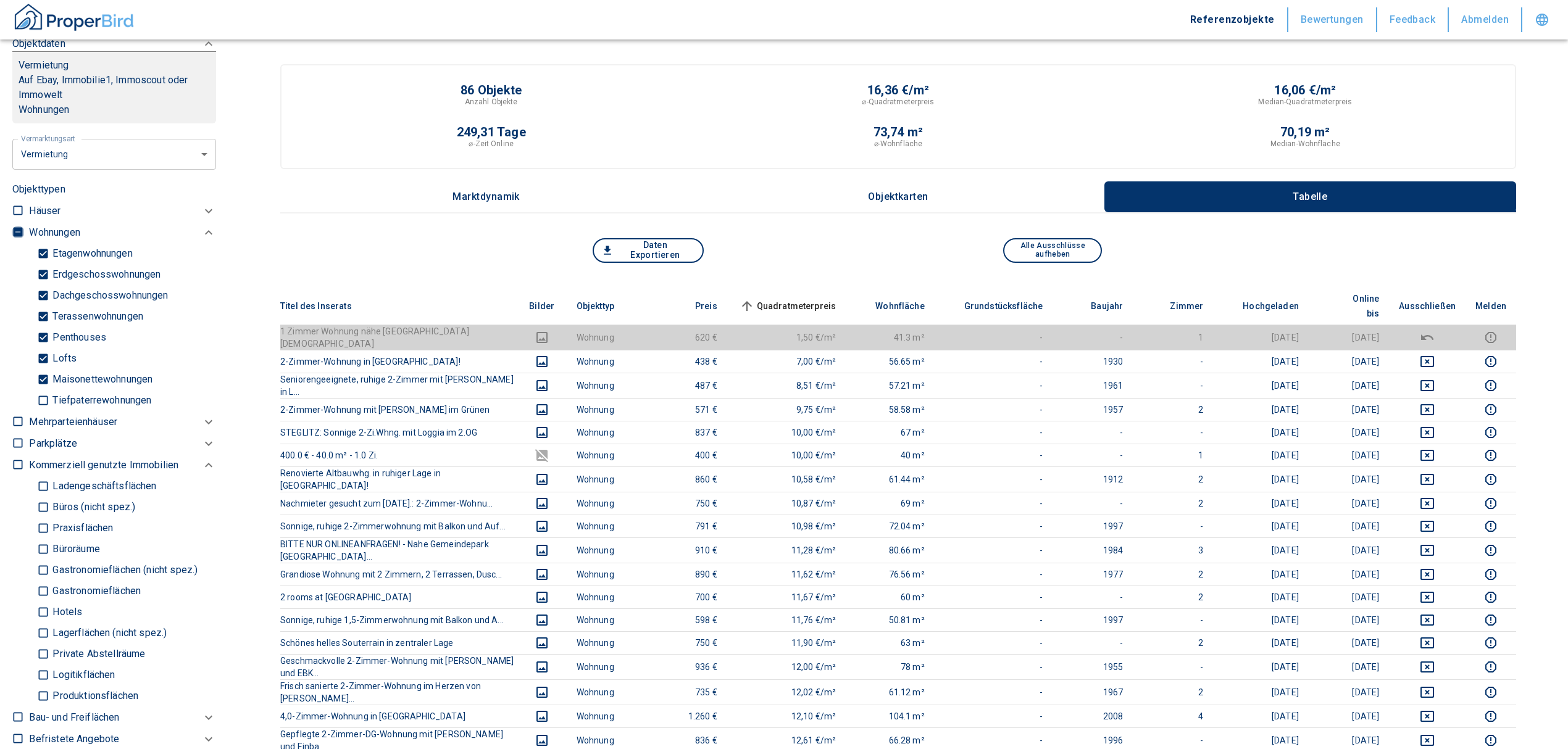
click at [13, 229] on input "checkbox" at bounding box center [18, 232] width 12 height 12
checkbox input "true"
type input "2020"
type input "999999990"
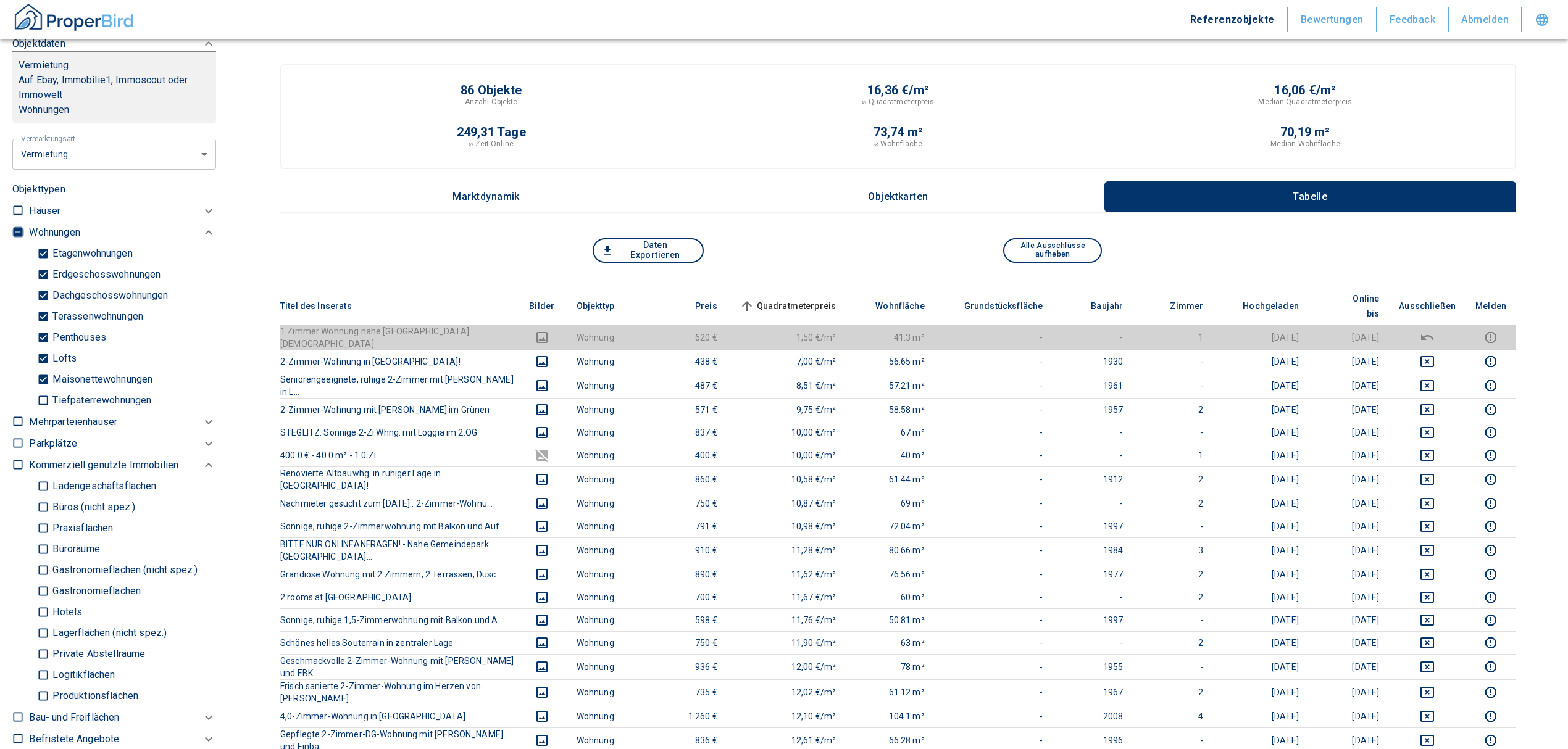
type input "2020"
type input "999999990"
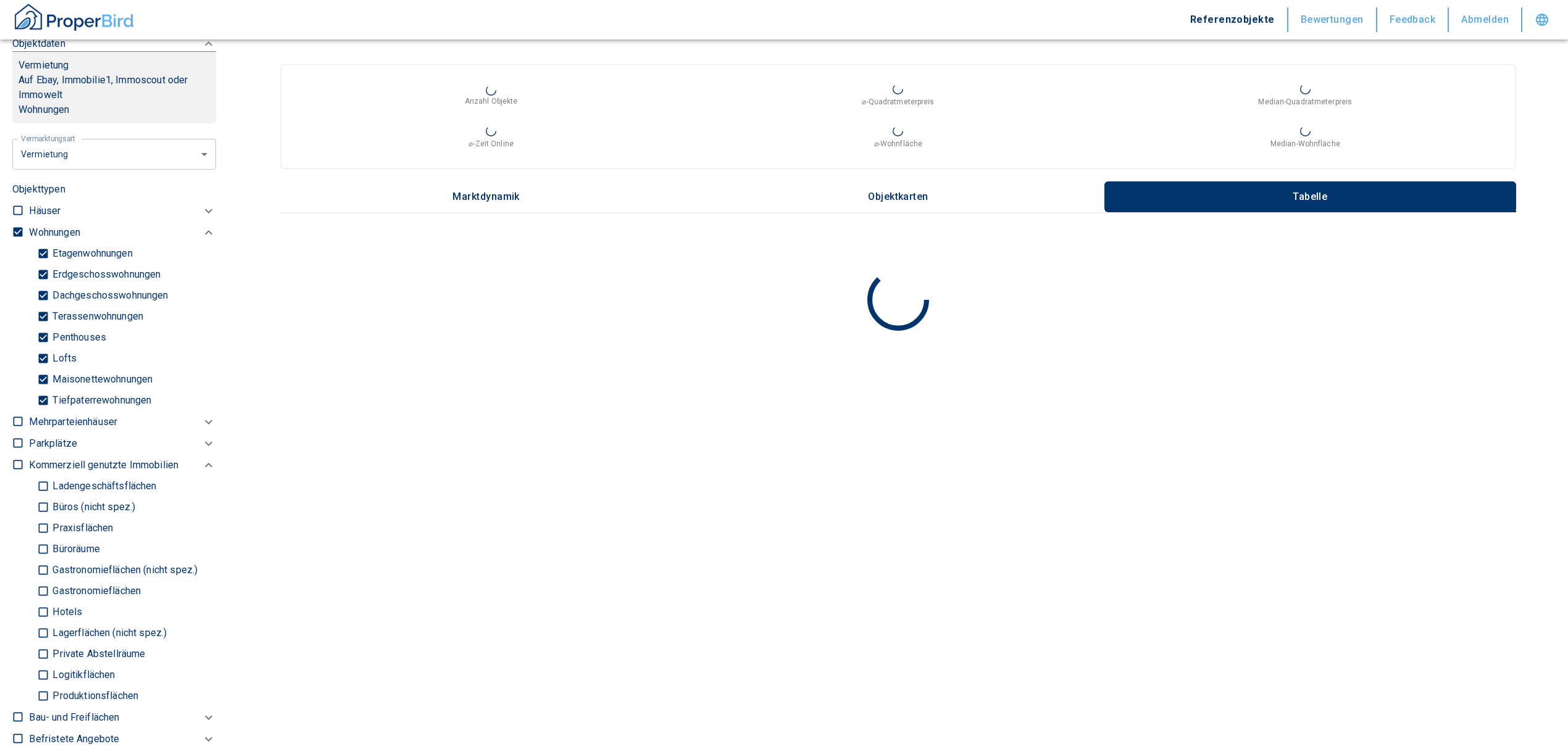
click at [15, 227] on input "checkbox" at bounding box center [18, 232] width 12 height 12
checkbox input "false"
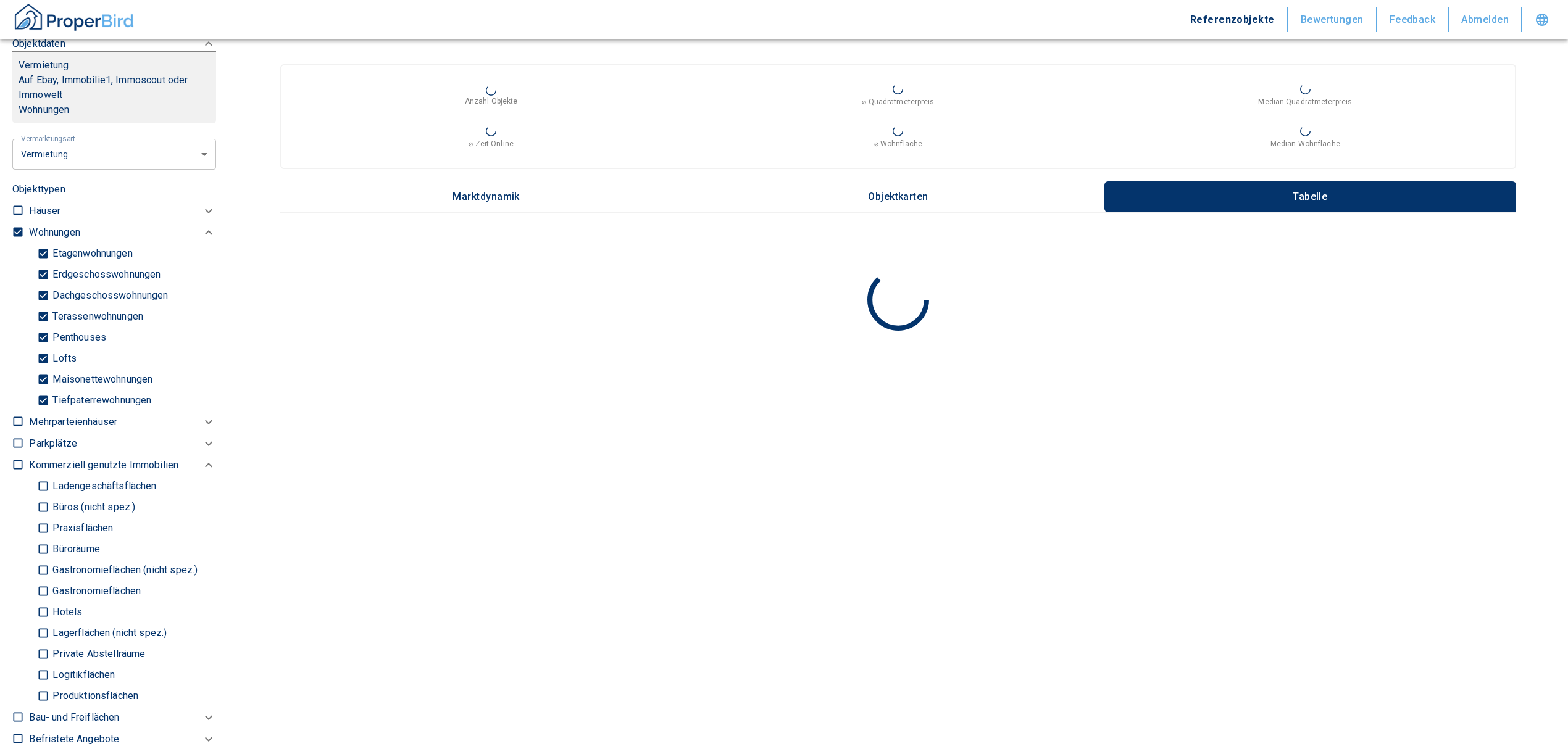
checkbox input "false"
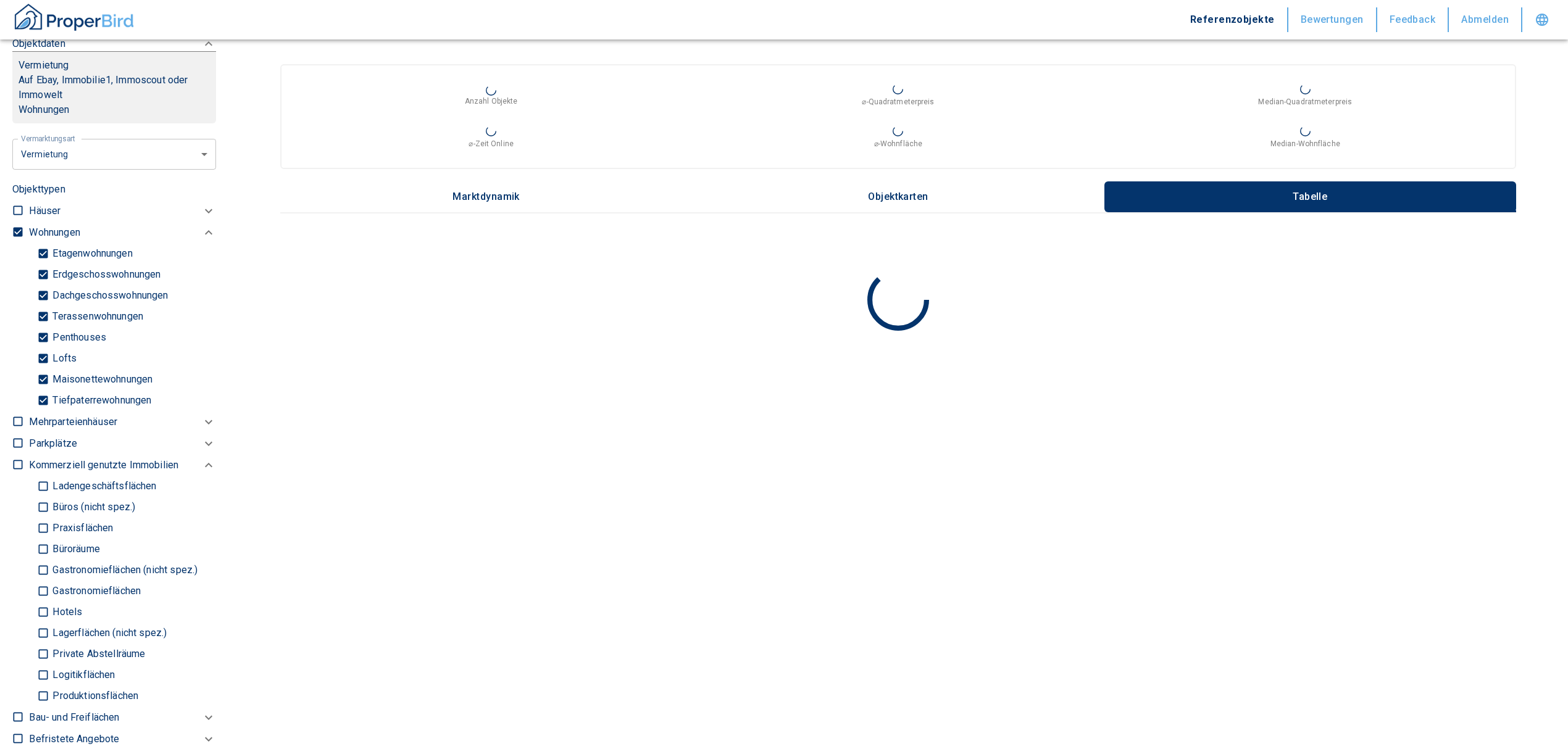
type input "2020"
type input "999999990"
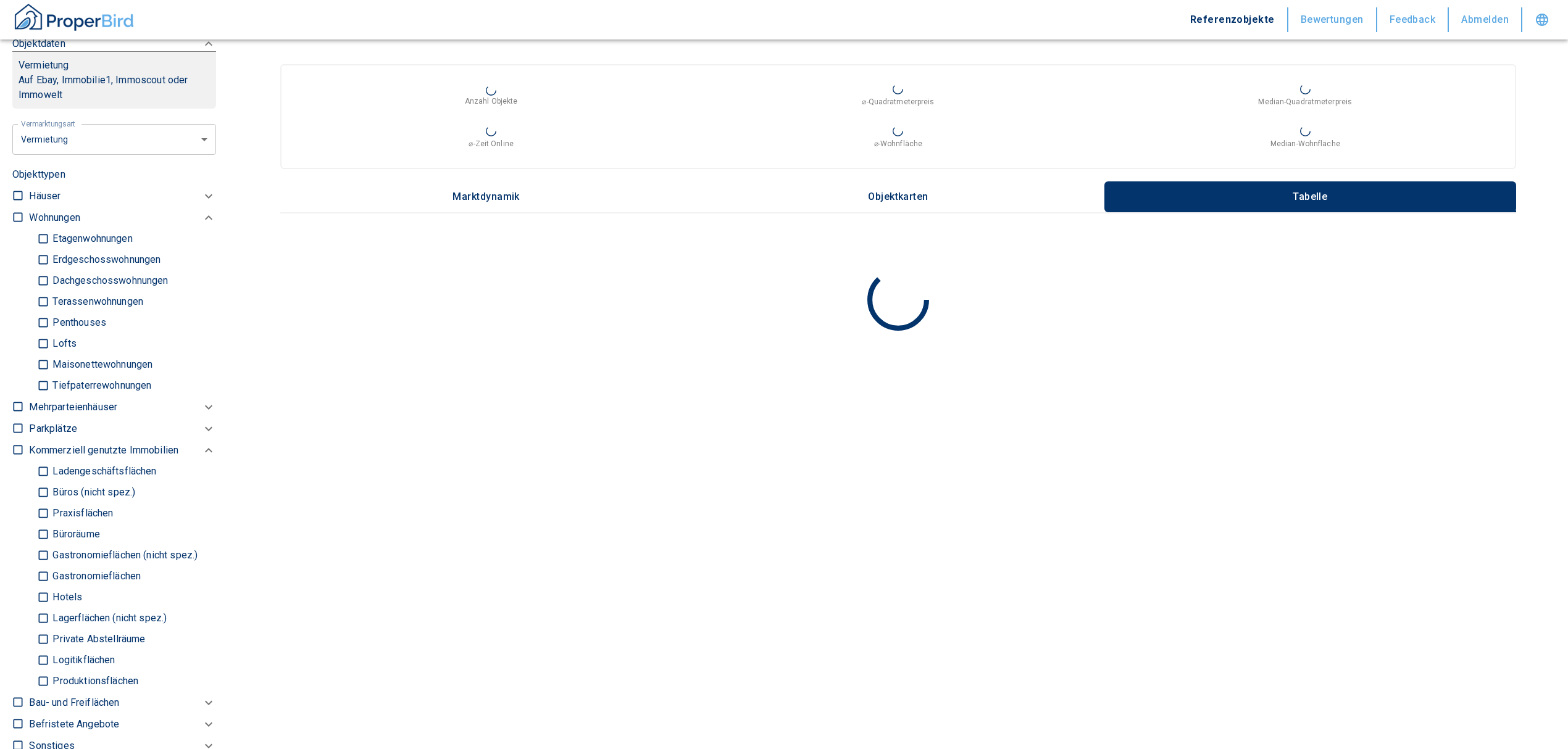
click at [40, 492] on input "Büros (nicht spez.)" at bounding box center [44, 492] width 12 height 21
checkbox input "true"
type input "2020"
type input "999999990"
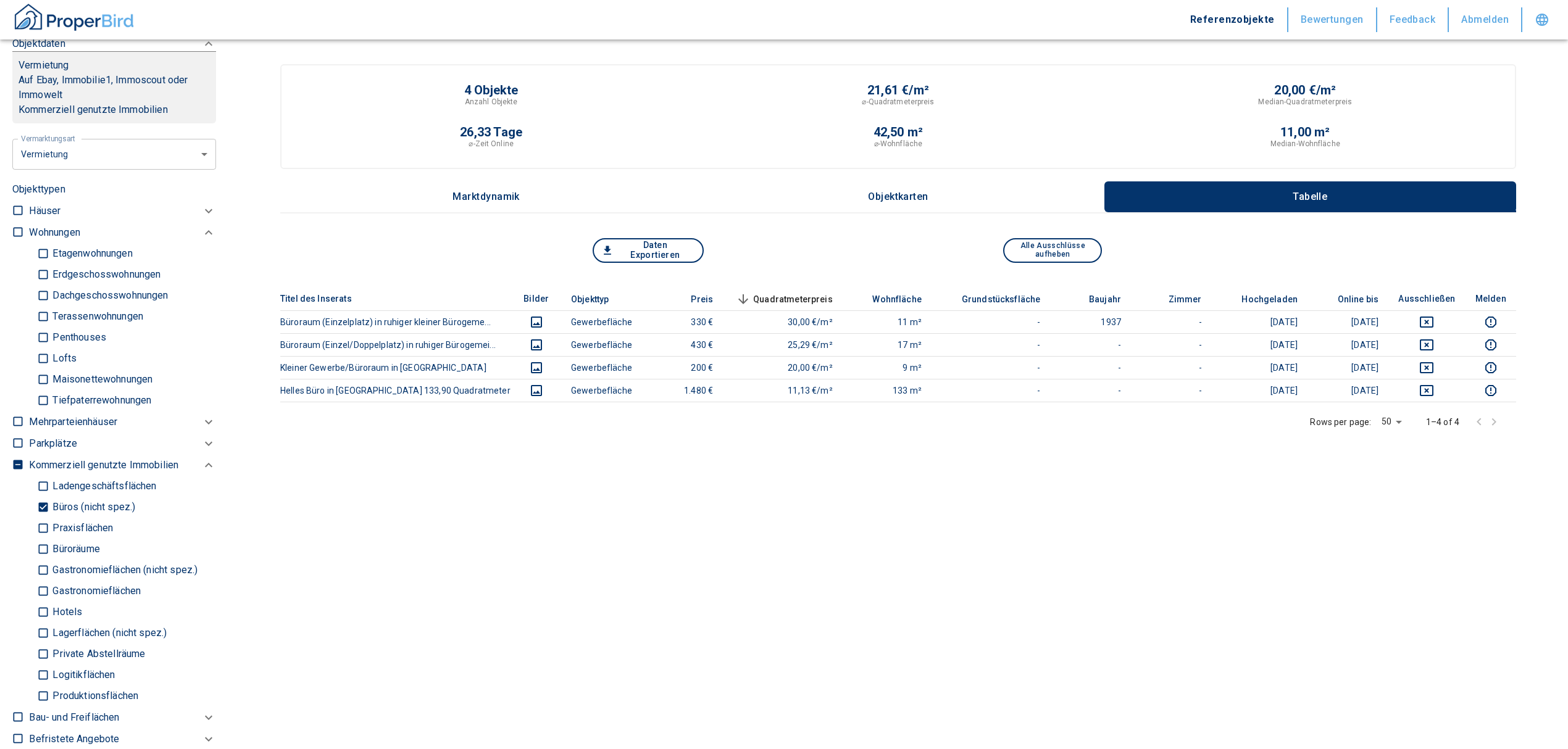
click at [39, 544] on input "Büroräume" at bounding box center [44, 549] width 12 height 21
checkbox input "true"
type input "2020"
type input "999999990"
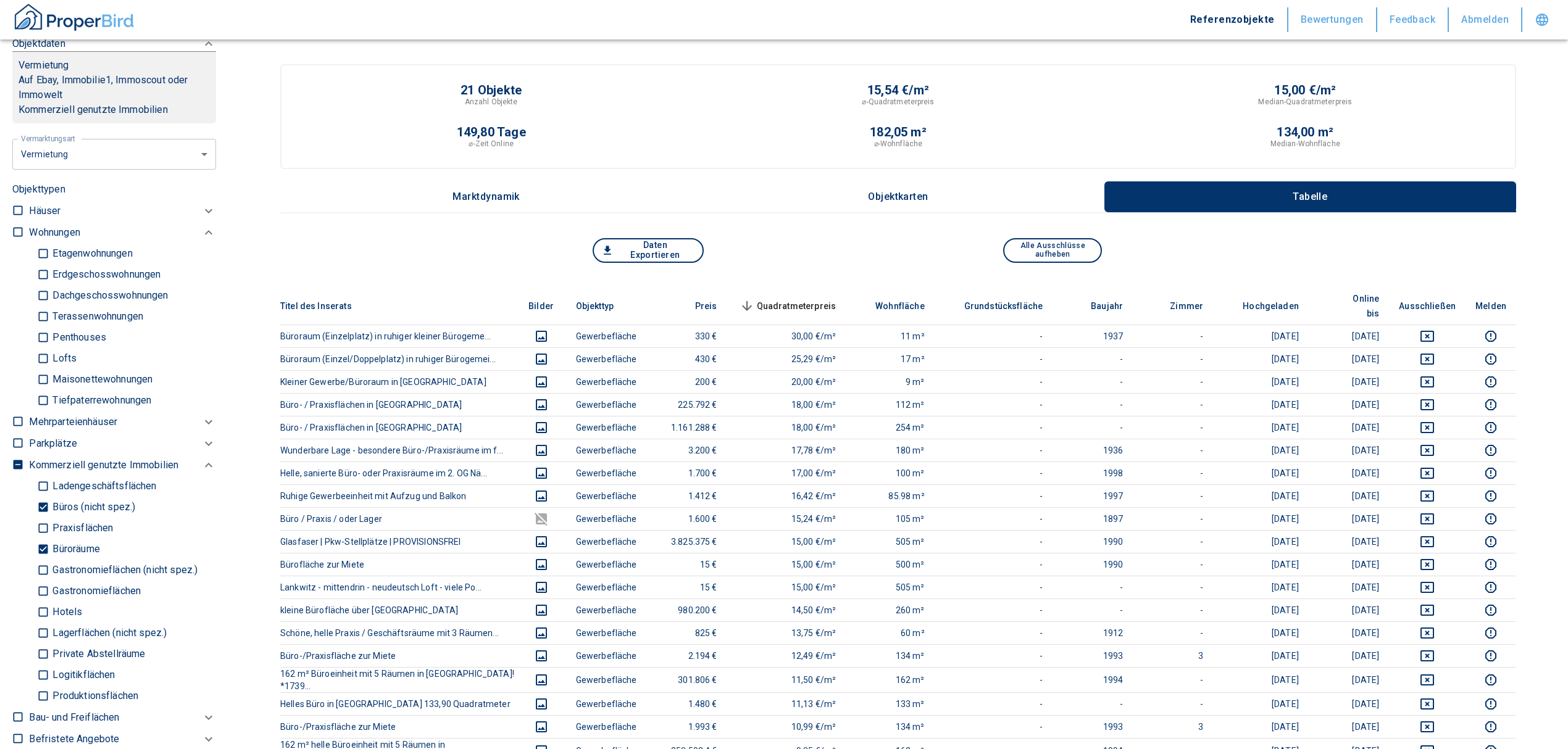
click at [820, 287] on th "Quadratmeterpreis sorted descending" at bounding box center [787, 306] width 119 height 37
click at [1435, 329] on icon "deselect this listing" at bounding box center [1426, 336] width 15 height 15
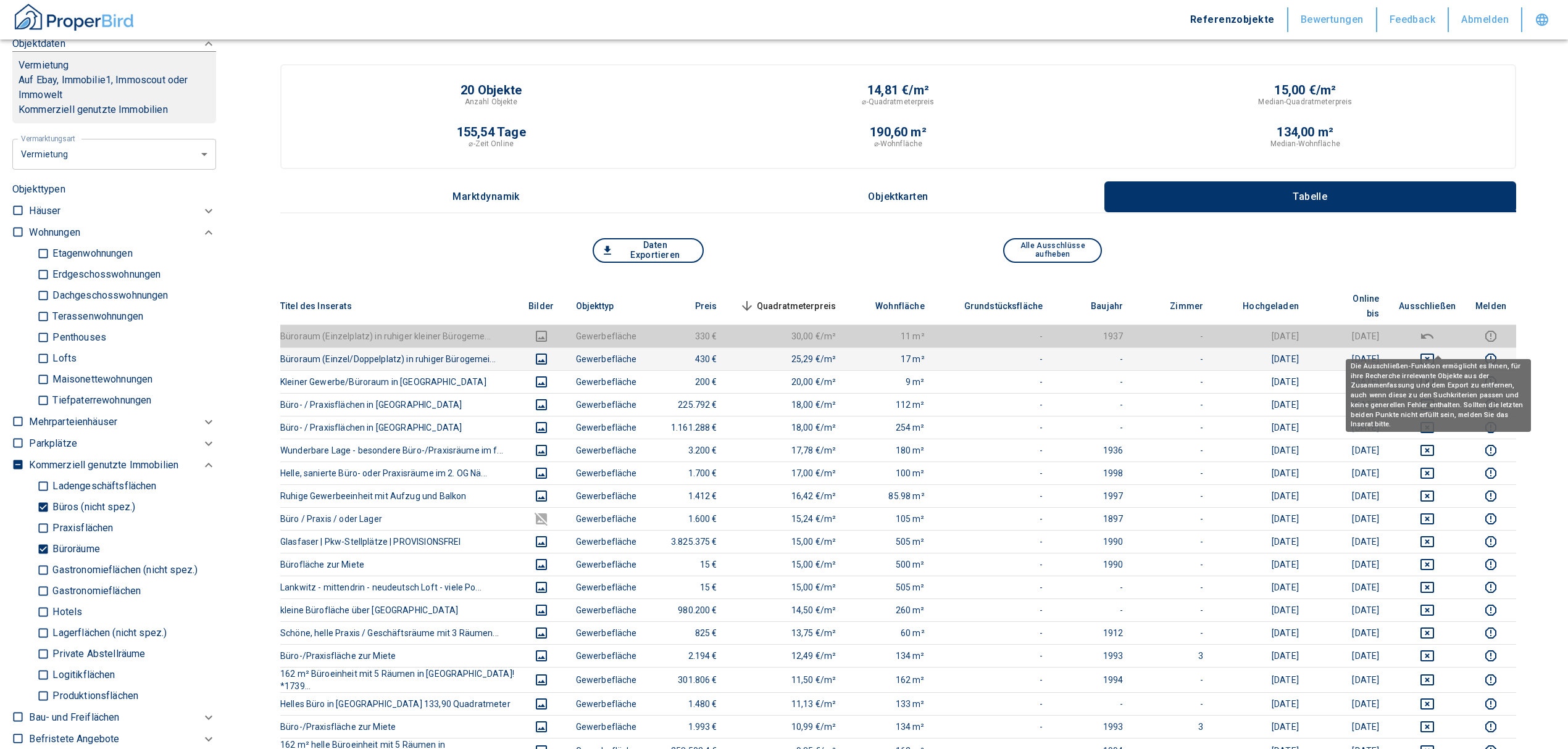
click at [1435, 352] on icon "deselect this listing" at bounding box center [1426, 359] width 15 height 15
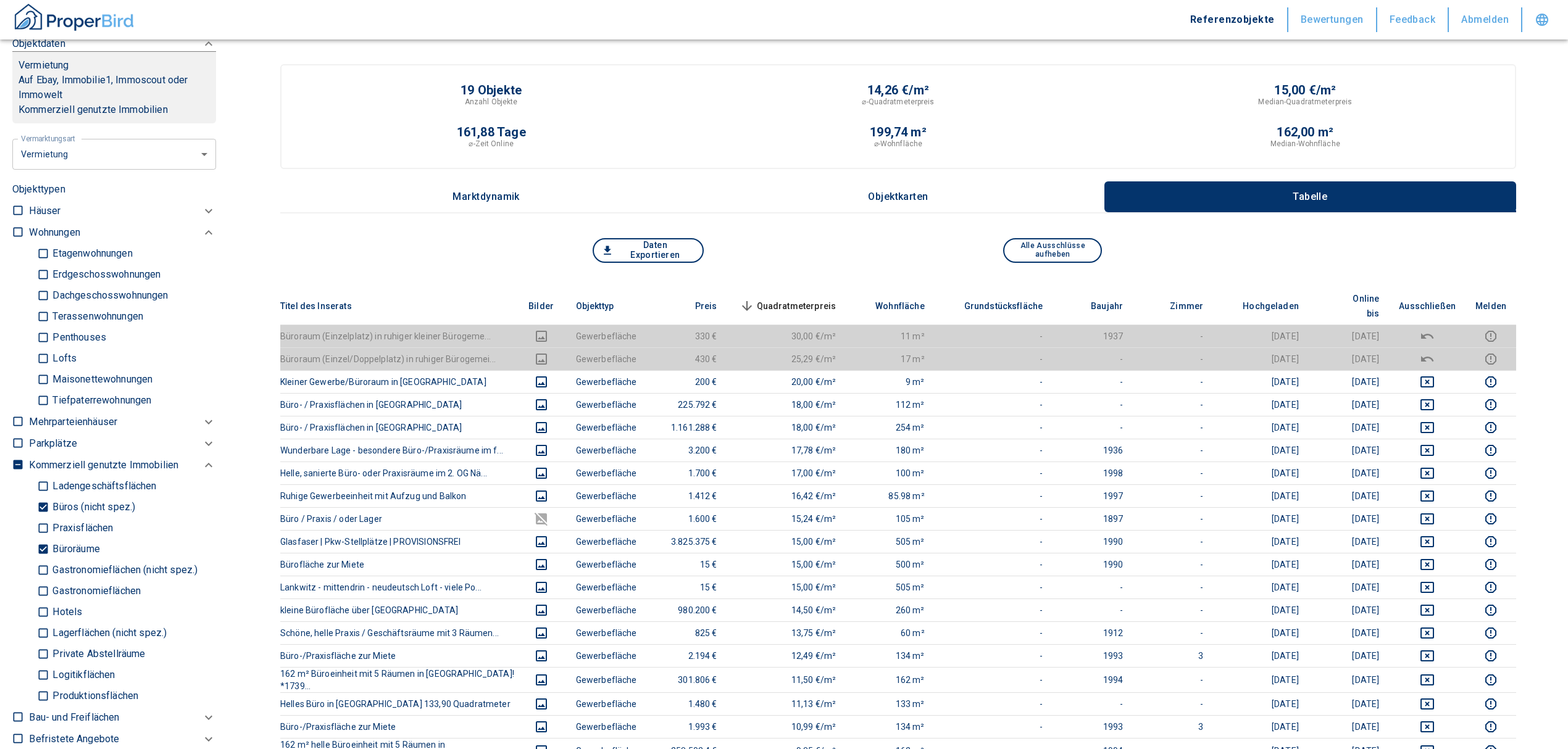
click at [800, 298] on span "Quadratmeterpreis sorted descending" at bounding box center [787, 305] width 100 height 15
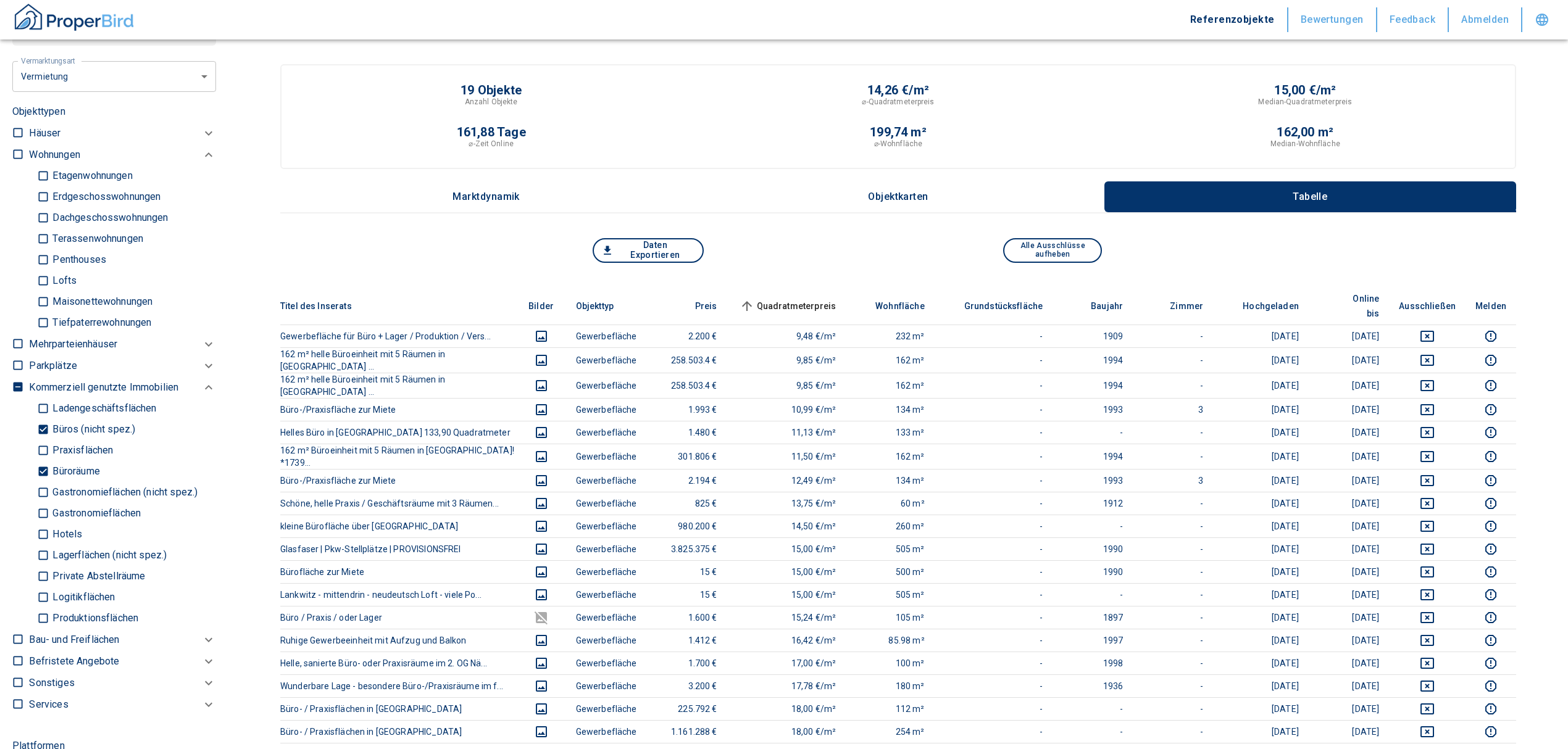
scroll to position [512, 0]
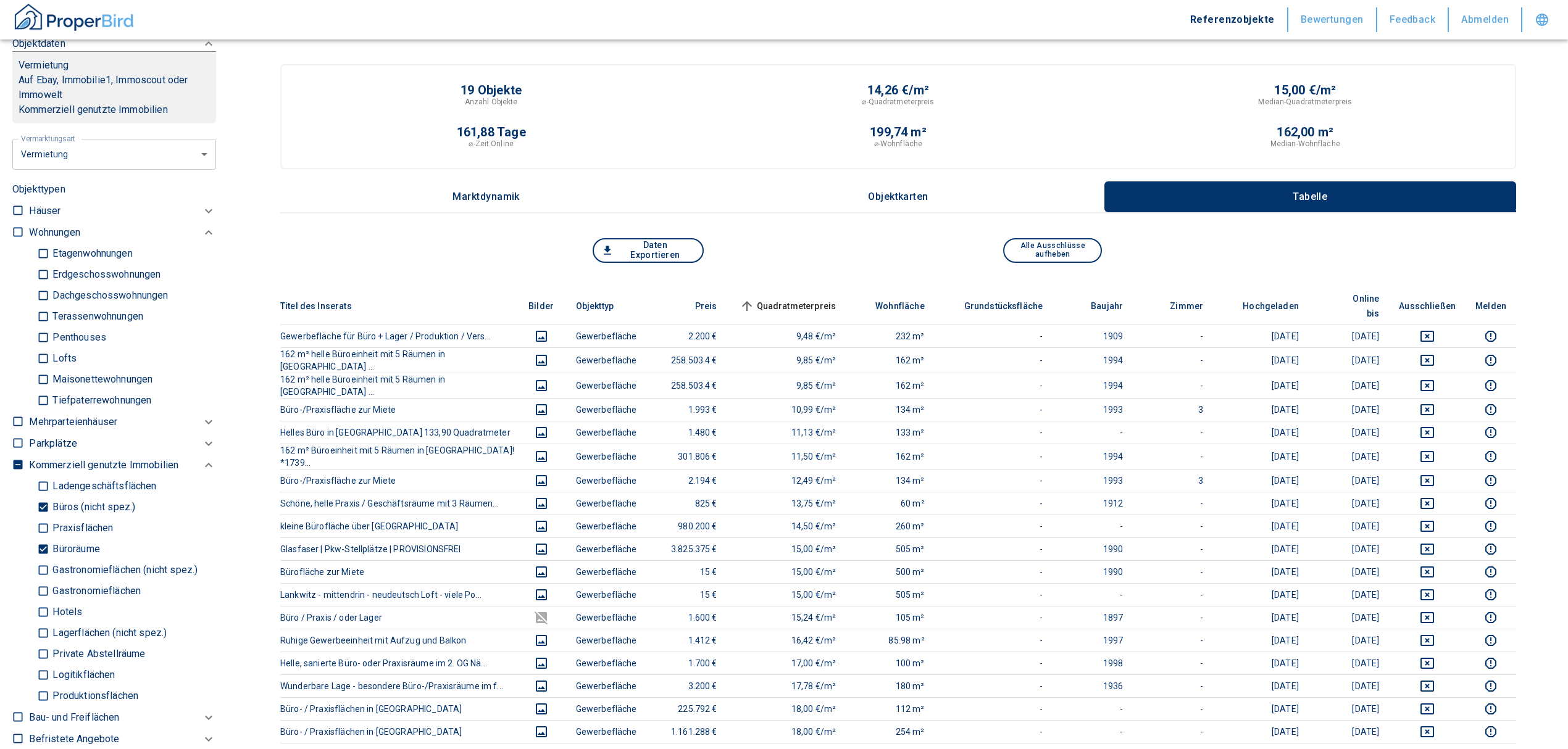
click at [796, 298] on span "Quadratmeterpreis sorted ascending" at bounding box center [787, 305] width 100 height 15
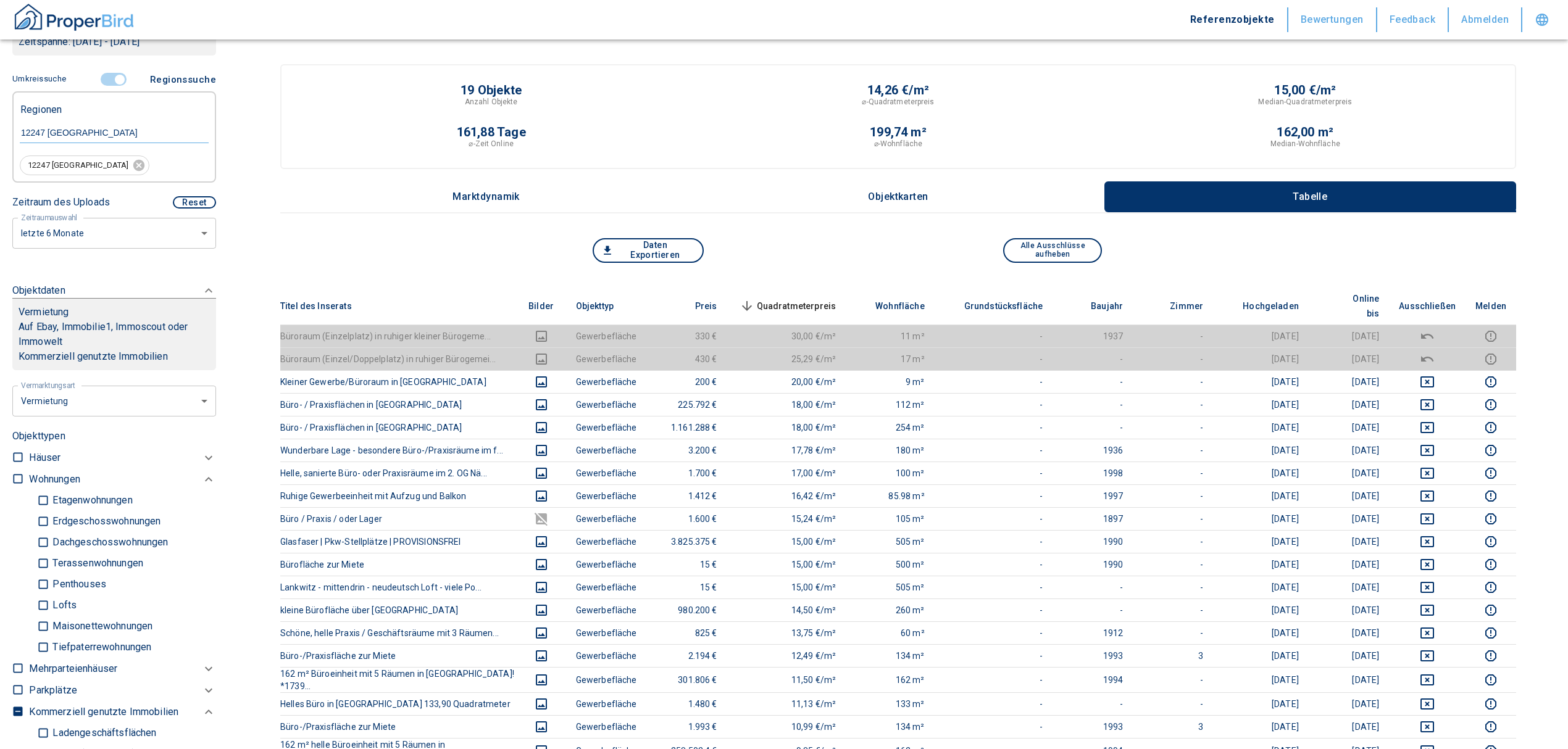
scroll to position [183, 0]
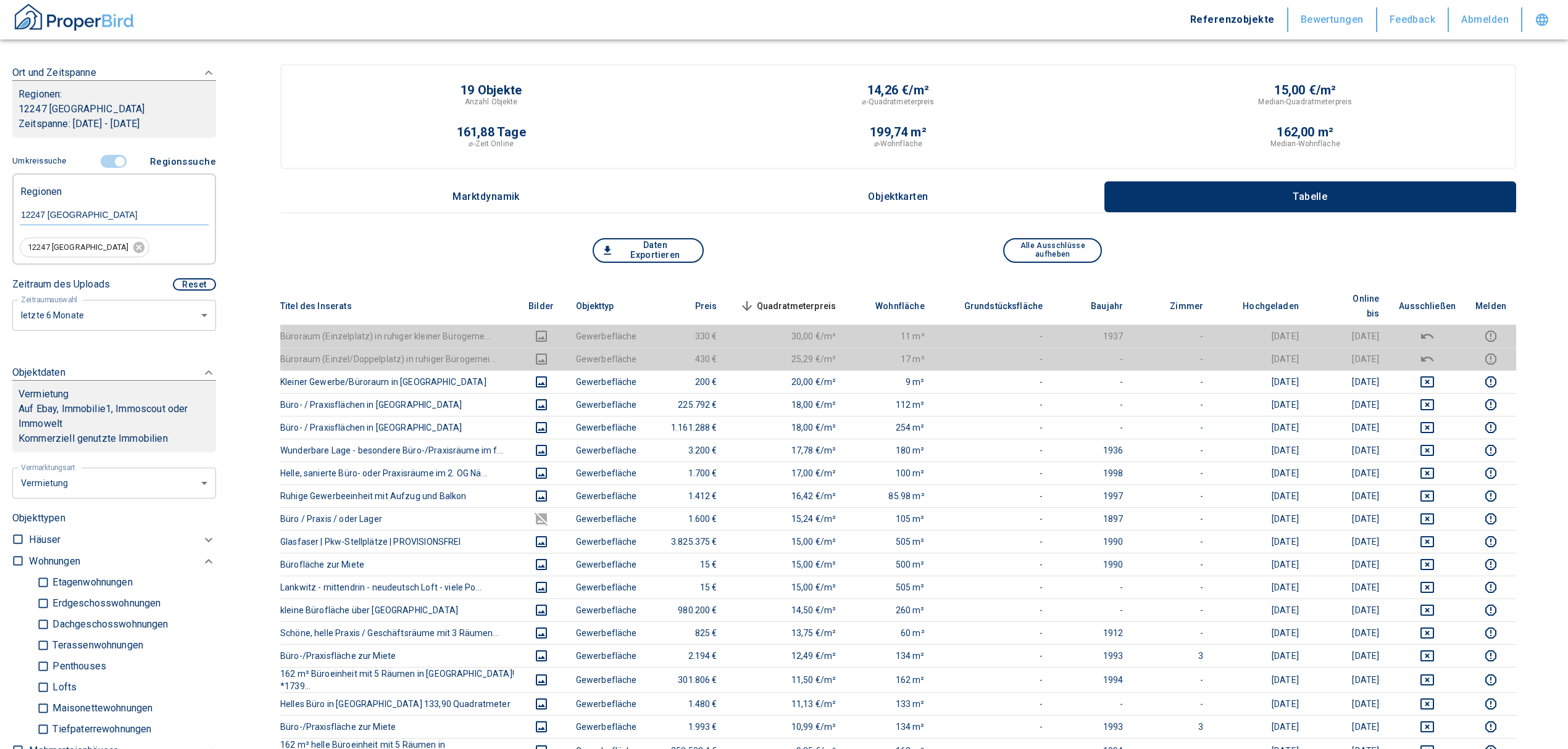
drag, startPoint x: 120, startPoint y: 151, endPoint x: 112, endPoint y: 157, distance: 10.0
click at [120, 151] on span at bounding box center [114, 162] width 36 height 23
click at [112, 157] on input "controlled" at bounding box center [120, 162] width 37 height 14
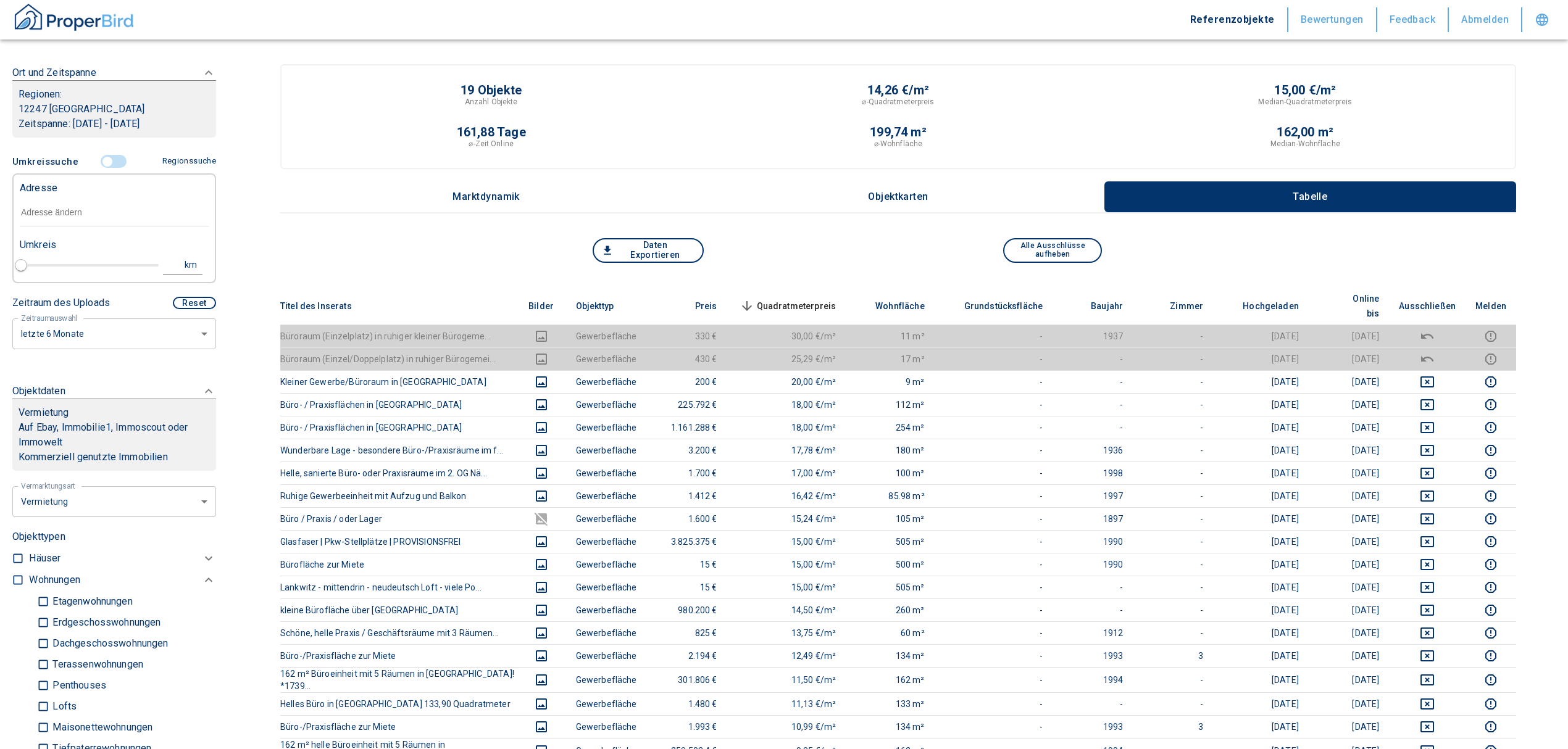
click at [77, 223] on input "text" at bounding box center [114, 212] width 189 height 28
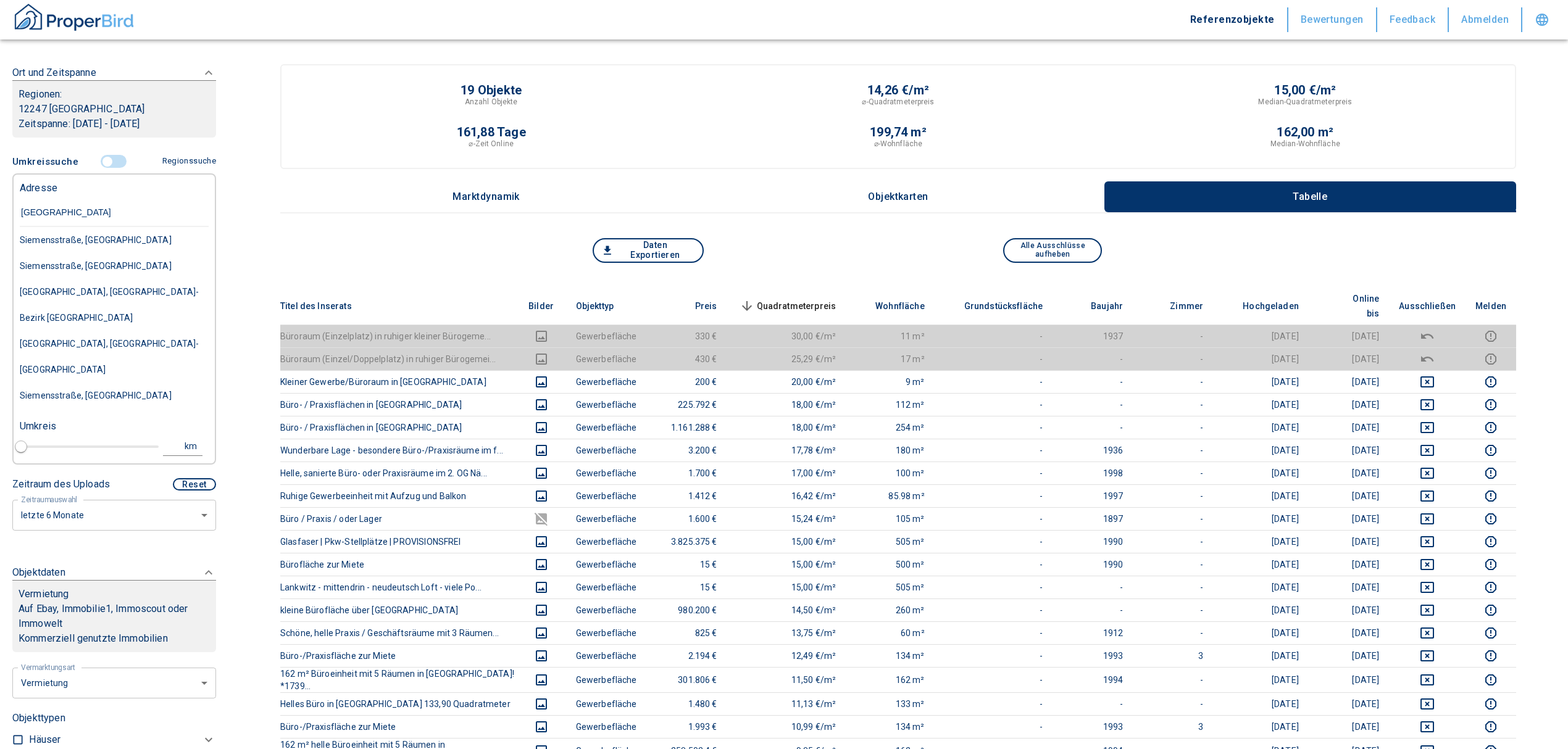
type input "[STREET_ADDRESS]"
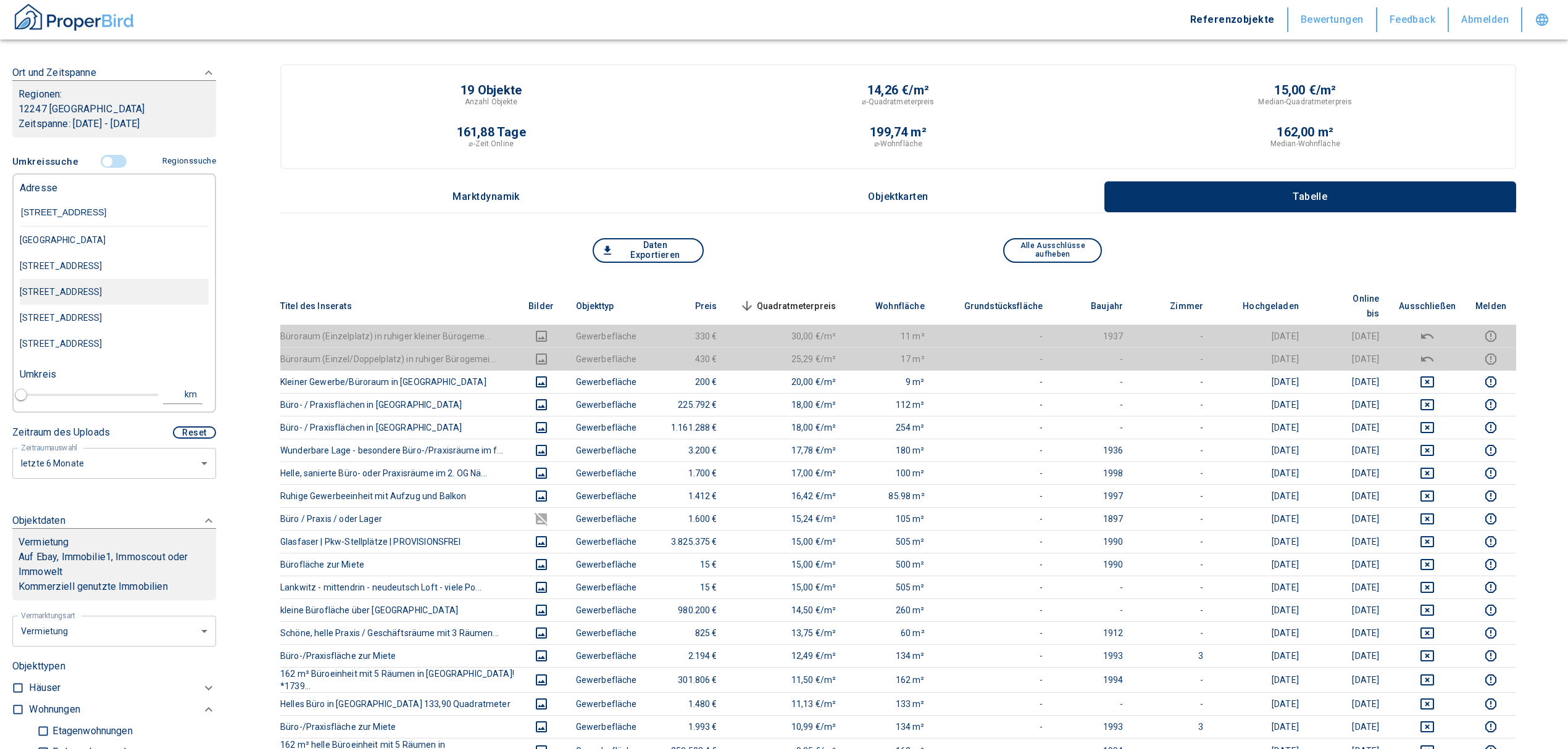
click at [91, 292] on div "[STREET_ADDRESS]" at bounding box center [114, 292] width 189 height 26
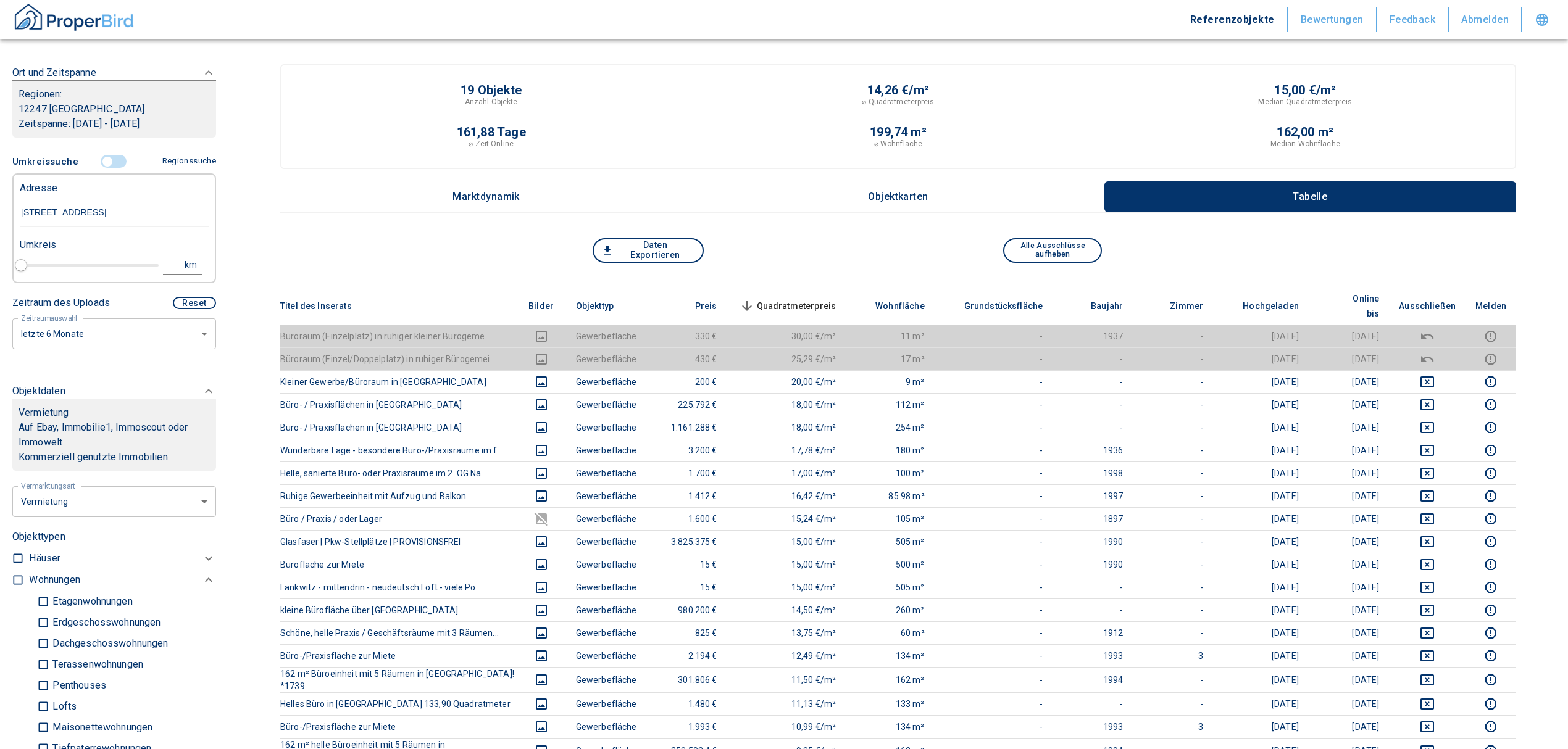
type input "2020"
type input "999999990"
type input "[STREET_ADDRESS]"
type input "1"
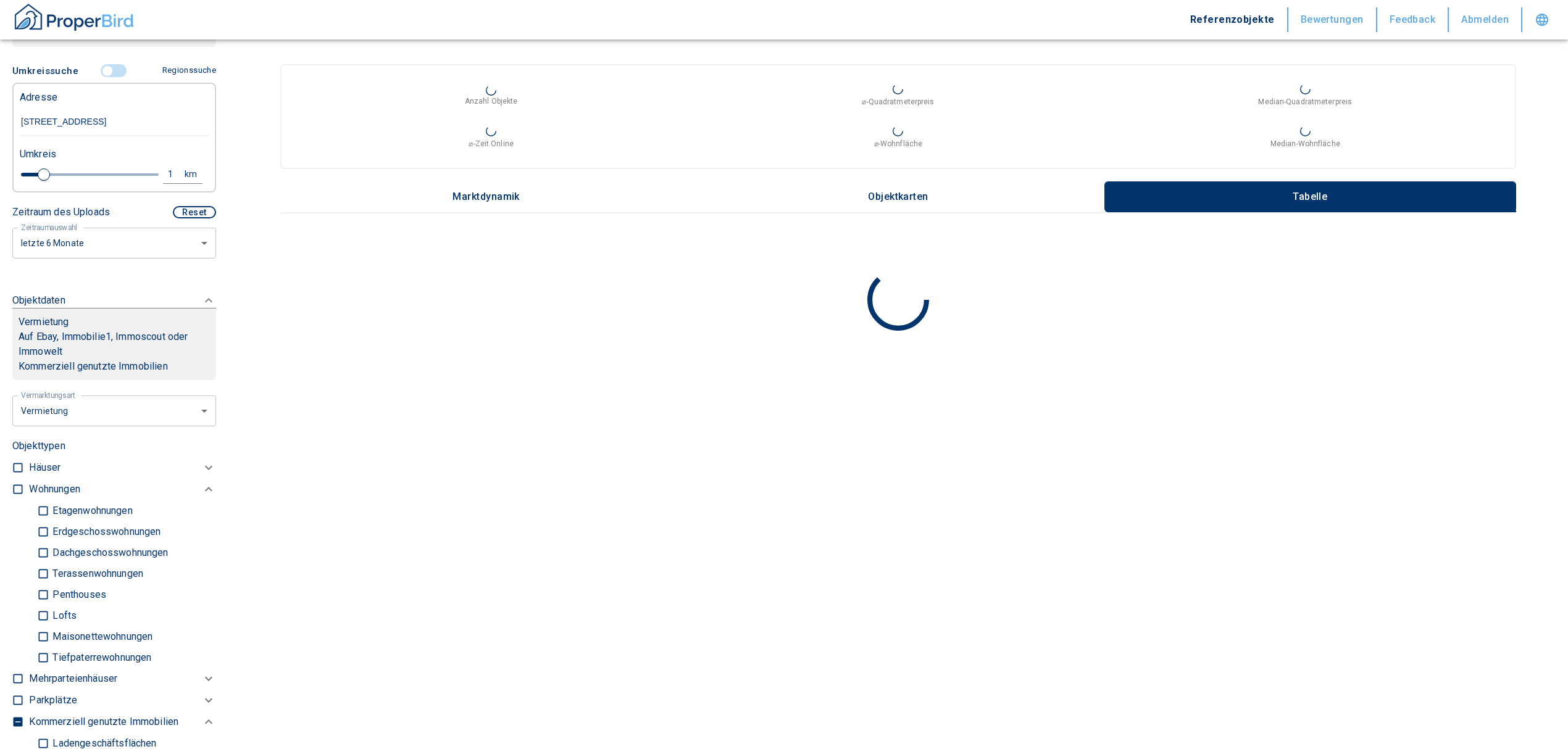
scroll to position [183, 0]
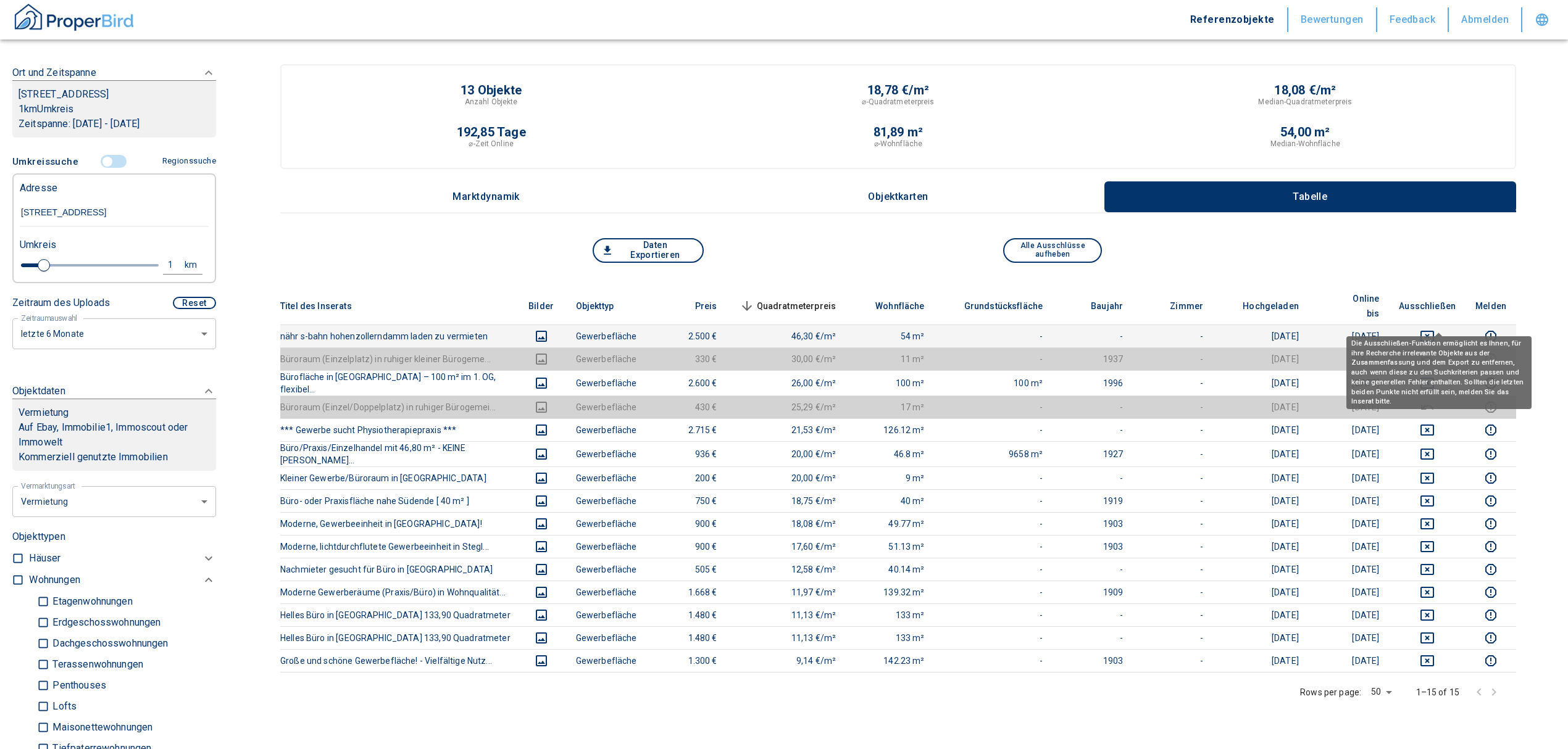
type input "[STREET_ADDRESS]"
click at [1433, 329] on icon "deselect this listing" at bounding box center [1426, 336] width 15 height 15
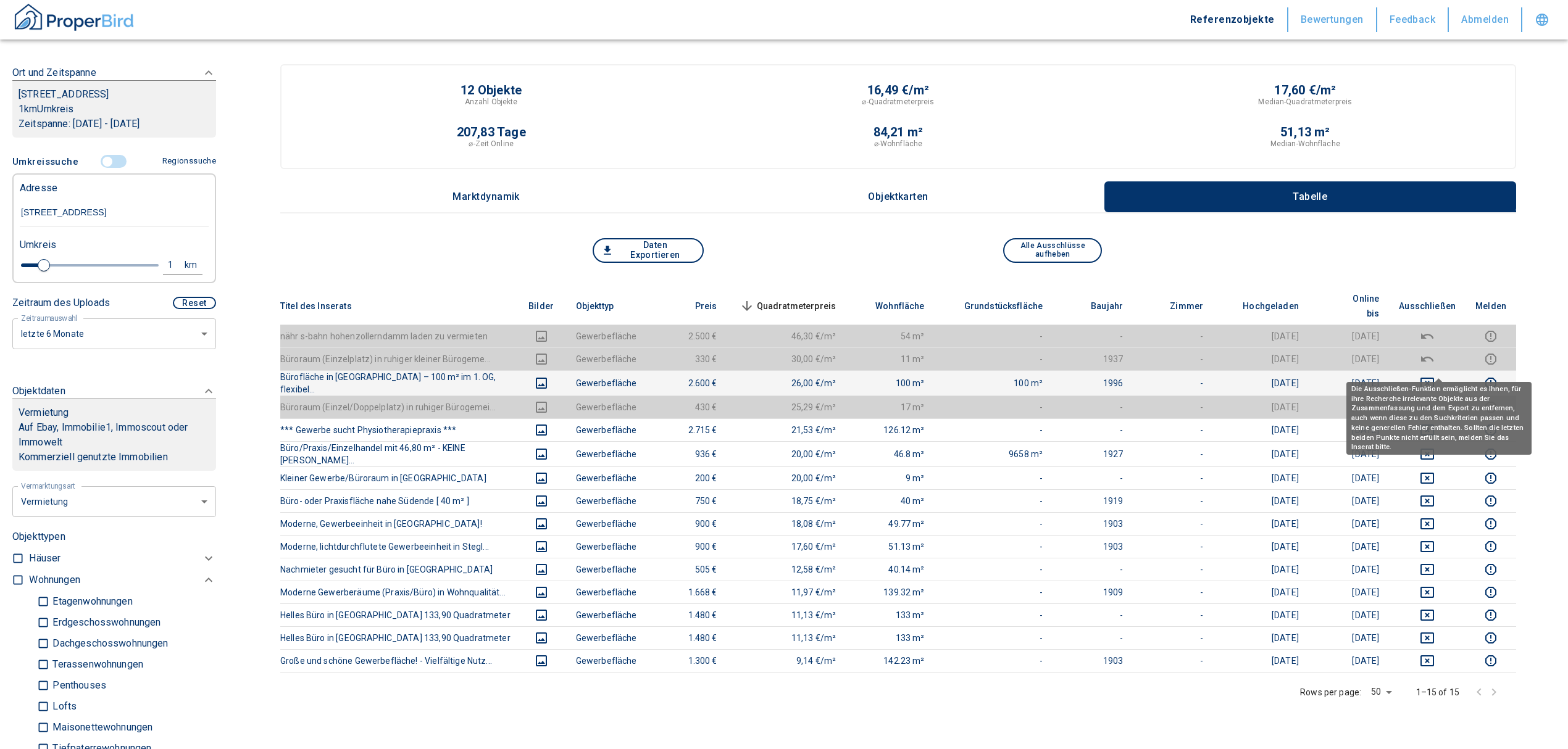
click at [1435, 376] on icon "deselect this listing" at bounding box center [1426, 383] width 15 height 15
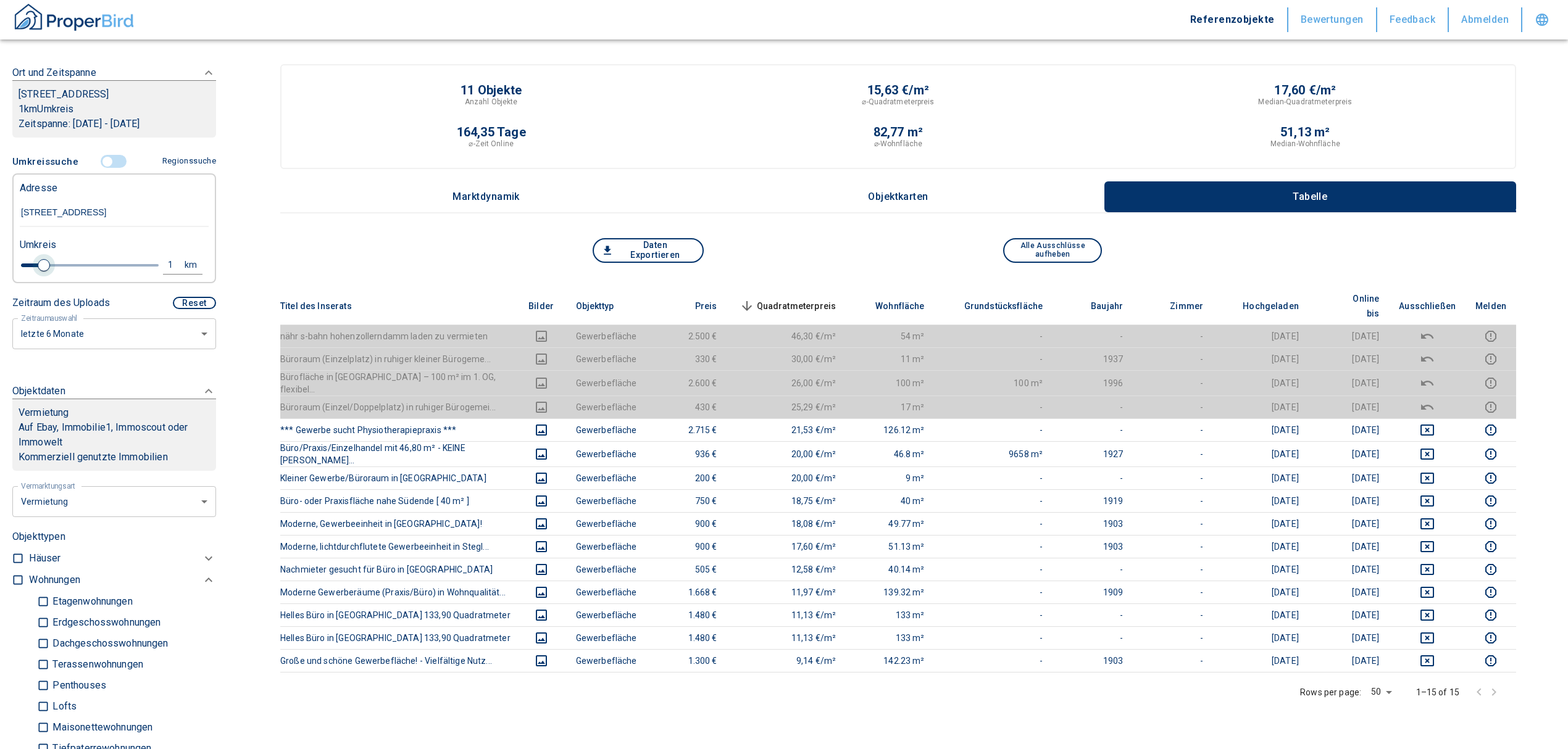
type input "2020"
type input "999999990"
type input "1"
type input "2020"
type input "999999990"
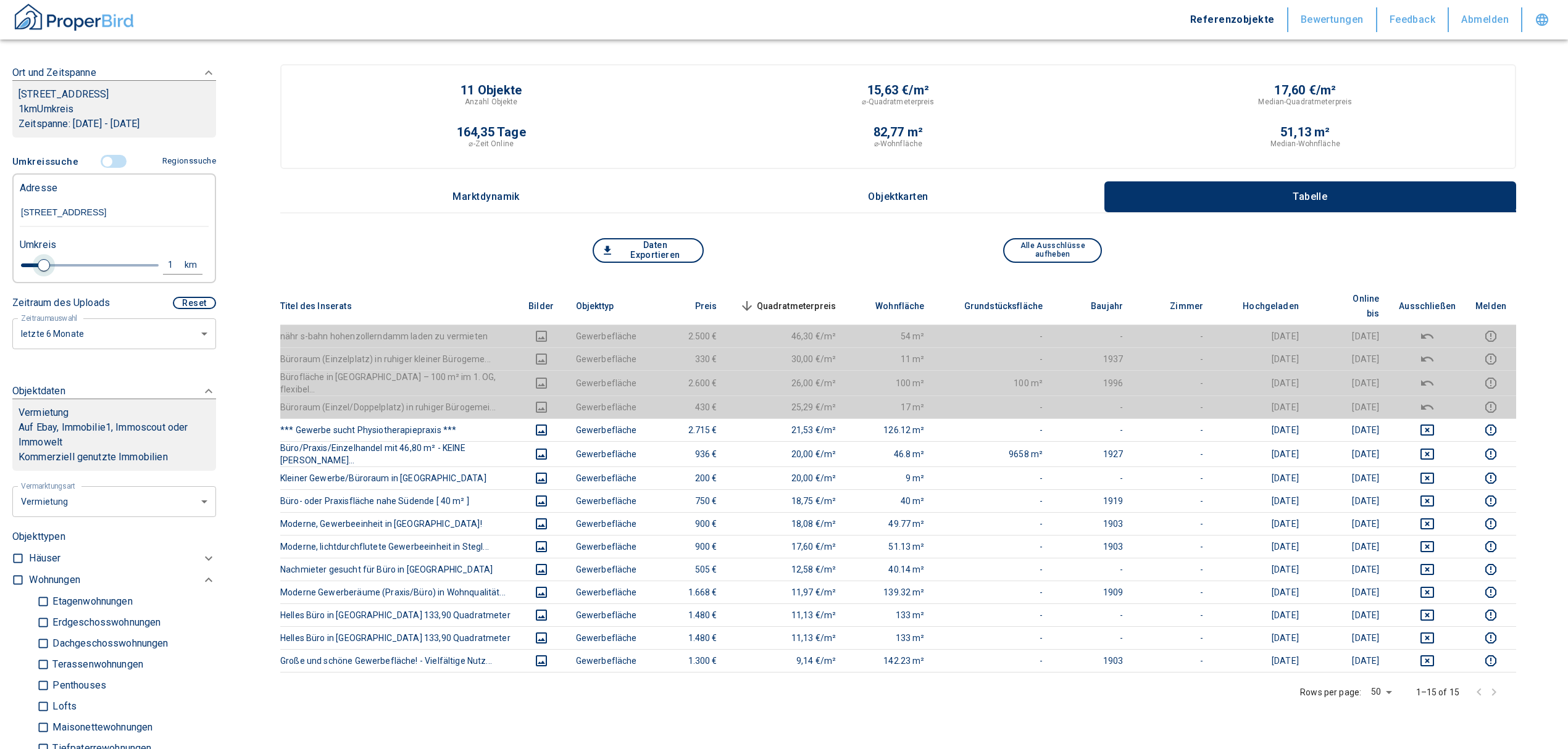
type input "1.2"
type input "2020"
type input "999999990"
type input "1.4"
type input "2020"
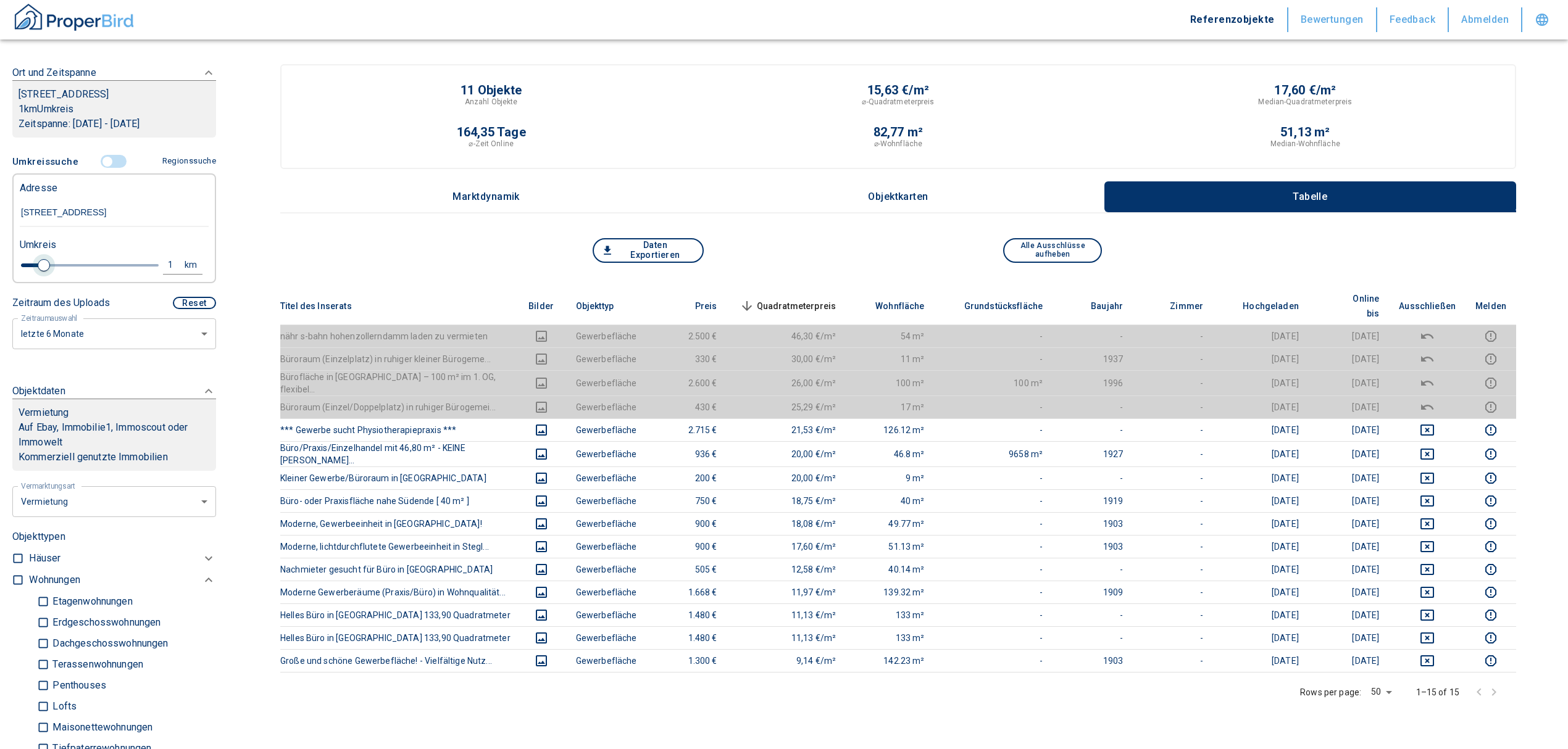
type input "999999990"
type input "1.6"
type input "2020"
type input "999999990"
type input "1.8"
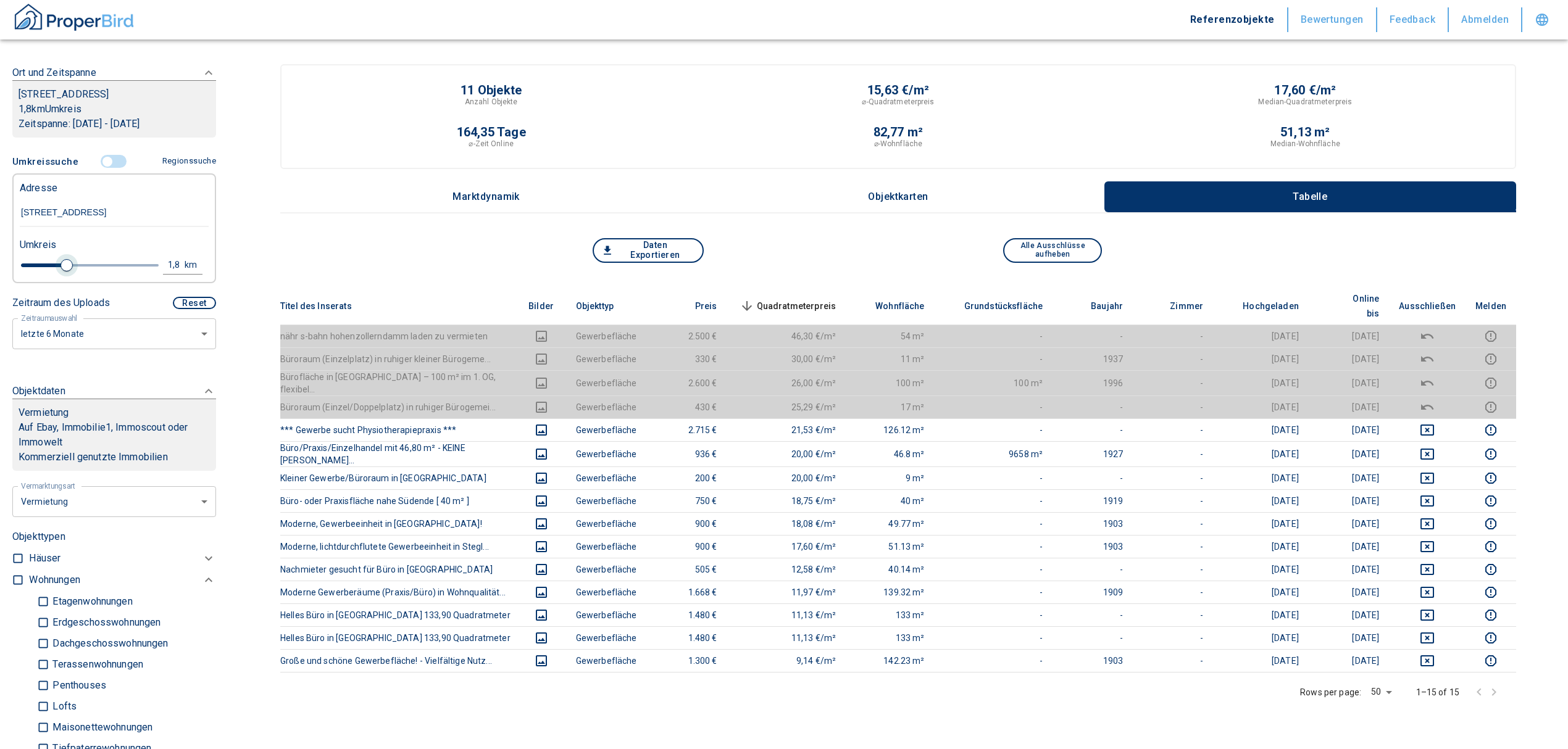
type input "2020"
type input "999999990"
type input "2"
drag, startPoint x: 36, startPoint y: 276, endPoint x: 68, endPoint y: 277, distance: 32.0
click at [68, 272] on span at bounding box center [73, 265] width 12 height 12
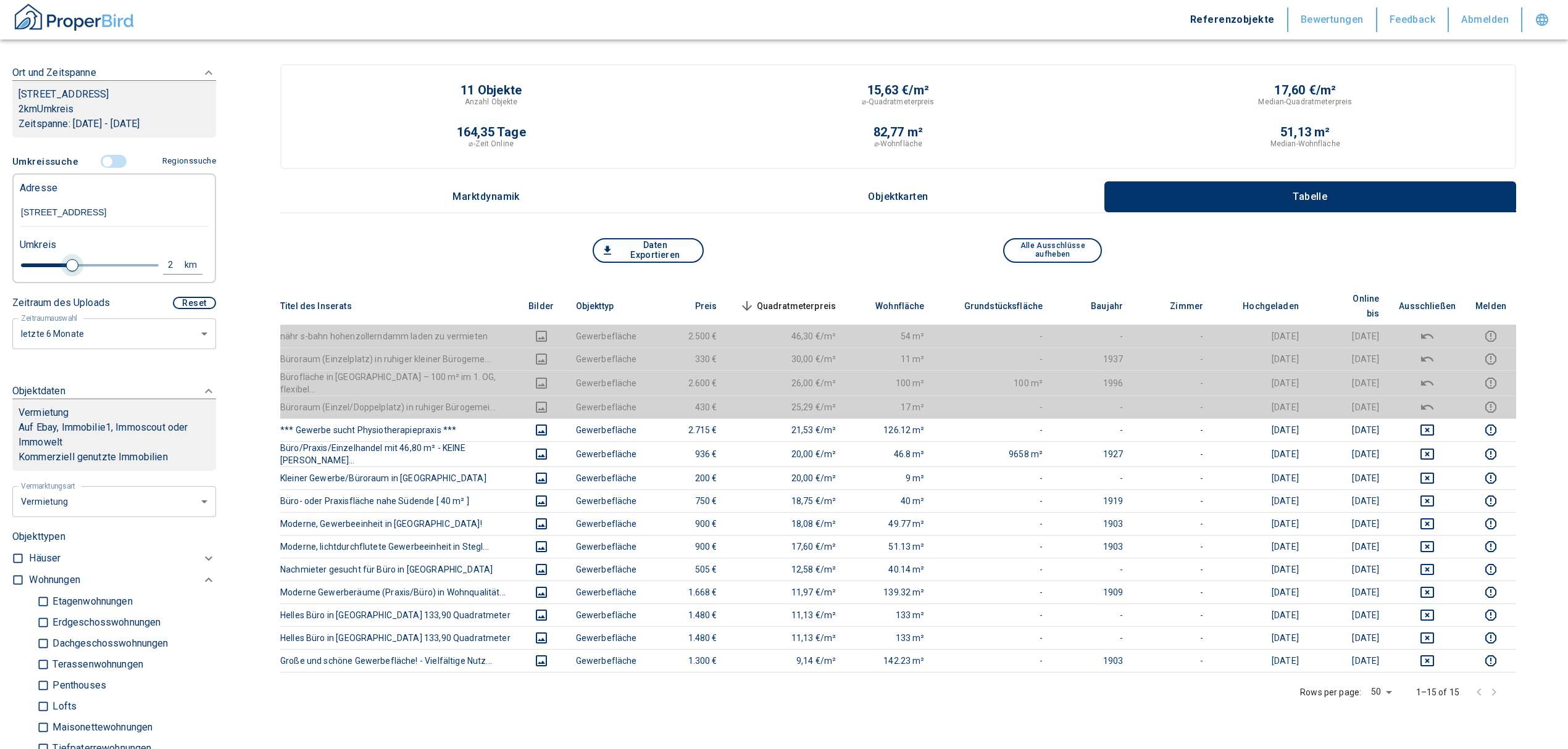
type input "2020"
type input "999999990"
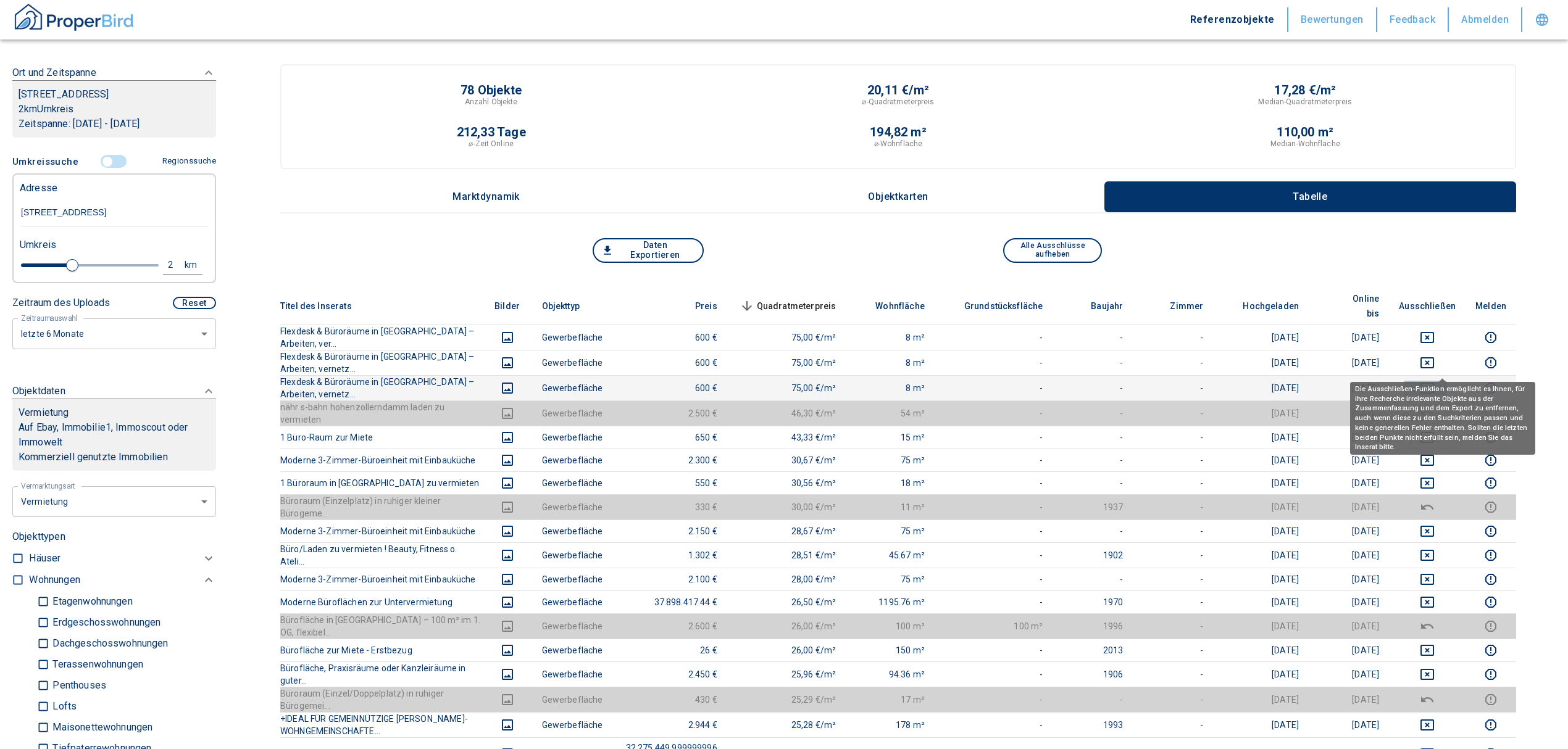
click at [1434, 382] on icon "deselect this listing" at bounding box center [1427, 388] width 14 height 11
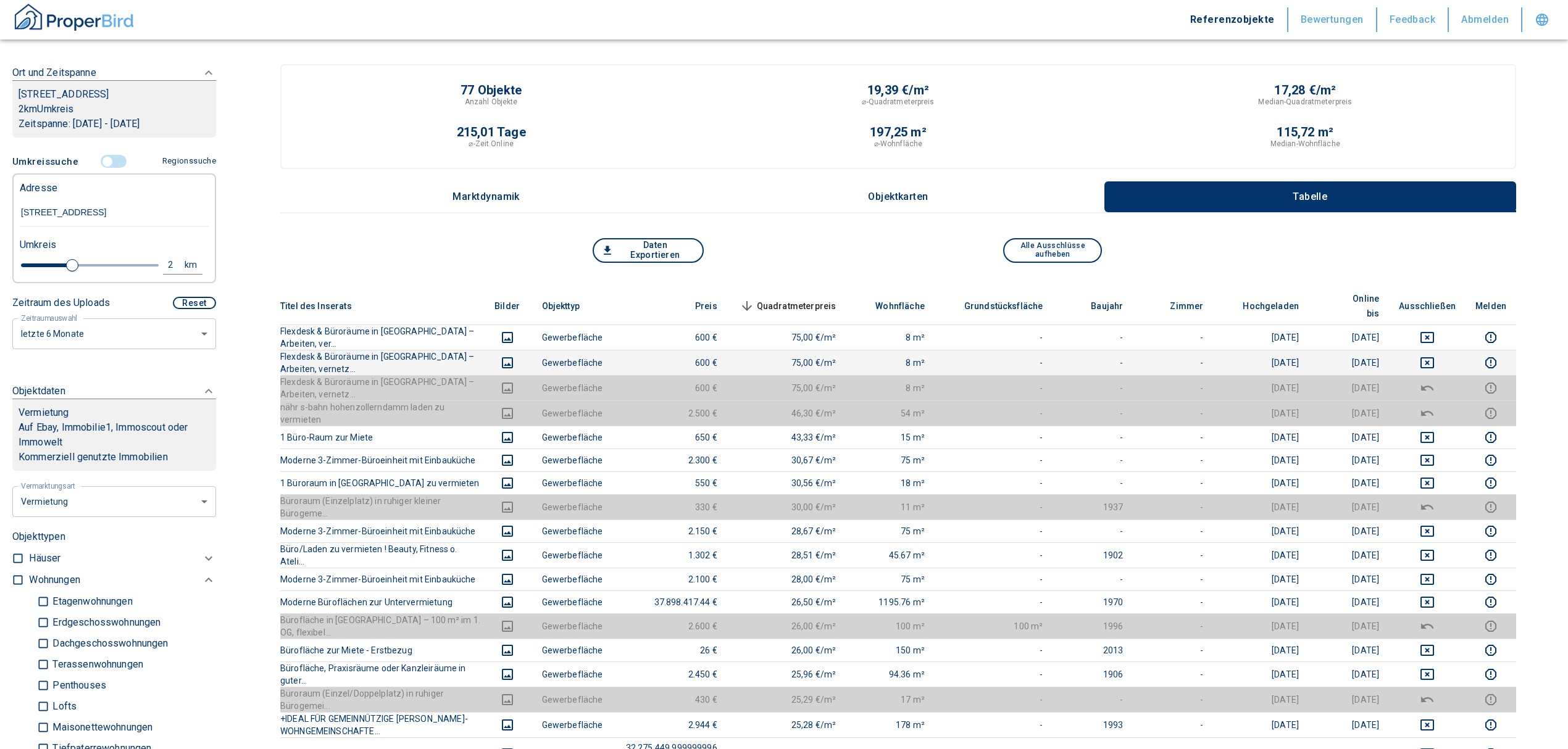
click at [1435, 355] on icon "deselect this listing" at bounding box center [1426, 362] width 15 height 15
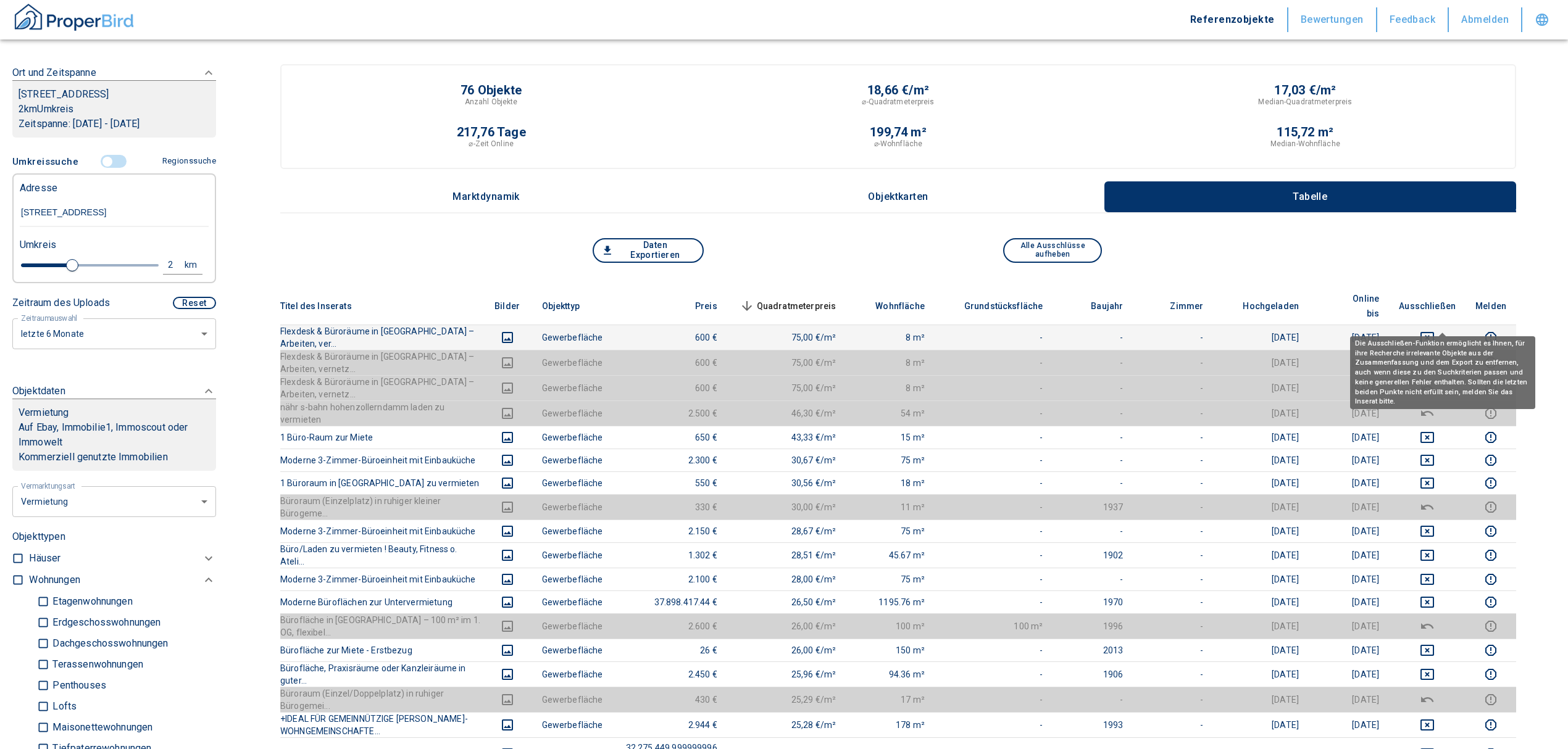
click at [1434, 332] on icon "deselect this listing" at bounding box center [1427, 337] width 14 height 11
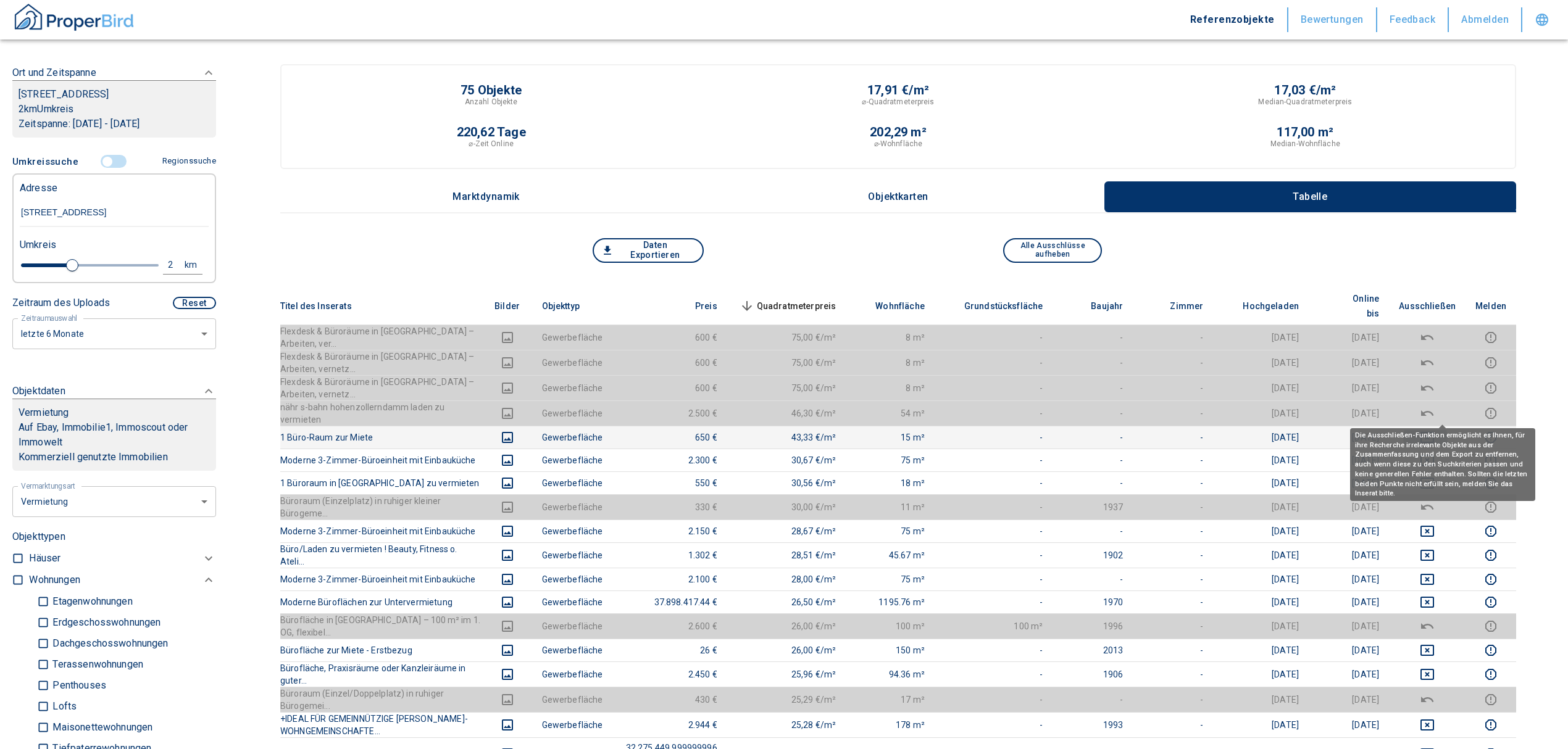
click at [1435, 430] on icon "deselect this listing" at bounding box center [1426, 437] width 15 height 15
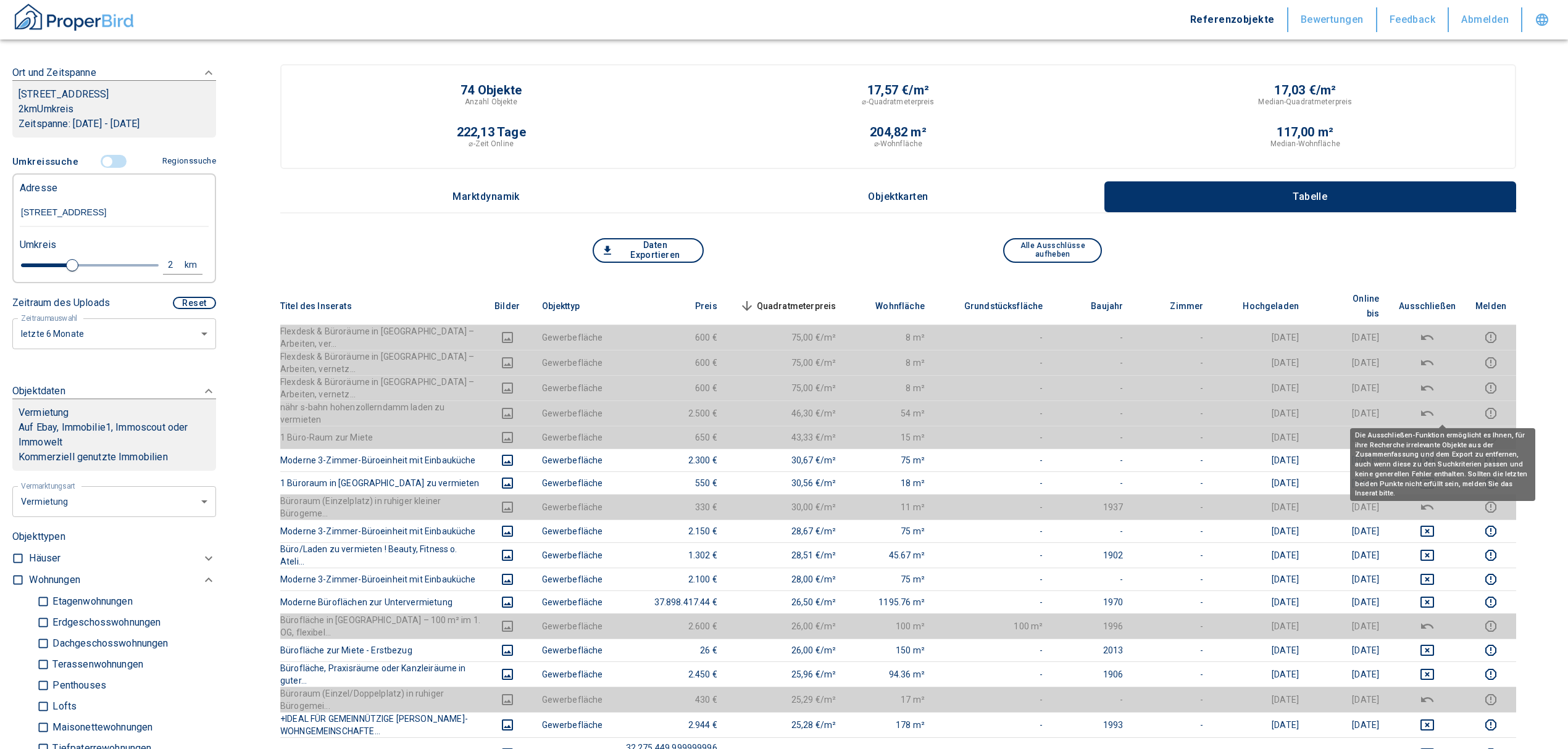
click at [837, 298] on span "Quadratmeterpreis sorted descending" at bounding box center [787, 305] width 100 height 15
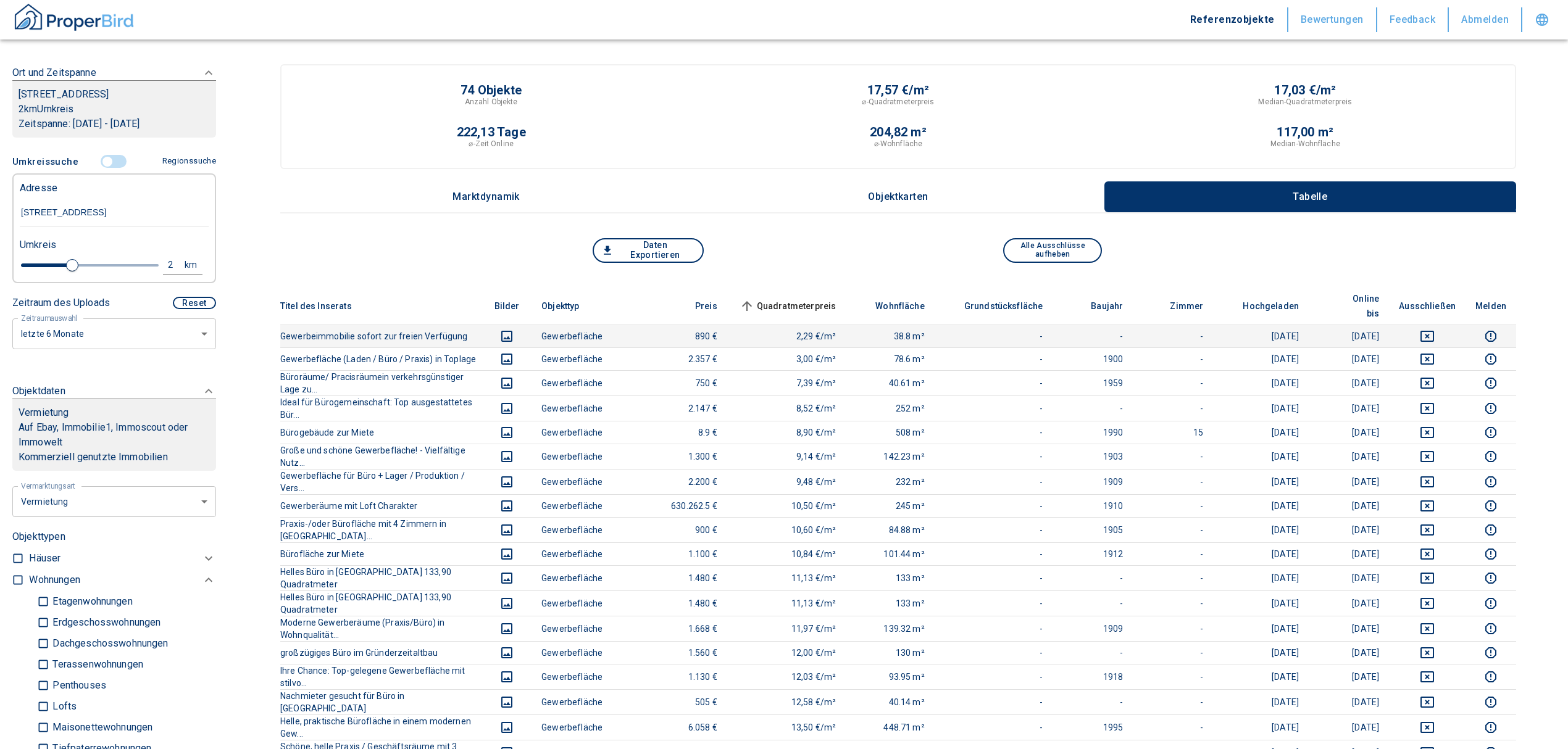
click at [1446, 325] on td at bounding box center [1427, 336] width 77 height 23
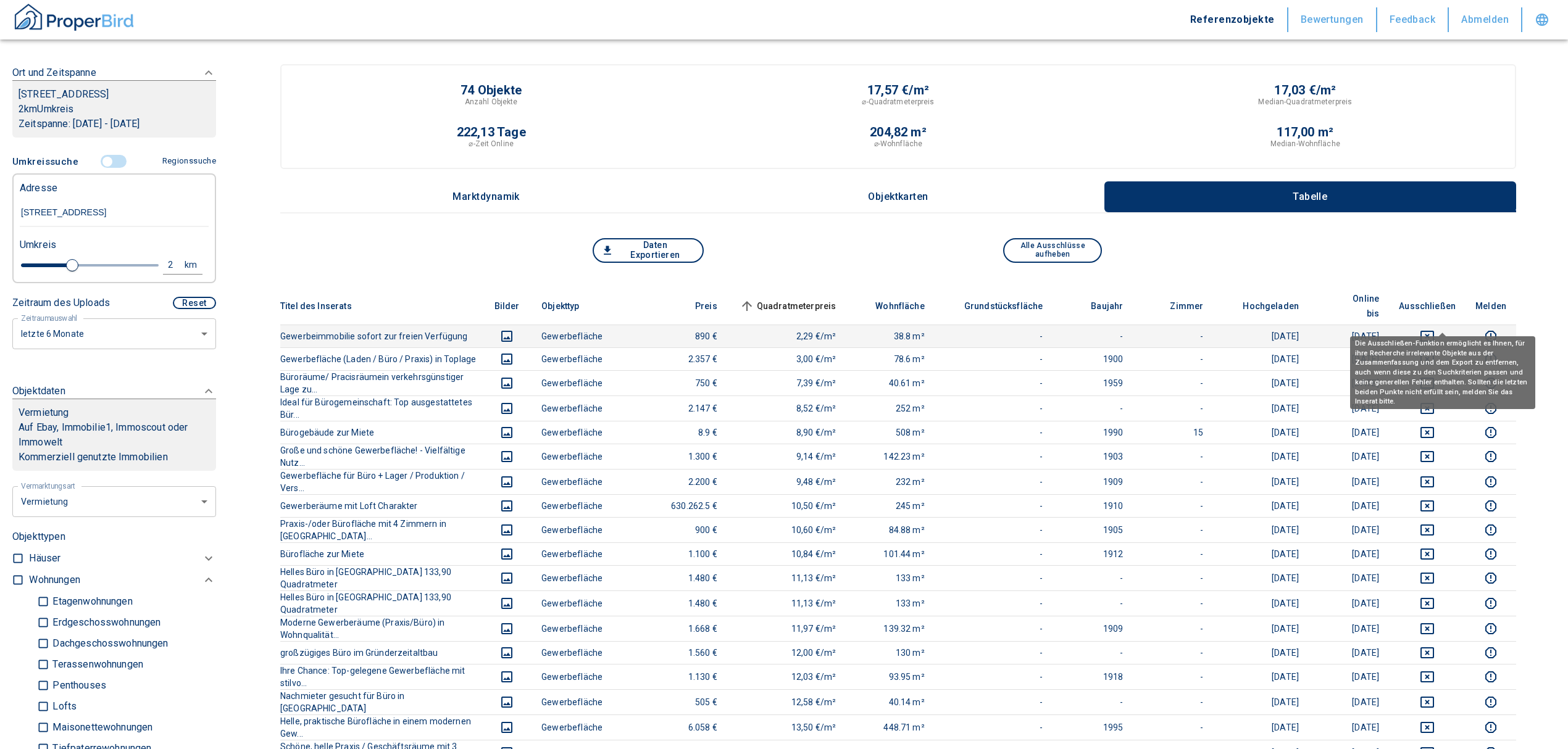
click at [1434, 330] on icon "deselect this listing" at bounding box center [1427, 336] width 14 height 11
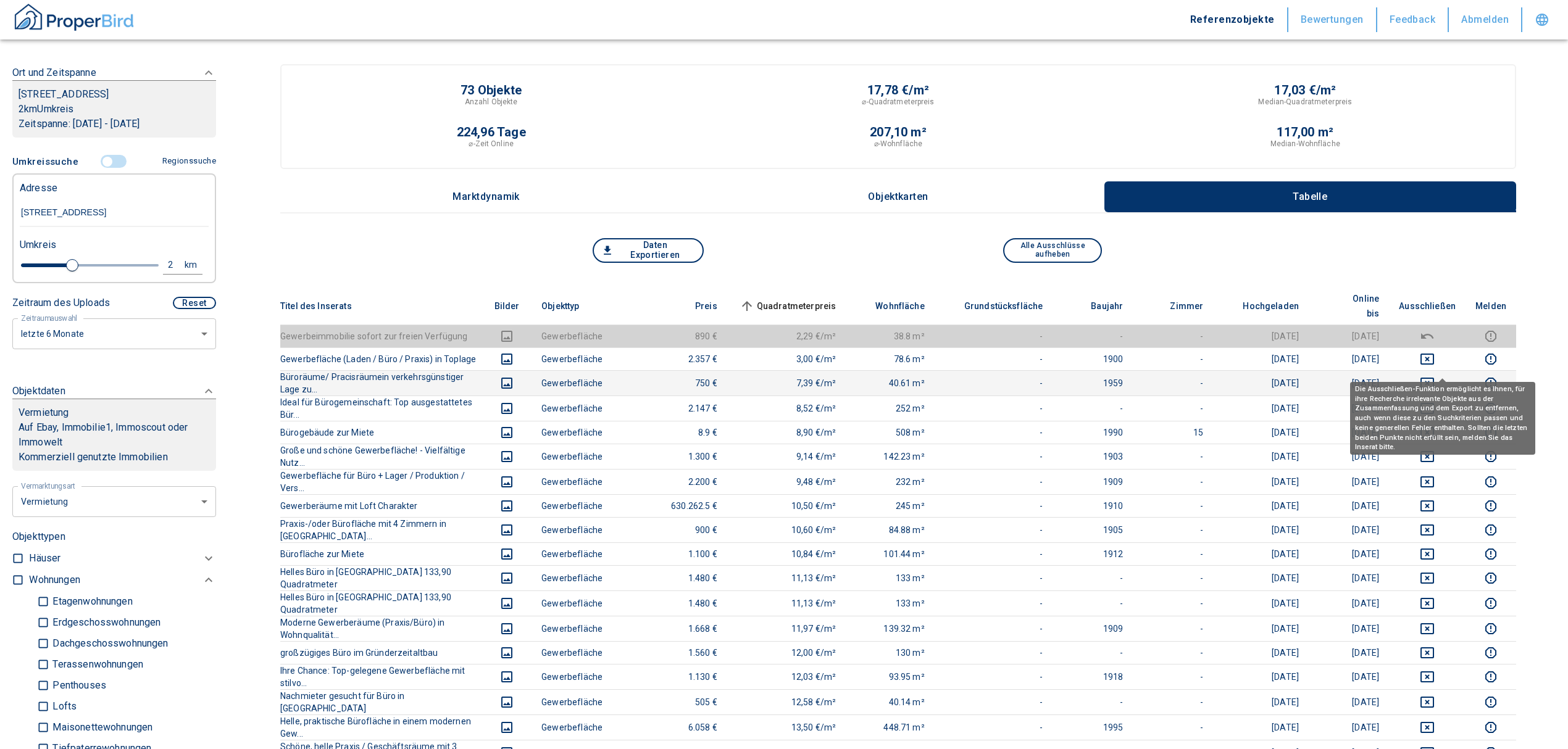
click at [1434, 377] on icon "deselect this listing" at bounding box center [1427, 383] width 14 height 11
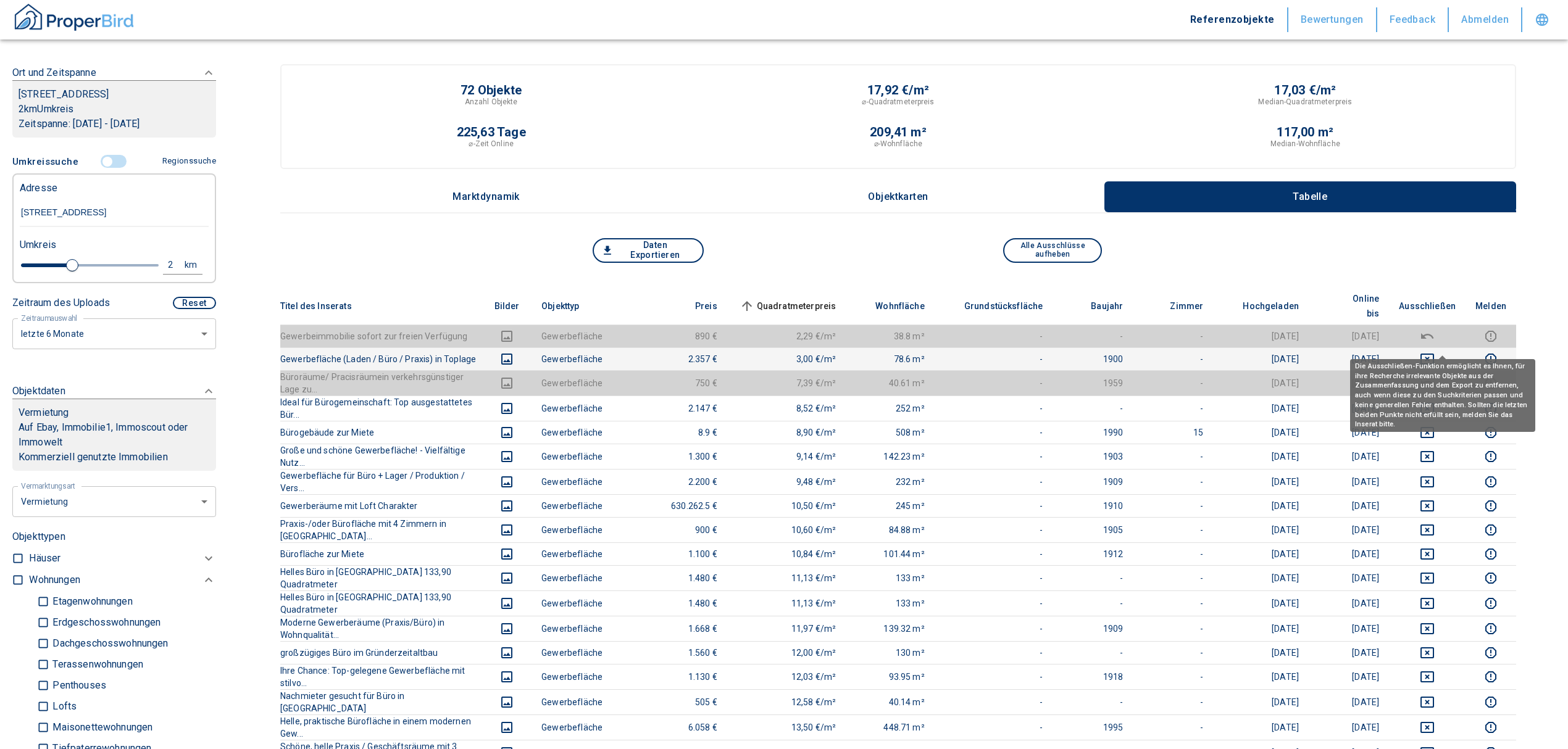
click at [1434, 354] on icon "deselect this listing" at bounding box center [1427, 359] width 14 height 11
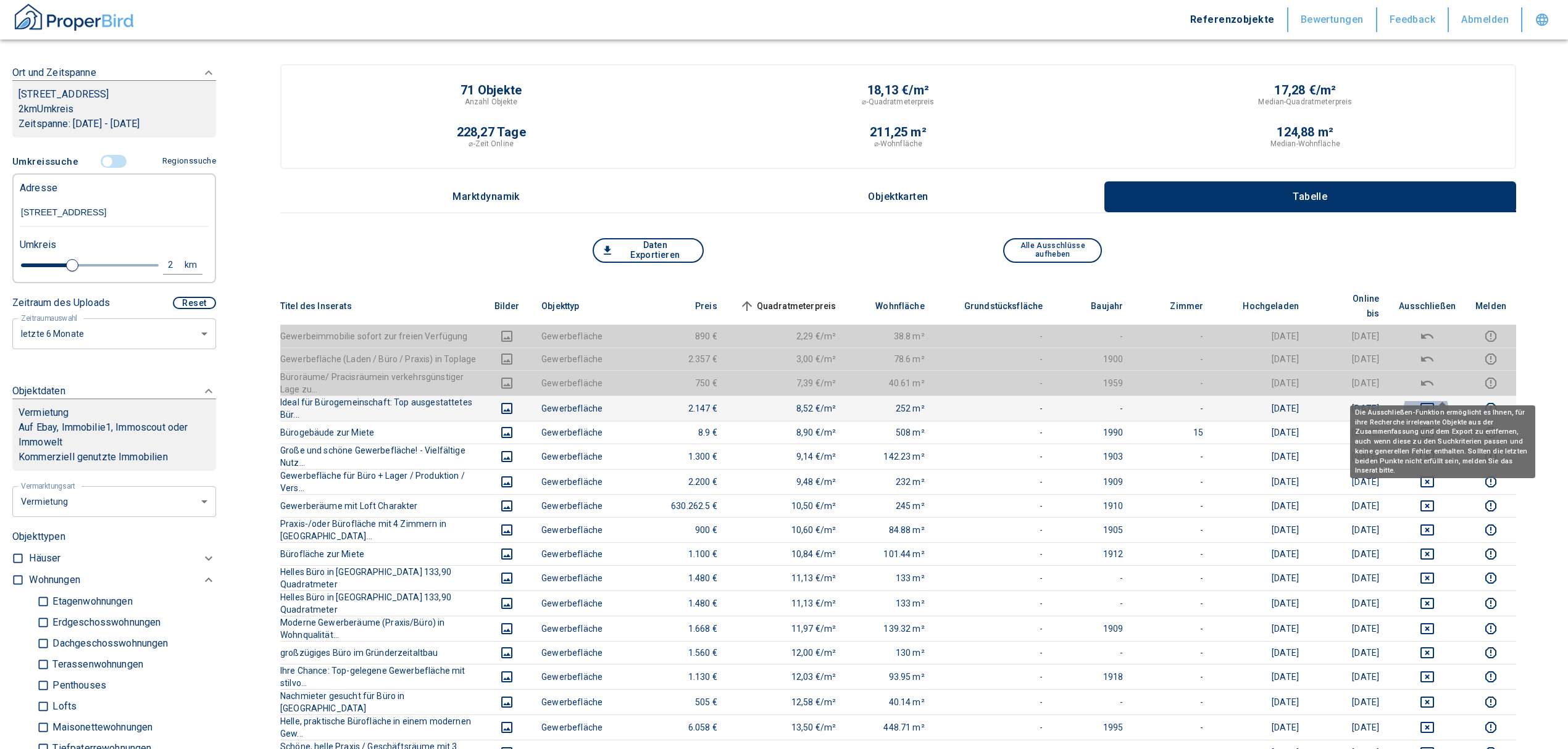
click at [1435, 401] on icon "deselect this listing" at bounding box center [1426, 408] width 15 height 15
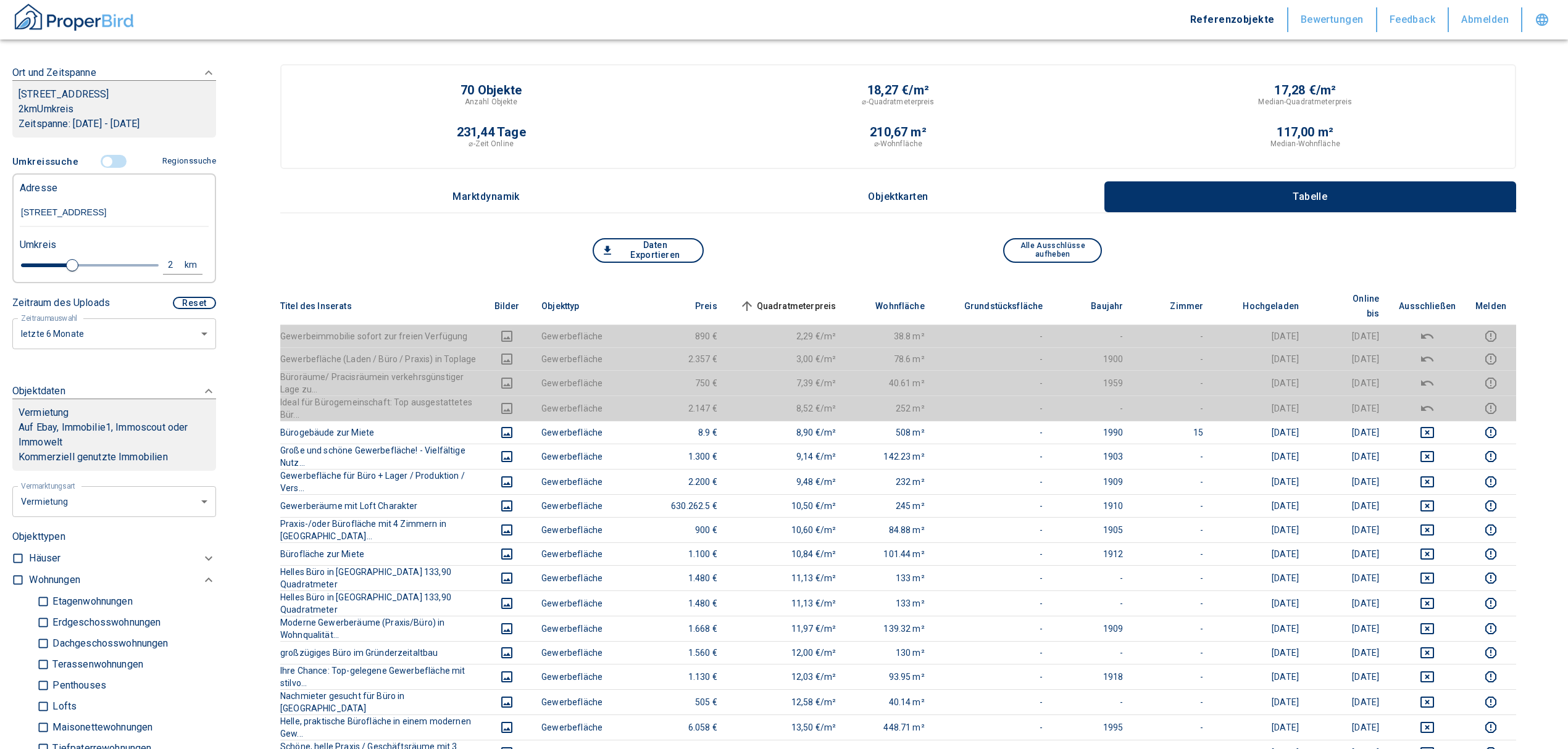
click at [816, 298] on span "Quadratmeterpreis sorted ascending" at bounding box center [787, 305] width 100 height 15
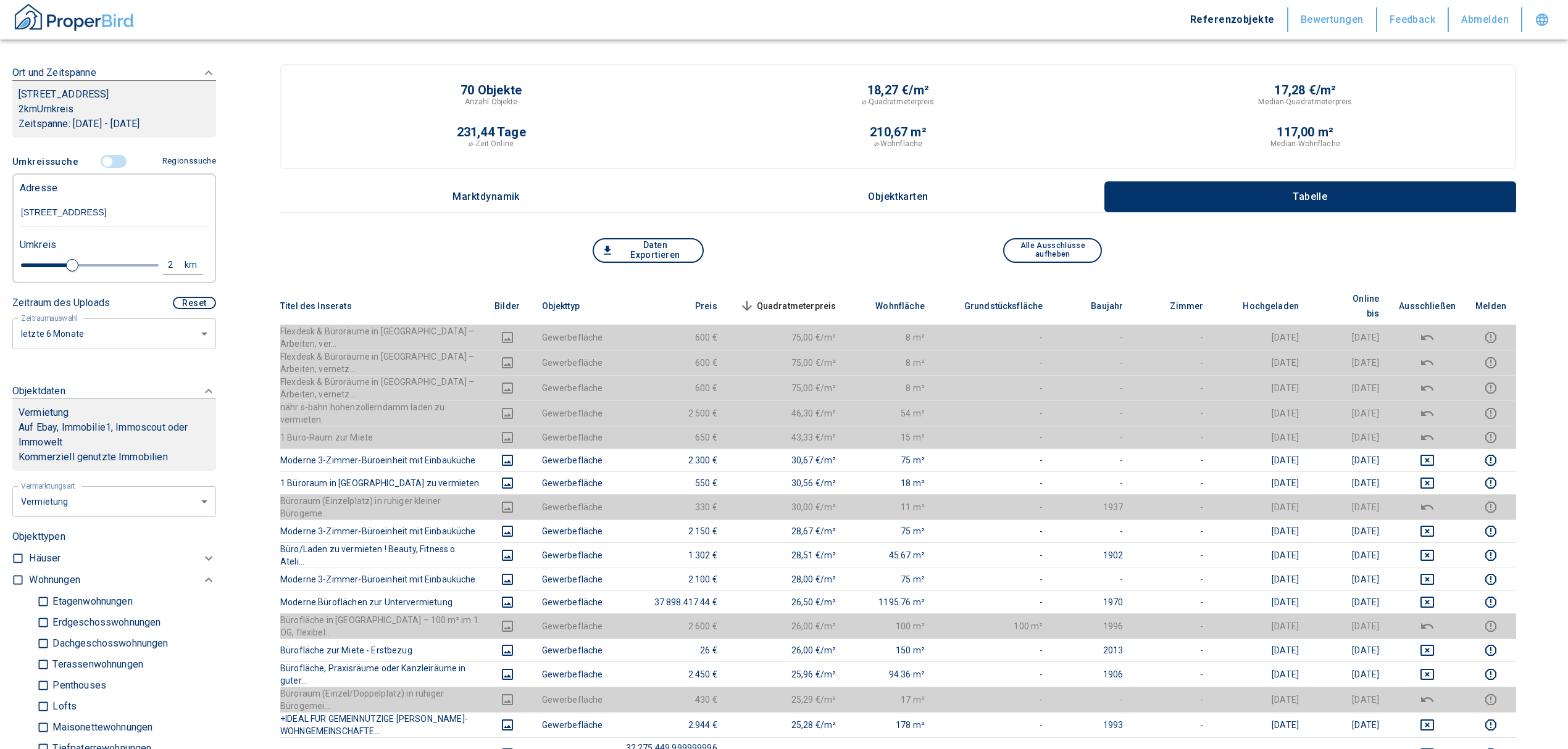
click at [812, 298] on span "Quadratmeterpreis sorted descending" at bounding box center [787, 305] width 100 height 15
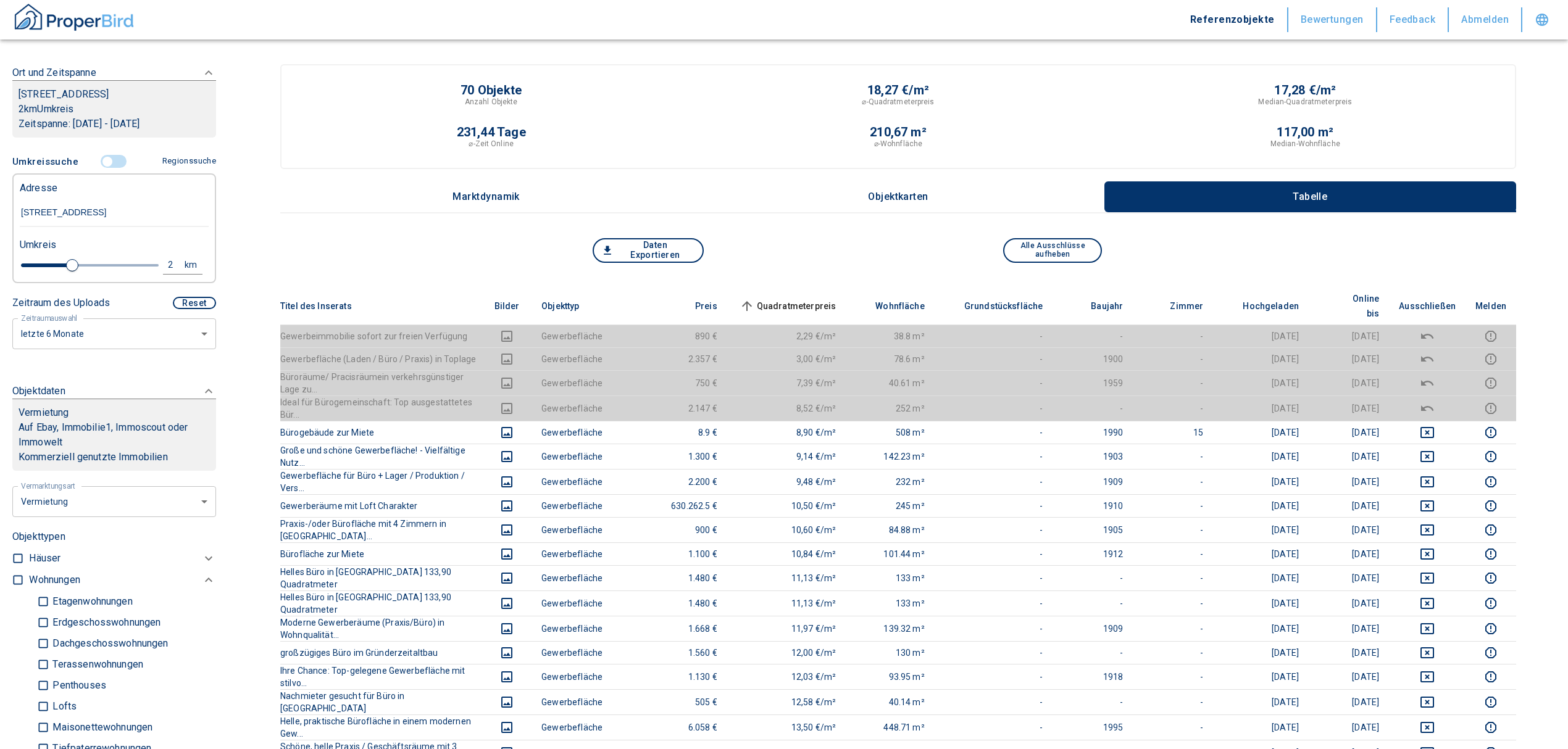
click at [106, 169] on input "controlled" at bounding box center [108, 162] width 37 height 14
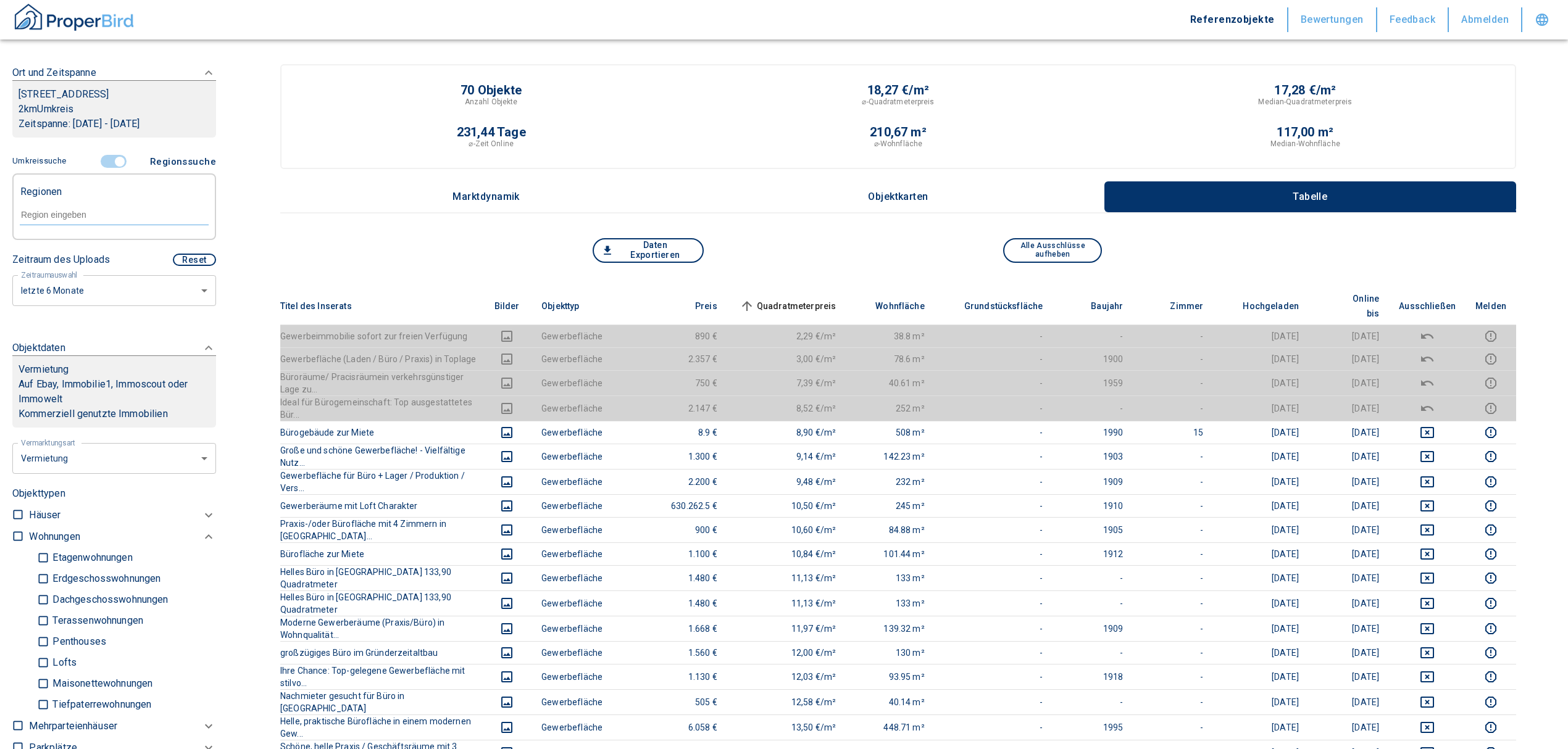
click at [42, 222] on div at bounding box center [114, 214] width 189 height 21
click at [57, 225] on div at bounding box center [114, 214] width 189 height 21
click at [97, 260] on li "12247 [GEOGRAPHIC_DATA]" at bounding box center [108, 258] width 177 height 22
type input "12247"
type input "2020"
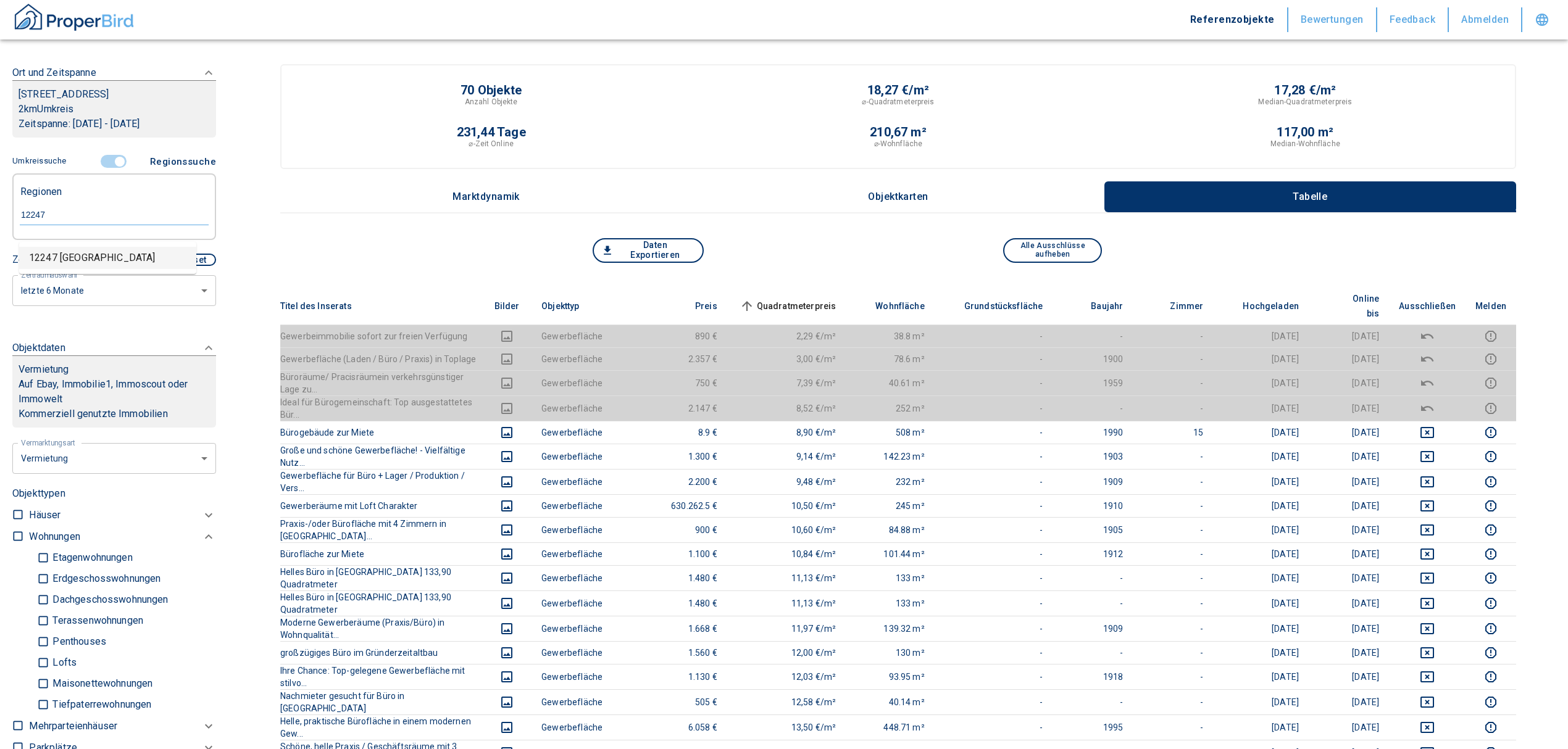
type input "999999990"
type input "12247 [GEOGRAPHIC_DATA]"
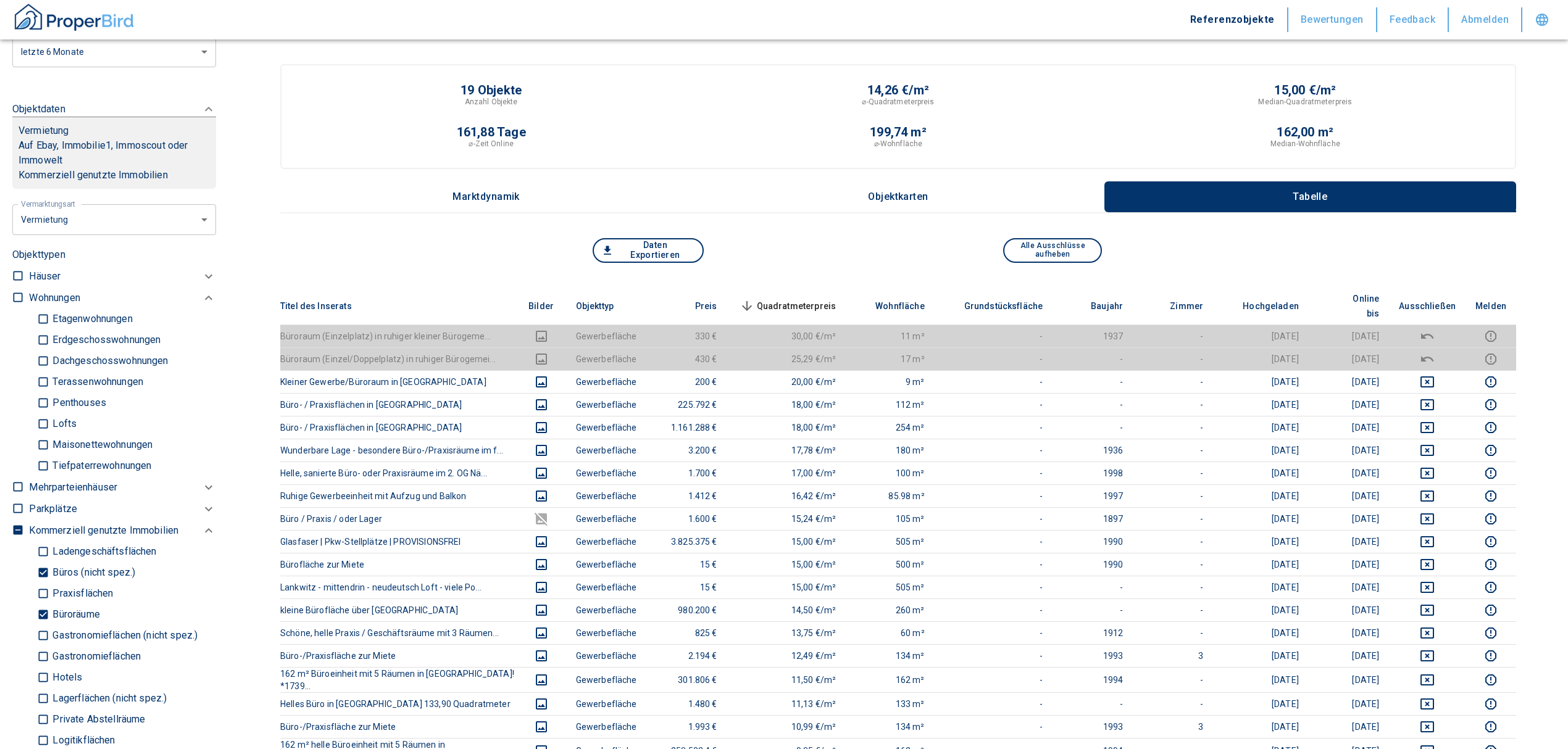
scroll to position [595, 0]
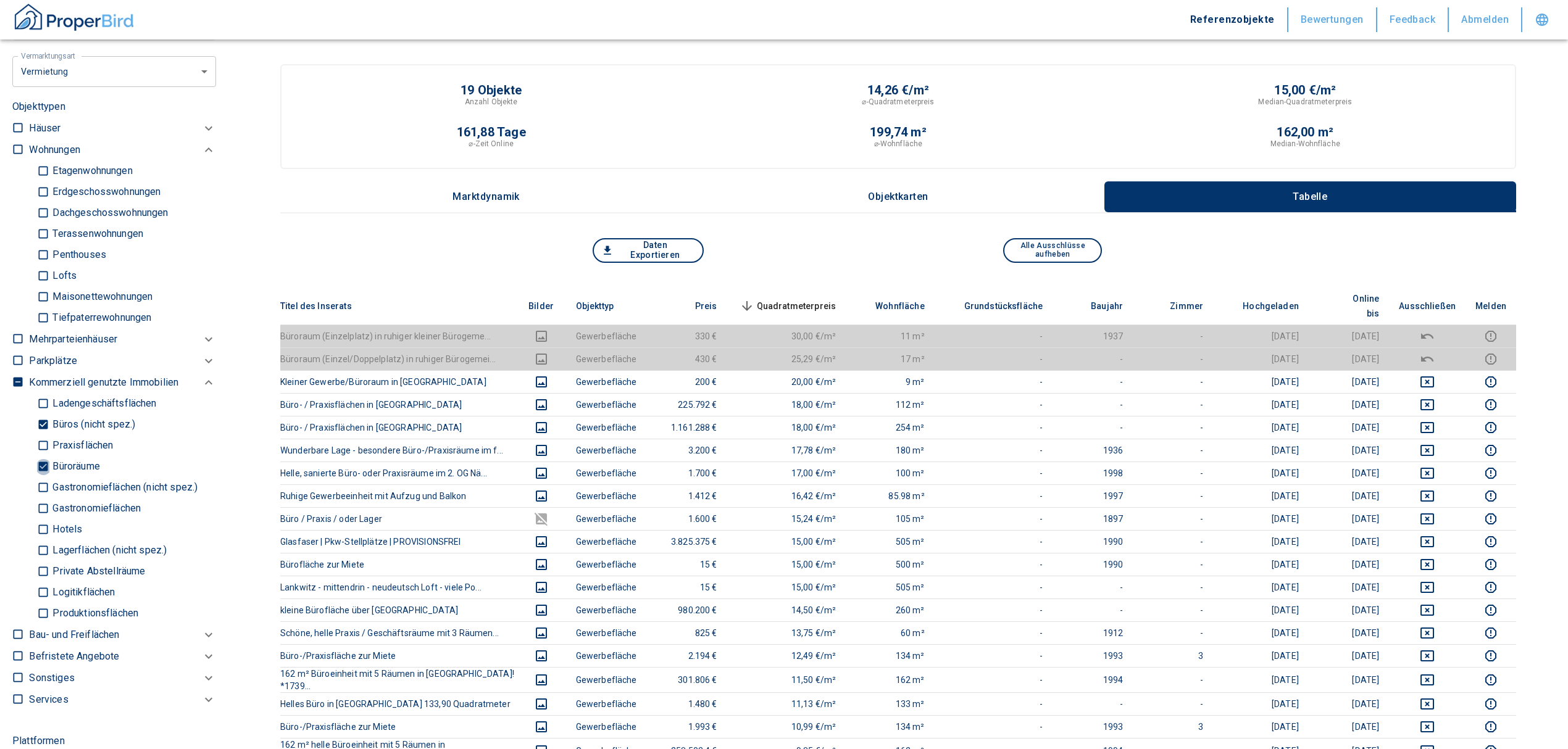
click at [39, 462] on input "Büroräume" at bounding box center [44, 466] width 12 height 21
checkbox input "false"
type input "2020"
type input "999999990"
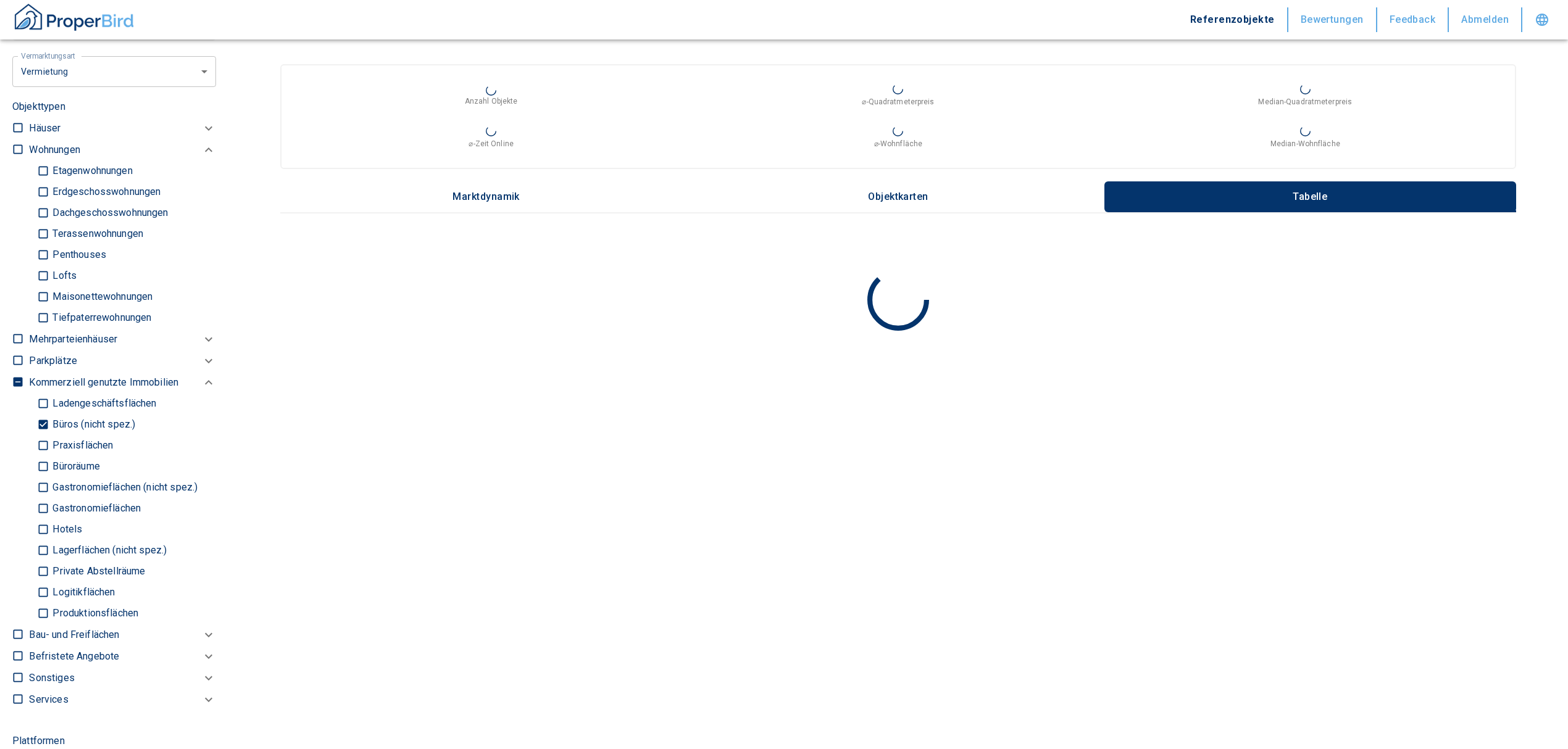
click at [45, 421] on input "Büros (nicht spez.)" at bounding box center [44, 424] width 12 height 21
checkbox input "false"
type input "2020"
type input "999999990"
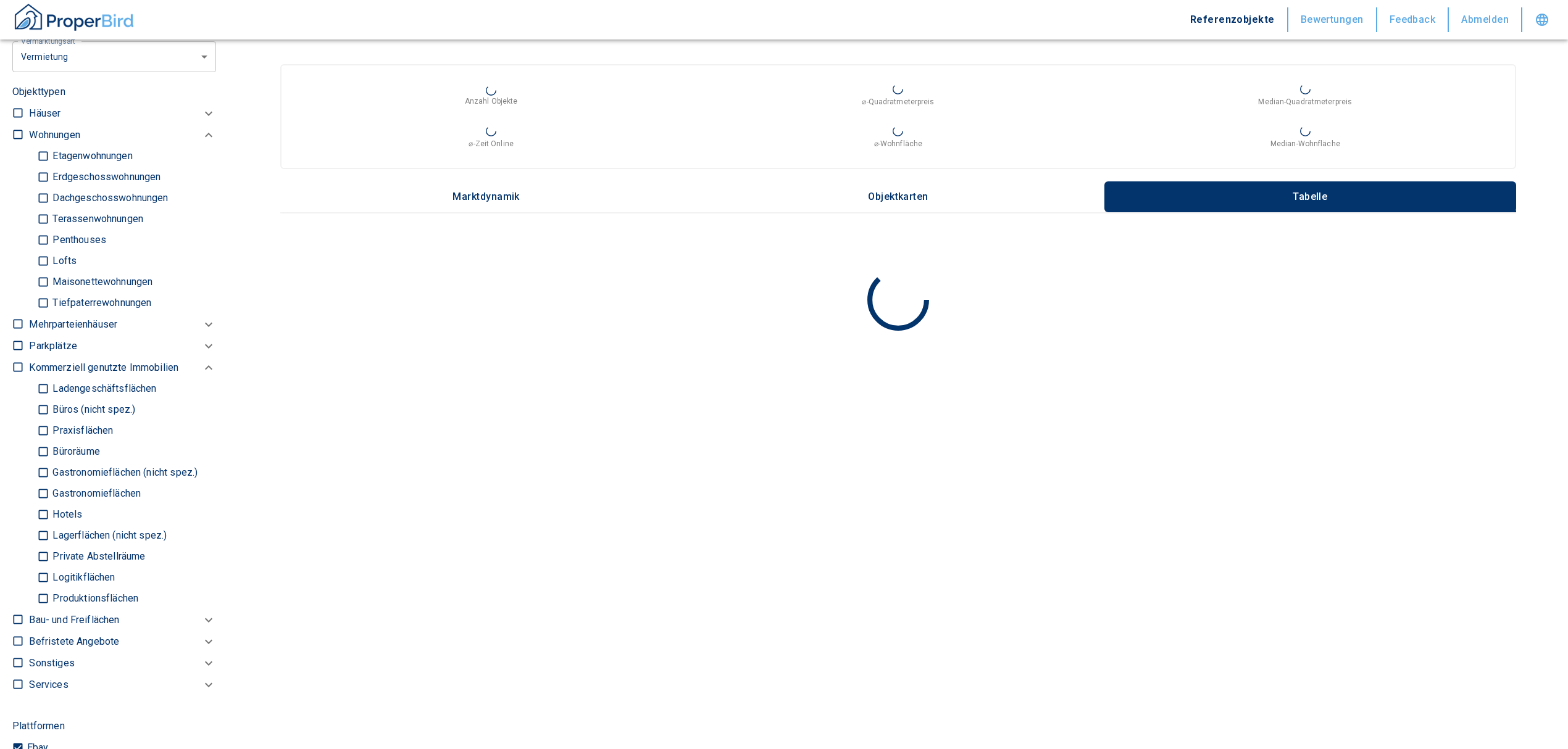
click at [38, 393] on input "Ladengeschäftsflächen" at bounding box center [44, 388] width 12 height 21
checkbox input "true"
type input "2020"
type input "999999990"
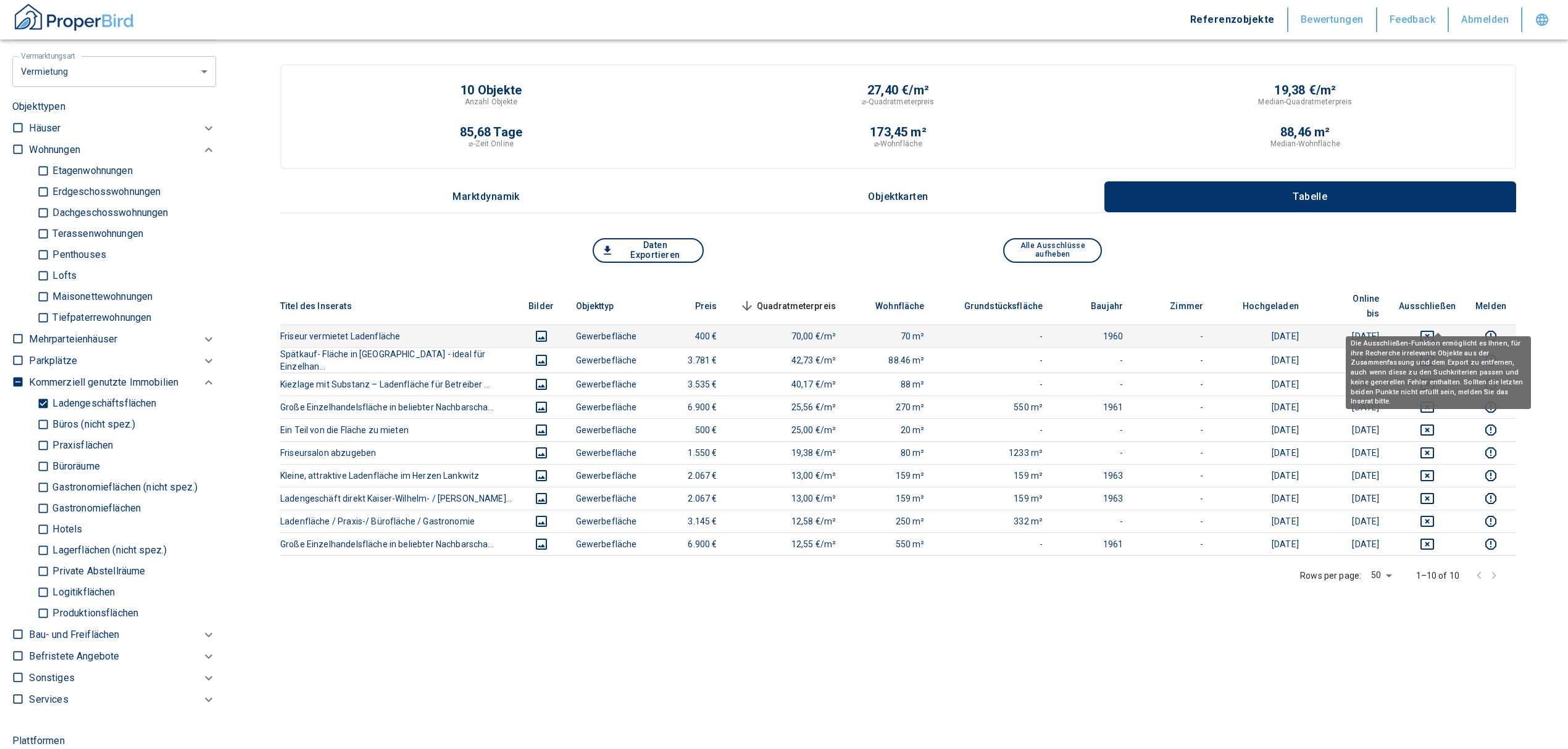
click at [1435, 329] on icon "deselect this listing" at bounding box center [1426, 336] width 15 height 15
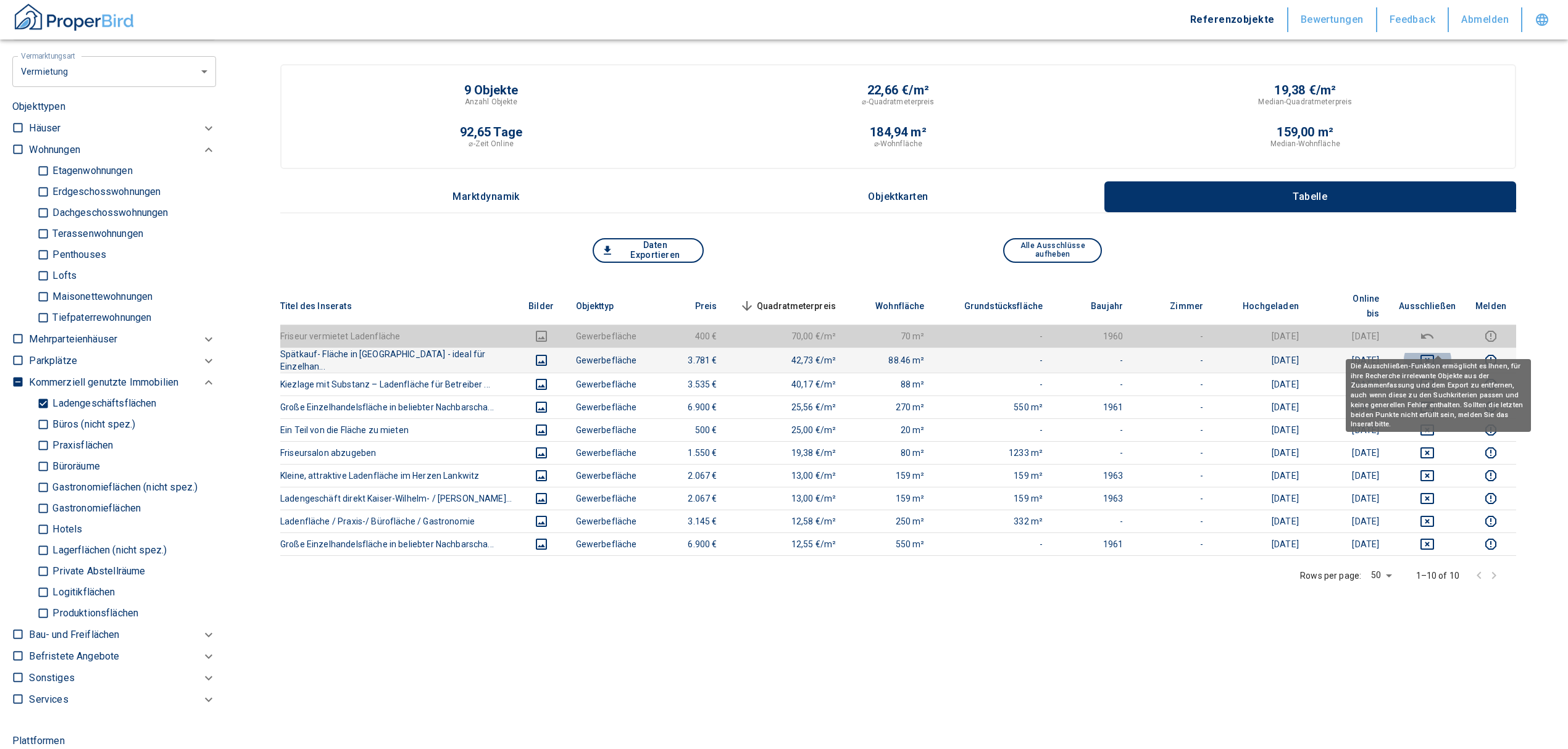
click at [1434, 354] on icon "deselect this listing" at bounding box center [1427, 360] width 14 height 11
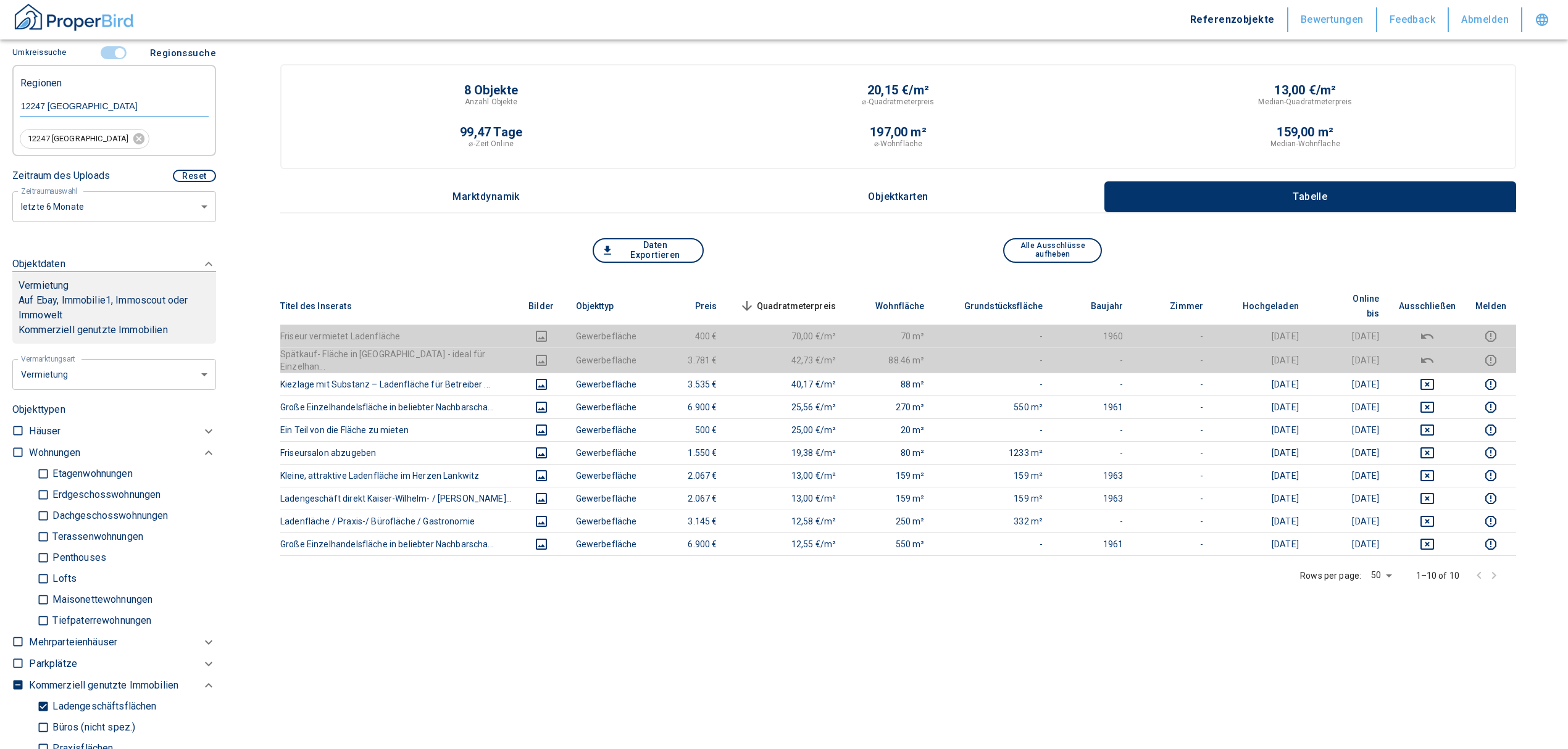
scroll to position [265, 0]
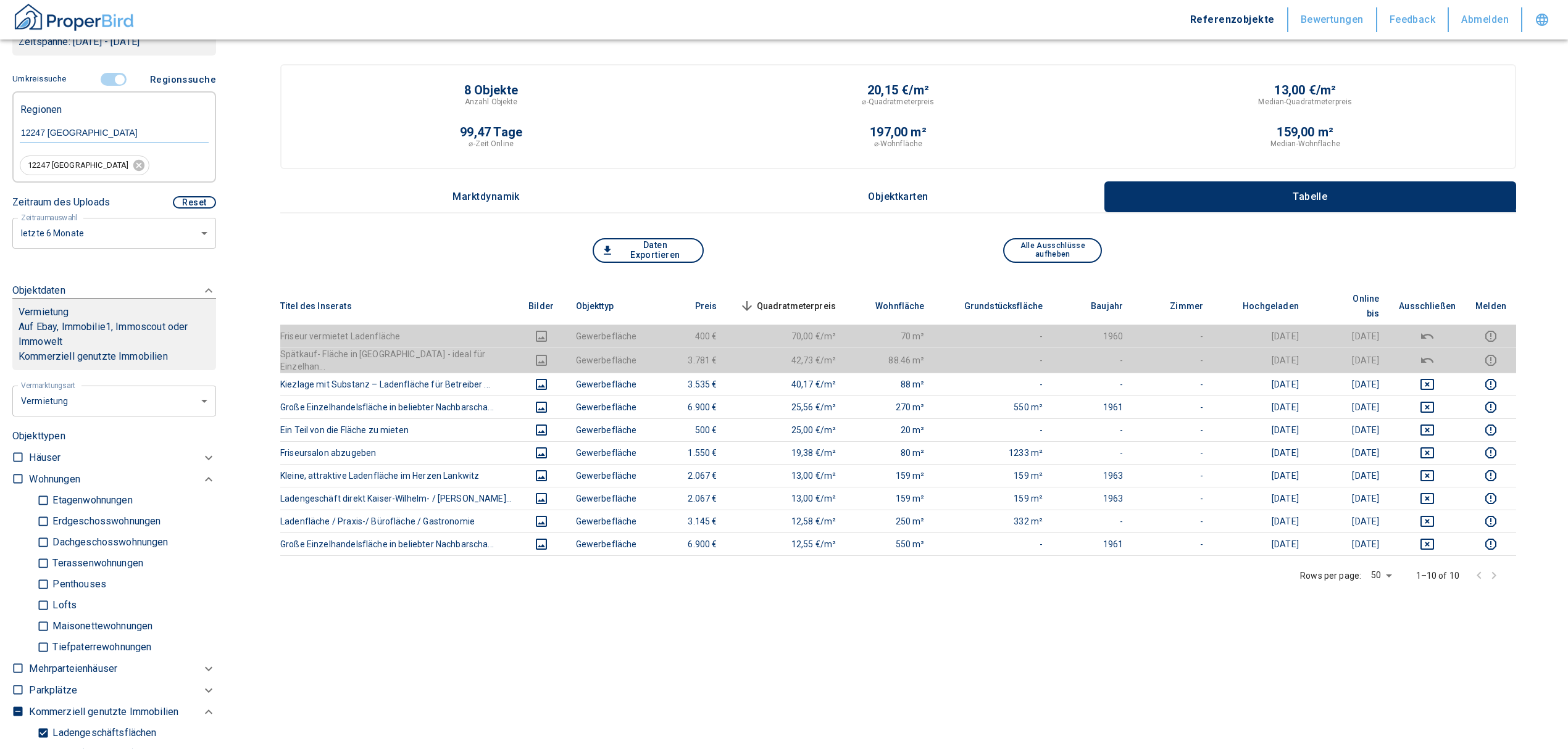
click at [115, 74] on input "controlled" at bounding box center [120, 79] width 37 height 14
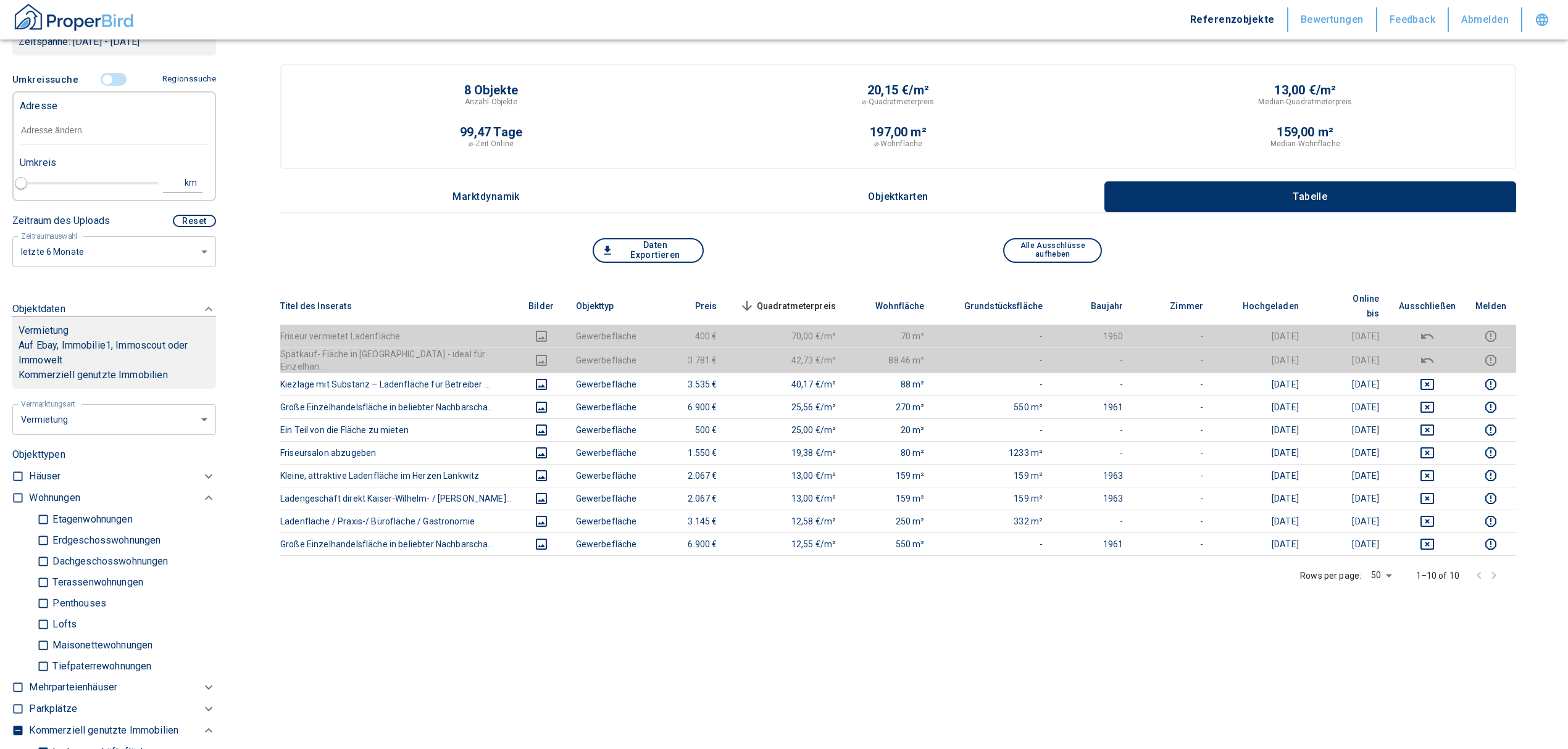
click at [80, 131] on input "text" at bounding box center [114, 131] width 189 height 28
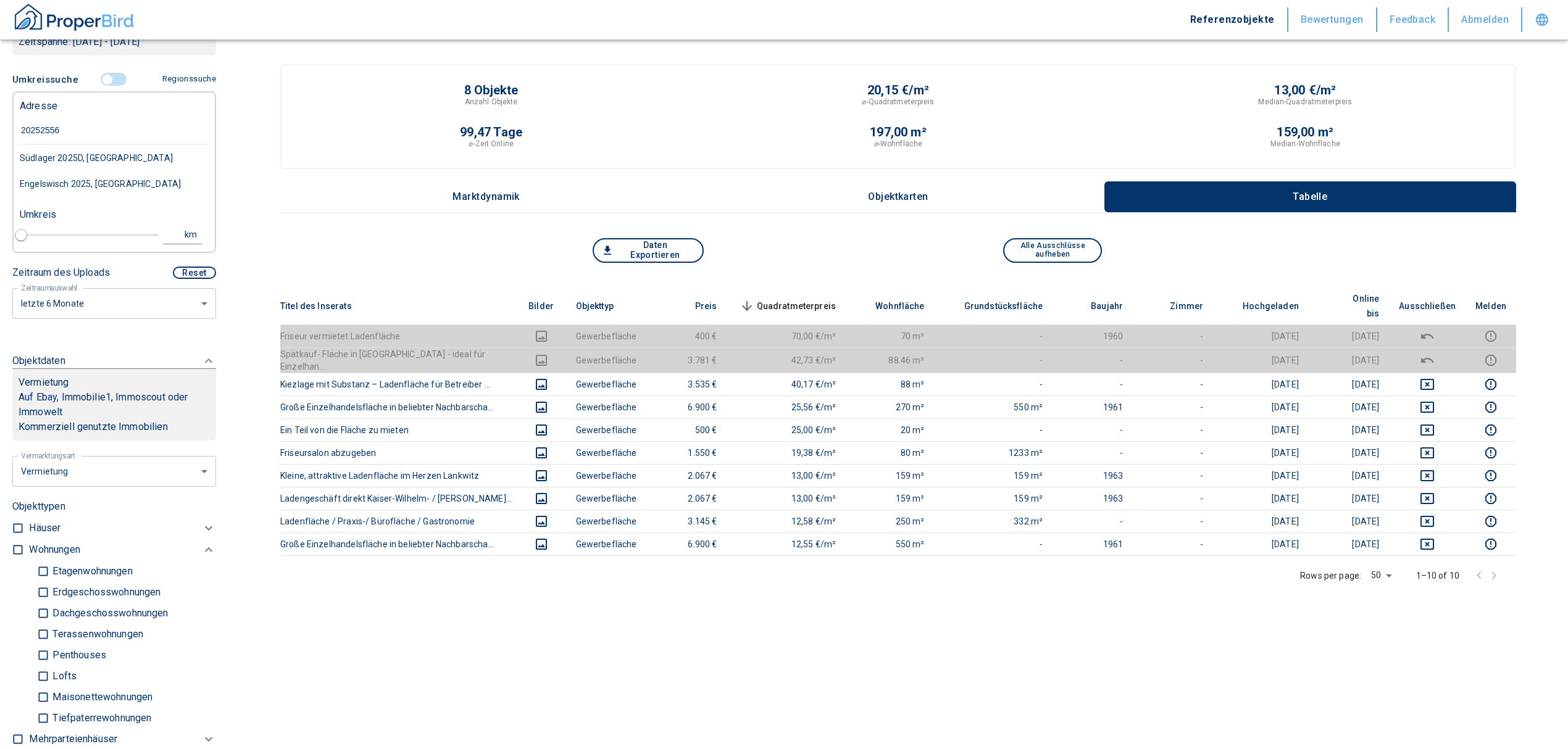
drag, startPoint x: 59, startPoint y: 129, endPoint x: -17, endPoint y: 135, distance: 76.2
click at [0, 135] on html "Referenzobjekte Bewertungen Feedback Abmelden Filtervorlagen Neue Filtereinstel…" at bounding box center [784, 490] width 1568 height 980
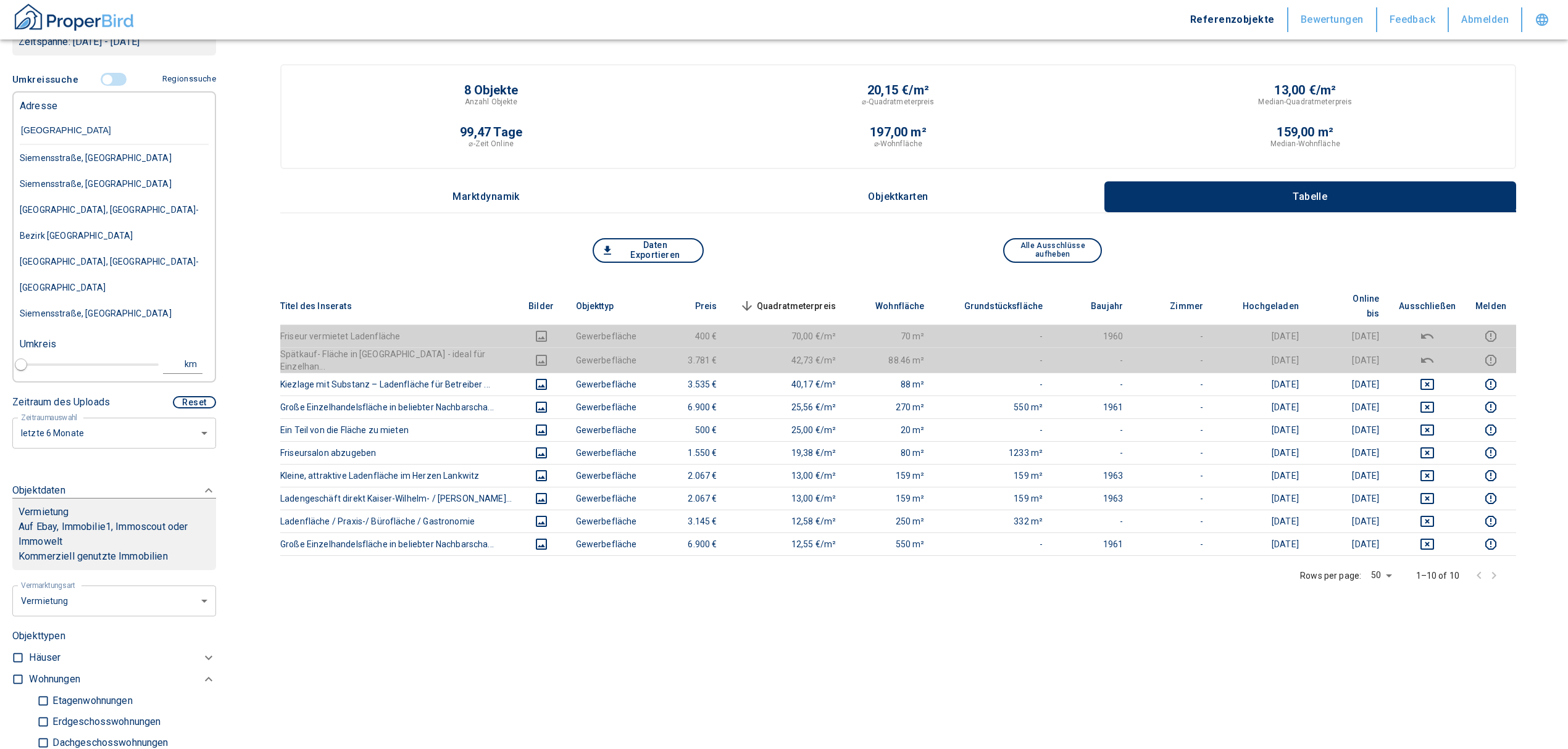
type input "[STREET_ADDRESS]"
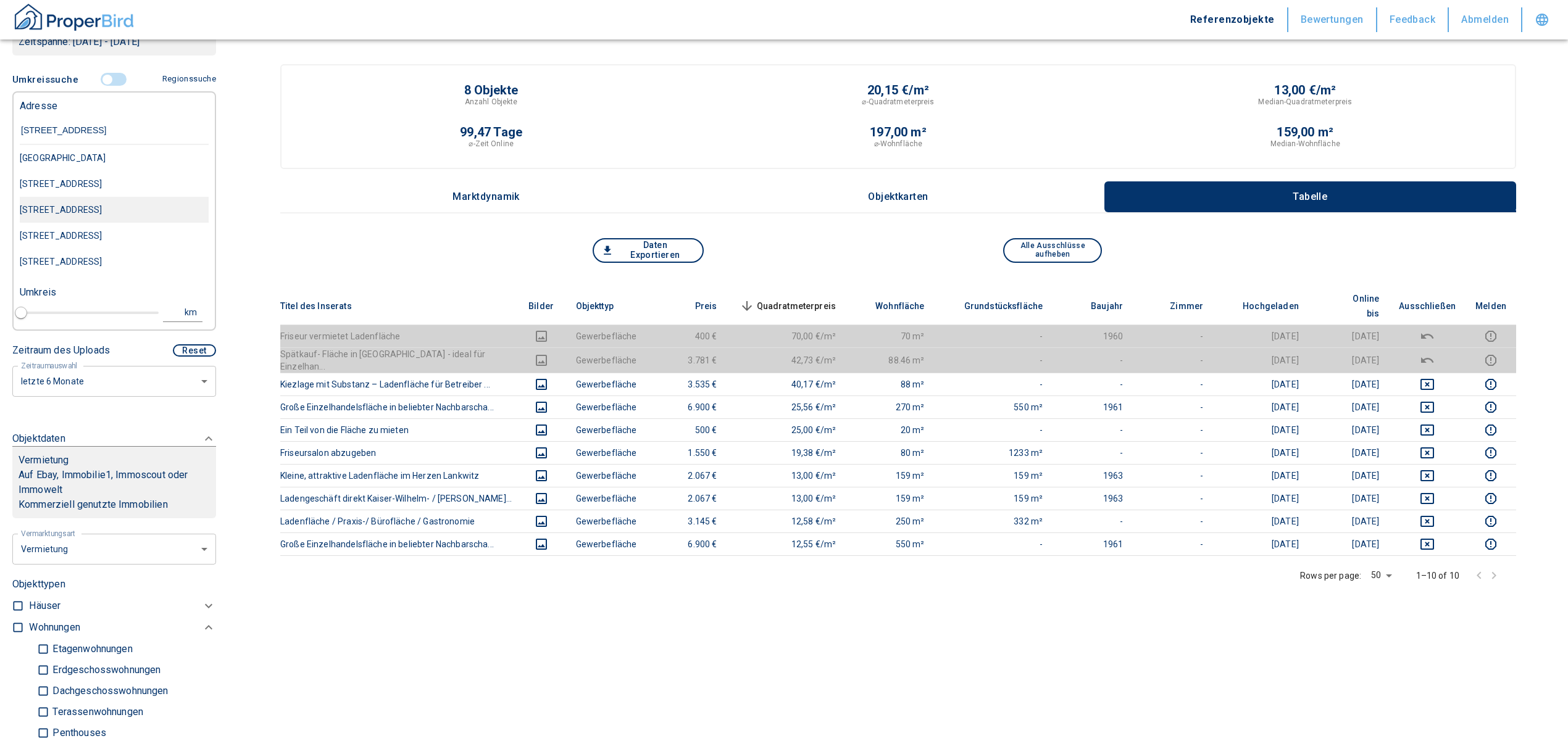
click at [124, 210] on div "[STREET_ADDRESS]" at bounding box center [114, 209] width 189 height 26
type input "2020"
type input "999999990"
type input "[STREET_ADDRESS]"
type input "1"
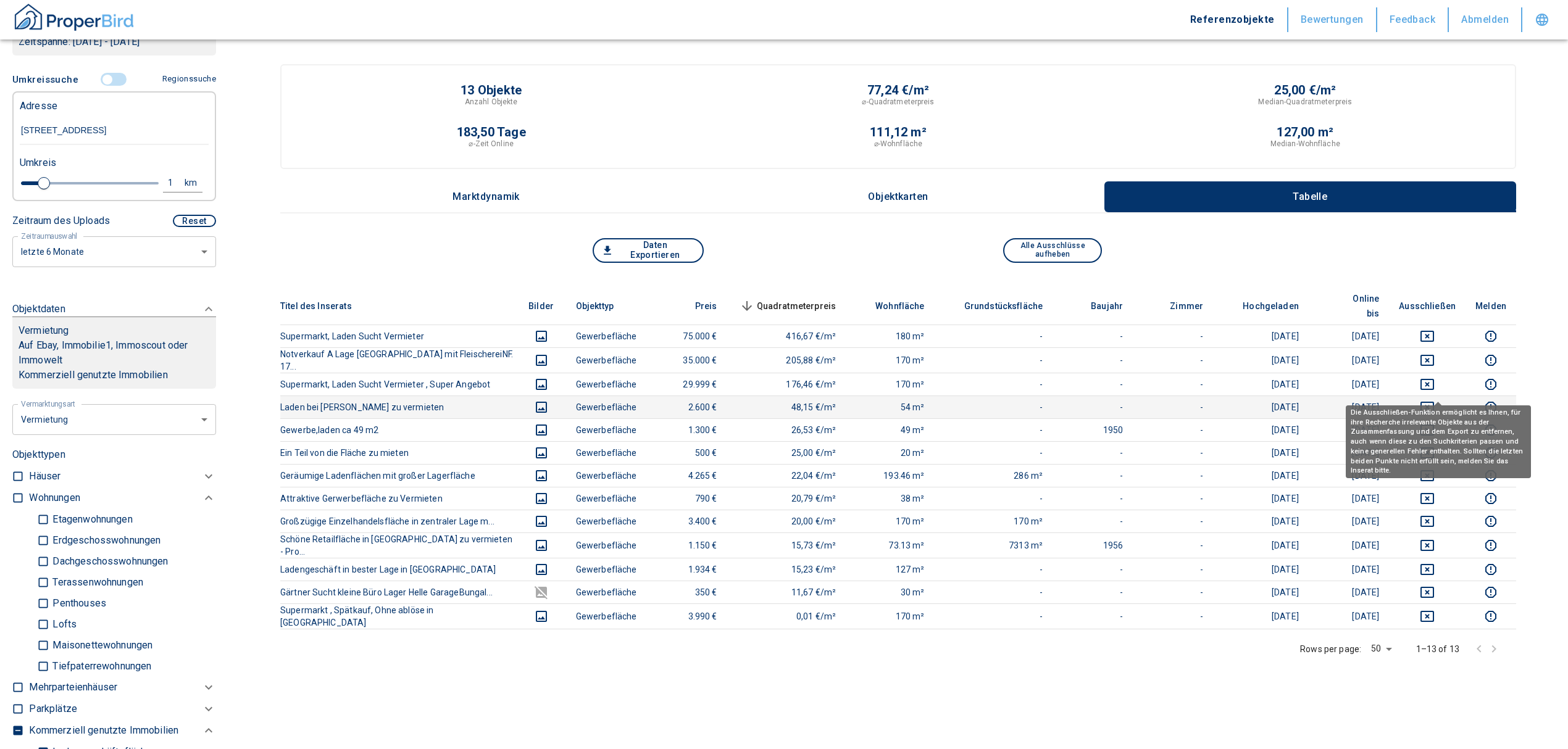
type input "[STREET_ADDRESS]"
click at [1435, 399] on icon "deselect this listing" at bounding box center [1426, 406] width 15 height 15
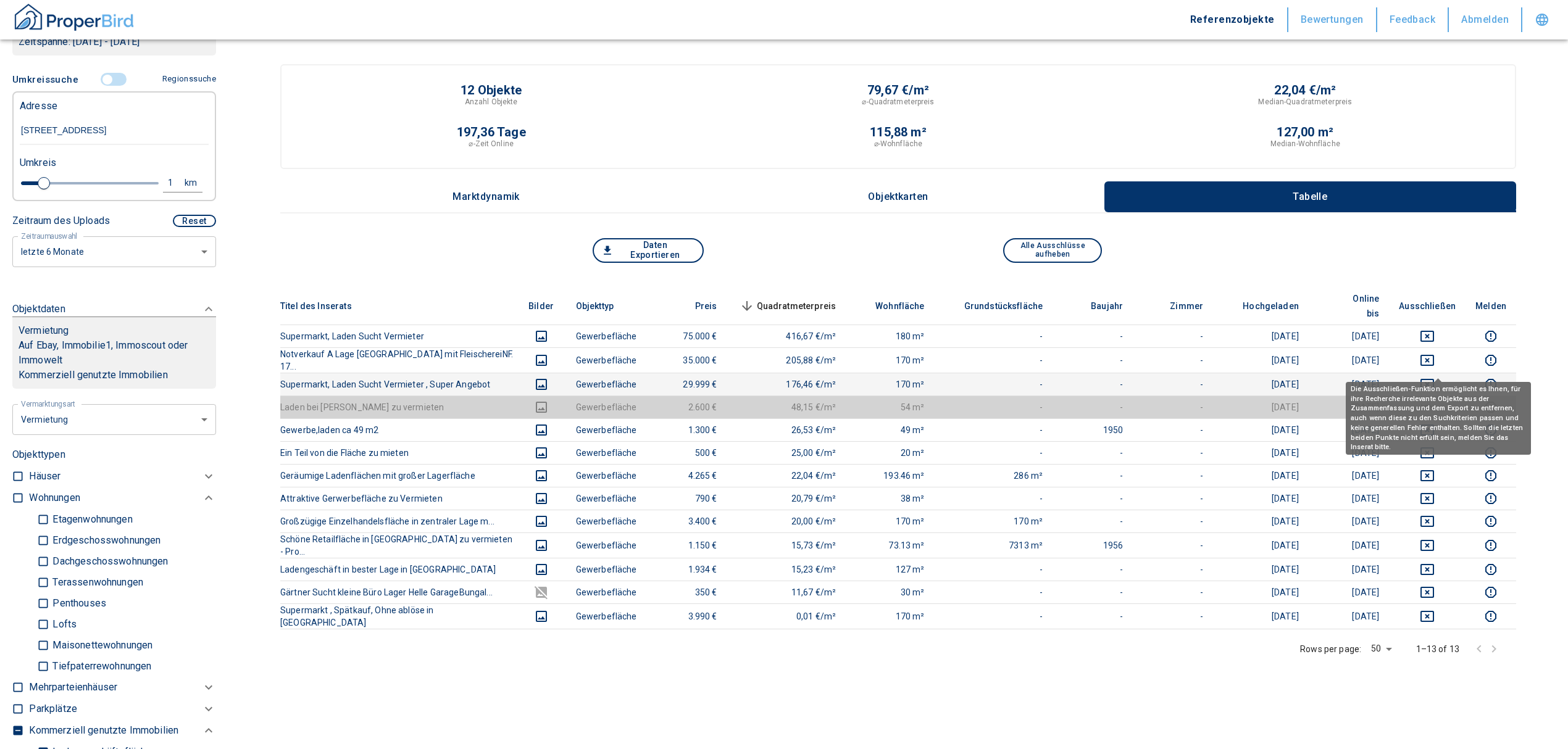
click at [1434, 379] on icon "deselect this listing" at bounding box center [1427, 384] width 14 height 11
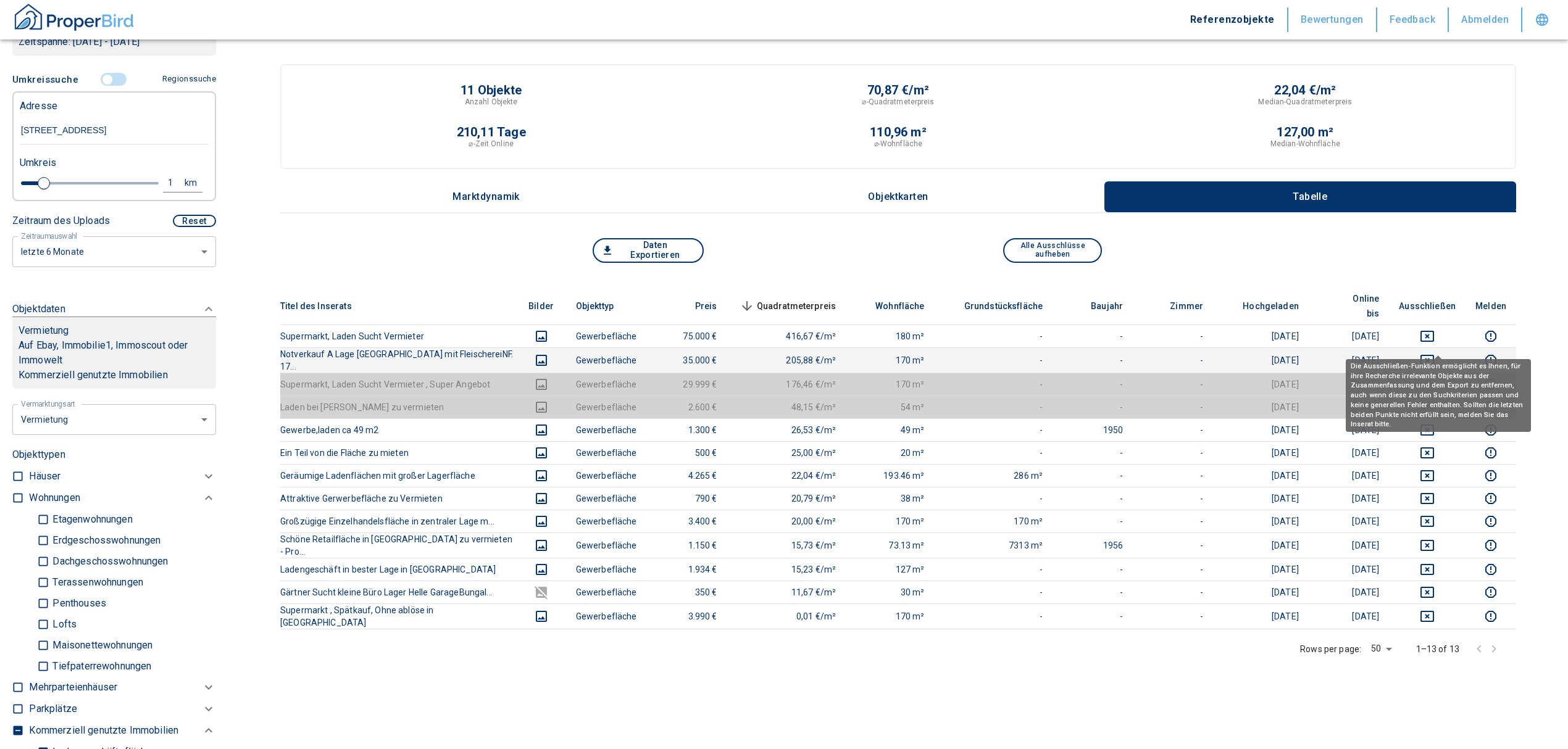
click at [1428, 353] on button "deselect this listing" at bounding box center [1427, 360] width 57 height 15
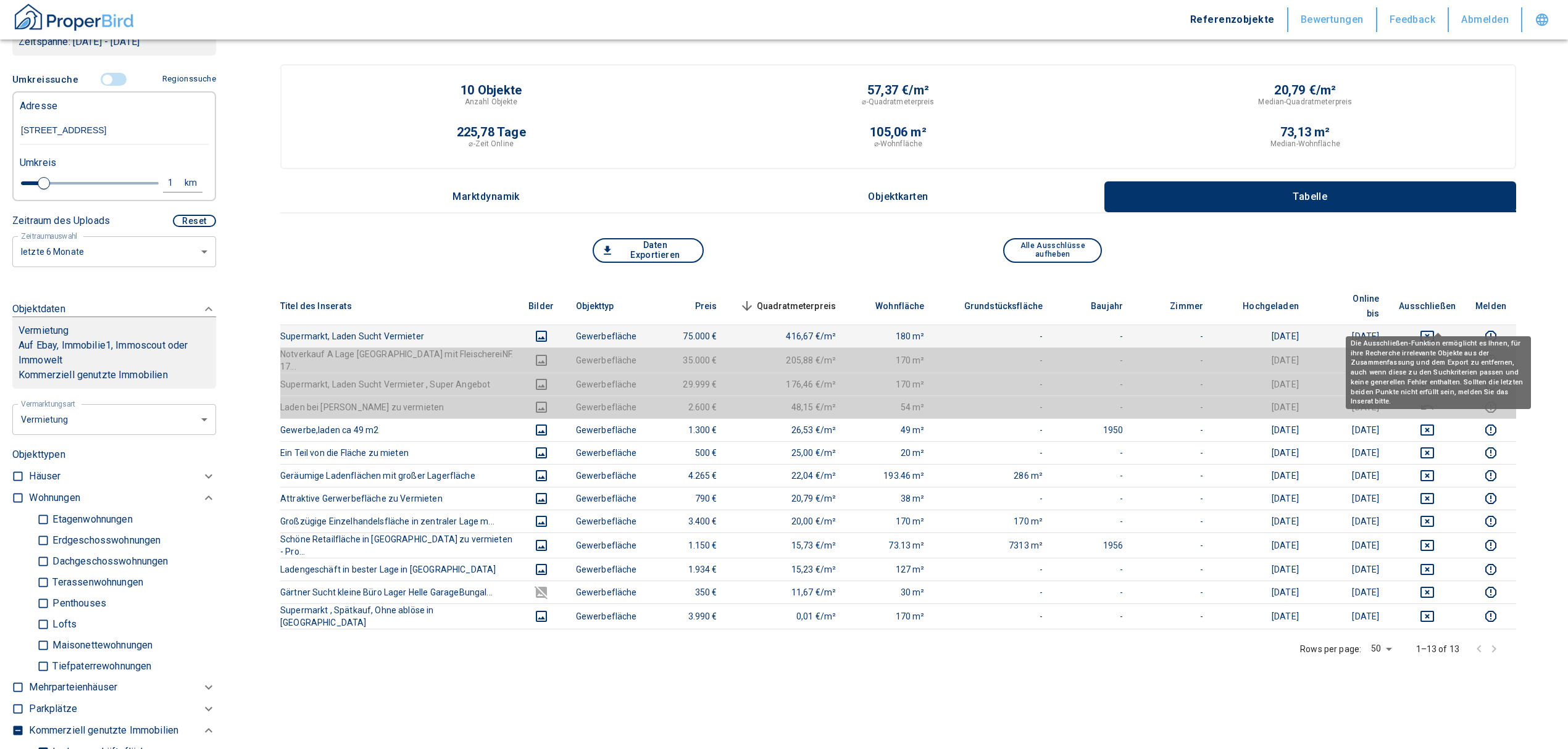
click at [1433, 329] on icon "deselect this listing" at bounding box center [1426, 336] width 15 height 15
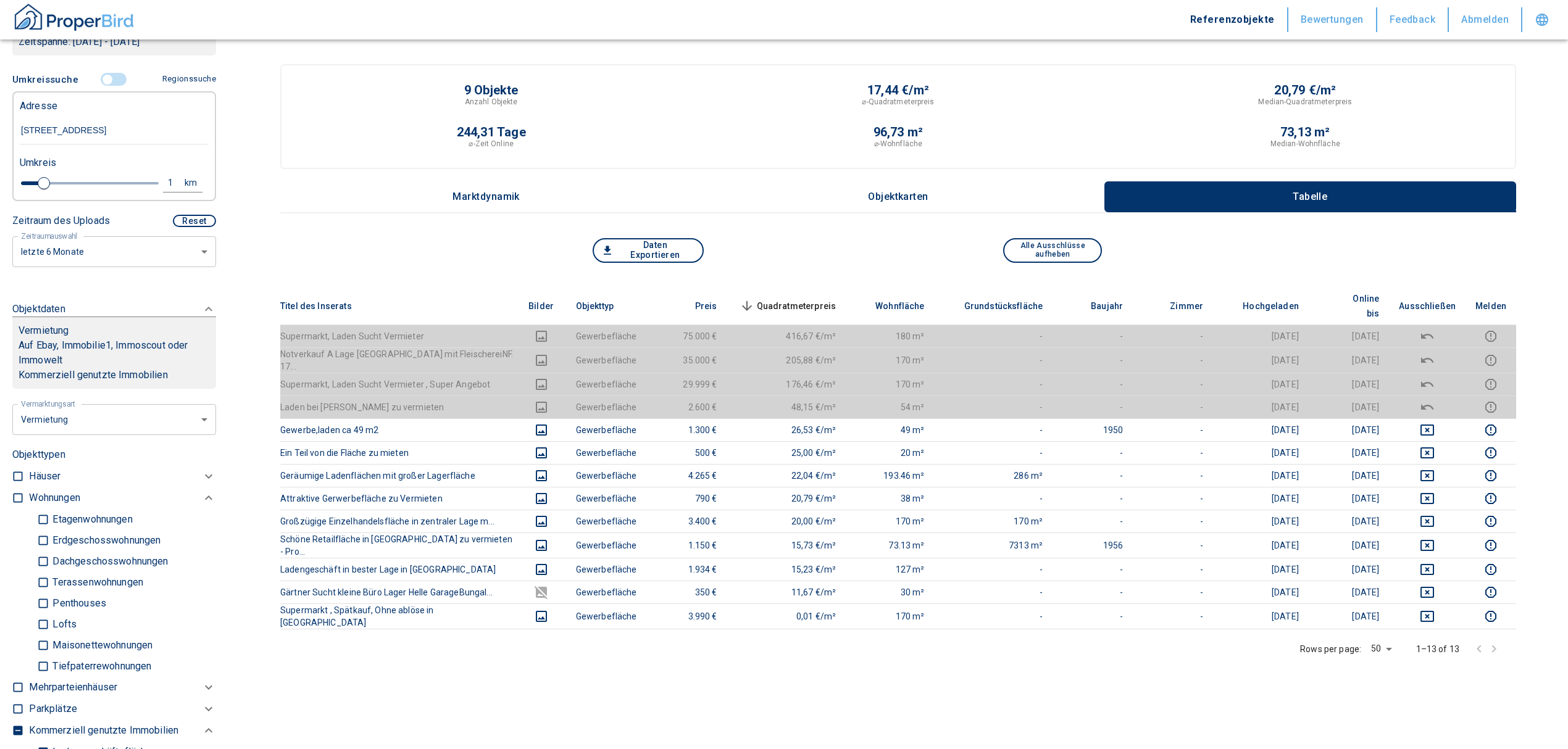
click at [166, 191] on div "1" at bounding box center [177, 183] width 22 height 15
drag, startPoint x: 70, startPoint y: 196, endPoint x: 13, endPoint y: 202, distance: 57.3
click at [19, 198] on div "1 km Neue Suchen" at bounding box center [104, 184] width 189 height 30
type input "2"
click at [149, 191] on button "Neue Suchen" at bounding box center [165, 182] width 68 height 17
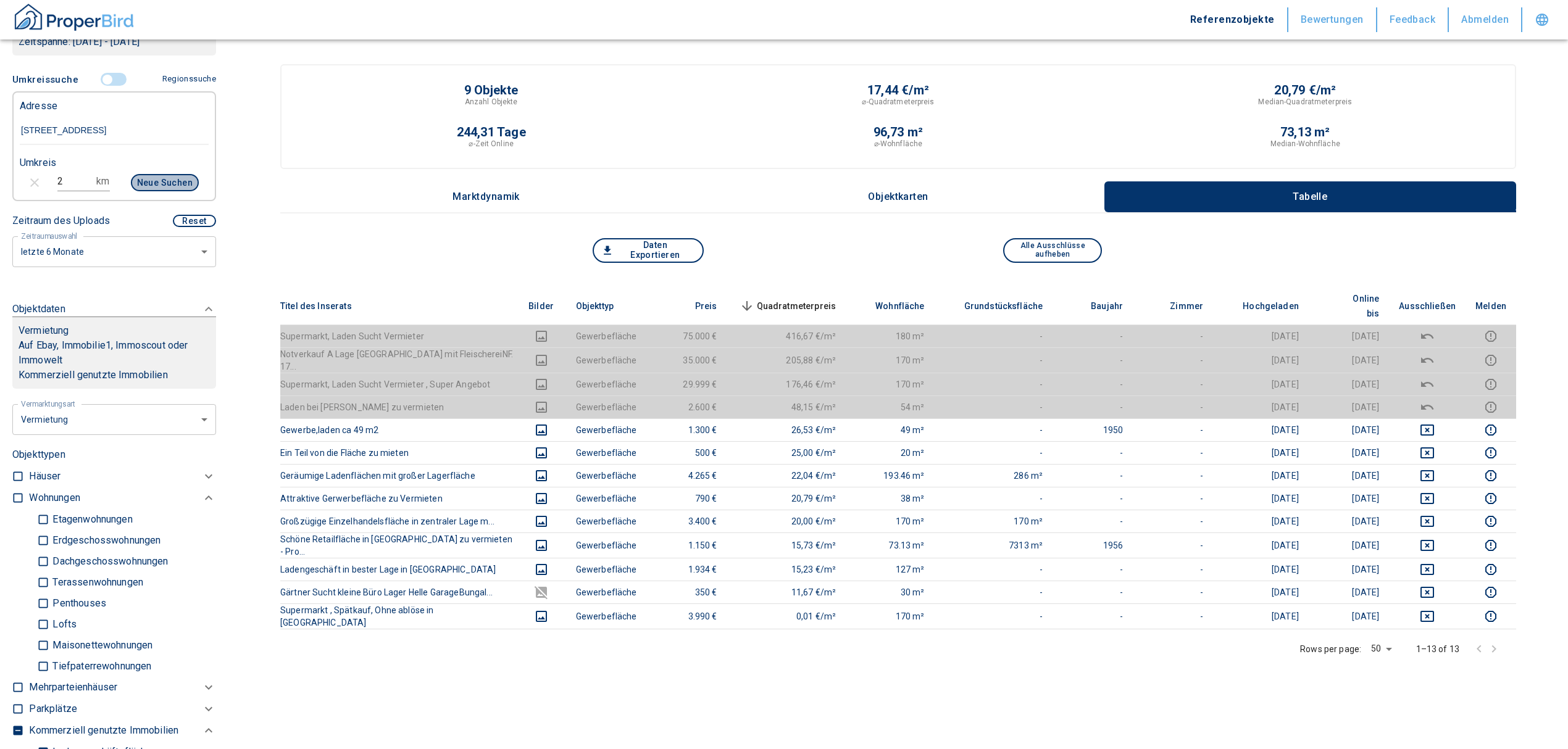
type input "2020"
type input "999999990"
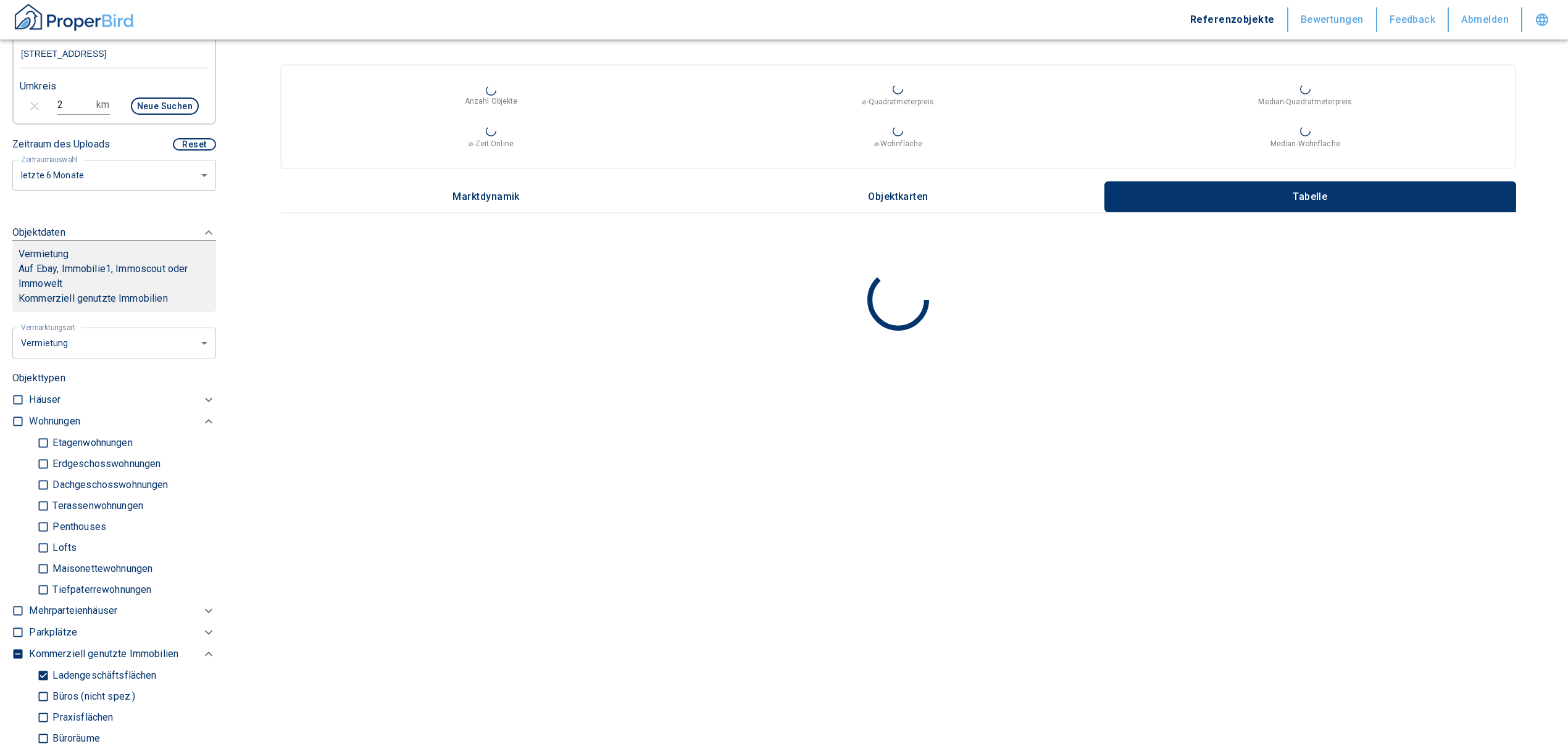
scroll to position [430, 0]
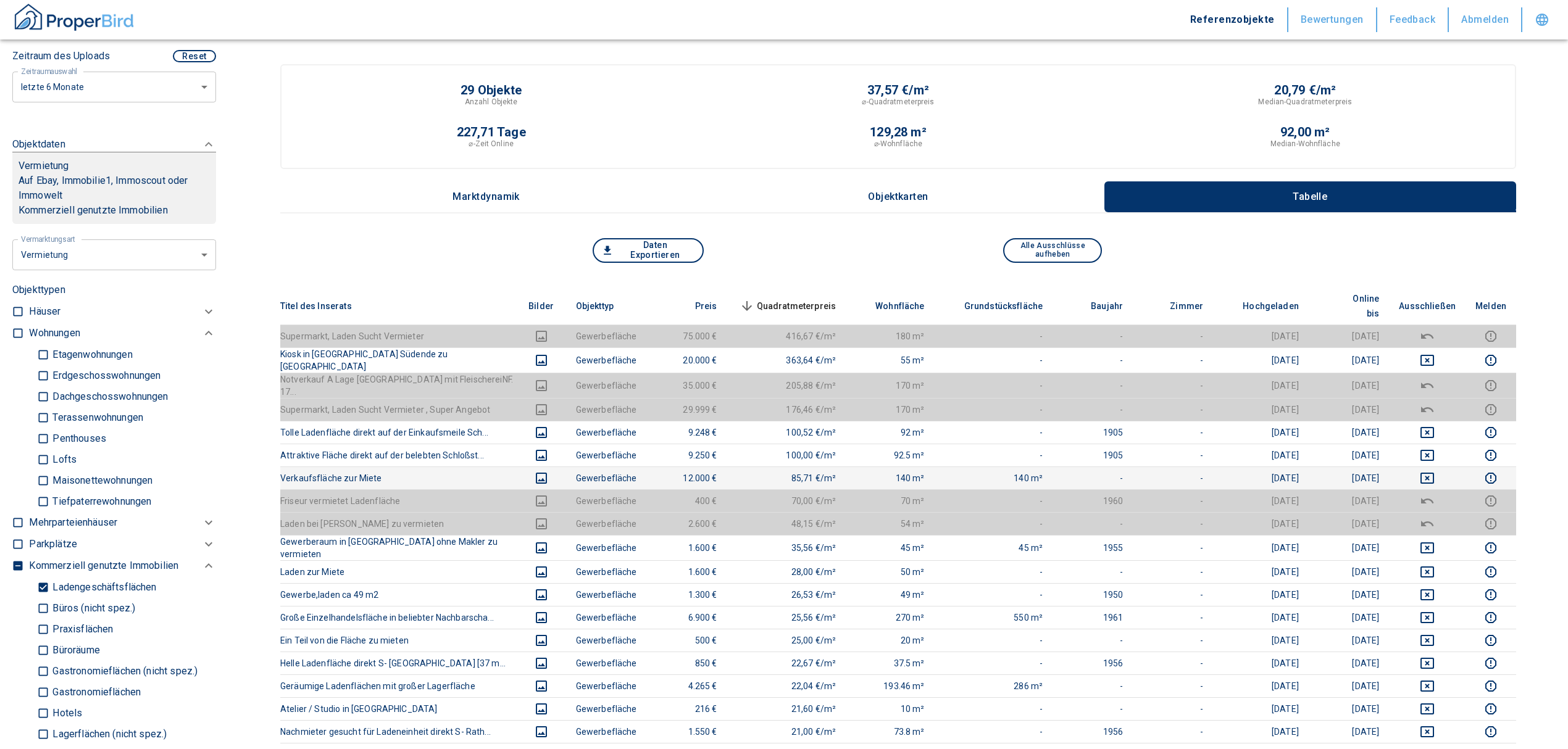
click at [1432, 471] on icon "deselect this listing" at bounding box center [1426, 477] width 15 height 15
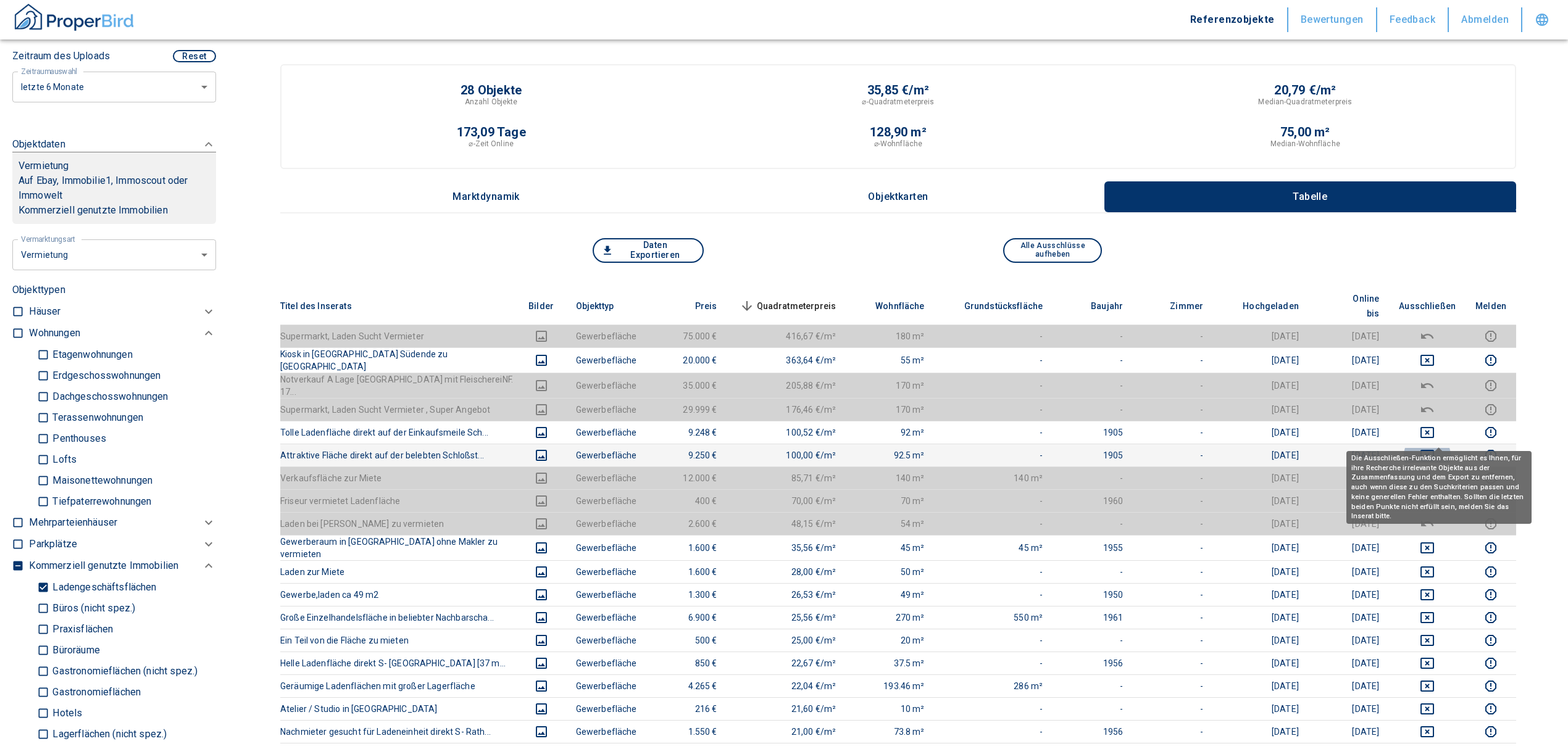
click at [1435, 448] on icon "deselect this listing" at bounding box center [1426, 455] width 15 height 15
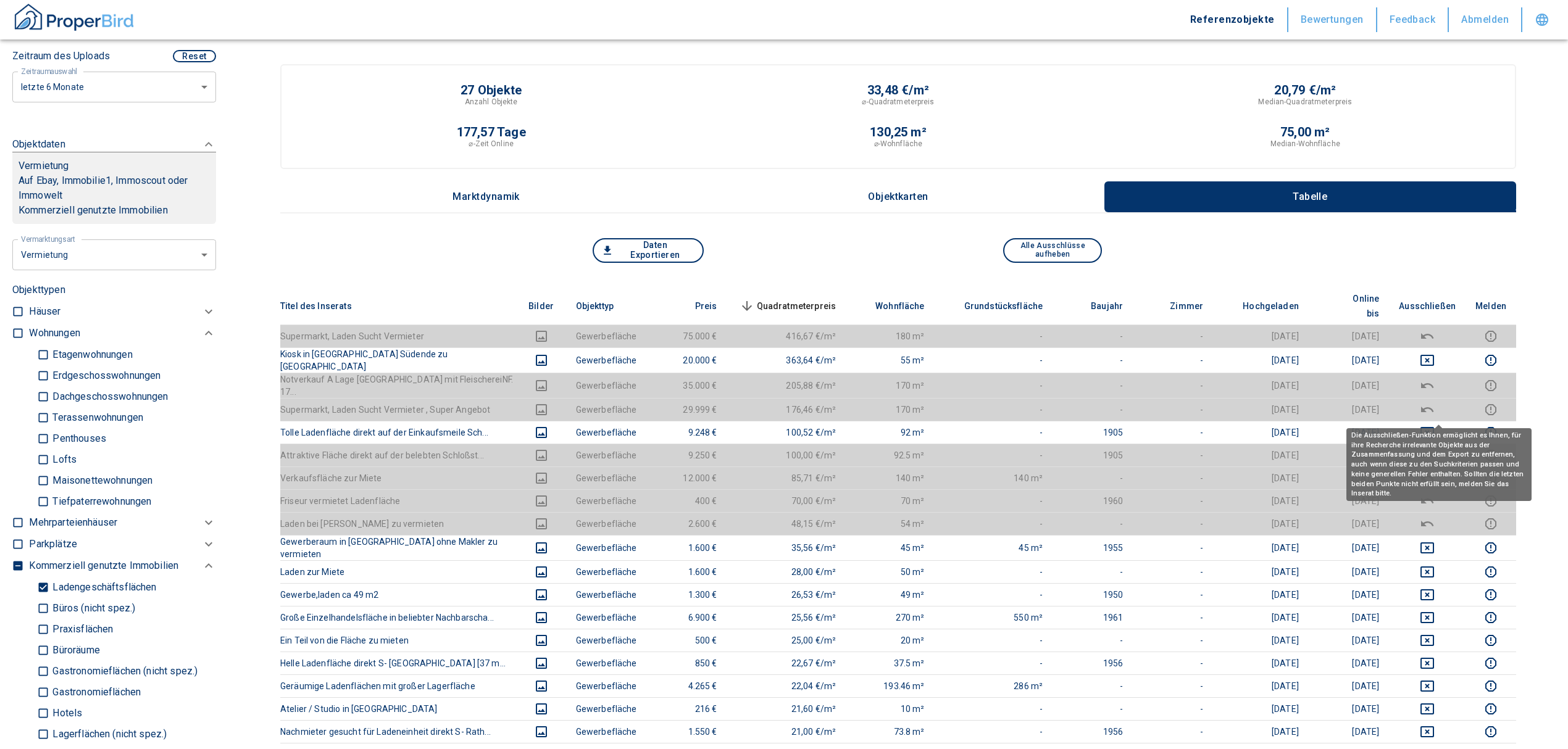
click at [1435, 425] on icon "deselect this listing" at bounding box center [1426, 432] width 15 height 15
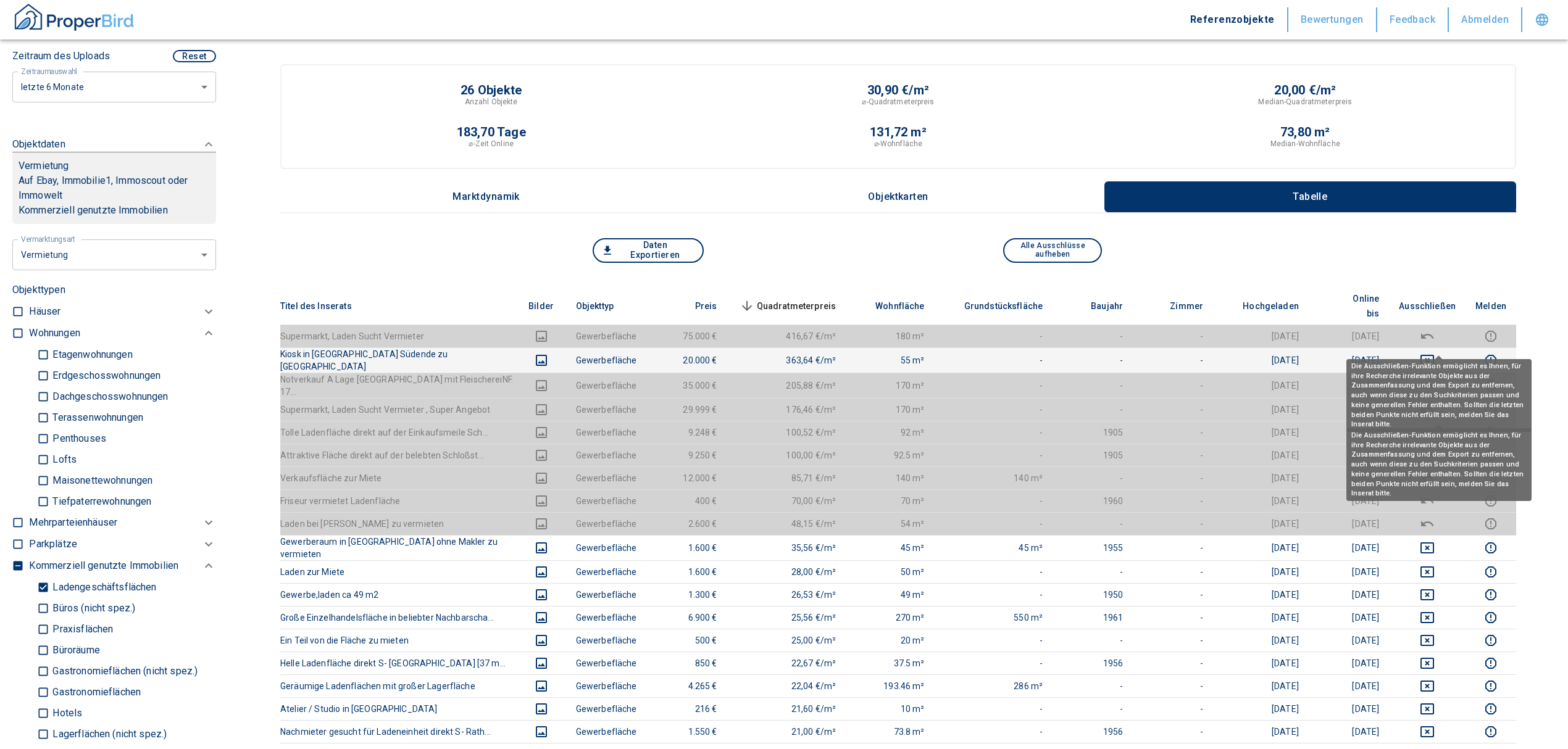
click at [1435, 353] on icon "deselect this listing" at bounding box center [1426, 360] width 15 height 15
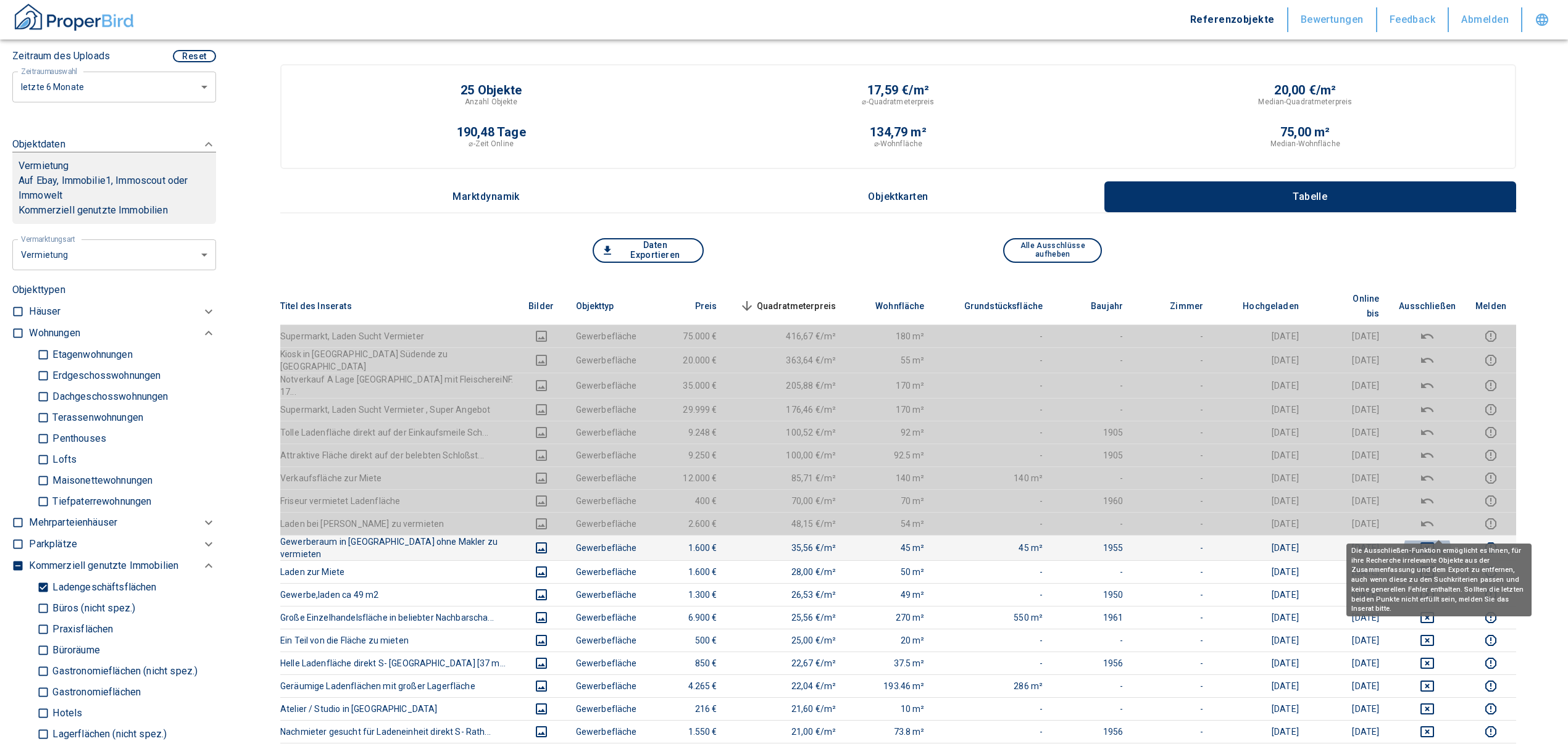
click at [1434, 542] on icon "deselect this listing" at bounding box center [1427, 548] width 14 height 11
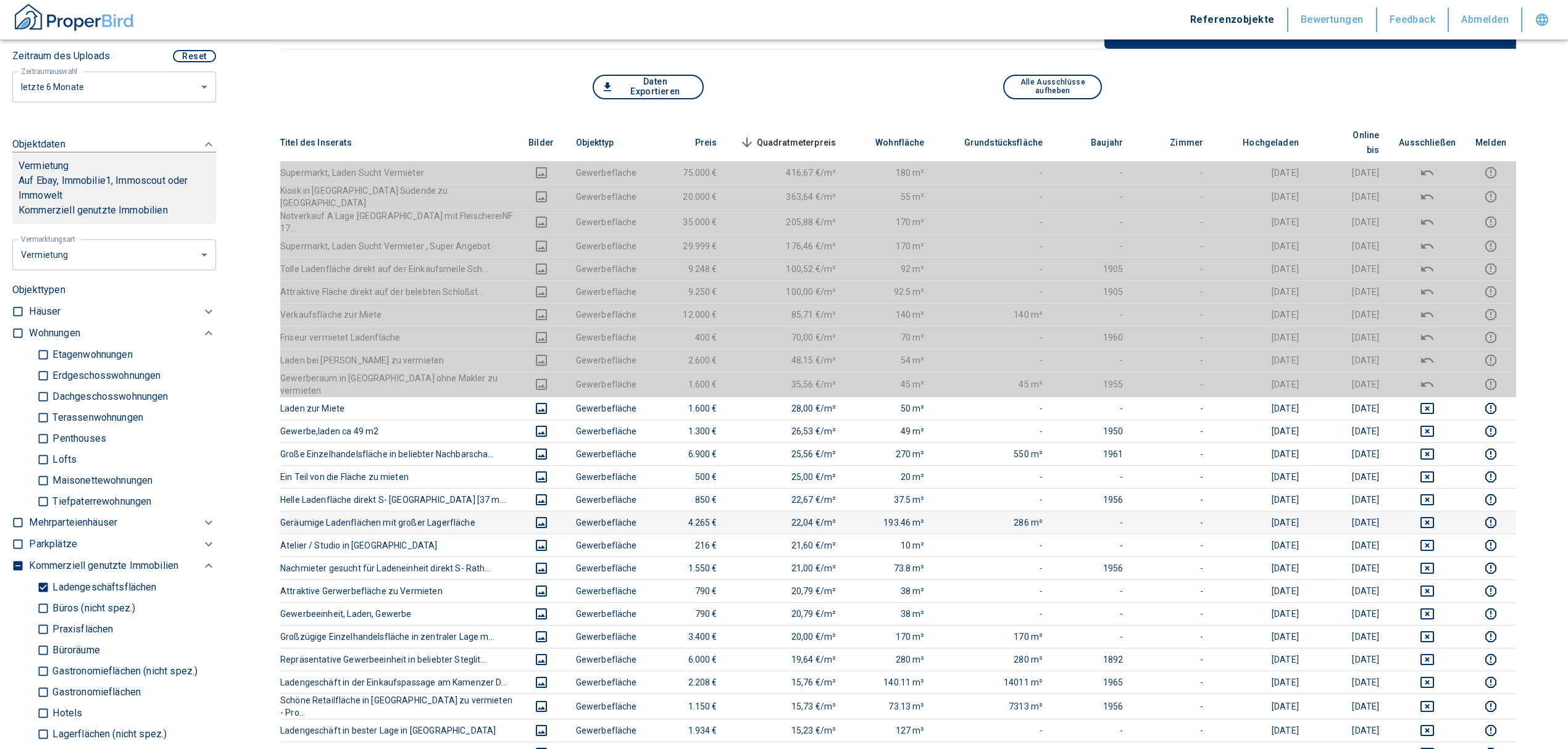
scroll to position [164, 0]
click at [786, 135] on span "Quadratmeterpreis sorted descending" at bounding box center [787, 142] width 100 height 15
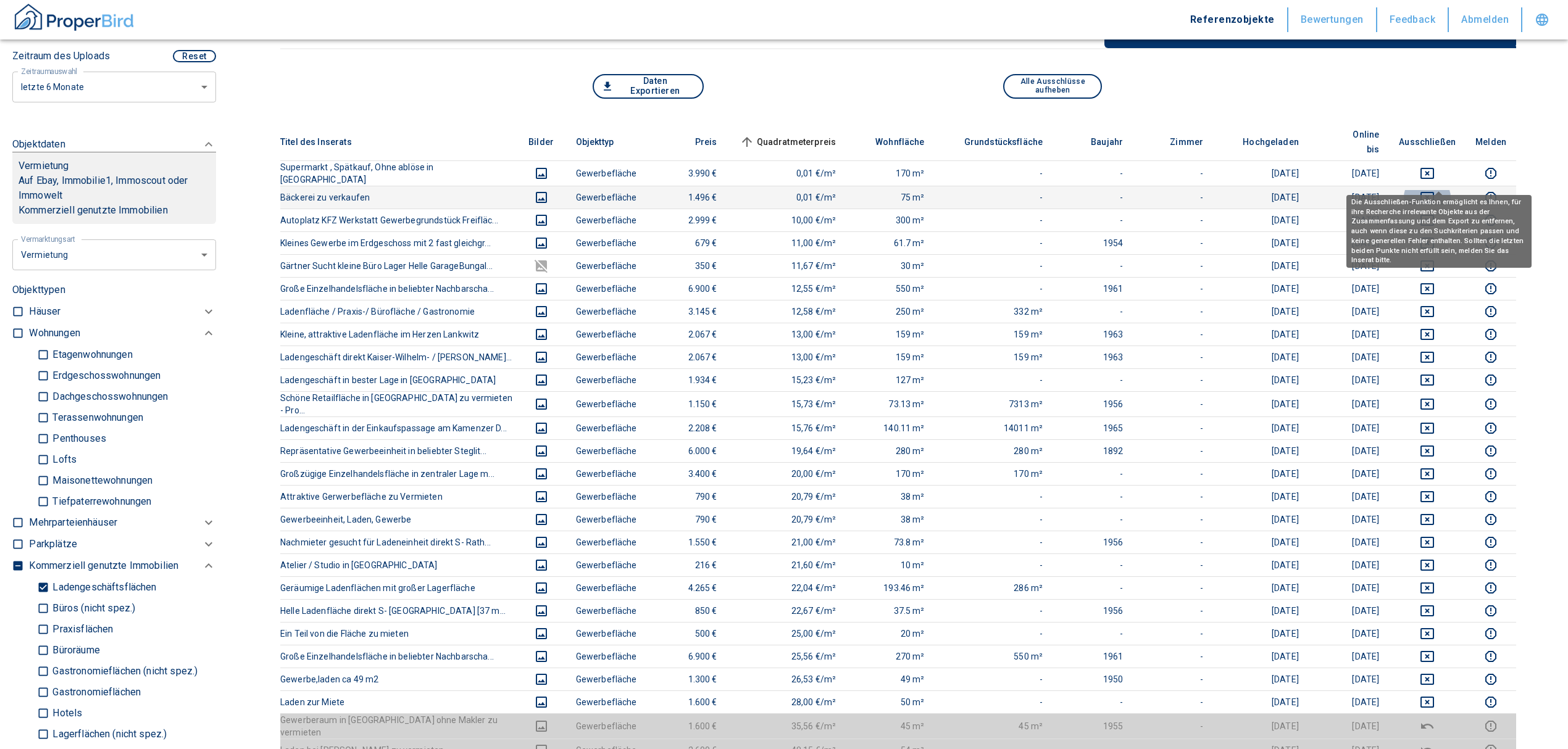
click at [1430, 190] on icon "deselect this listing" at bounding box center [1426, 197] width 15 height 15
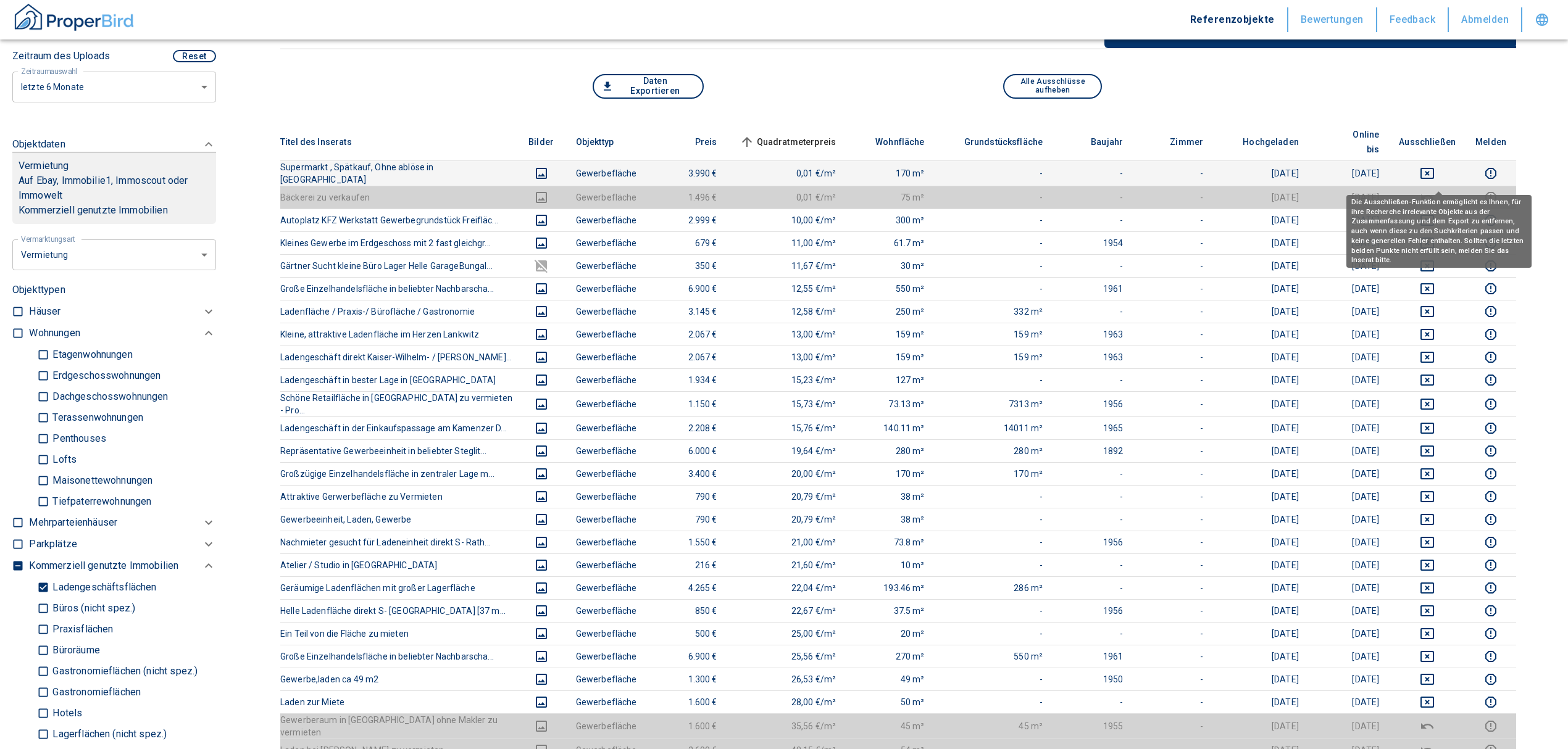
click at [1433, 140] on th "Ausschließen" at bounding box center [1427, 142] width 77 height 37
click at [1435, 166] on icon "deselect this listing" at bounding box center [1426, 173] width 15 height 15
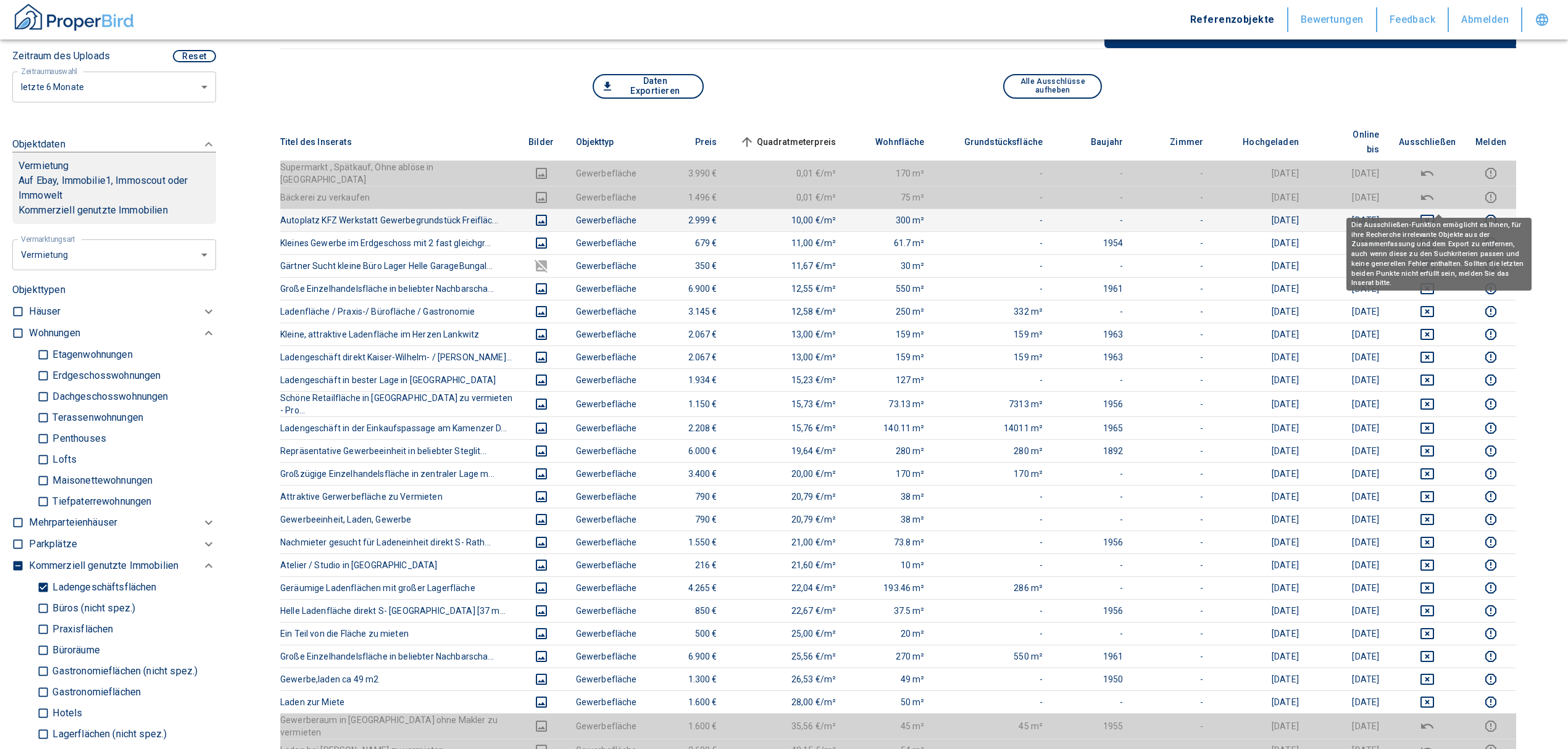
click at [1434, 215] on icon "deselect this listing" at bounding box center [1427, 220] width 14 height 11
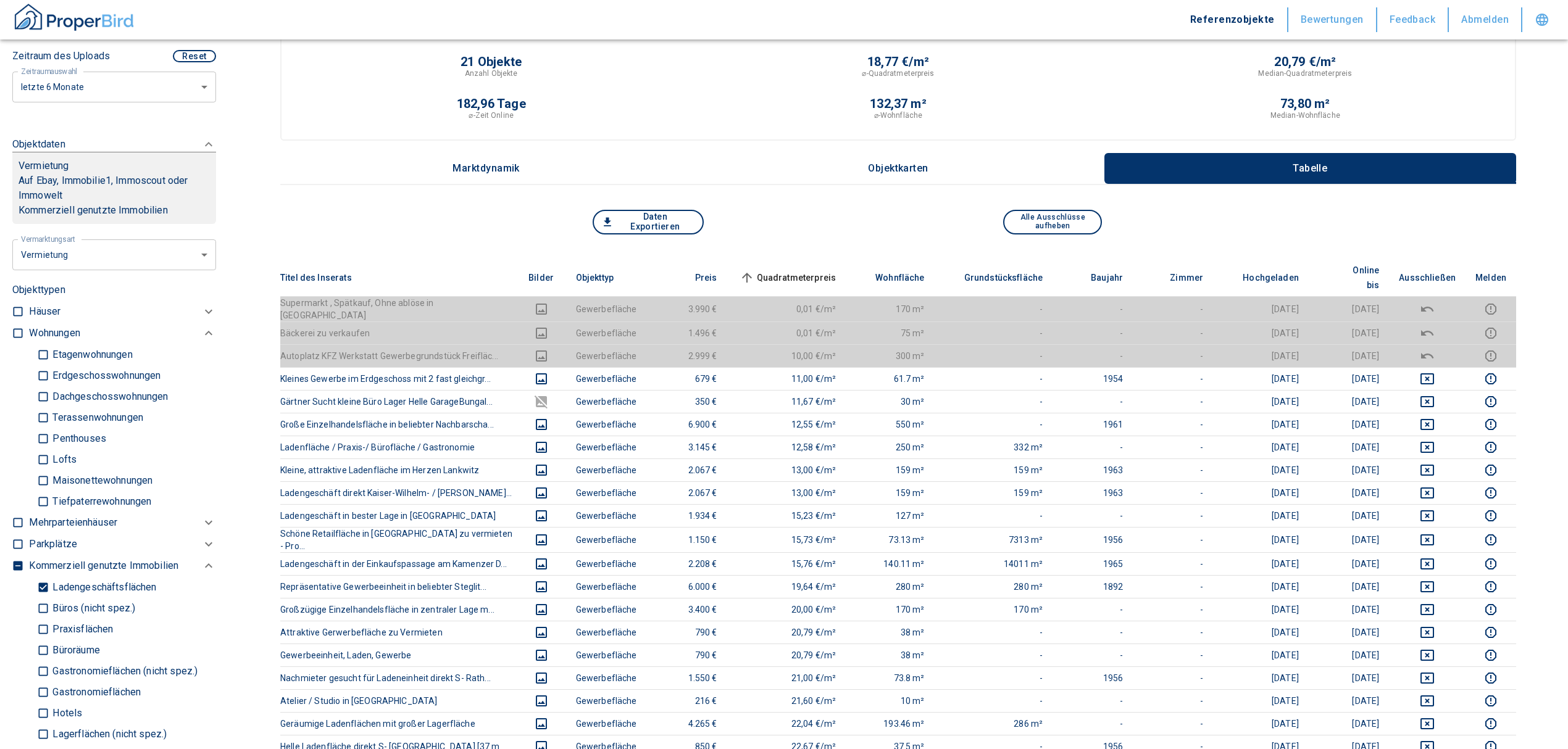
scroll to position [0, 0]
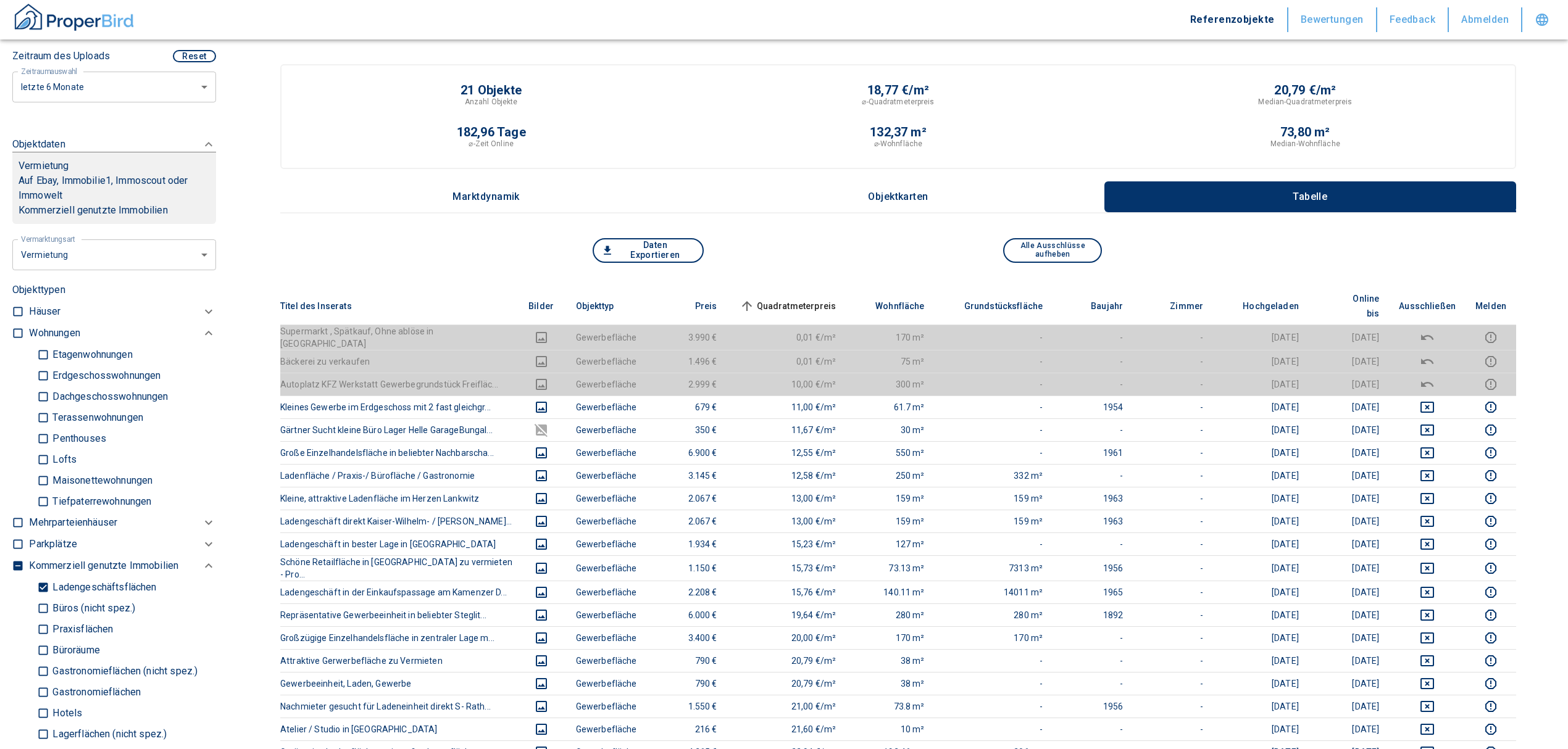
click at [815, 298] on span "Quadratmeterpreis sorted ascending" at bounding box center [787, 305] width 100 height 15
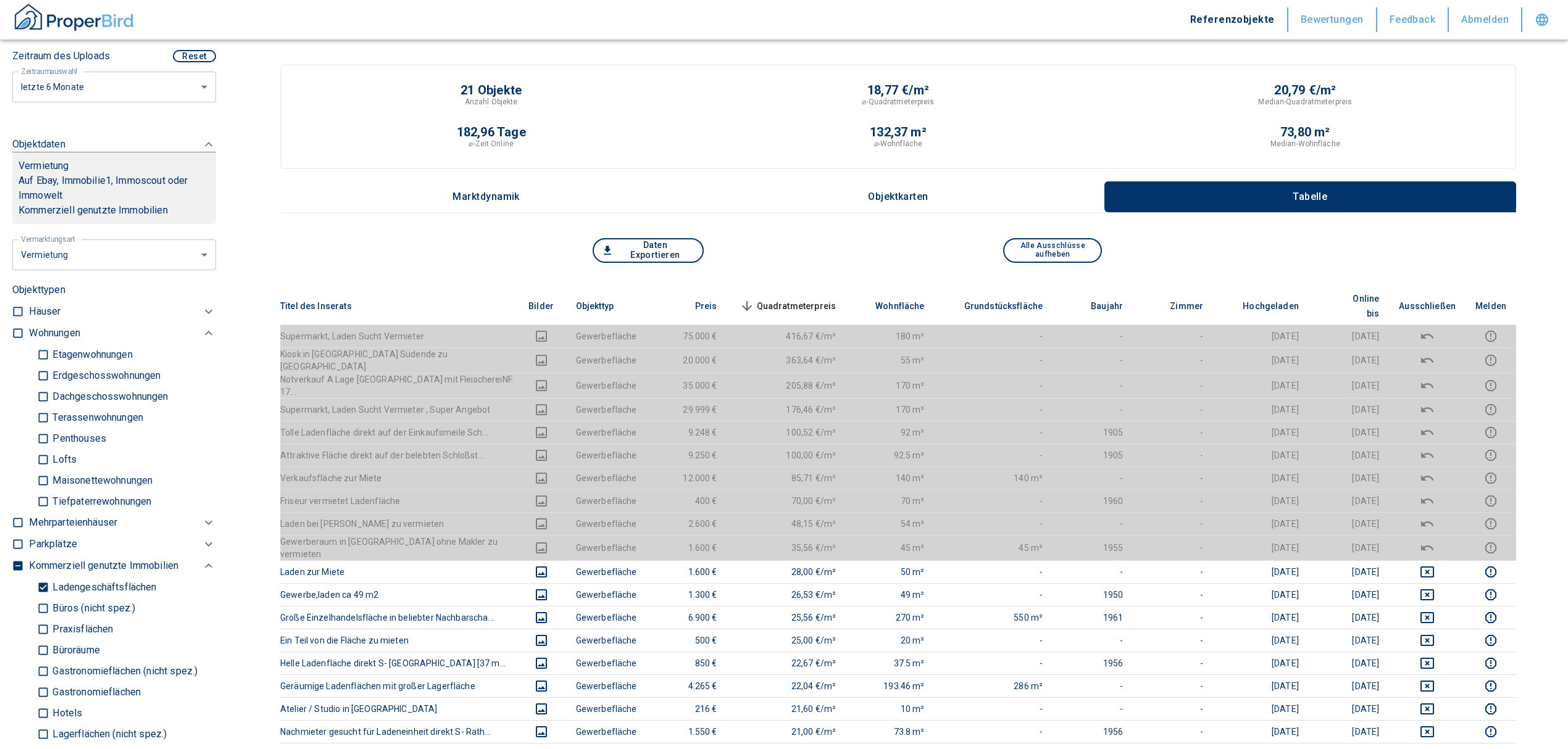
click at [790, 298] on span "Quadratmeterpreis sorted descending" at bounding box center [787, 305] width 100 height 15
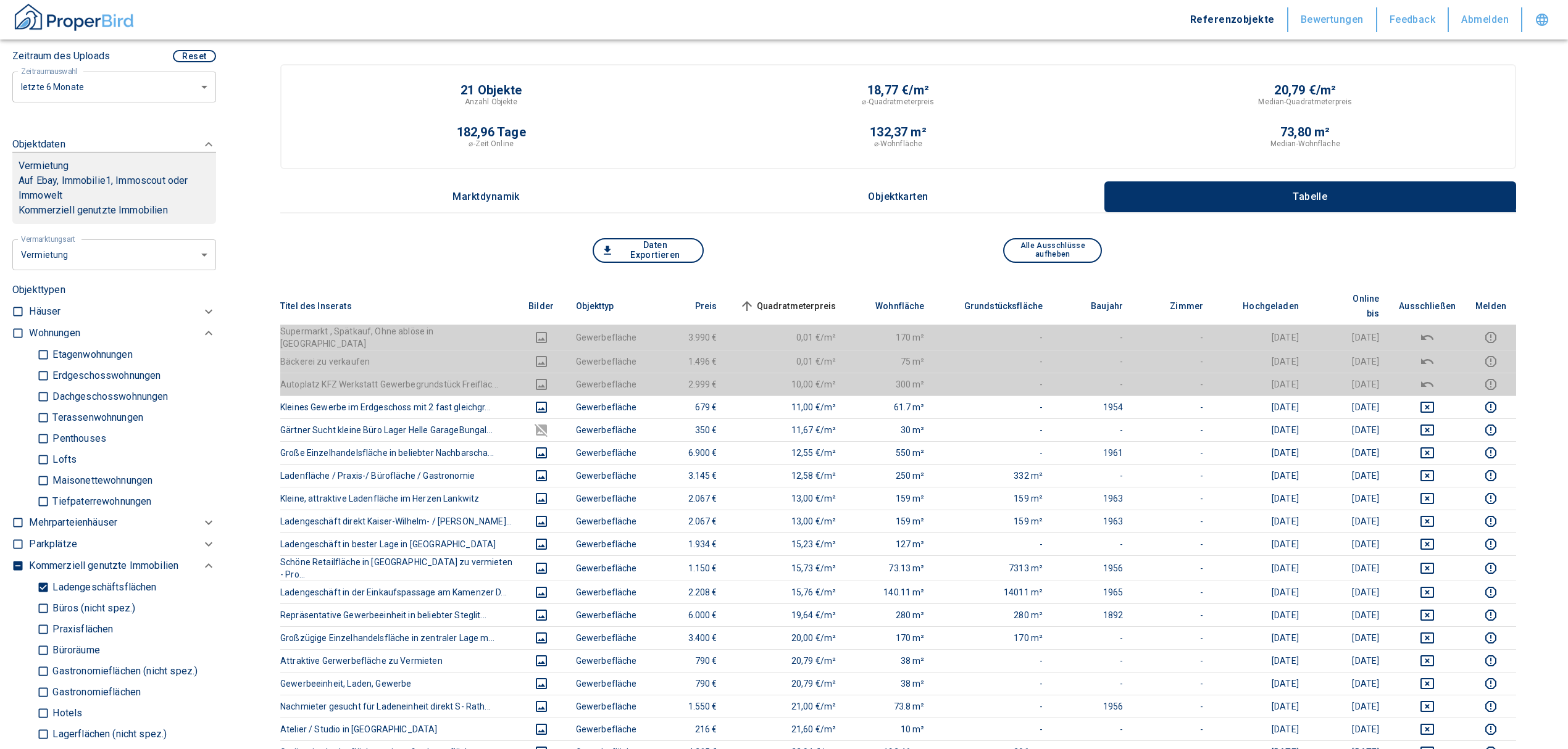
click at [795, 298] on span "Quadratmeterpreis sorted ascending" at bounding box center [787, 305] width 100 height 15
